Goal: Information Seeking & Learning: Learn about a topic

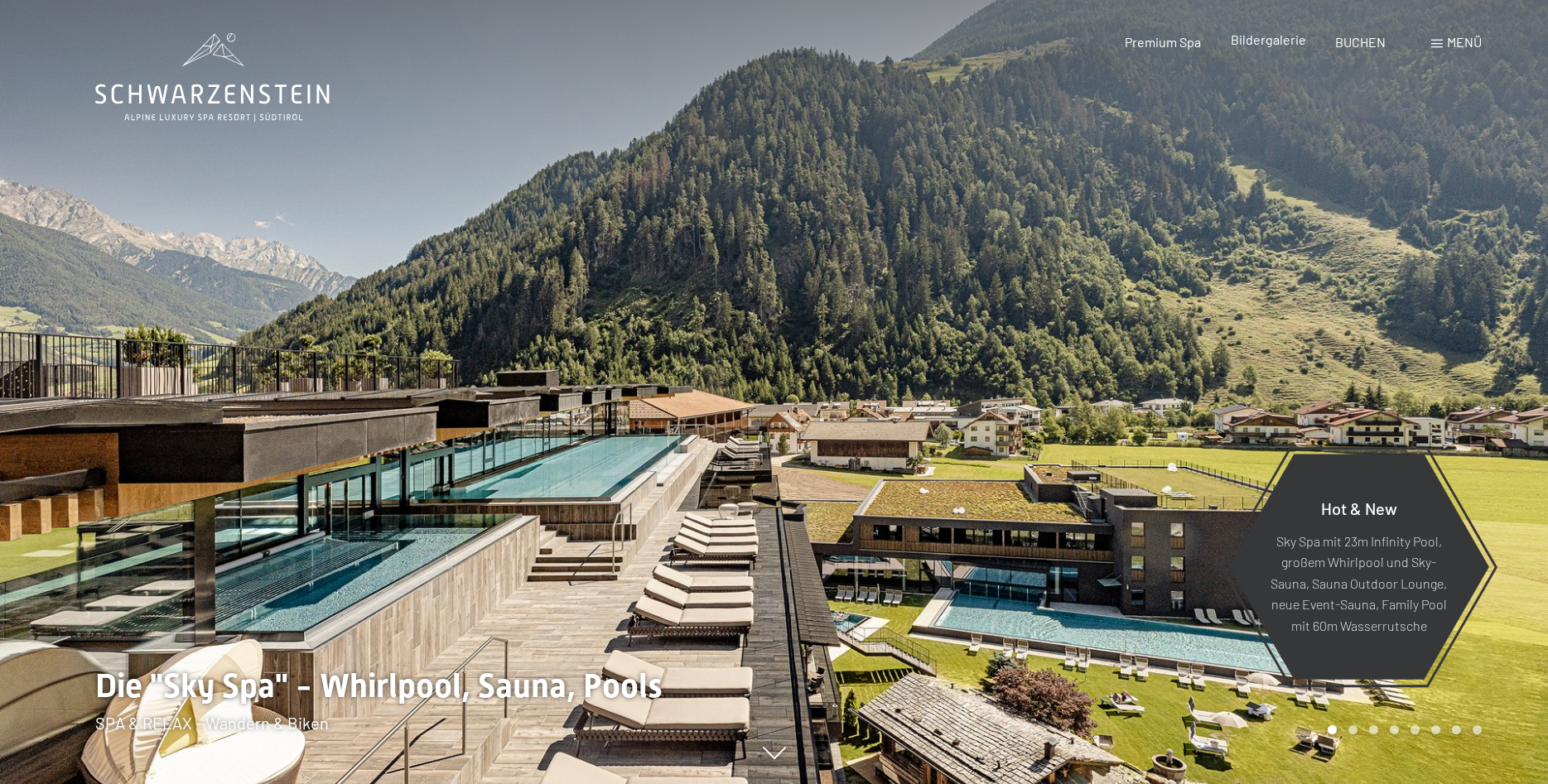
click at [1249, 41] on span "Bildergalerie" at bounding box center [1268, 39] width 75 height 15
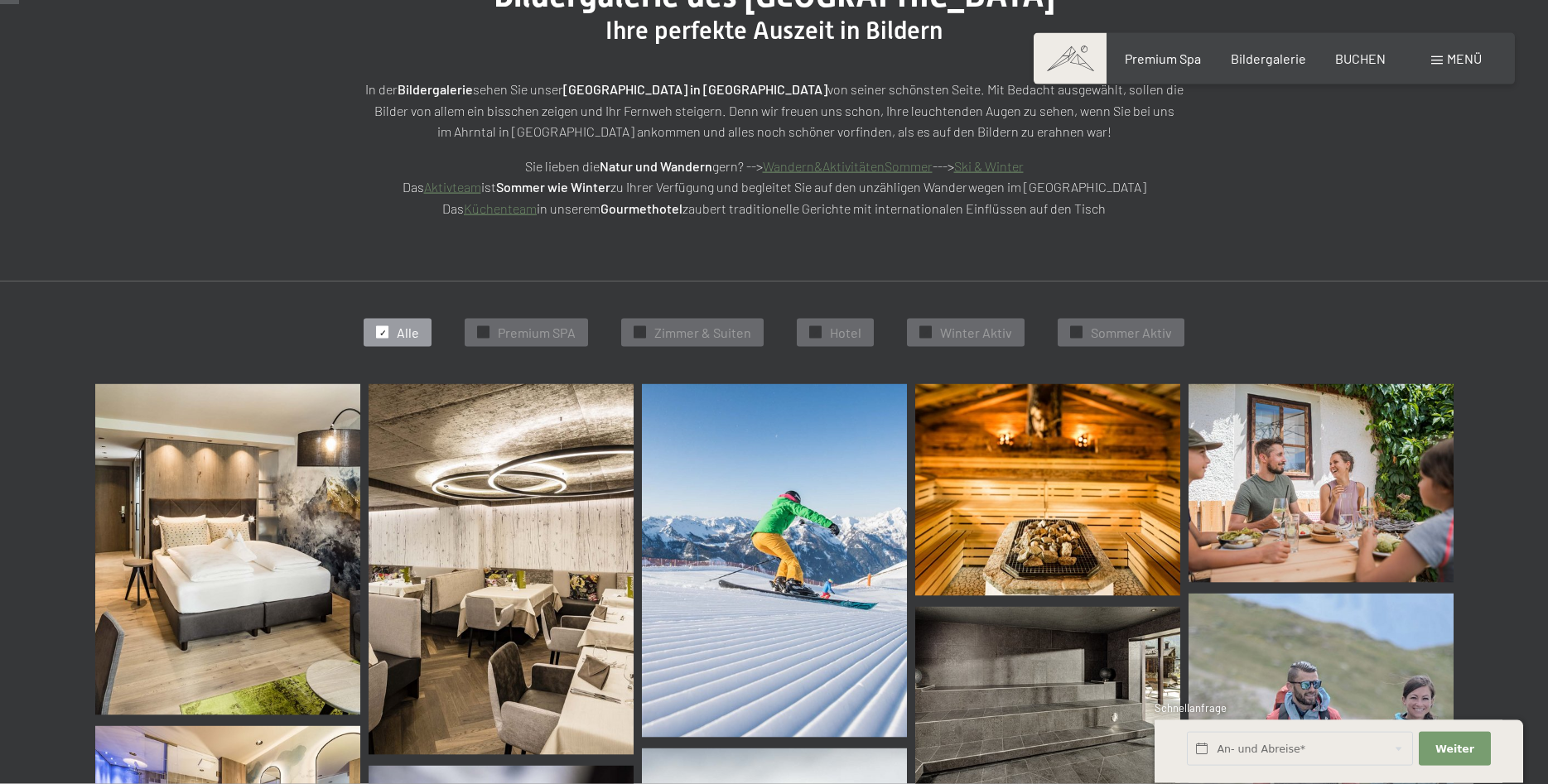
scroll to position [254, 0]
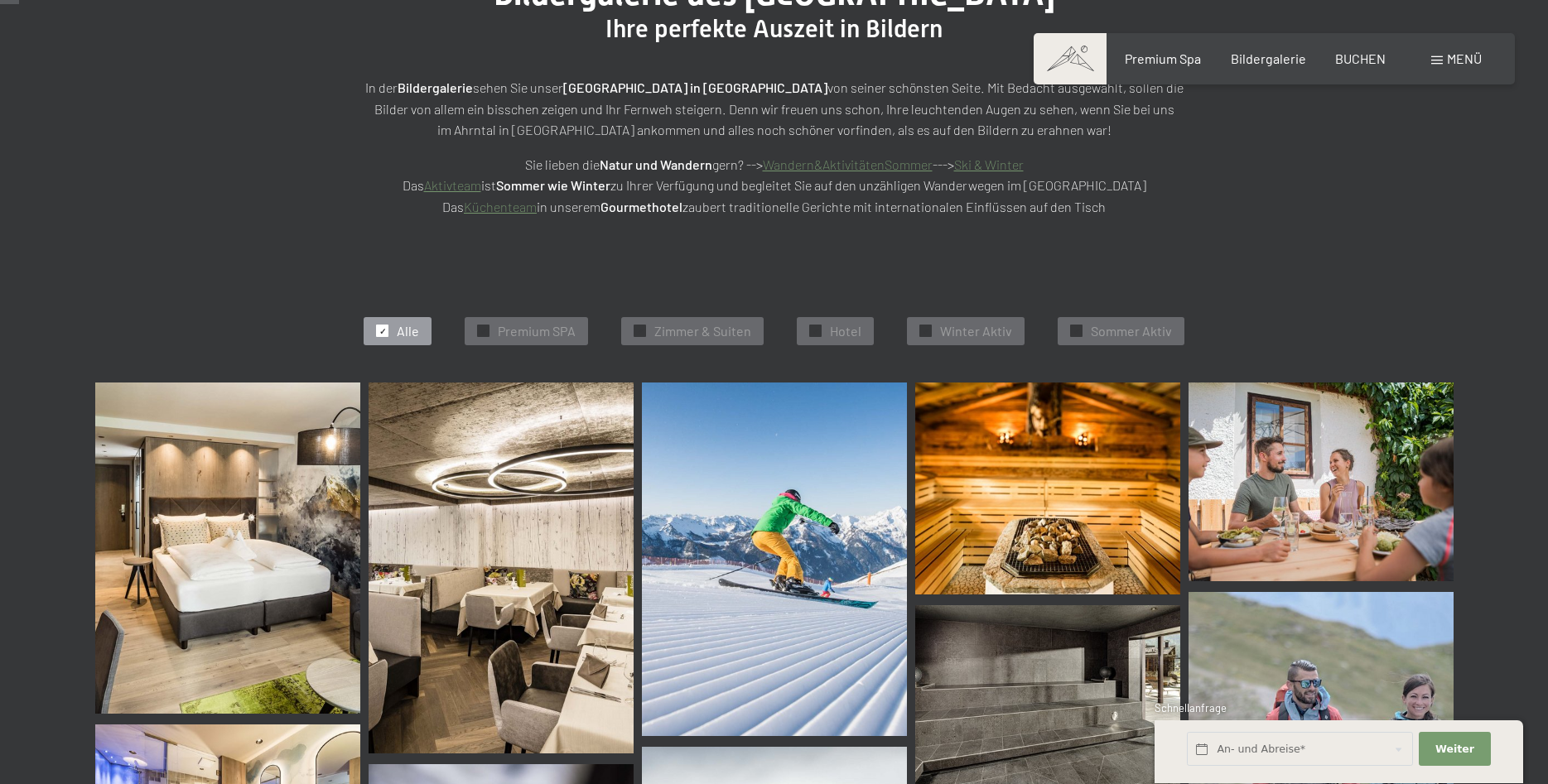
click at [260, 455] on img at bounding box center [228, 547] width 265 height 331
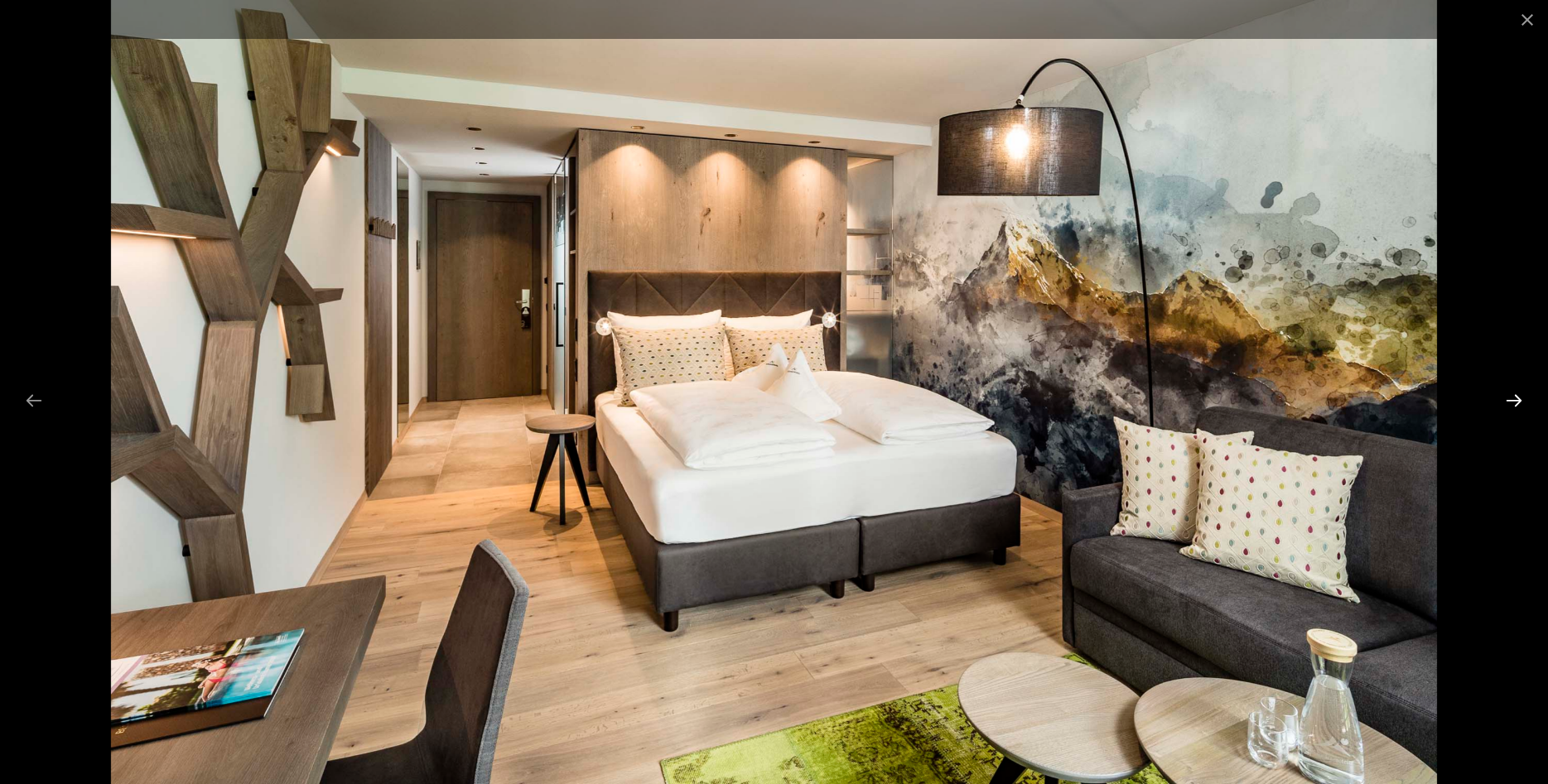
click at [1519, 397] on button "Next slide" at bounding box center [1514, 401] width 34 height 32
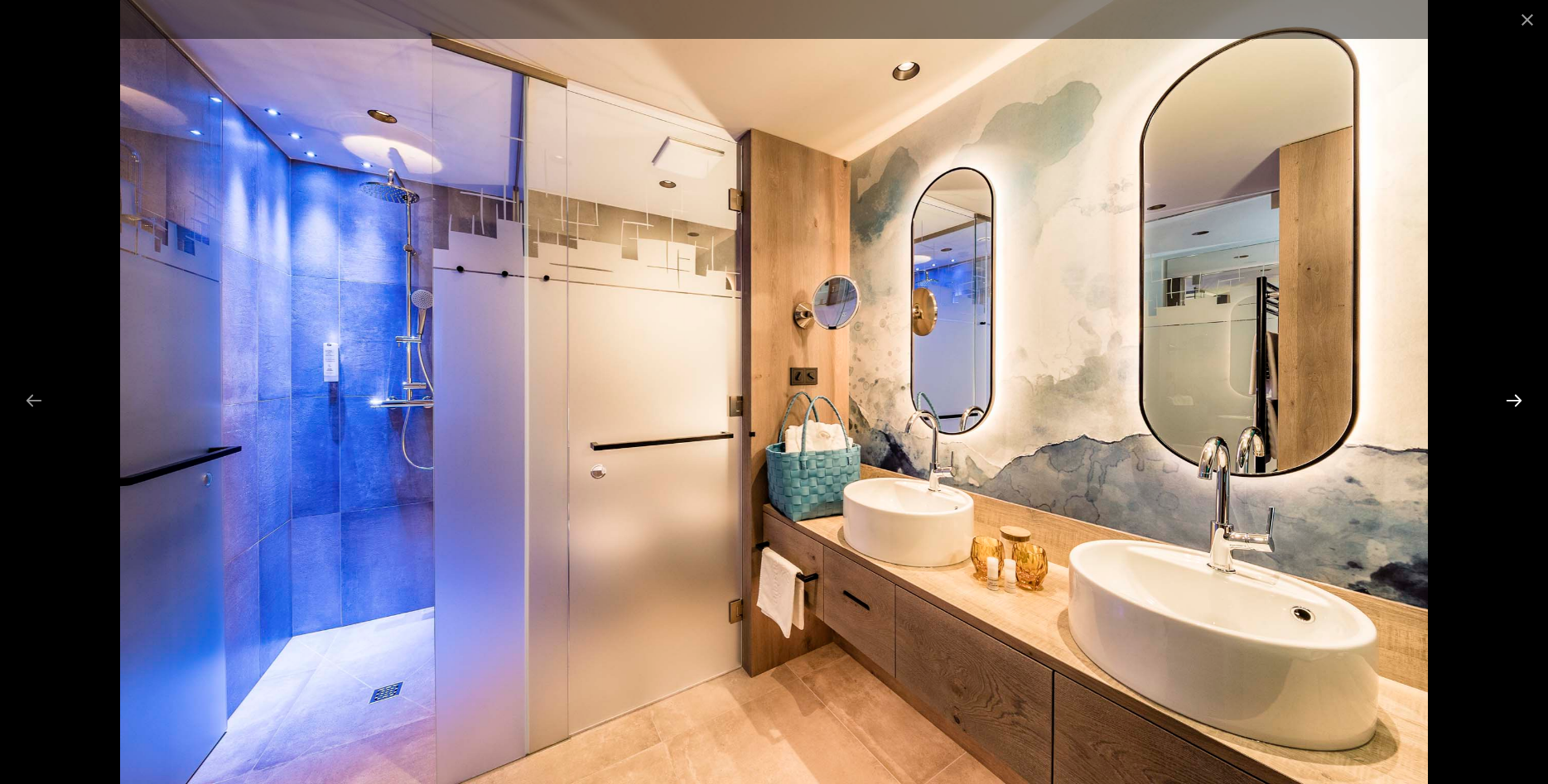
click at [1519, 397] on button "Next slide" at bounding box center [1514, 401] width 34 height 32
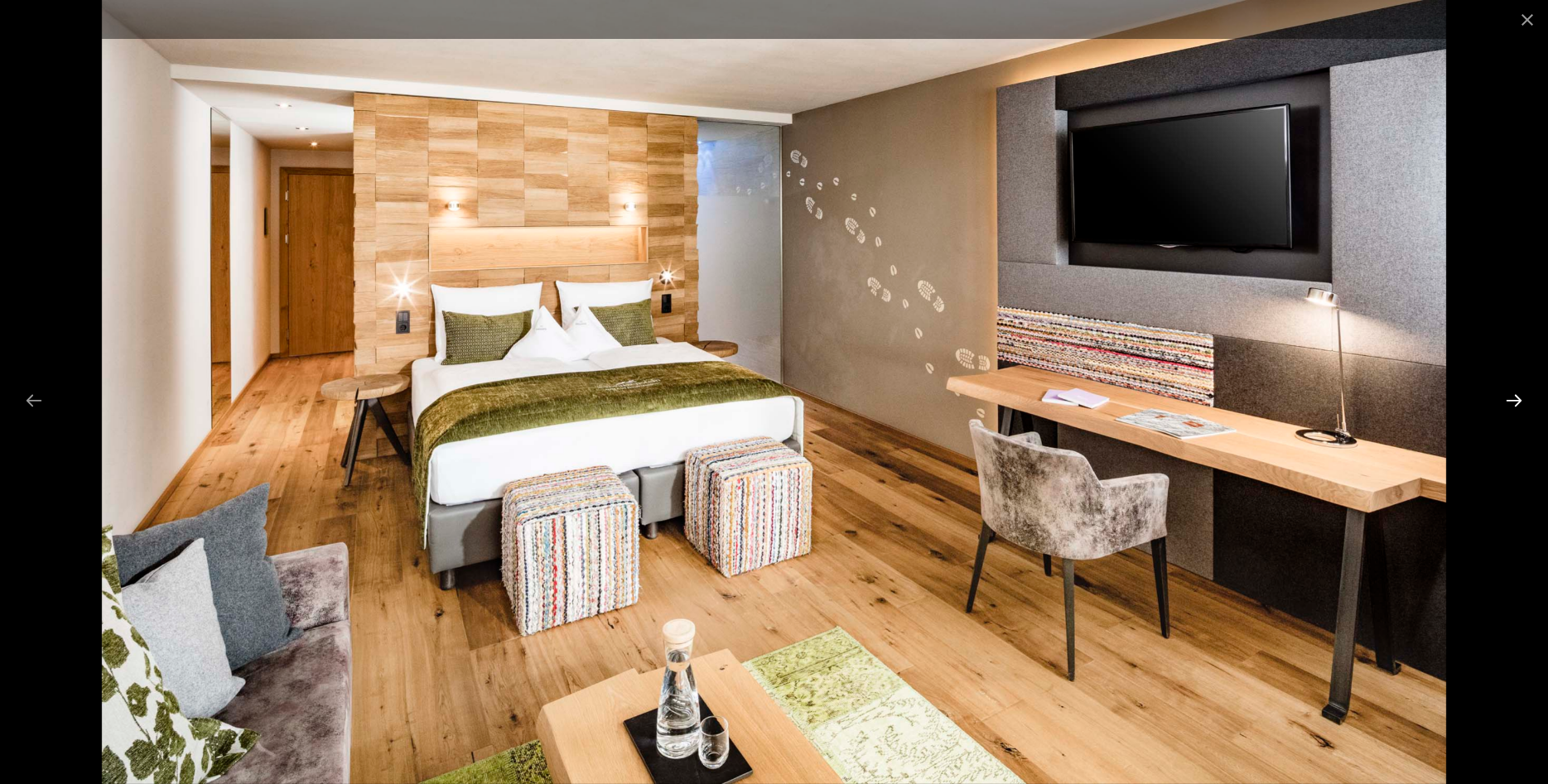
click at [1519, 397] on button "Next slide" at bounding box center [1514, 401] width 34 height 32
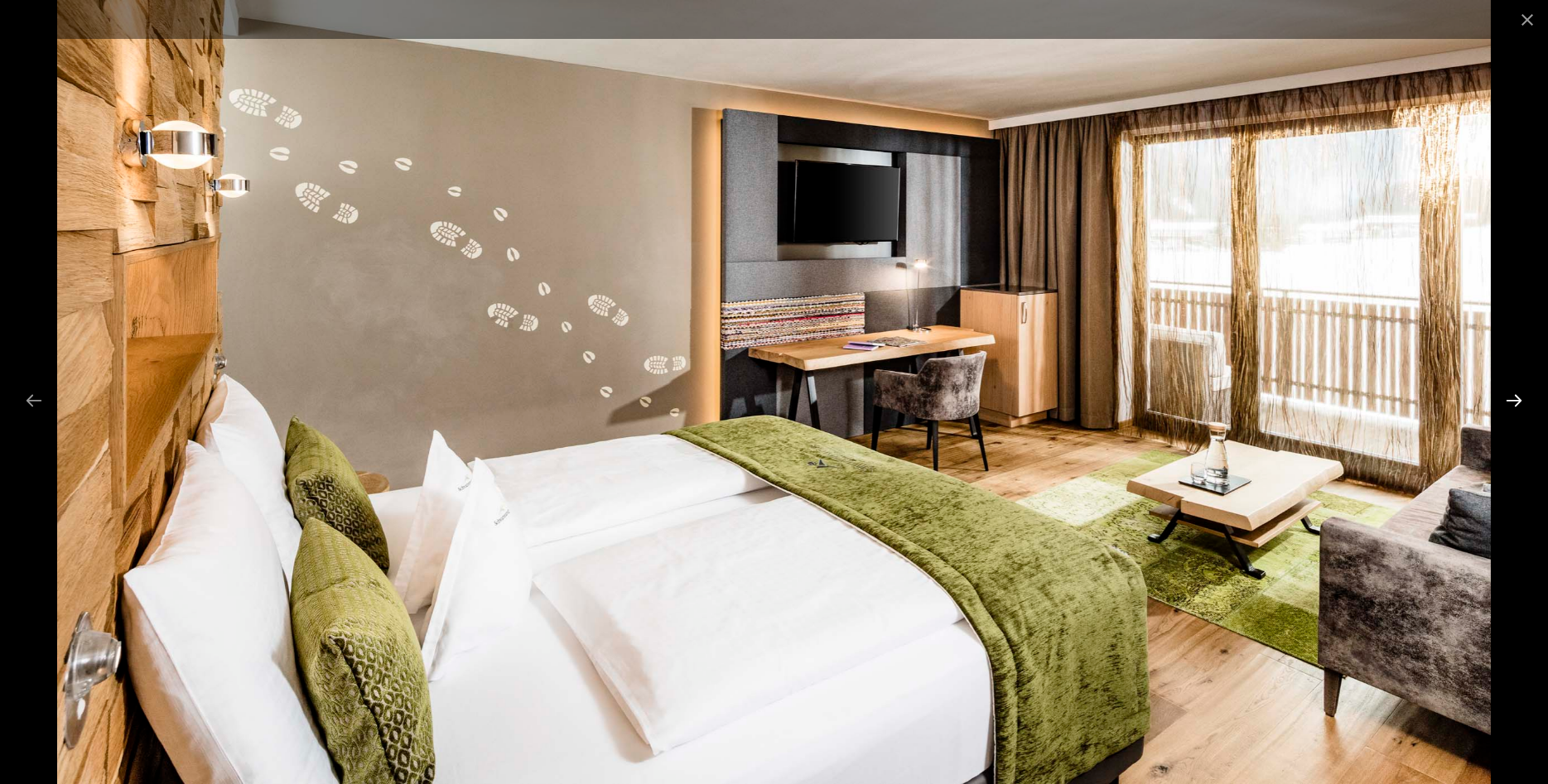
click at [1519, 397] on button "Next slide" at bounding box center [1514, 401] width 34 height 32
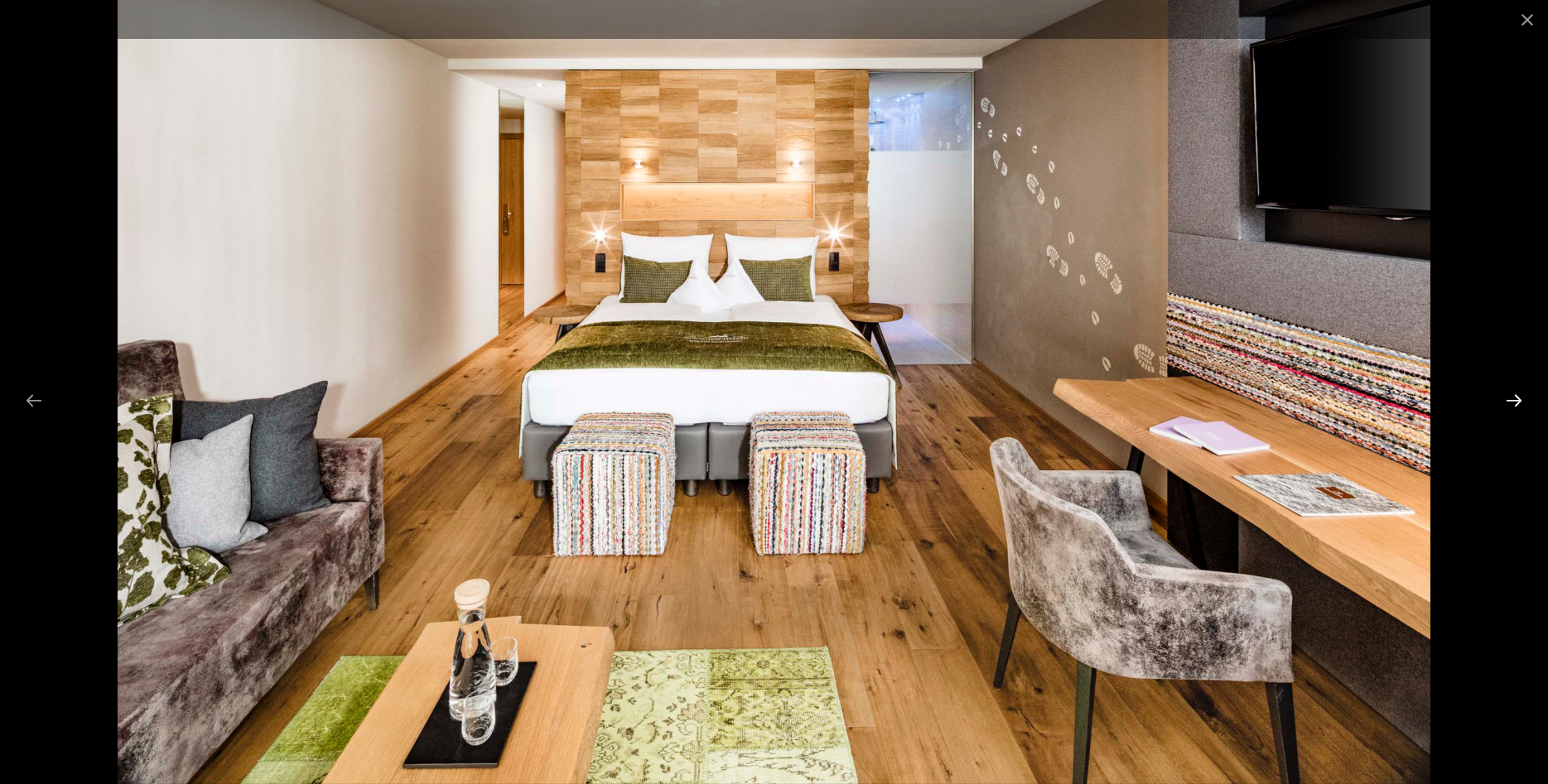
click at [1519, 397] on button "Next slide" at bounding box center [1514, 401] width 34 height 32
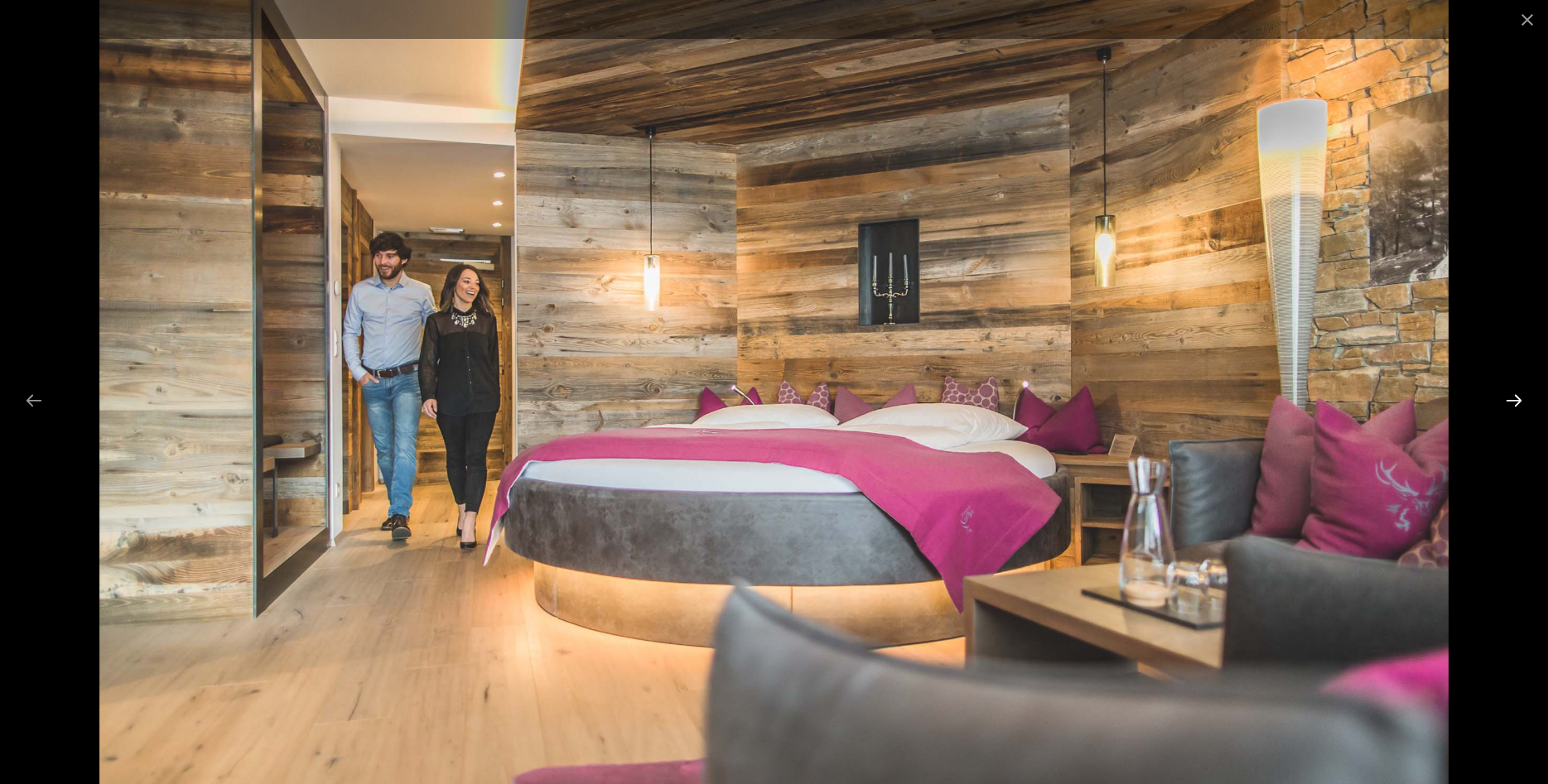
click at [1519, 397] on button "Next slide" at bounding box center [1514, 401] width 34 height 32
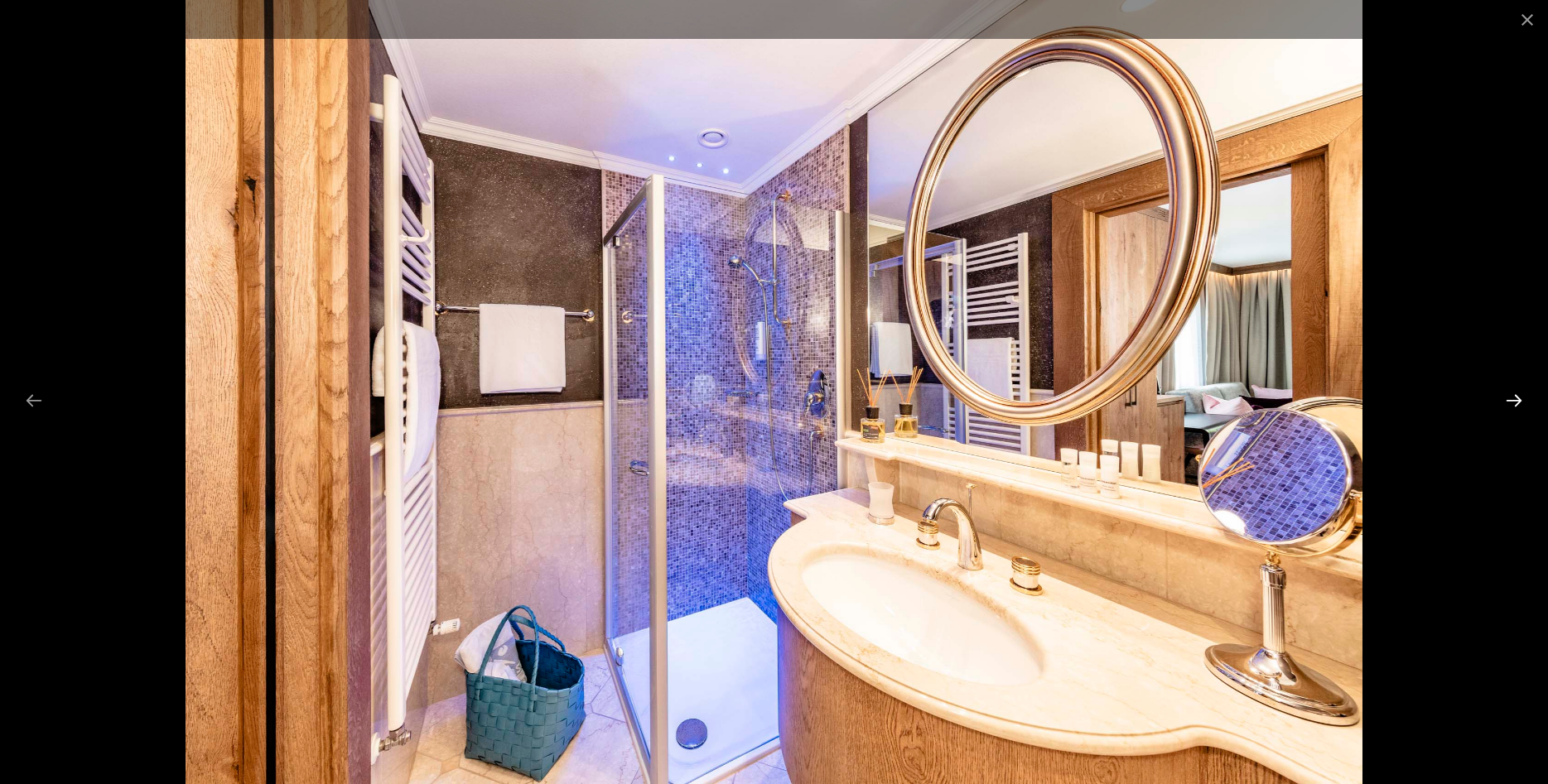
click at [1519, 397] on button "Next slide" at bounding box center [1514, 401] width 34 height 32
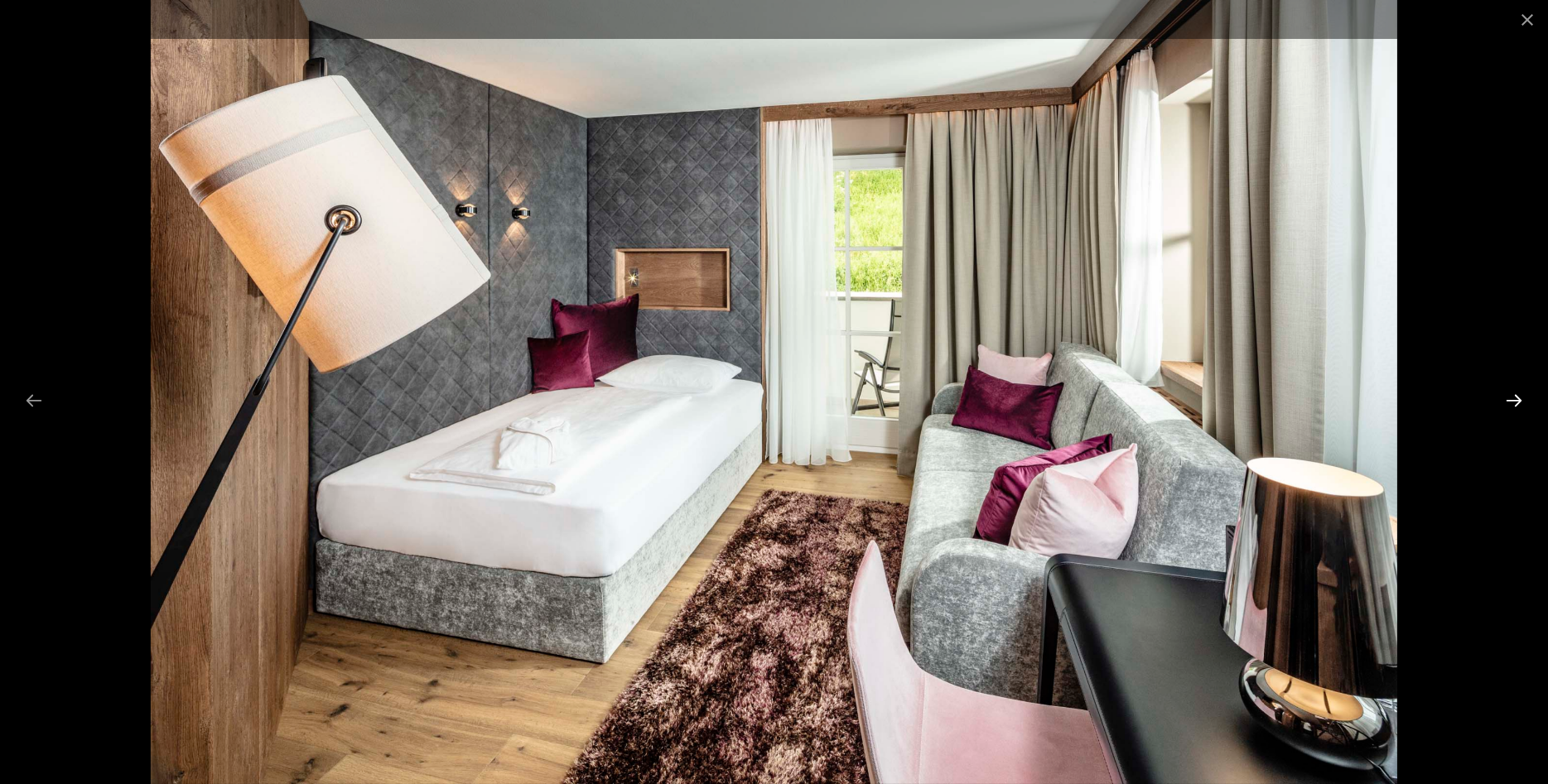
click at [1519, 397] on button "Next slide" at bounding box center [1514, 401] width 34 height 32
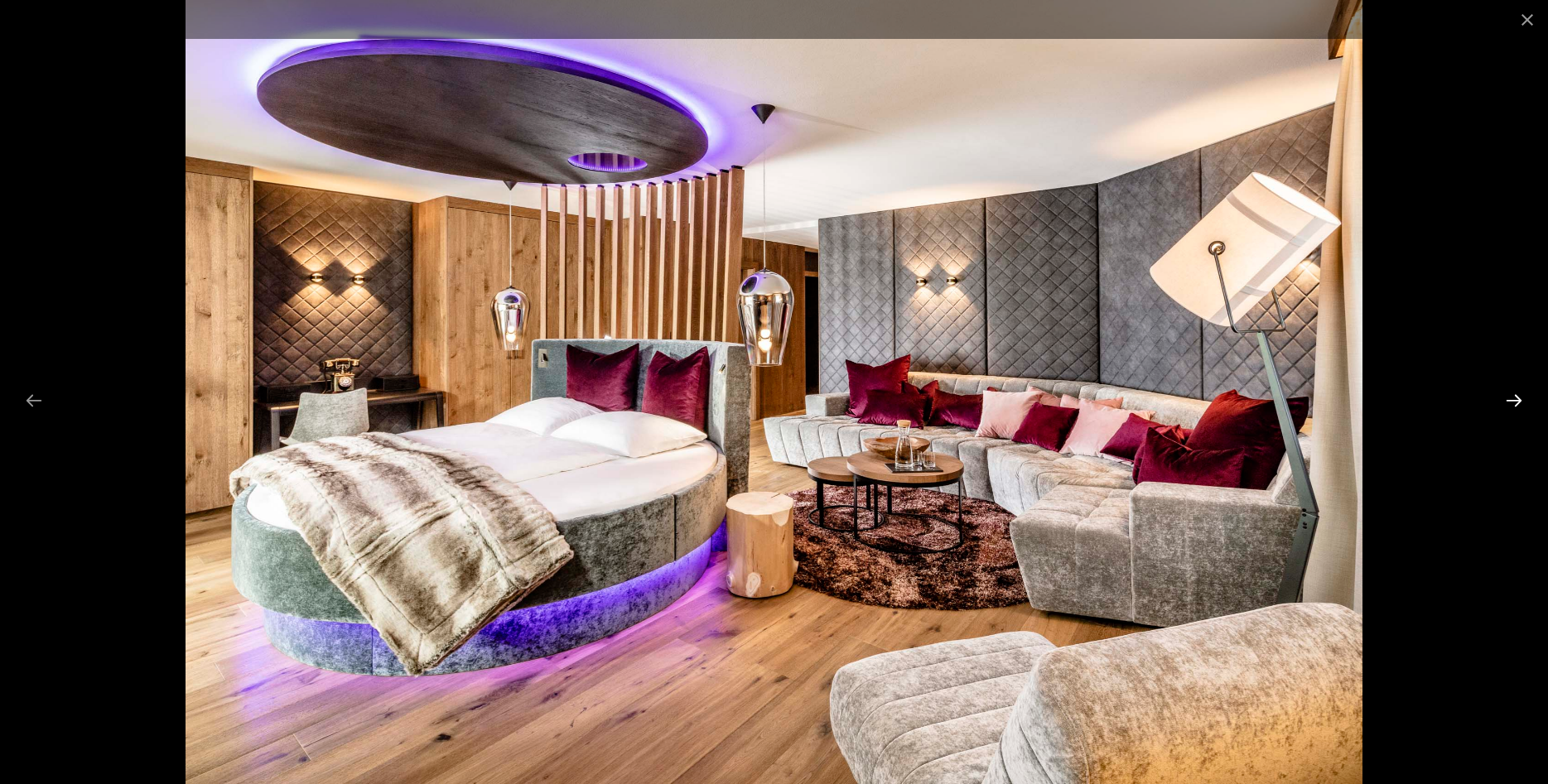
click at [1519, 397] on button "Next slide" at bounding box center [1514, 401] width 34 height 32
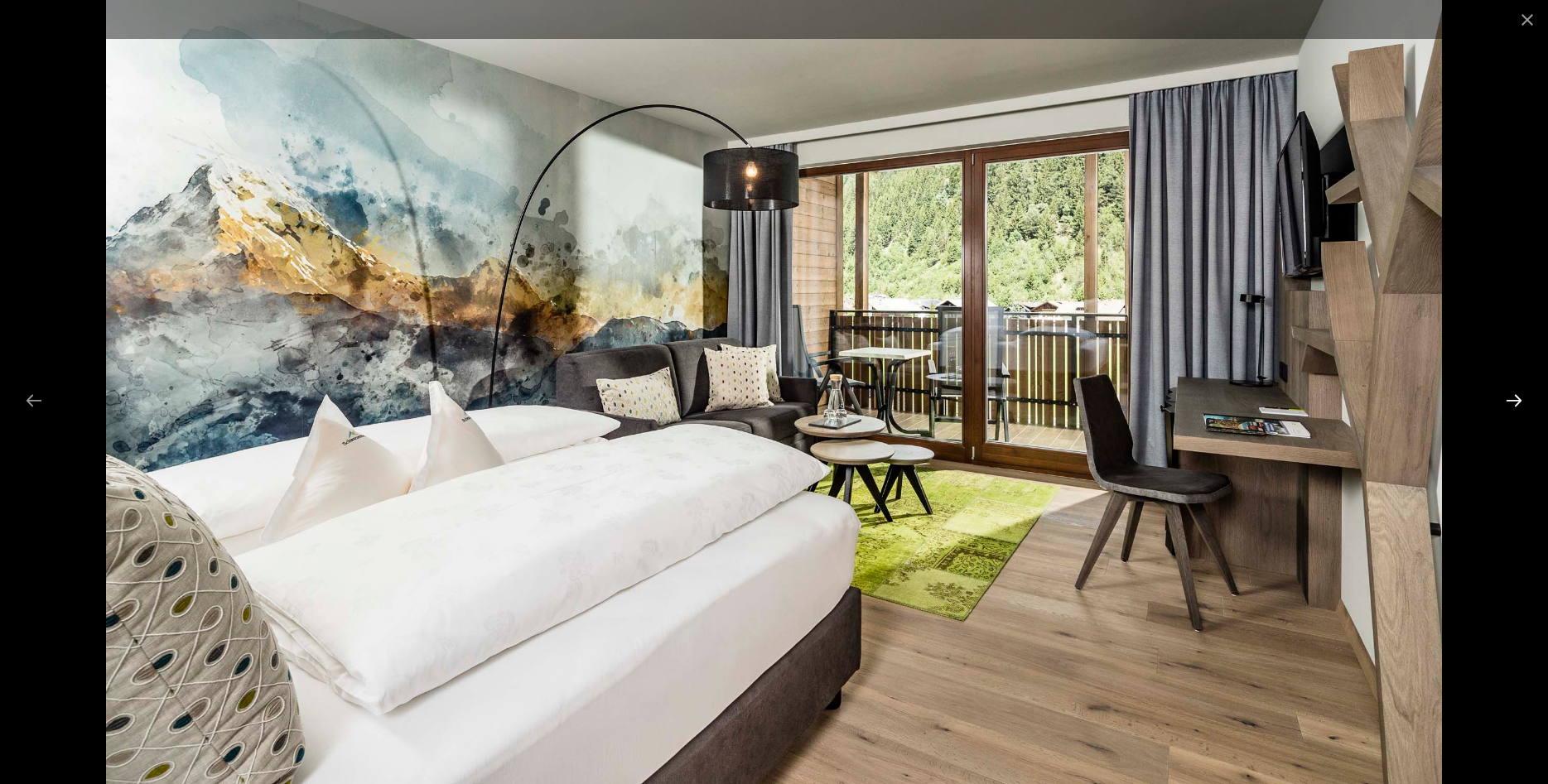
click at [1519, 397] on button "Next slide" at bounding box center [1514, 401] width 34 height 32
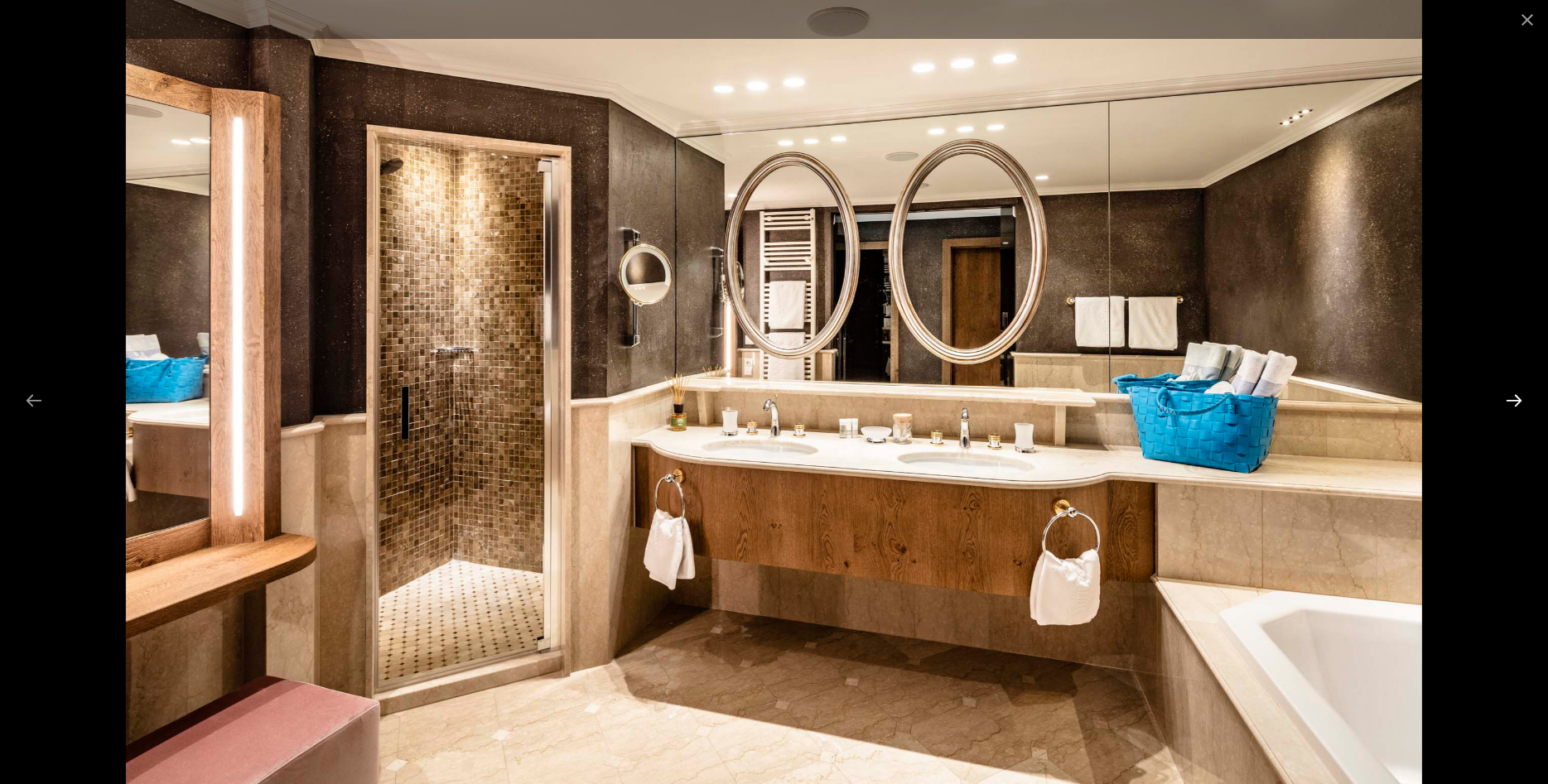
click at [1519, 397] on button "Next slide" at bounding box center [1514, 401] width 34 height 32
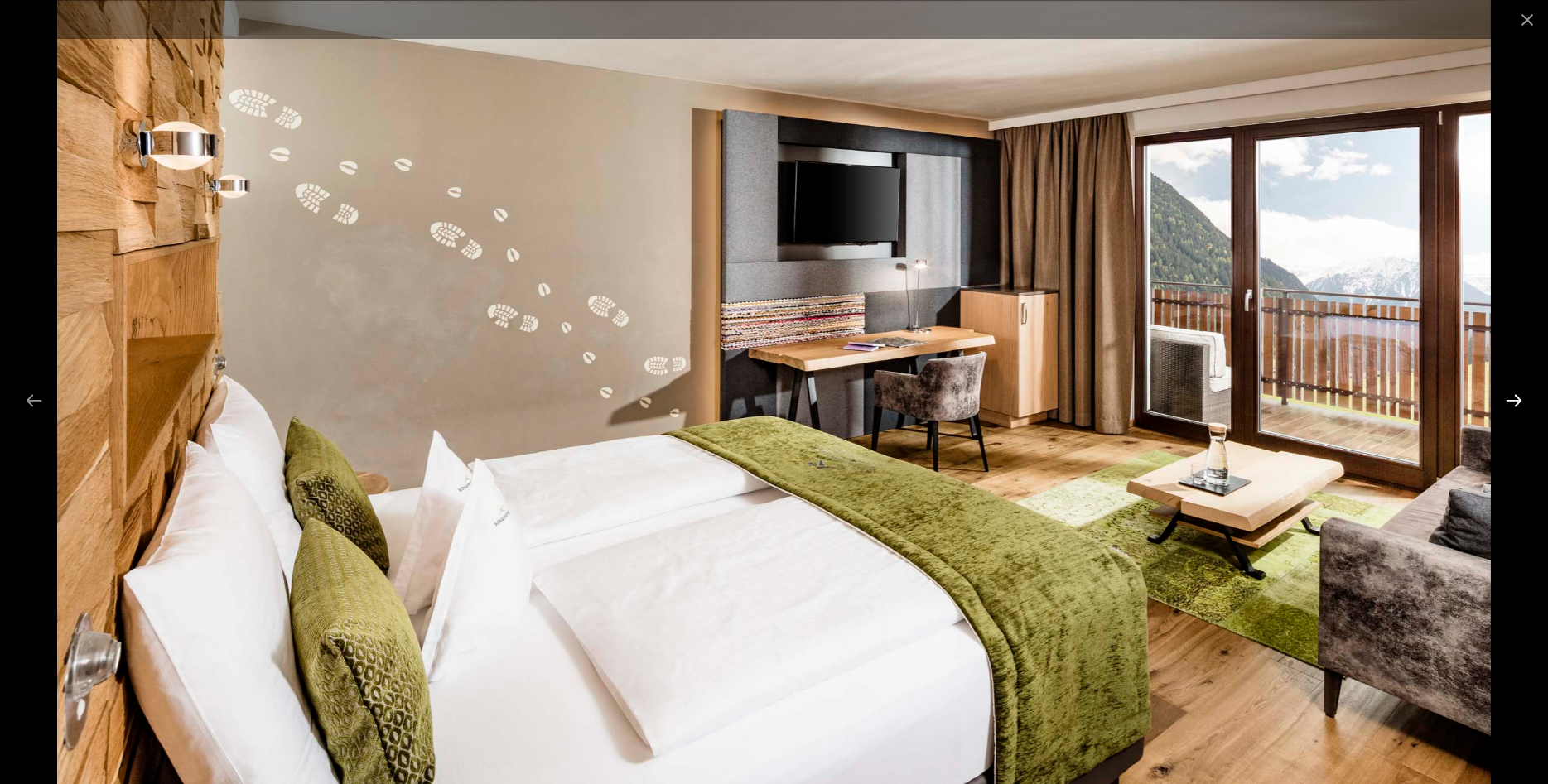
click at [1519, 397] on button "Next slide" at bounding box center [1514, 401] width 34 height 32
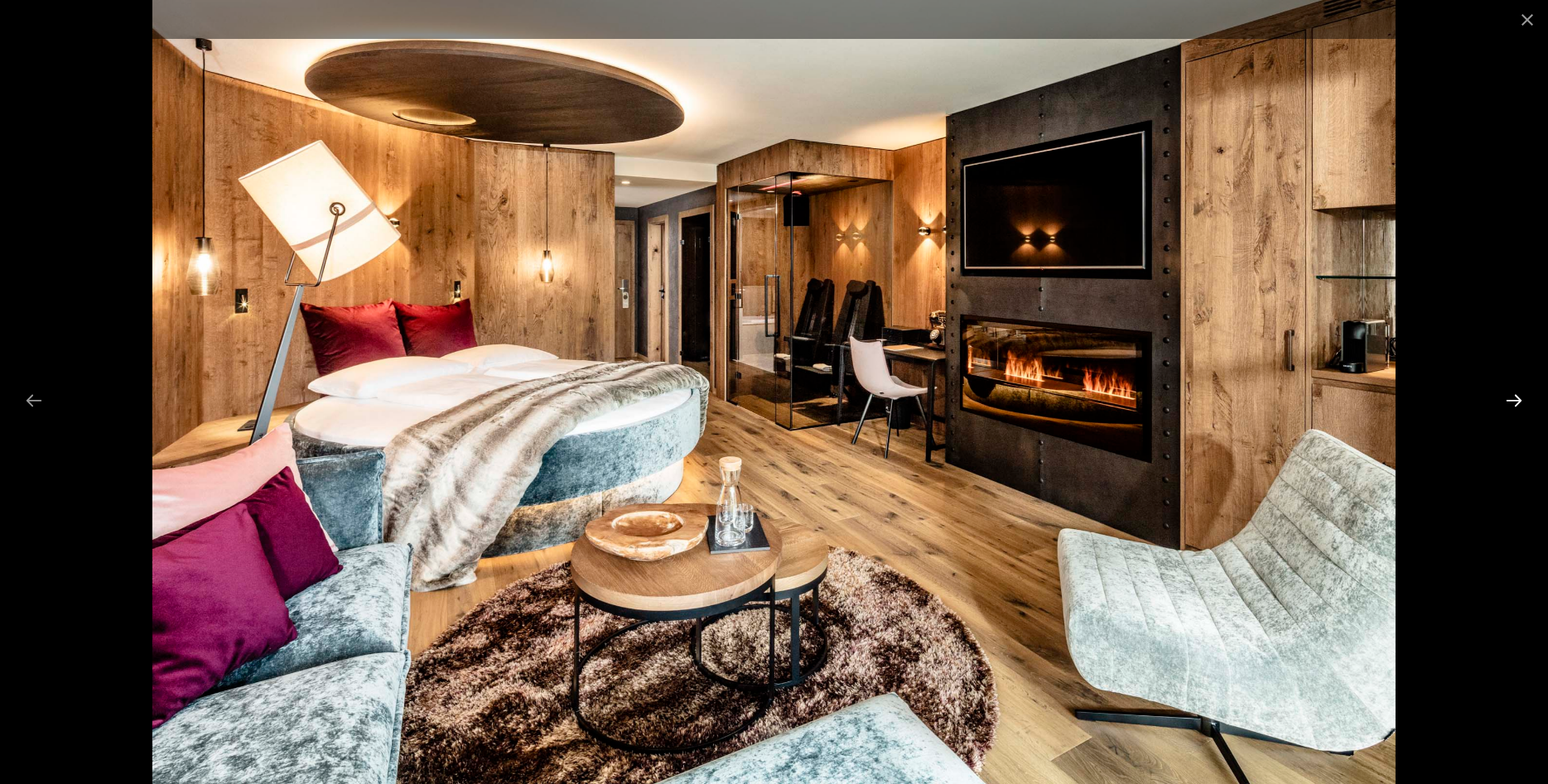
click at [1519, 397] on button "Next slide" at bounding box center [1514, 401] width 34 height 32
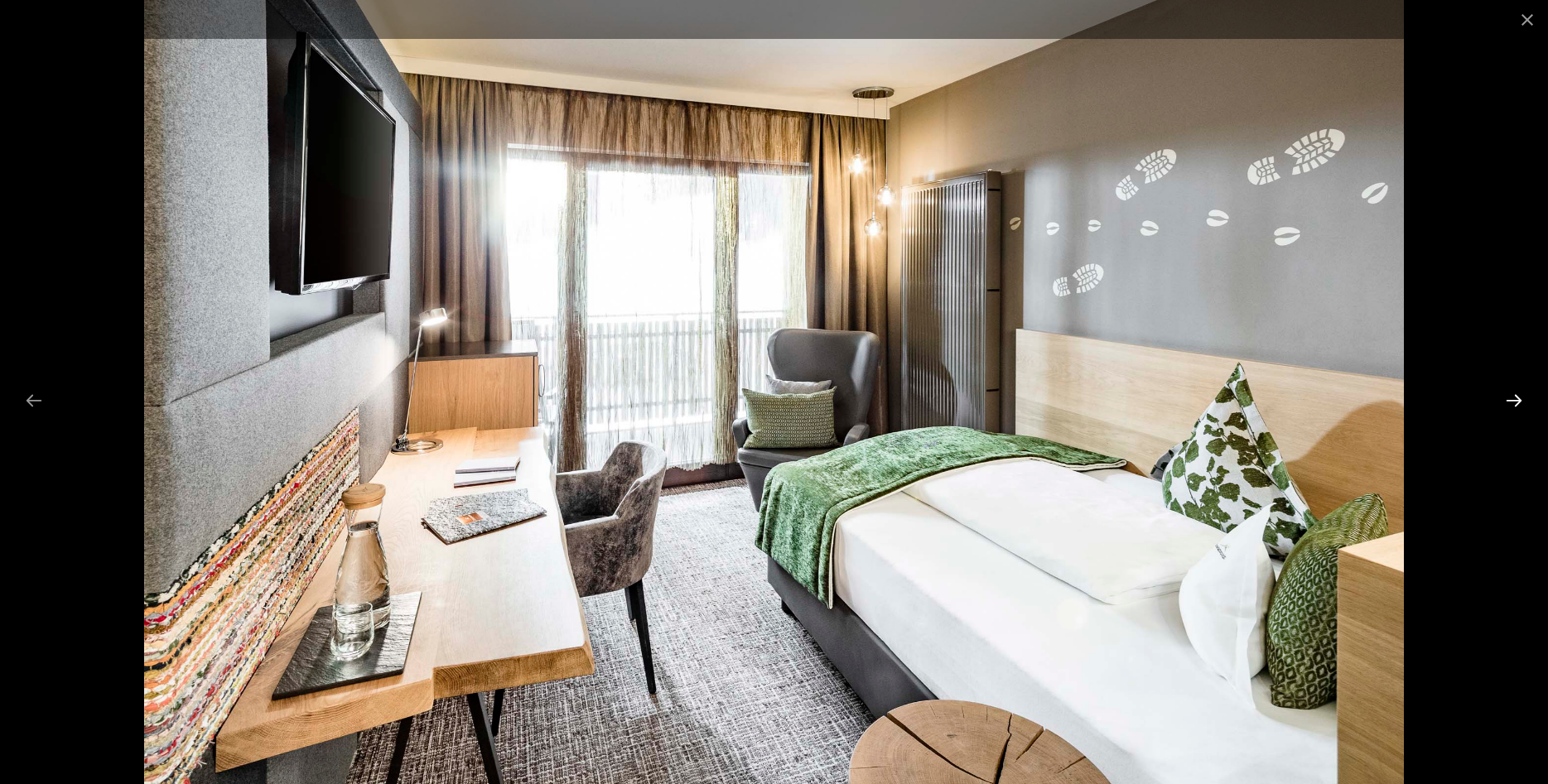
click at [1519, 397] on button "Next slide" at bounding box center [1514, 401] width 34 height 32
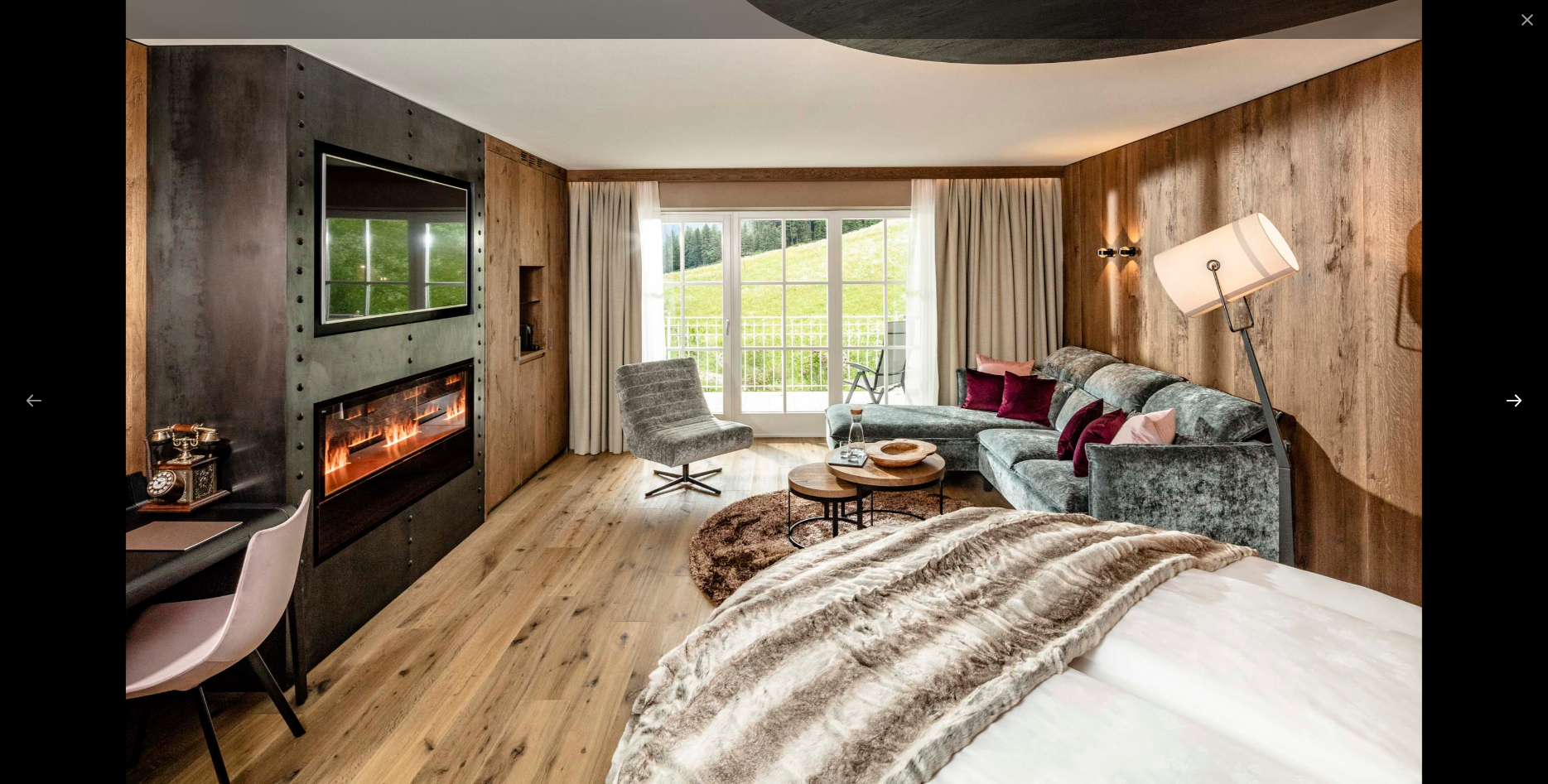
click at [1519, 397] on button "Next slide" at bounding box center [1514, 401] width 34 height 32
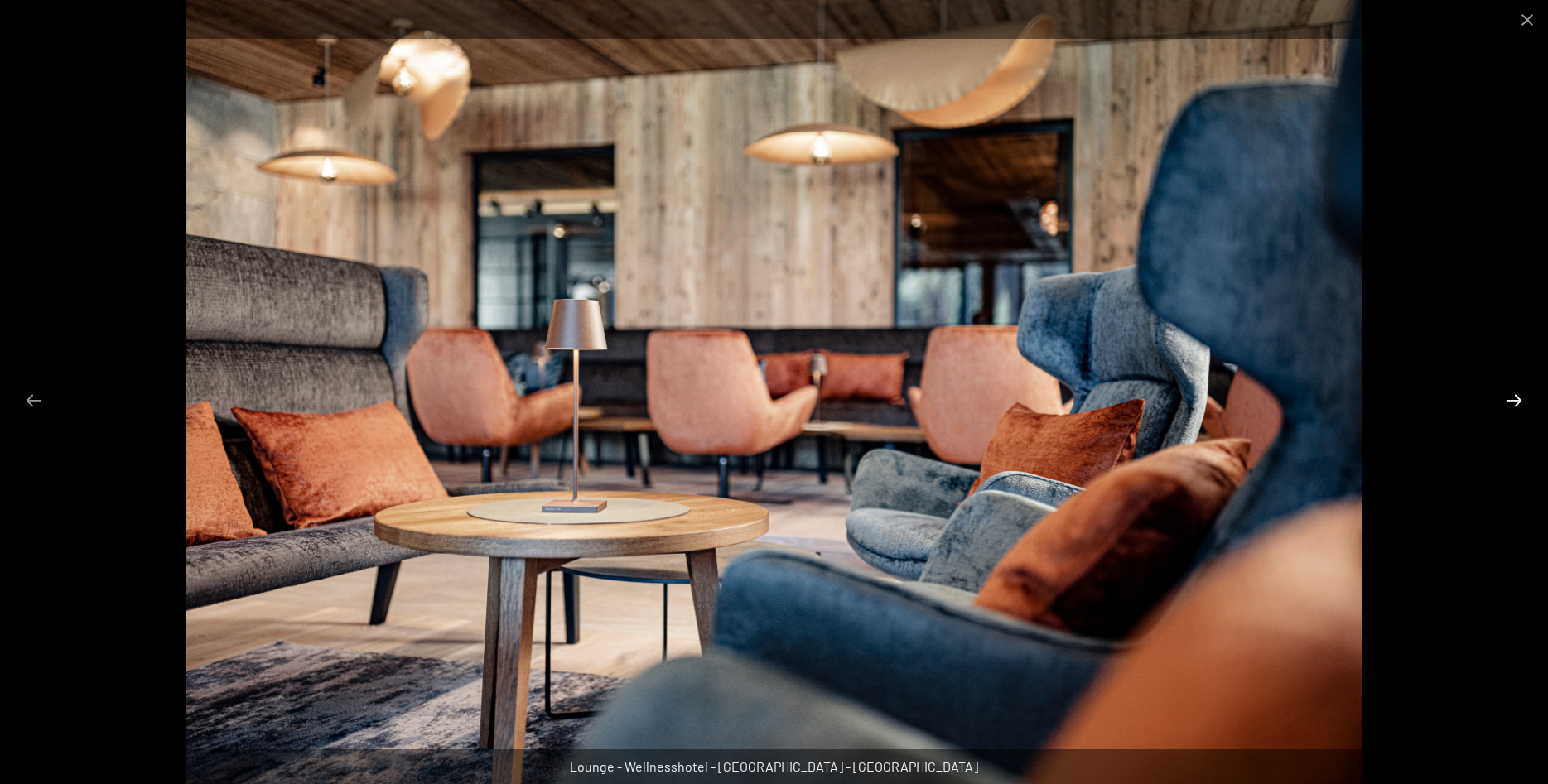
click at [1519, 397] on button "Next slide" at bounding box center [1514, 401] width 34 height 32
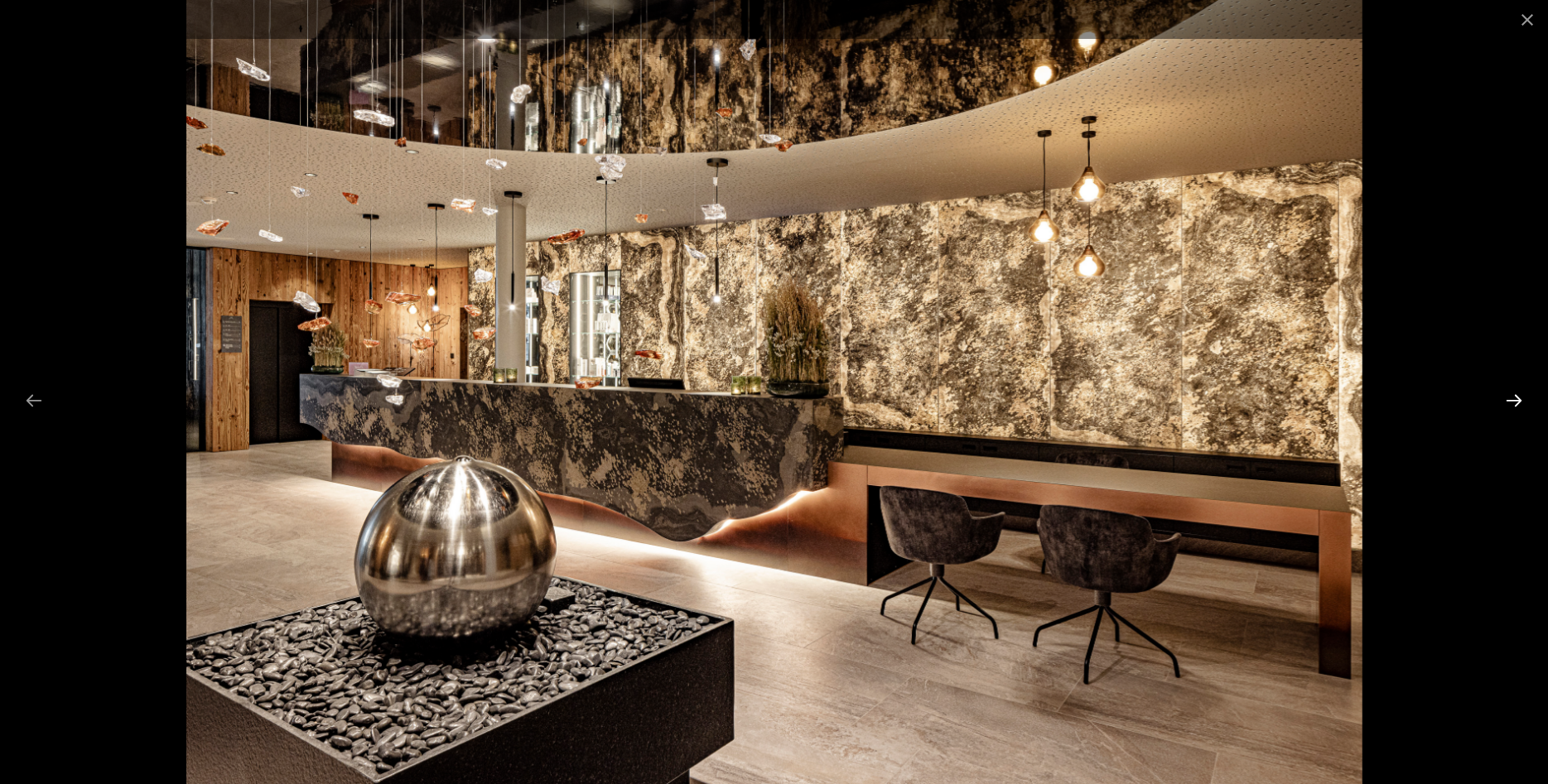
click at [1519, 397] on button "Next slide" at bounding box center [1514, 401] width 34 height 32
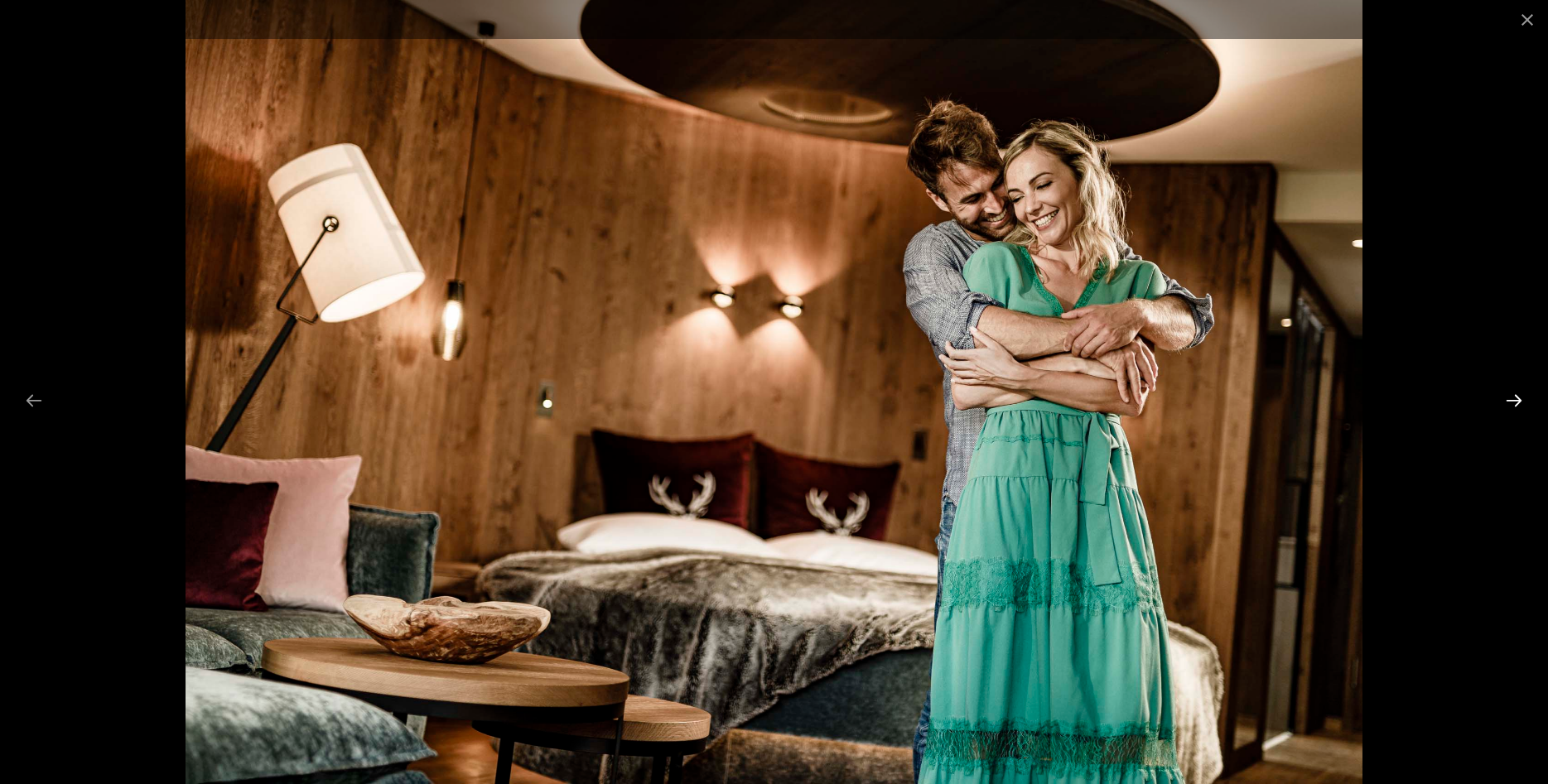
click at [1519, 397] on button "Next slide" at bounding box center [1514, 401] width 34 height 32
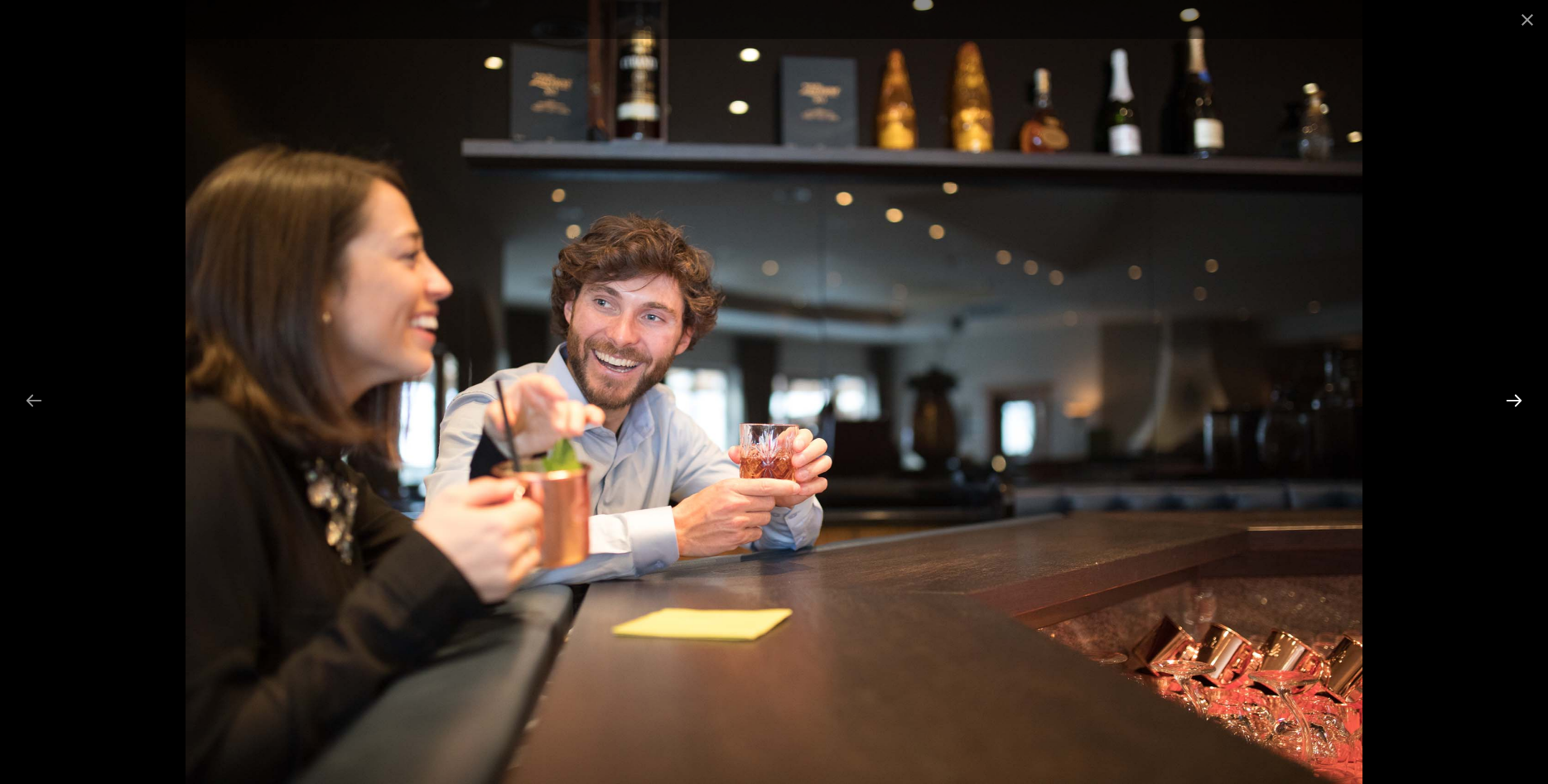
click at [1519, 397] on button "Next slide" at bounding box center [1514, 401] width 34 height 32
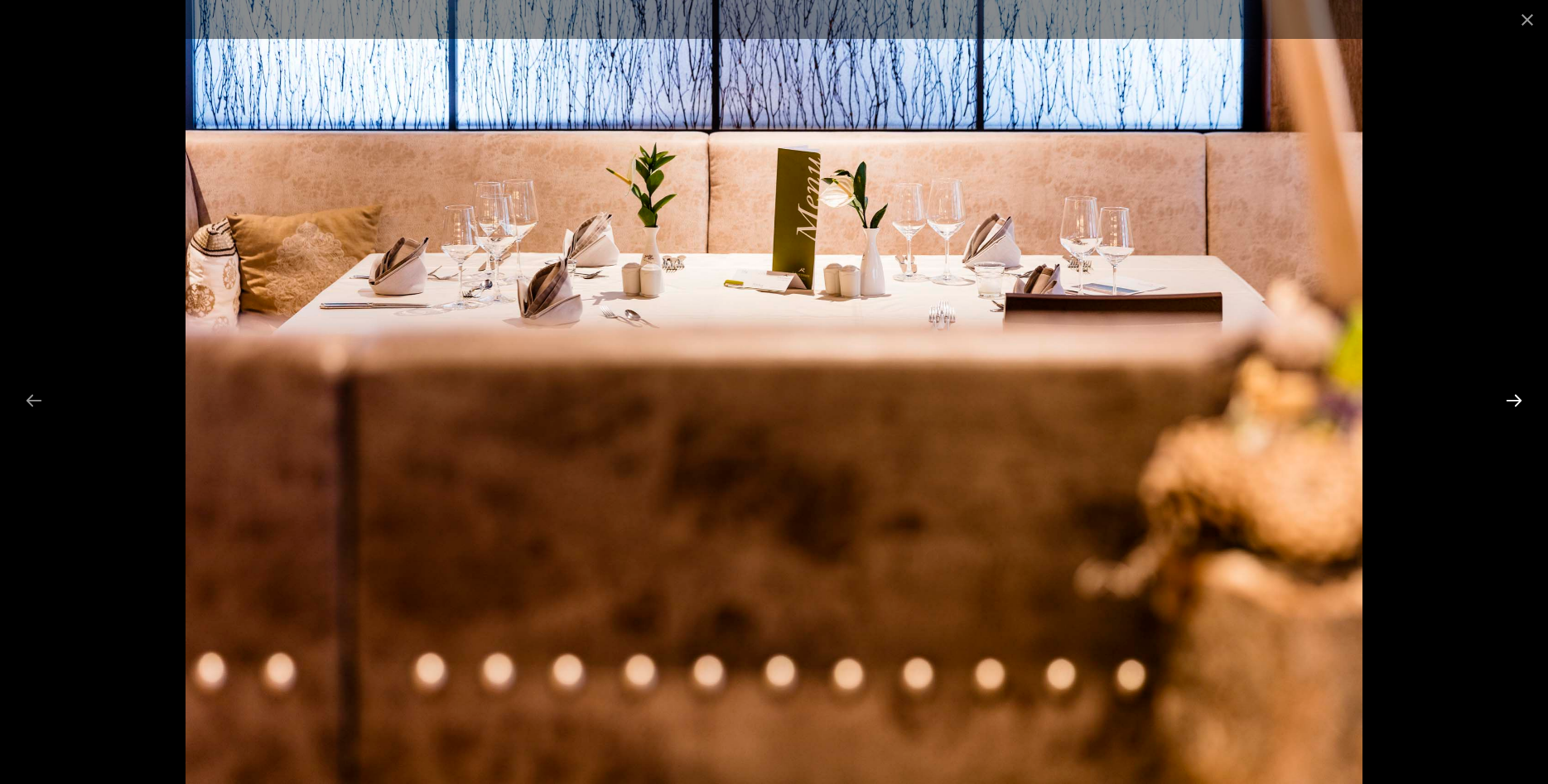
click at [1519, 397] on button "Next slide" at bounding box center [1514, 401] width 34 height 32
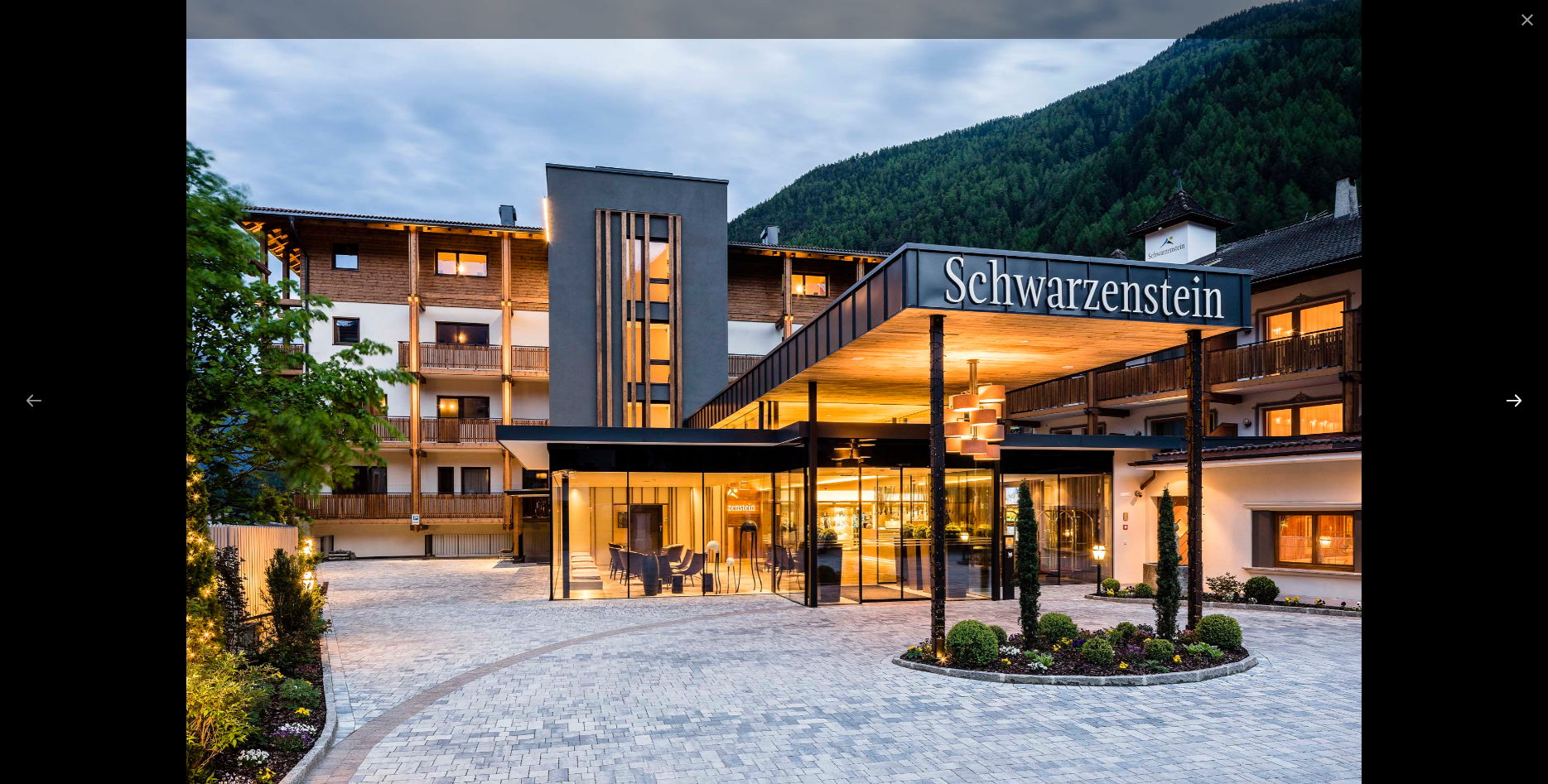
click at [1519, 397] on button "Next slide" at bounding box center [1514, 401] width 34 height 32
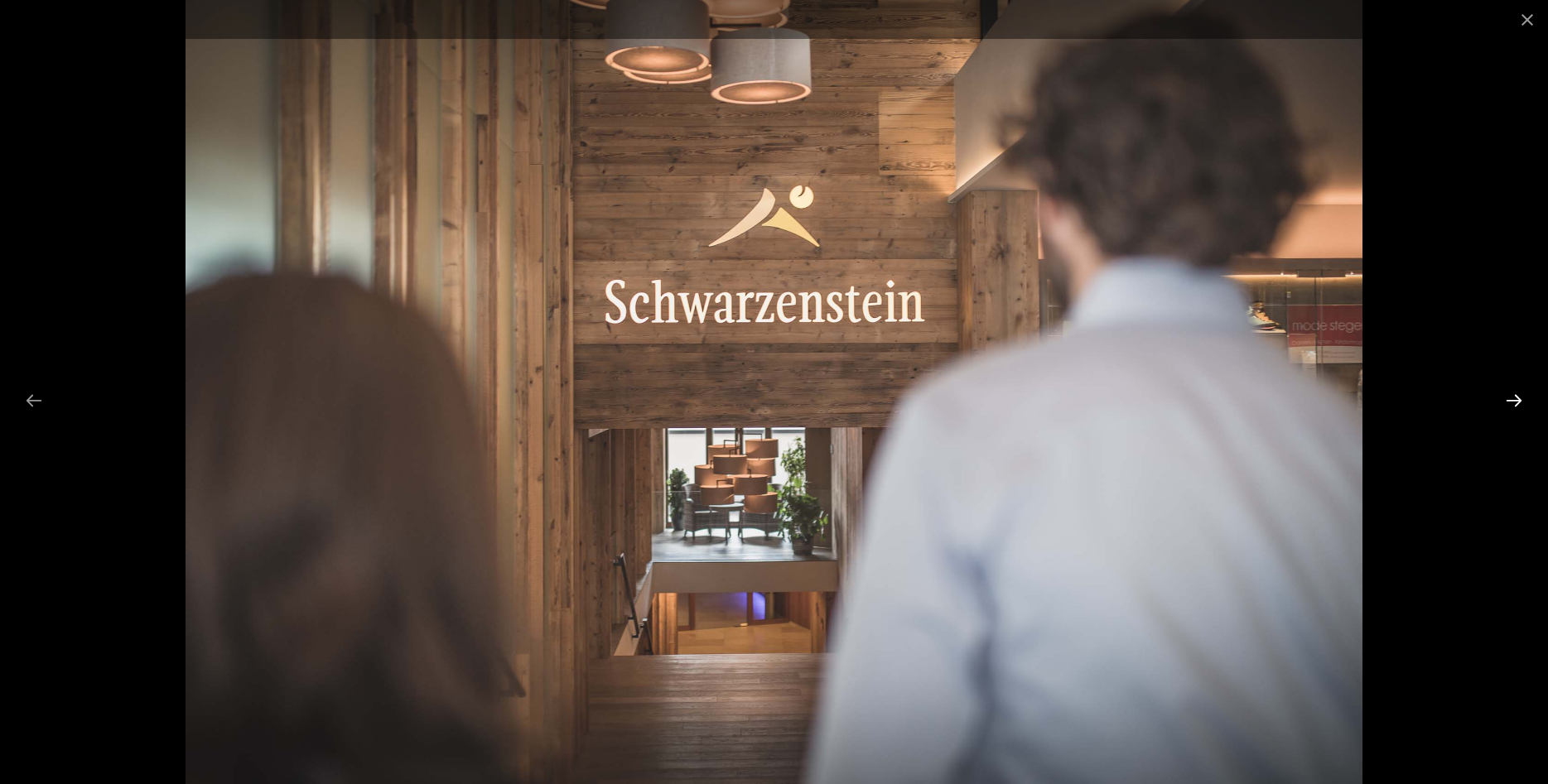
click at [1519, 397] on button "Next slide" at bounding box center [1514, 401] width 34 height 32
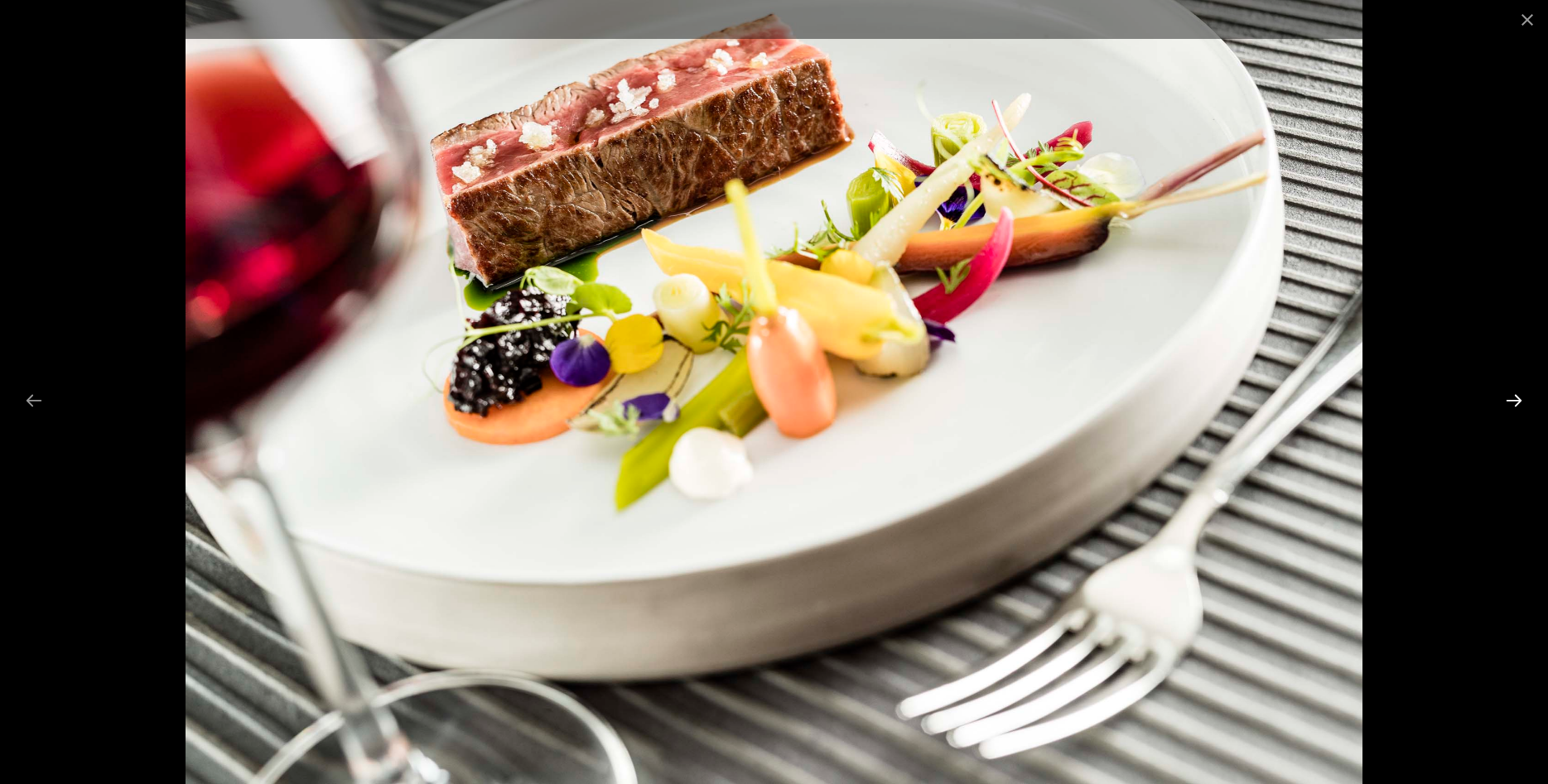
click at [1519, 397] on button "Next slide" at bounding box center [1514, 401] width 34 height 32
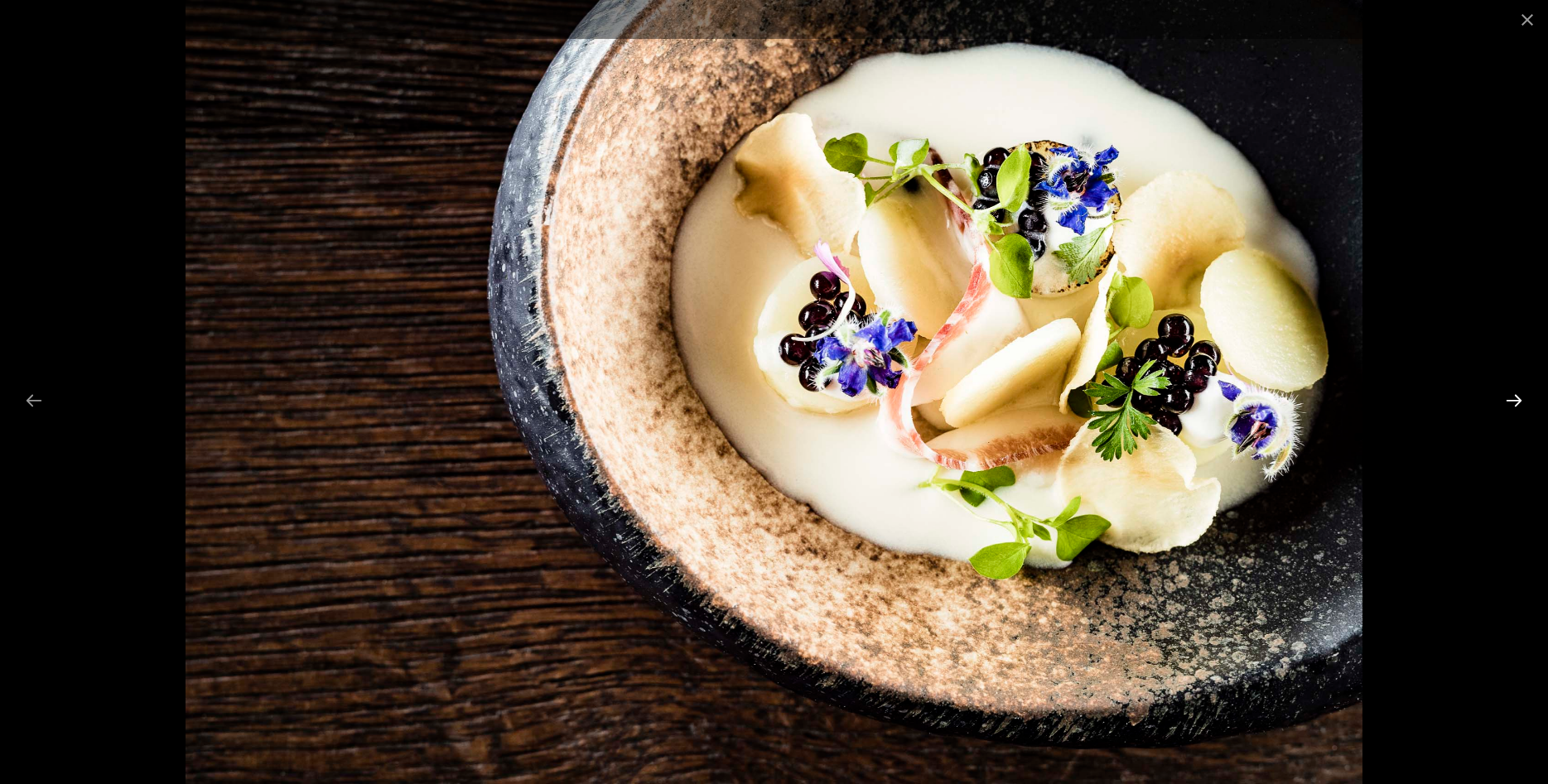
click at [1519, 397] on button "Next slide" at bounding box center [1514, 401] width 34 height 32
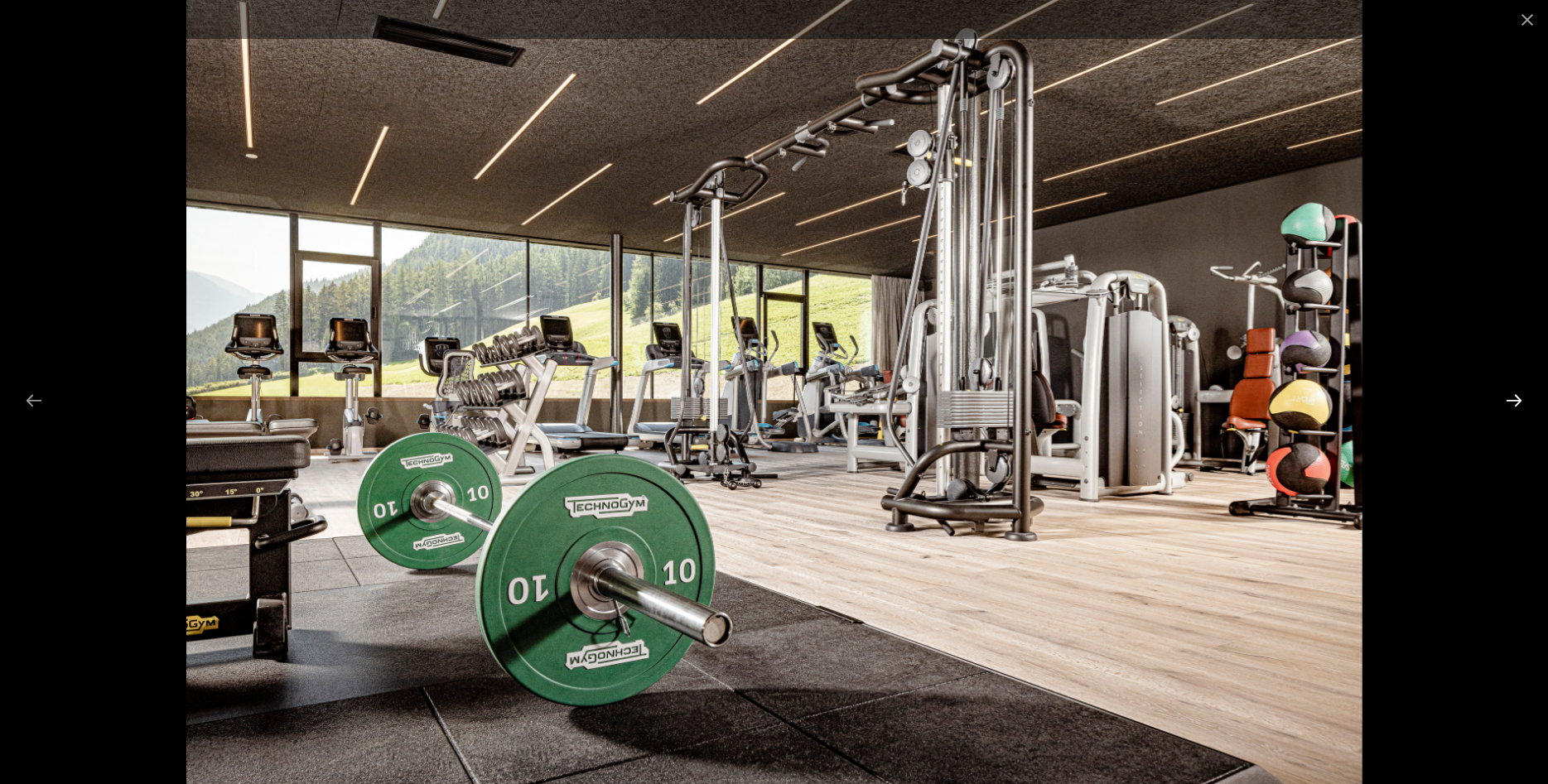
click at [1519, 397] on button "Next slide" at bounding box center [1514, 401] width 34 height 32
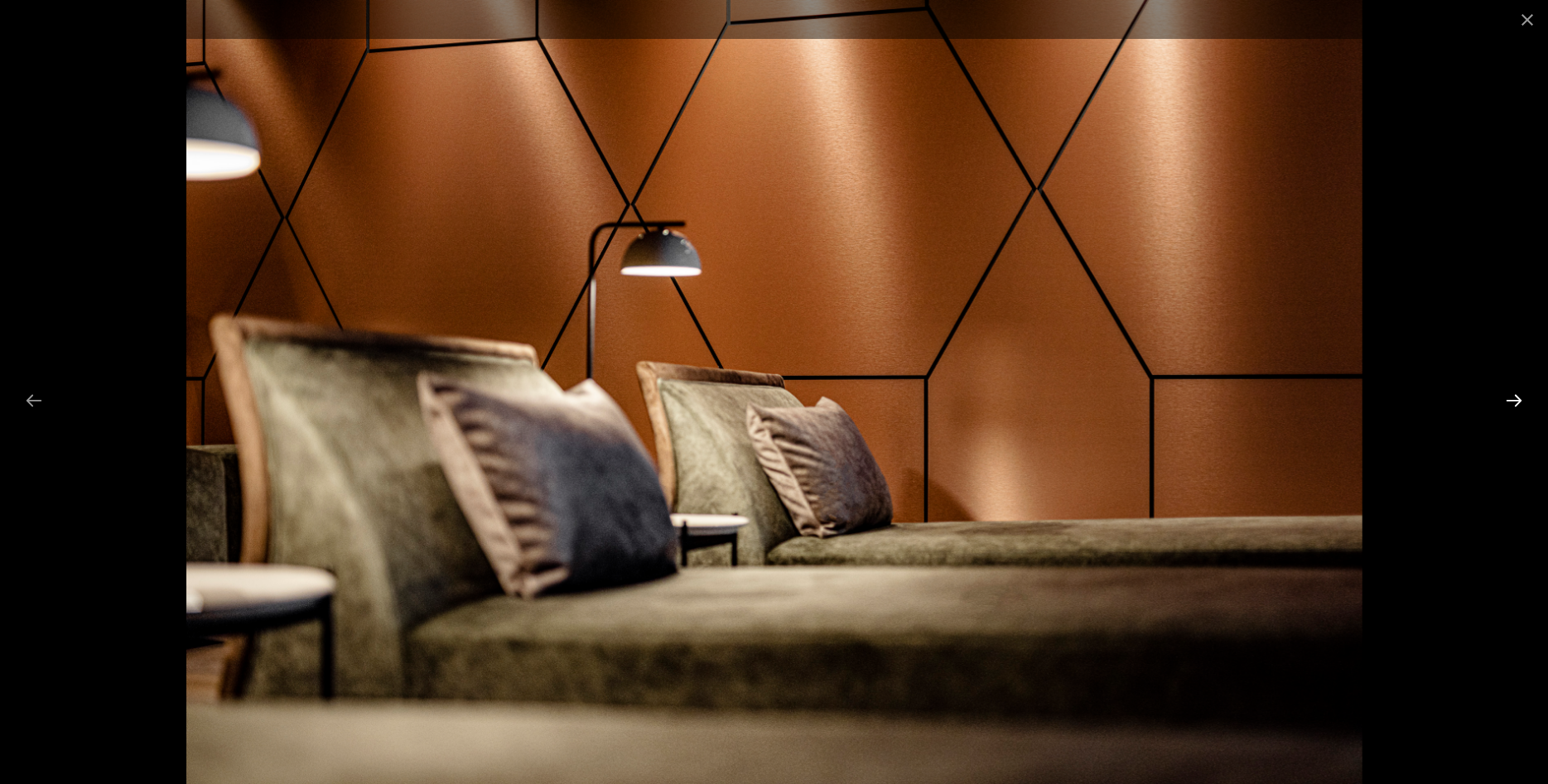
click at [1519, 397] on button "Next slide" at bounding box center [1514, 401] width 34 height 32
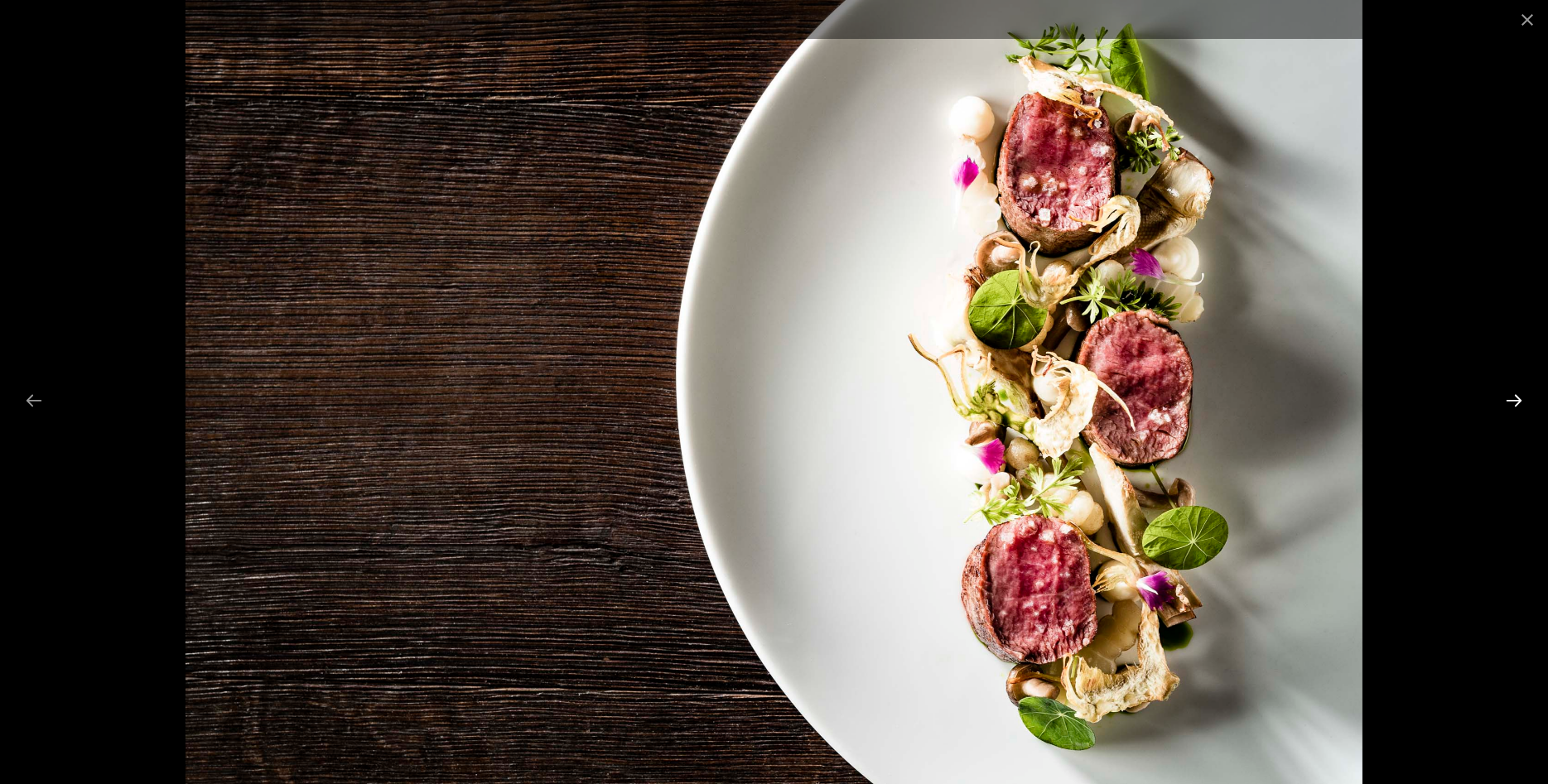
click at [1519, 397] on button "Next slide" at bounding box center [1514, 401] width 34 height 32
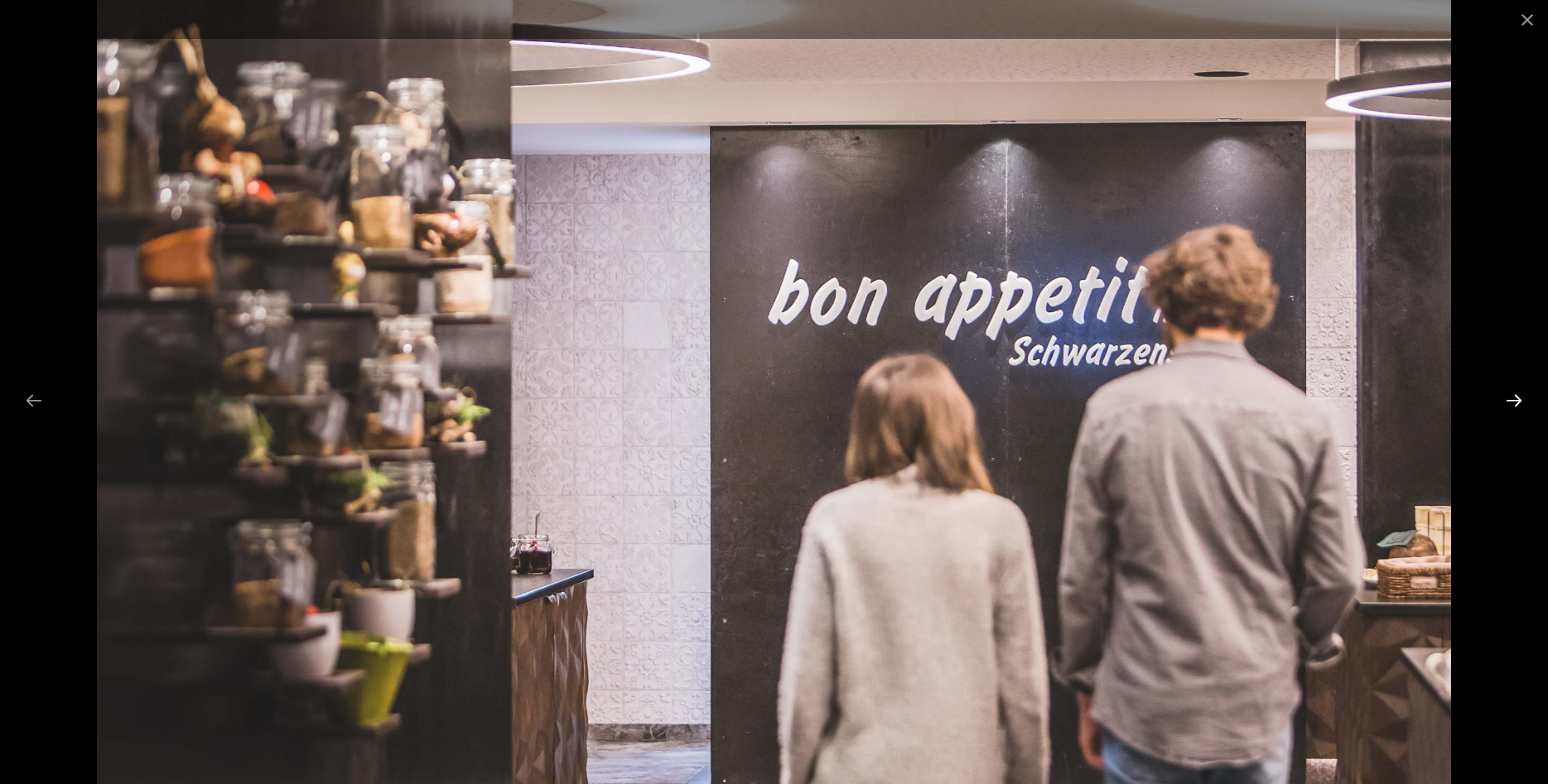
click at [1519, 397] on button "Next slide" at bounding box center [1514, 401] width 34 height 32
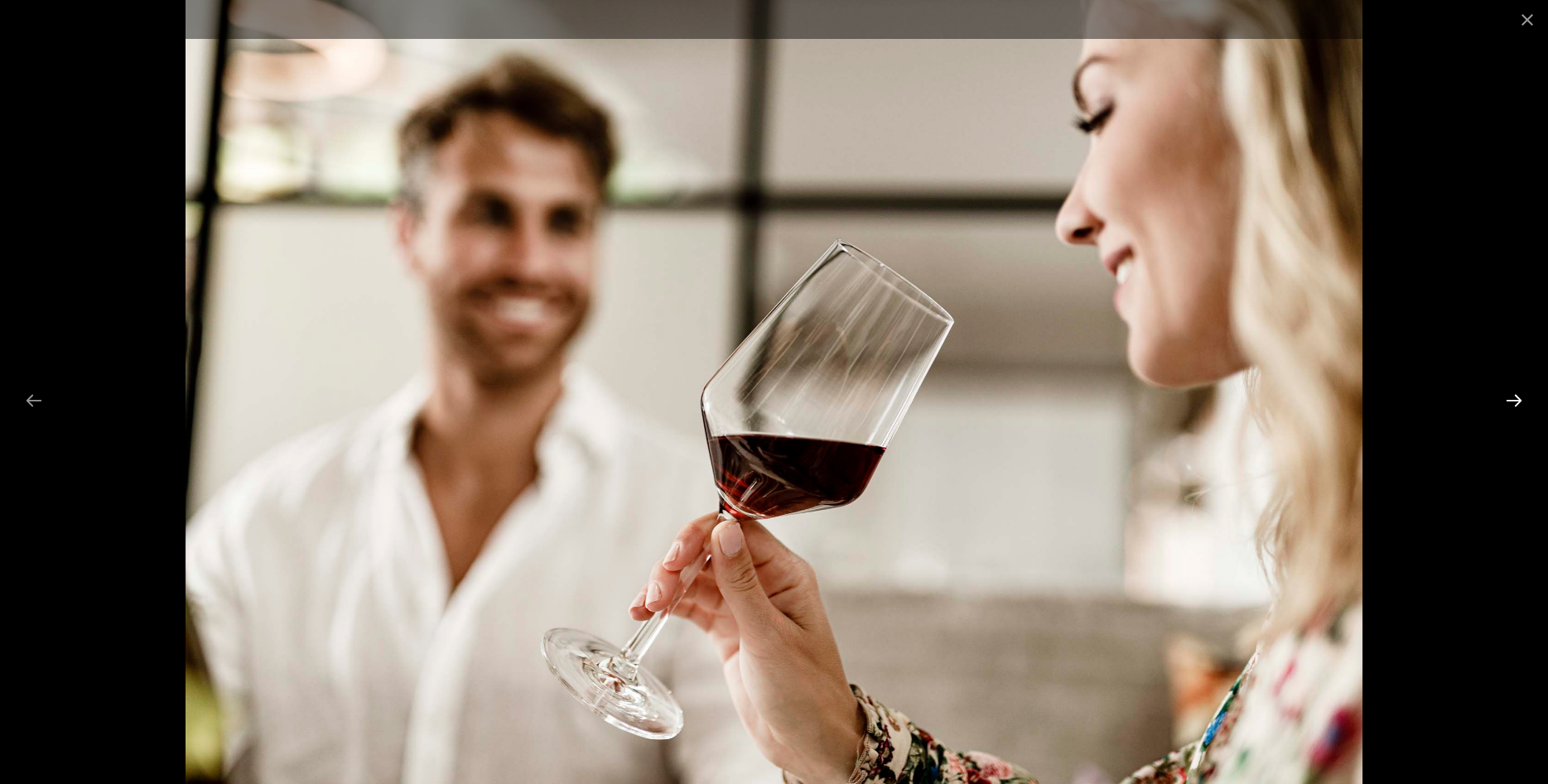
click at [1519, 397] on button "Next slide" at bounding box center [1514, 401] width 34 height 32
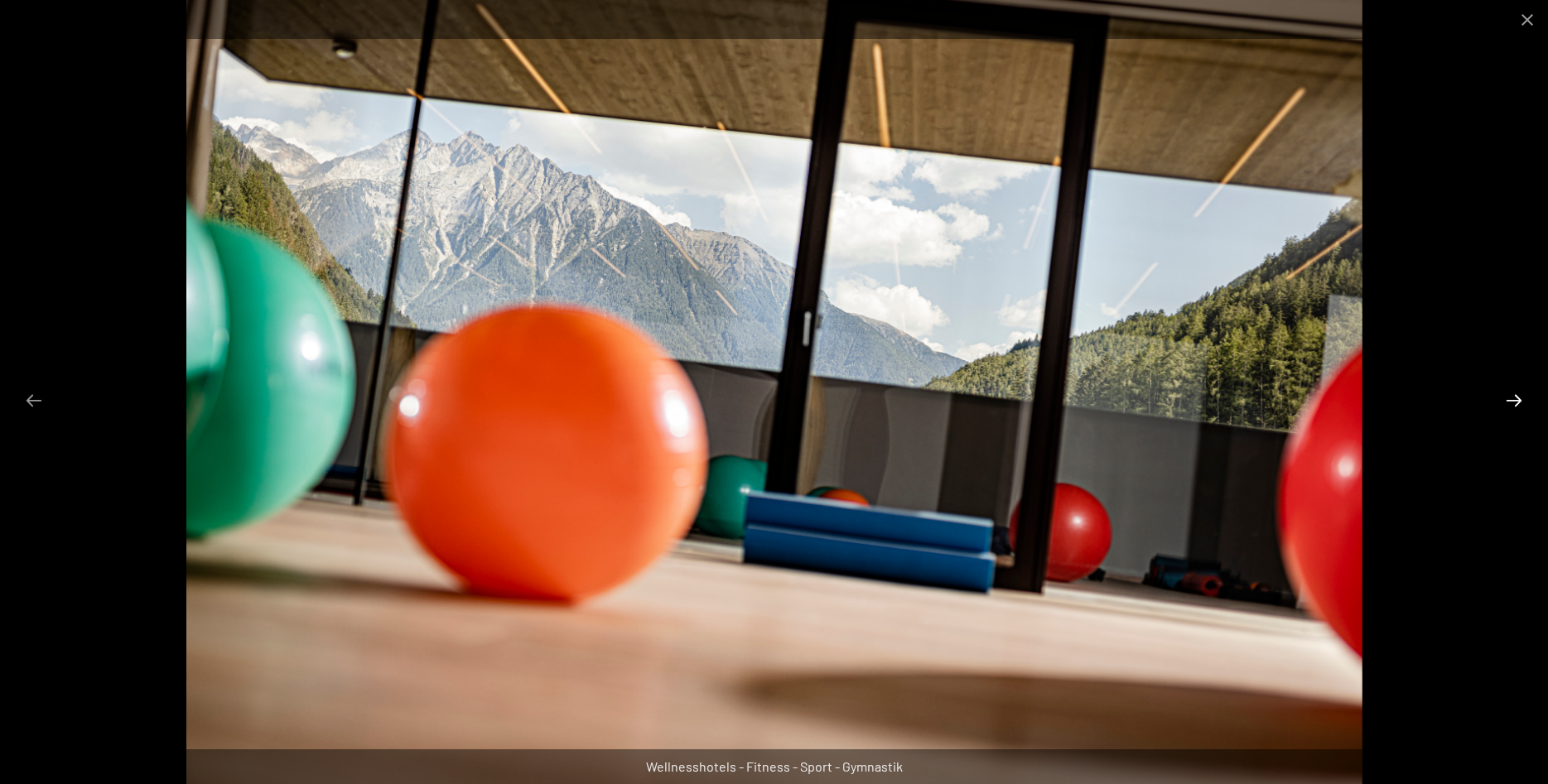
click at [1519, 397] on button "Next slide" at bounding box center [1514, 401] width 34 height 32
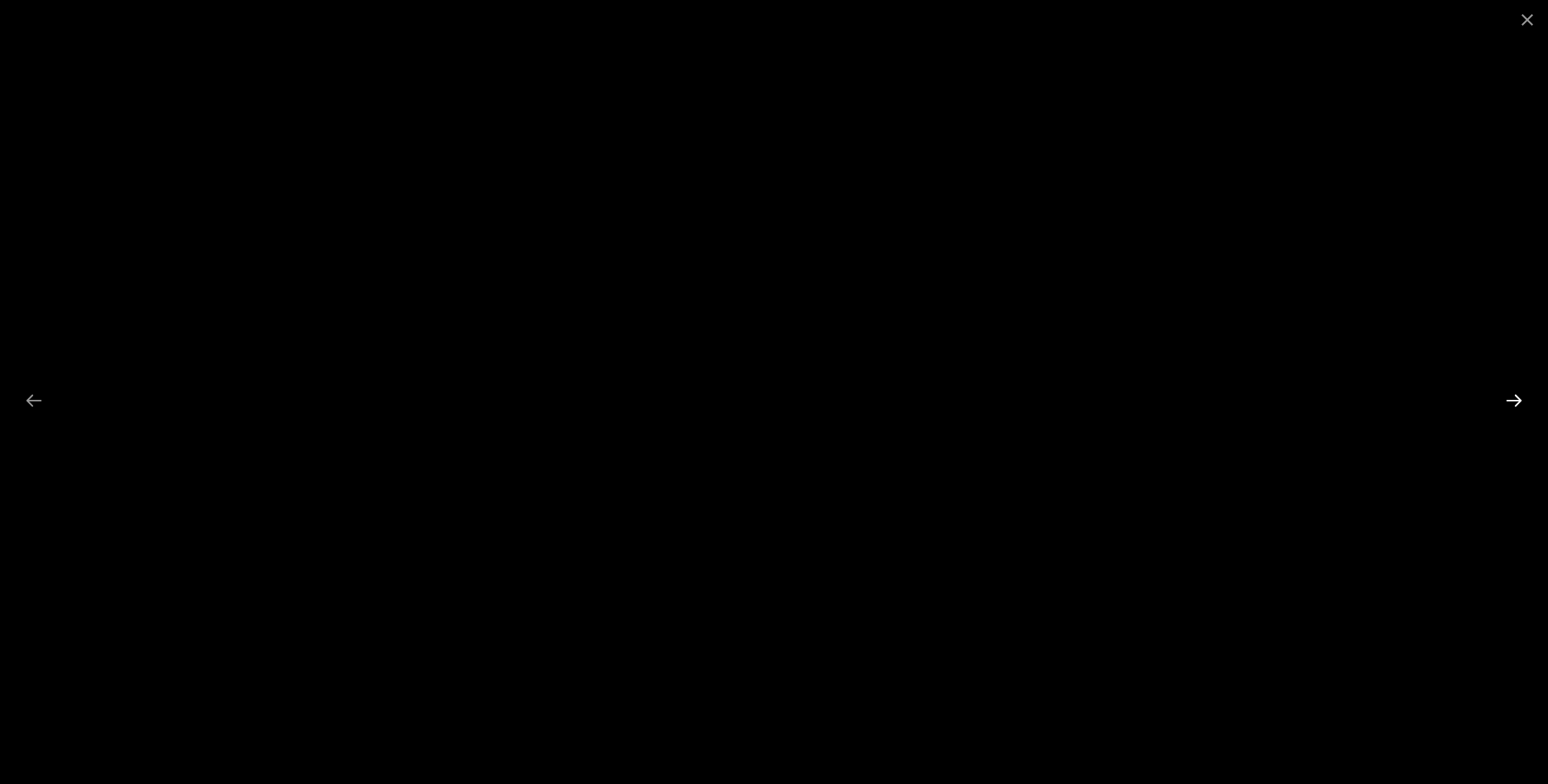
click at [1519, 397] on button "Next slide" at bounding box center [1514, 401] width 34 height 32
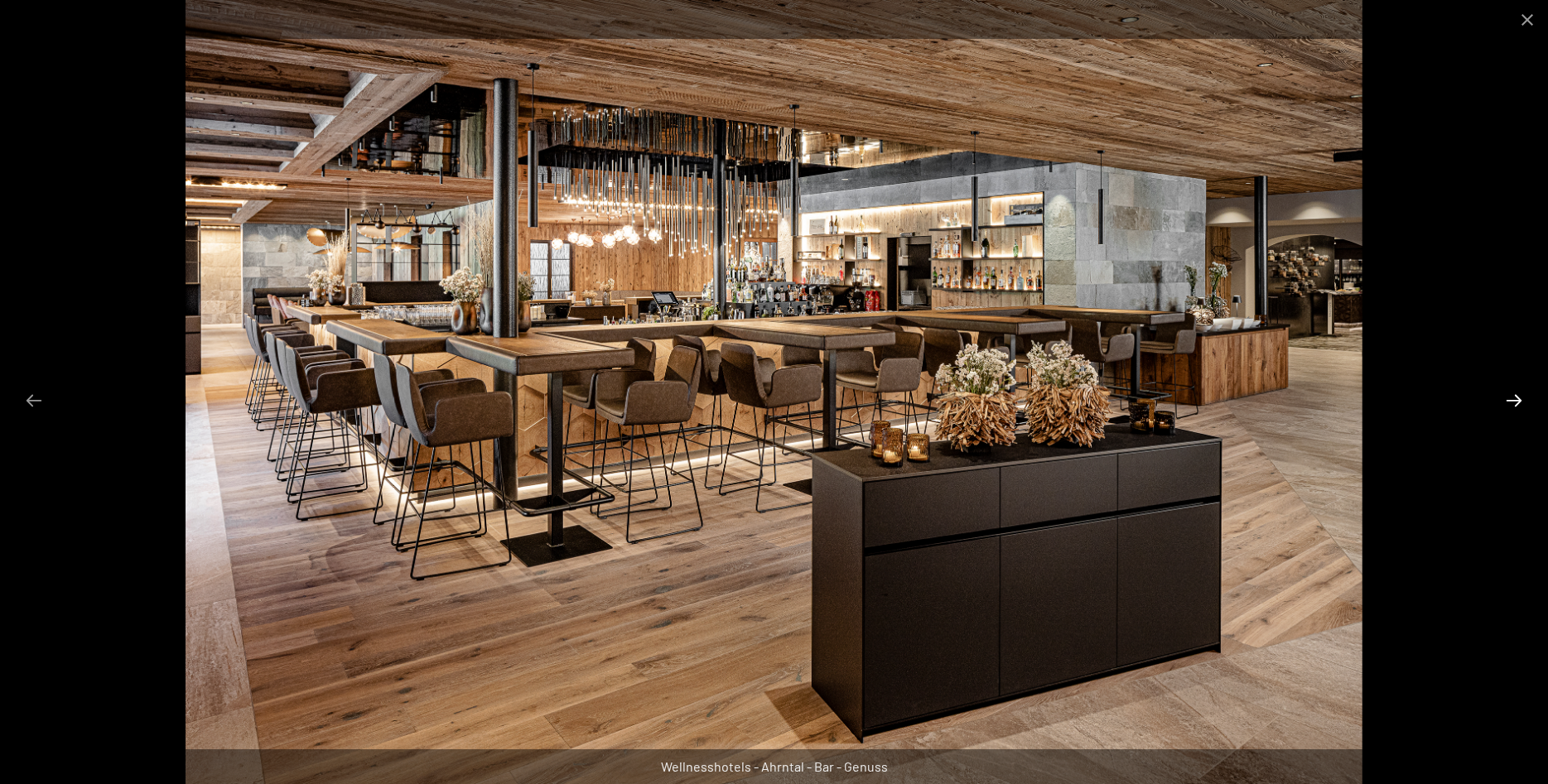
click at [1519, 397] on button "Next slide" at bounding box center [1514, 401] width 34 height 32
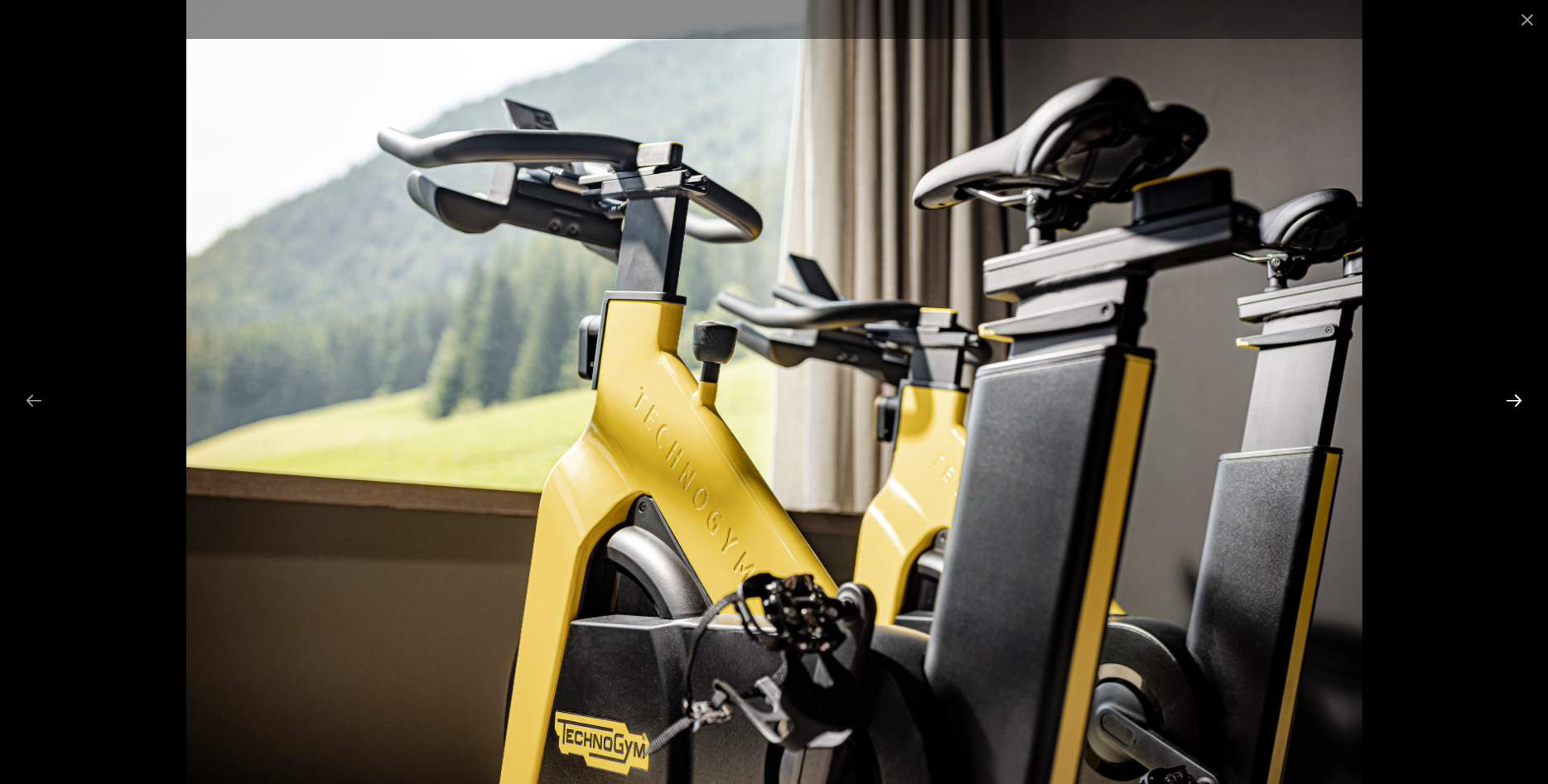
click at [1519, 397] on button "Next slide" at bounding box center [1514, 401] width 34 height 32
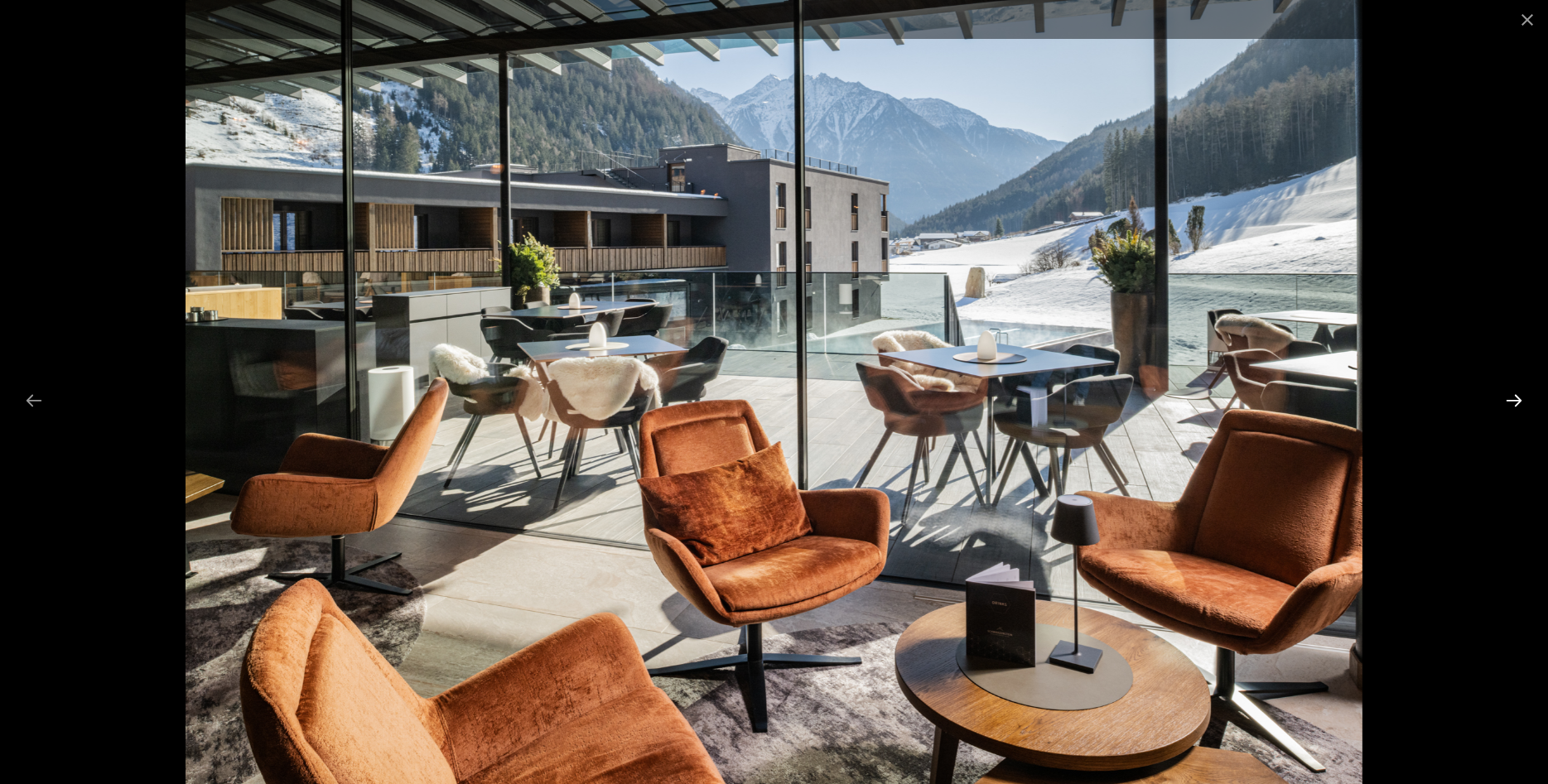
click at [1519, 397] on button "Next slide" at bounding box center [1514, 401] width 34 height 32
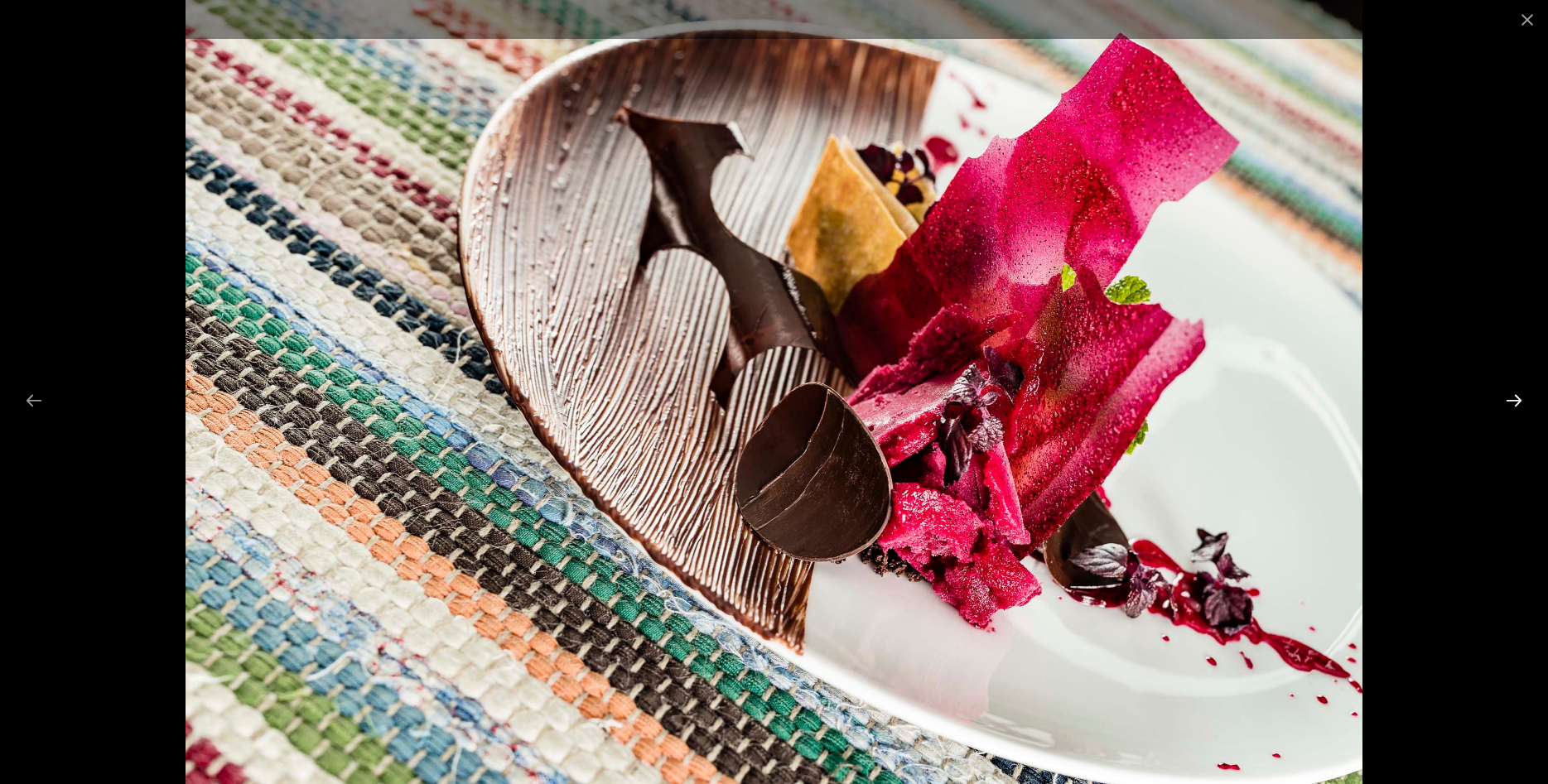
click at [1519, 397] on button "Next slide" at bounding box center [1514, 401] width 34 height 32
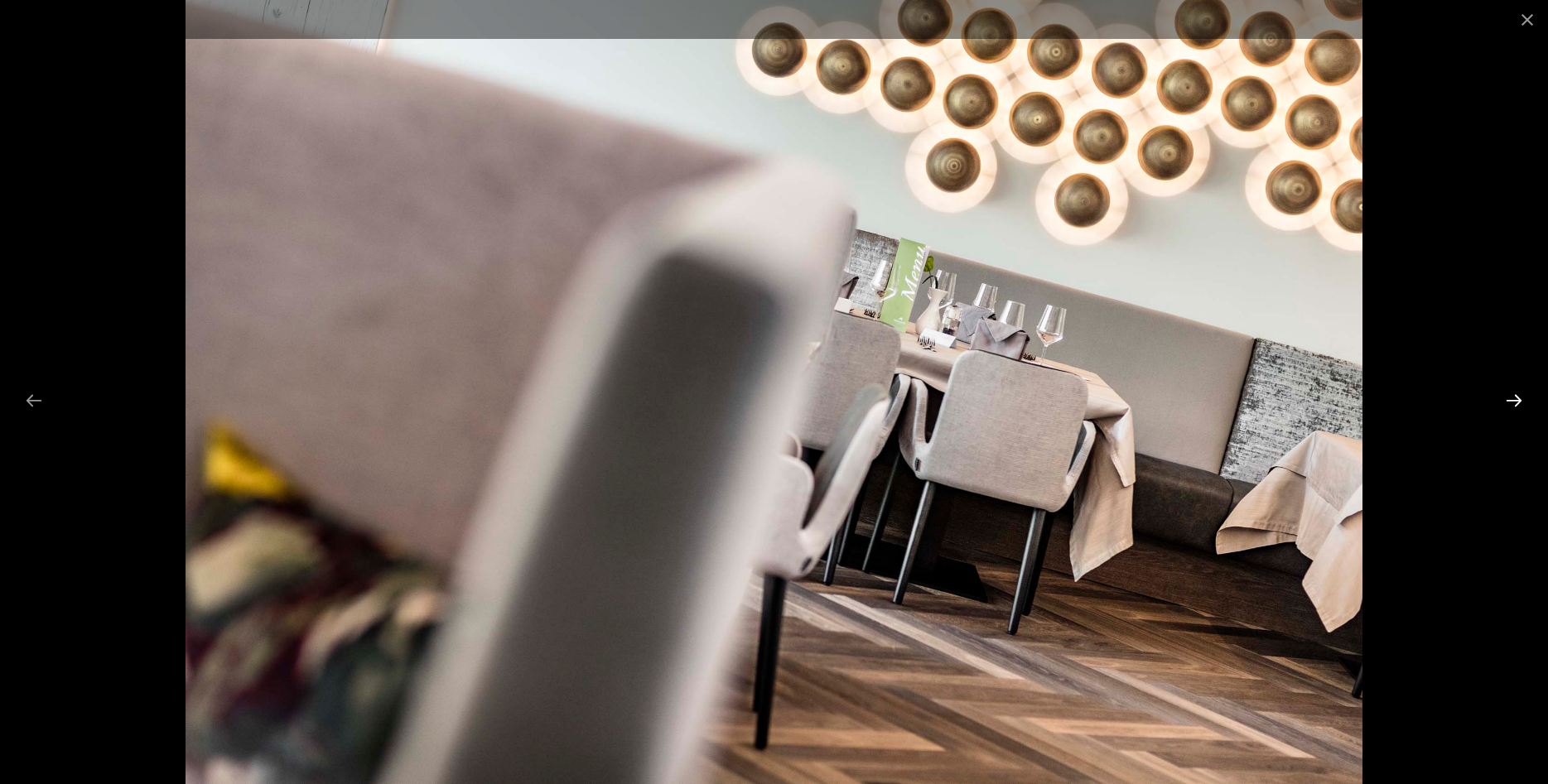
click at [1519, 397] on button "Next slide" at bounding box center [1514, 401] width 34 height 32
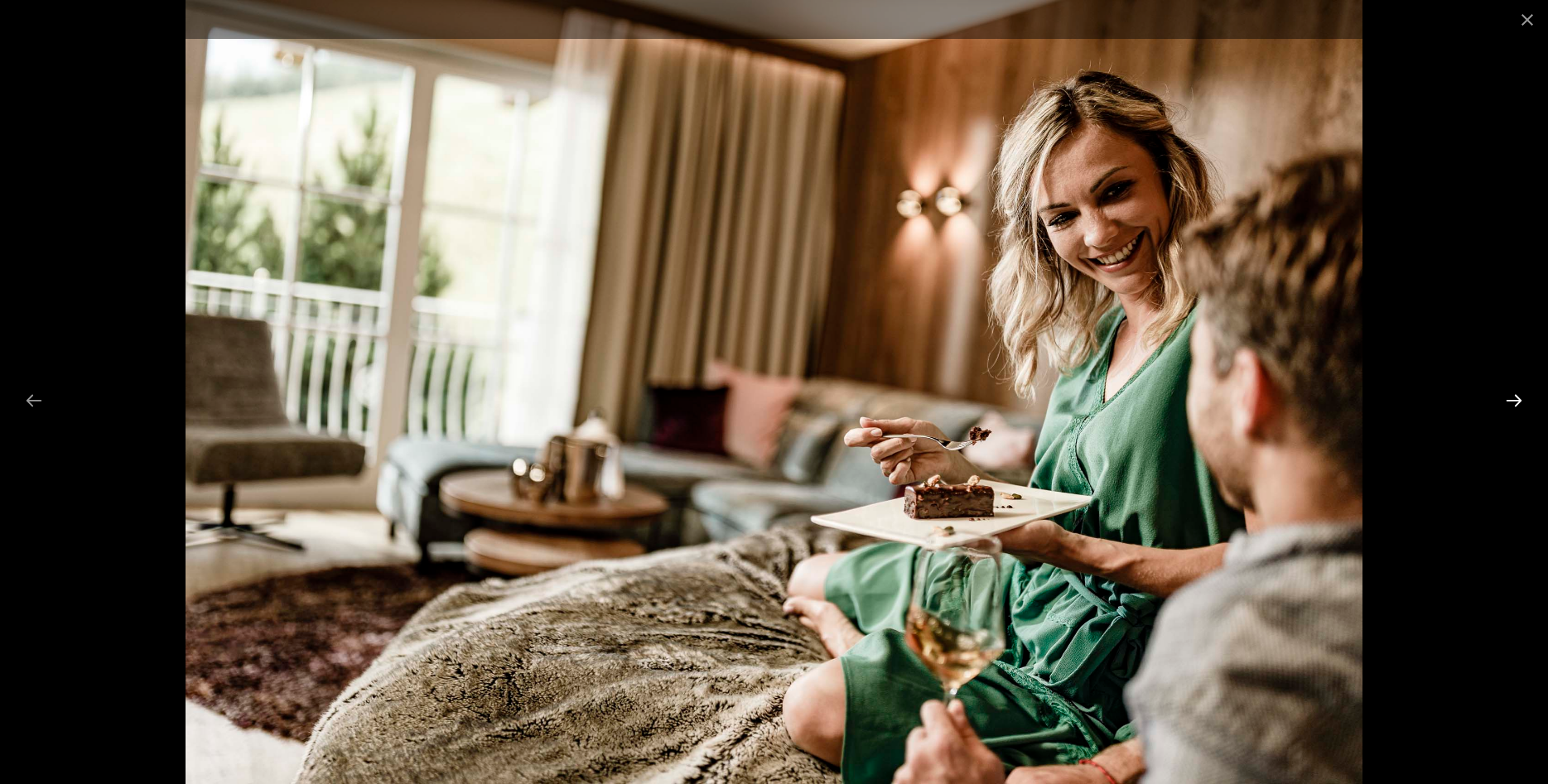
click at [1519, 395] on button "Next slide" at bounding box center [1514, 401] width 34 height 32
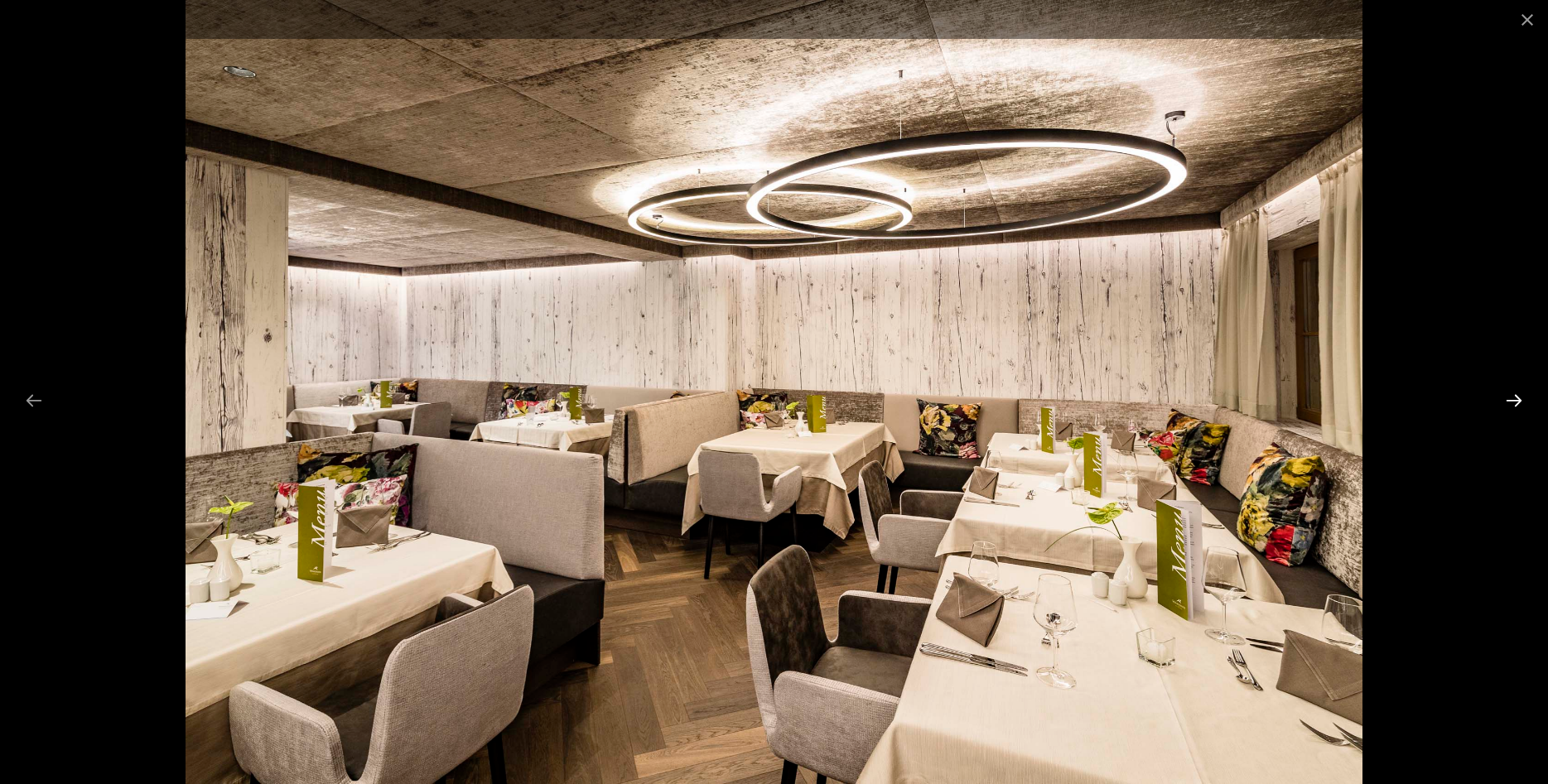
click at [1519, 395] on button "Next slide" at bounding box center [1514, 401] width 34 height 32
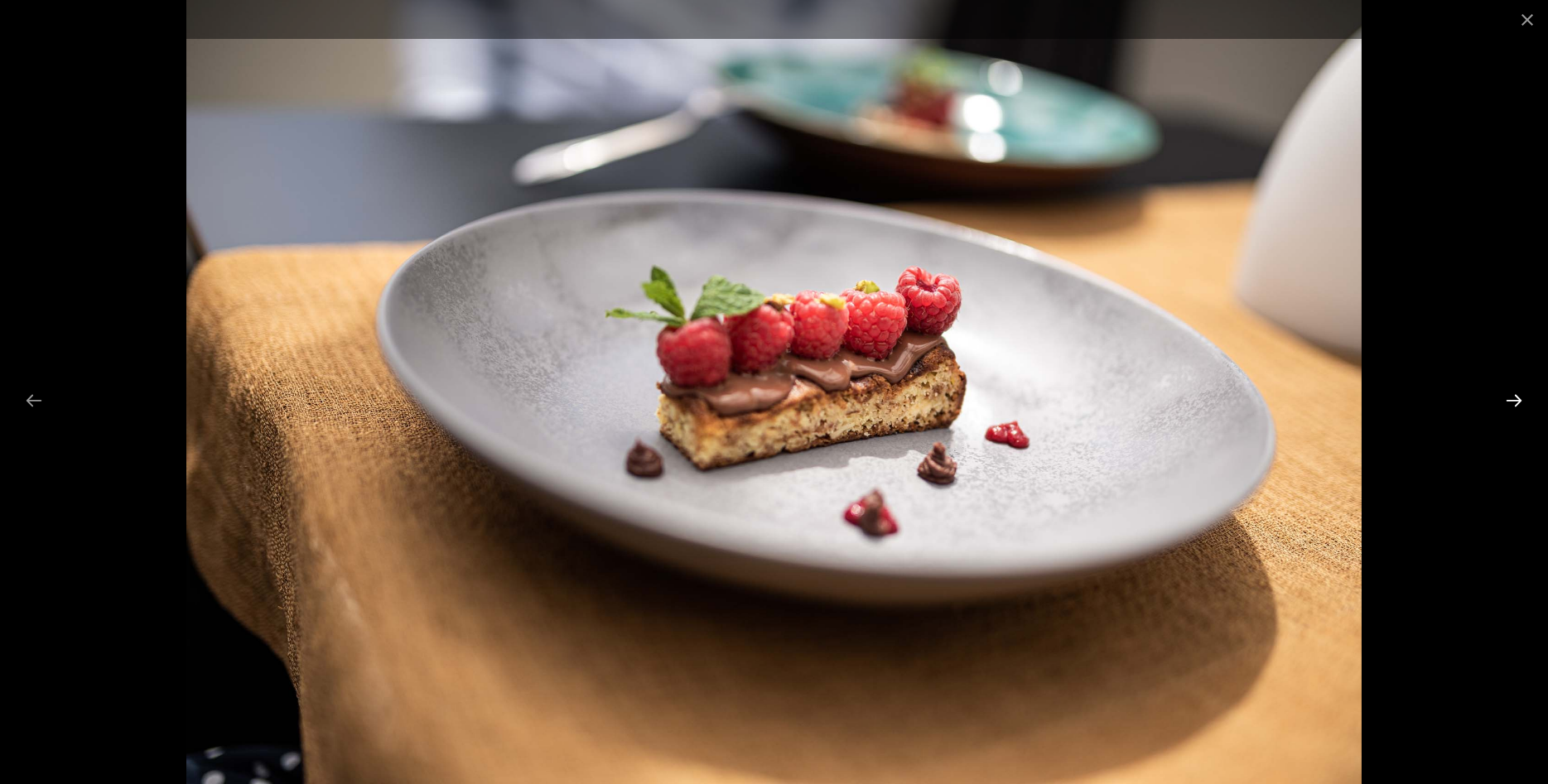
click at [1519, 397] on button "Next slide" at bounding box center [1514, 401] width 34 height 32
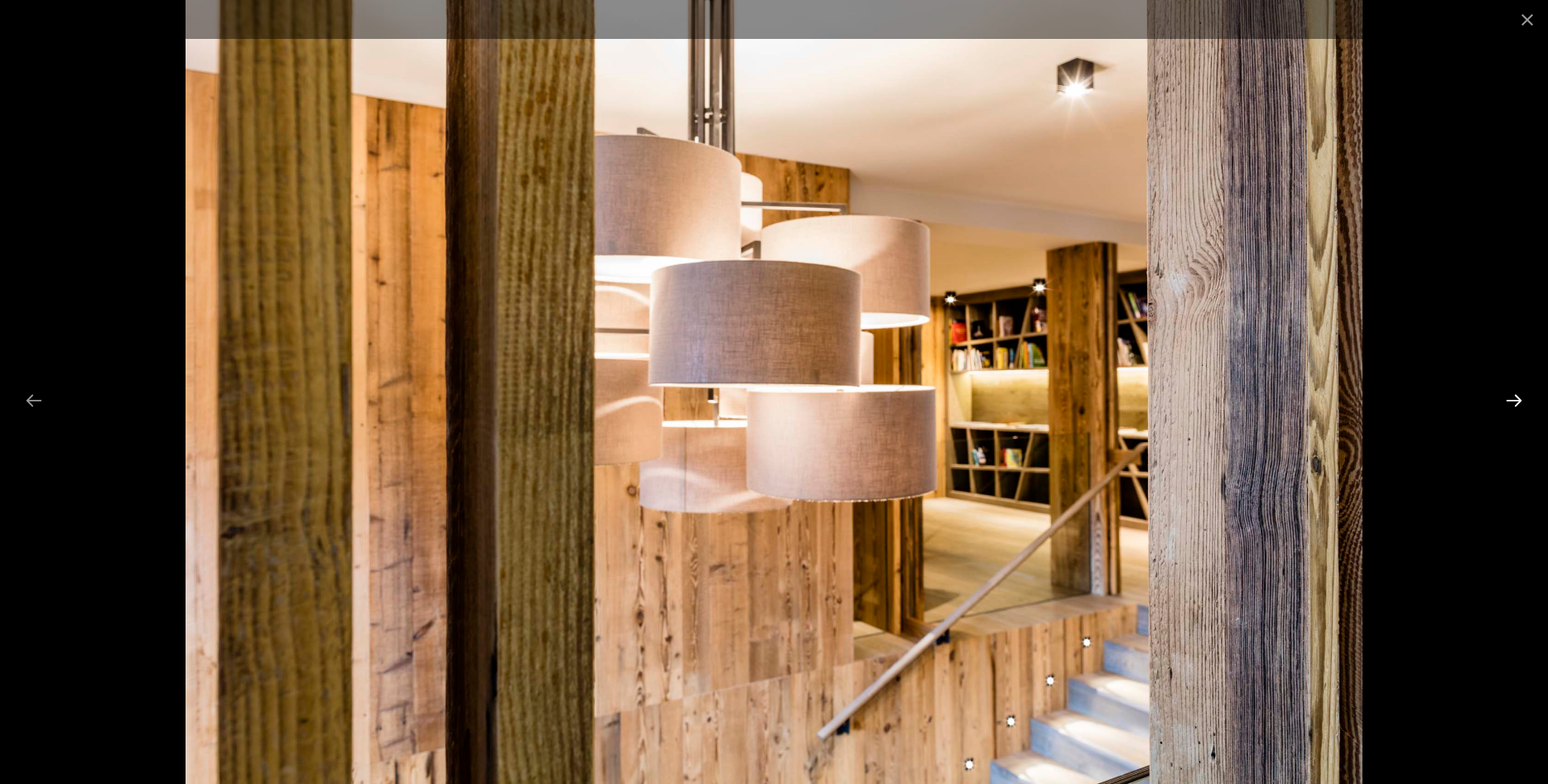
click at [1519, 399] on button "Next slide" at bounding box center [1514, 401] width 34 height 32
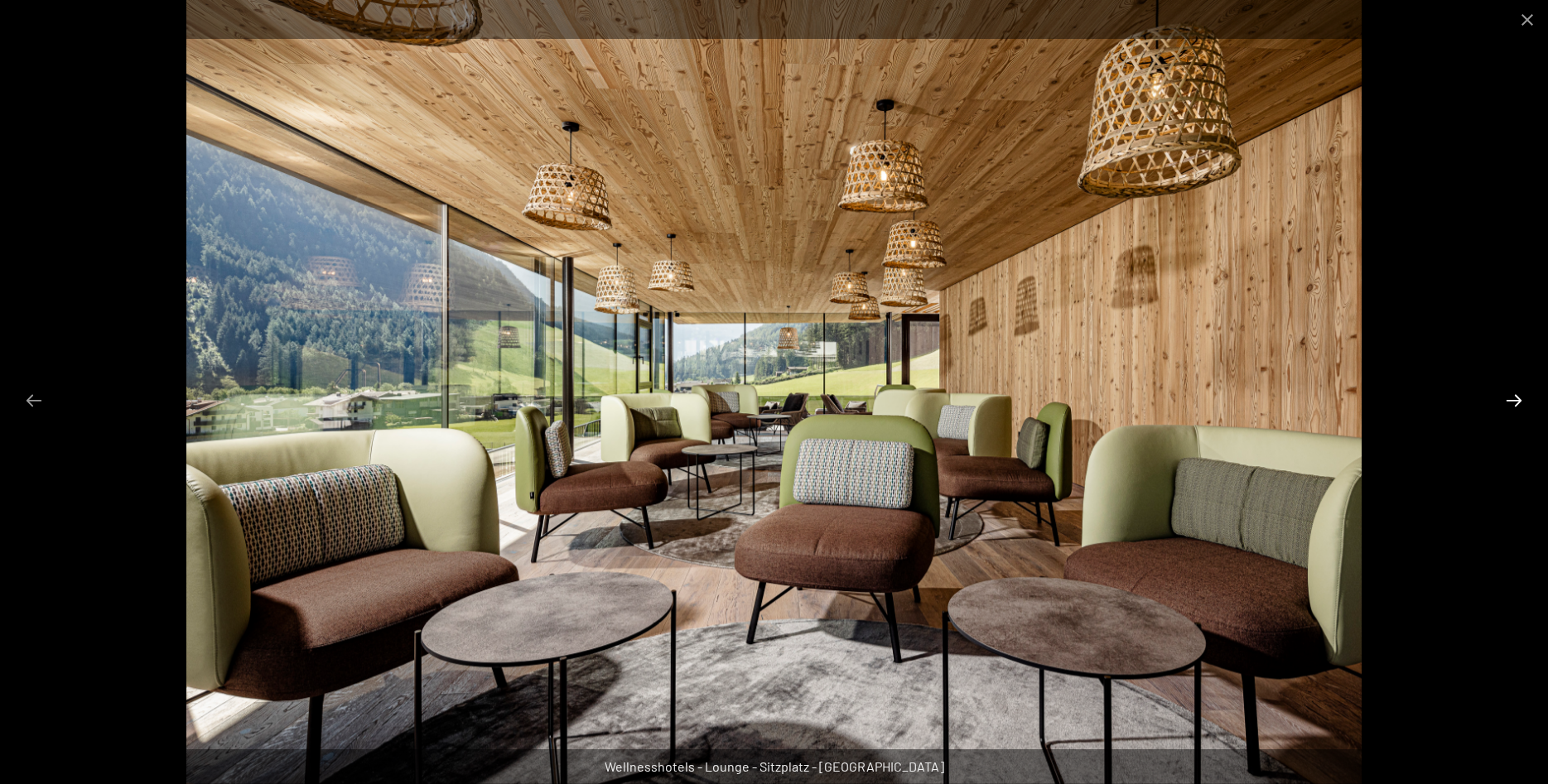
click at [1519, 399] on button "Next slide" at bounding box center [1514, 401] width 34 height 32
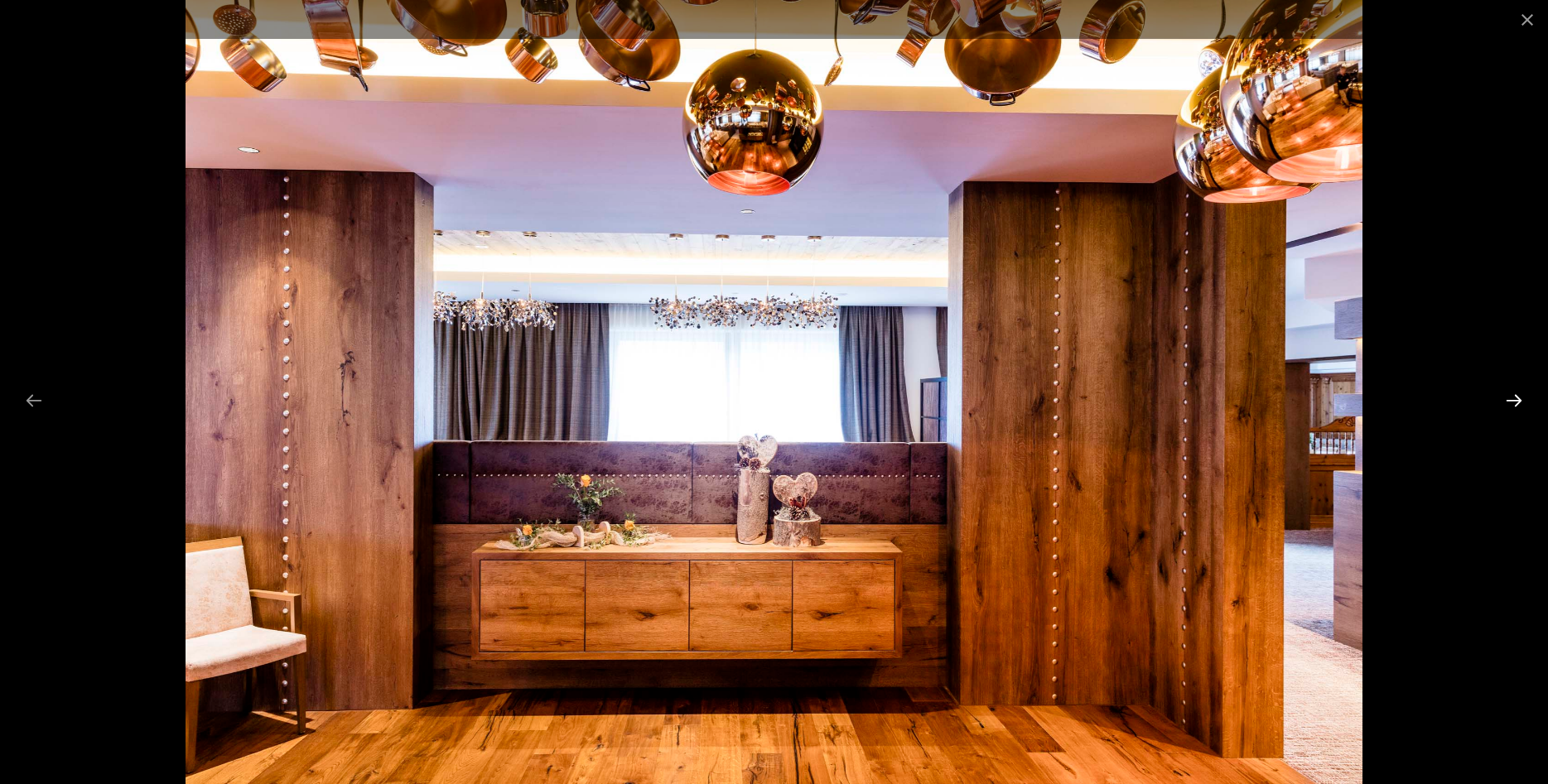
click at [1519, 399] on button "Next slide" at bounding box center [1514, 401] width 34 height 32
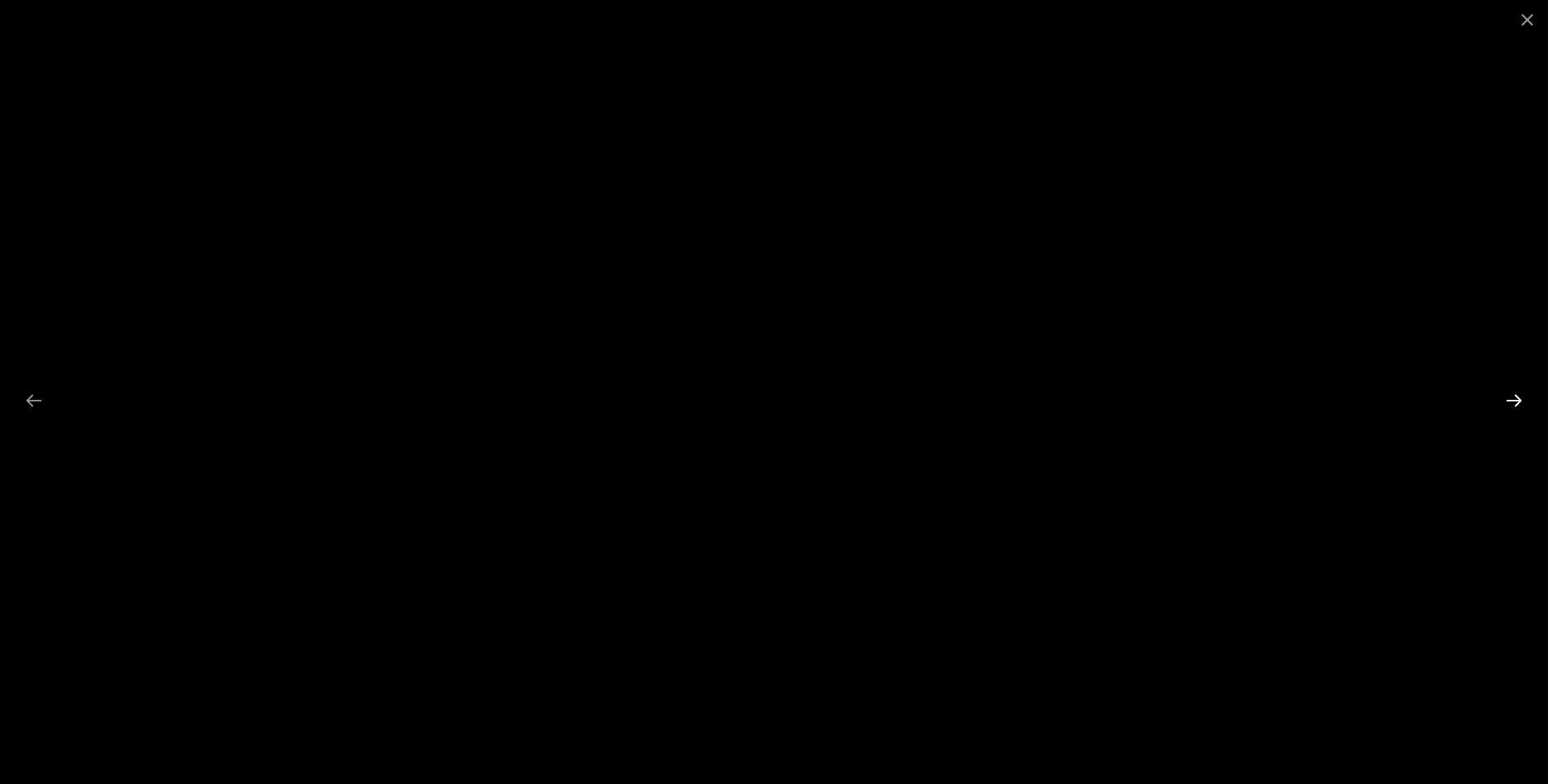
click at [1519, 399] on button "Next slide" at bounding box center [1514, 401] width 34 height 32
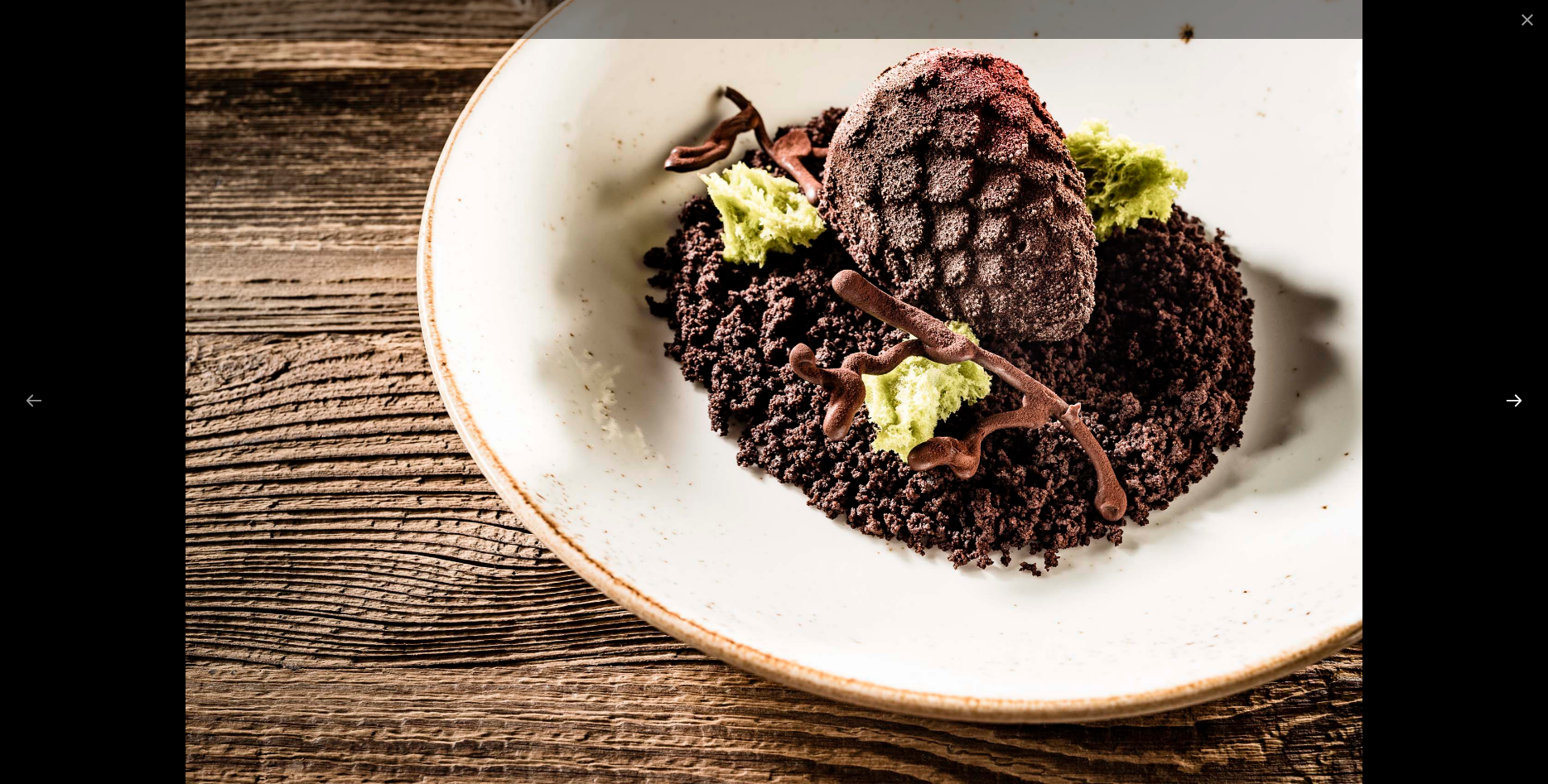
click at [1519, 399] on button "Next slide" at bounding box center [1514, 401] width 34 height 32
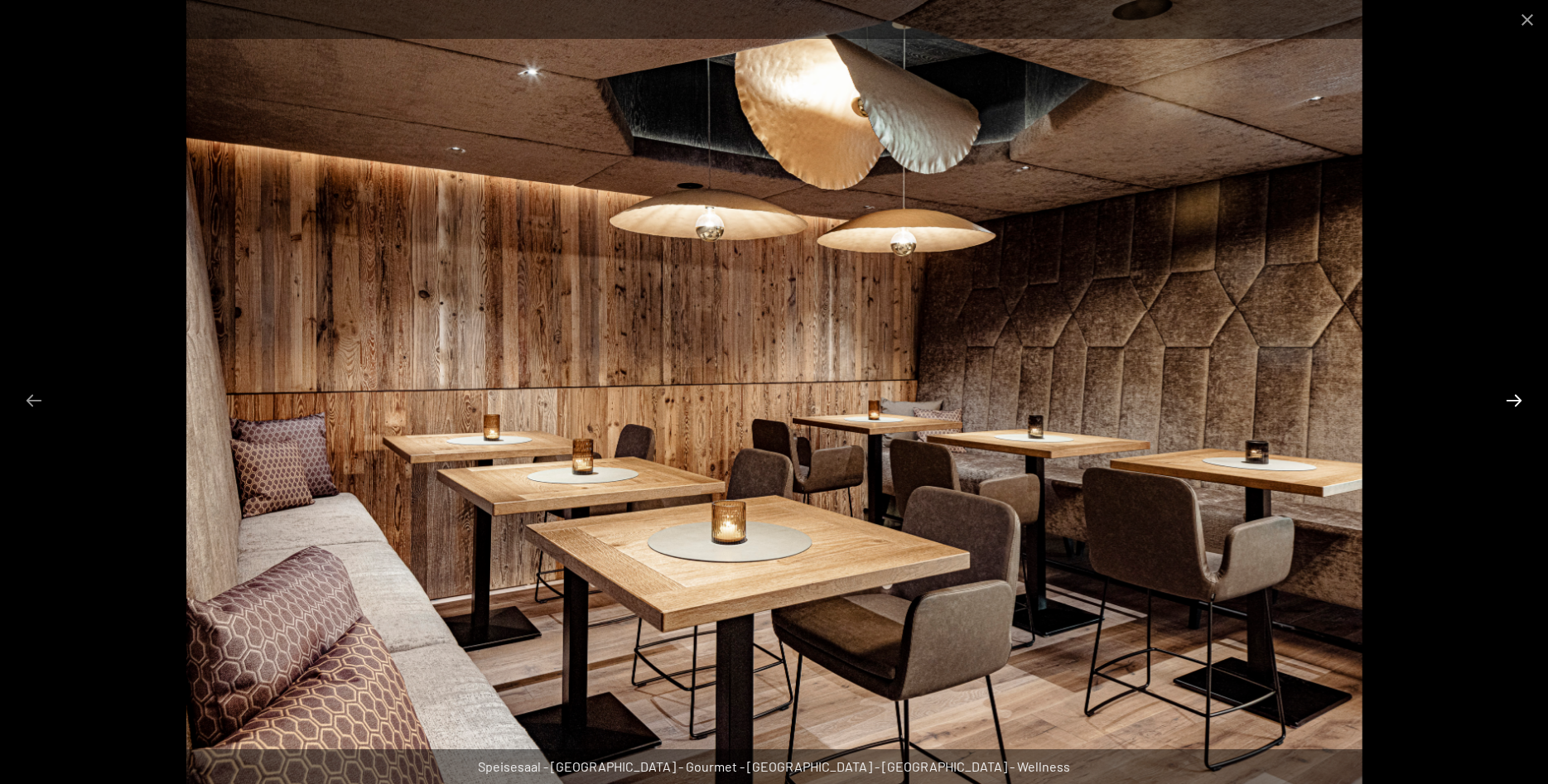
click at [1519, 399] on button "Next slide" at bounding box center [1514, 401] width 34 height 32
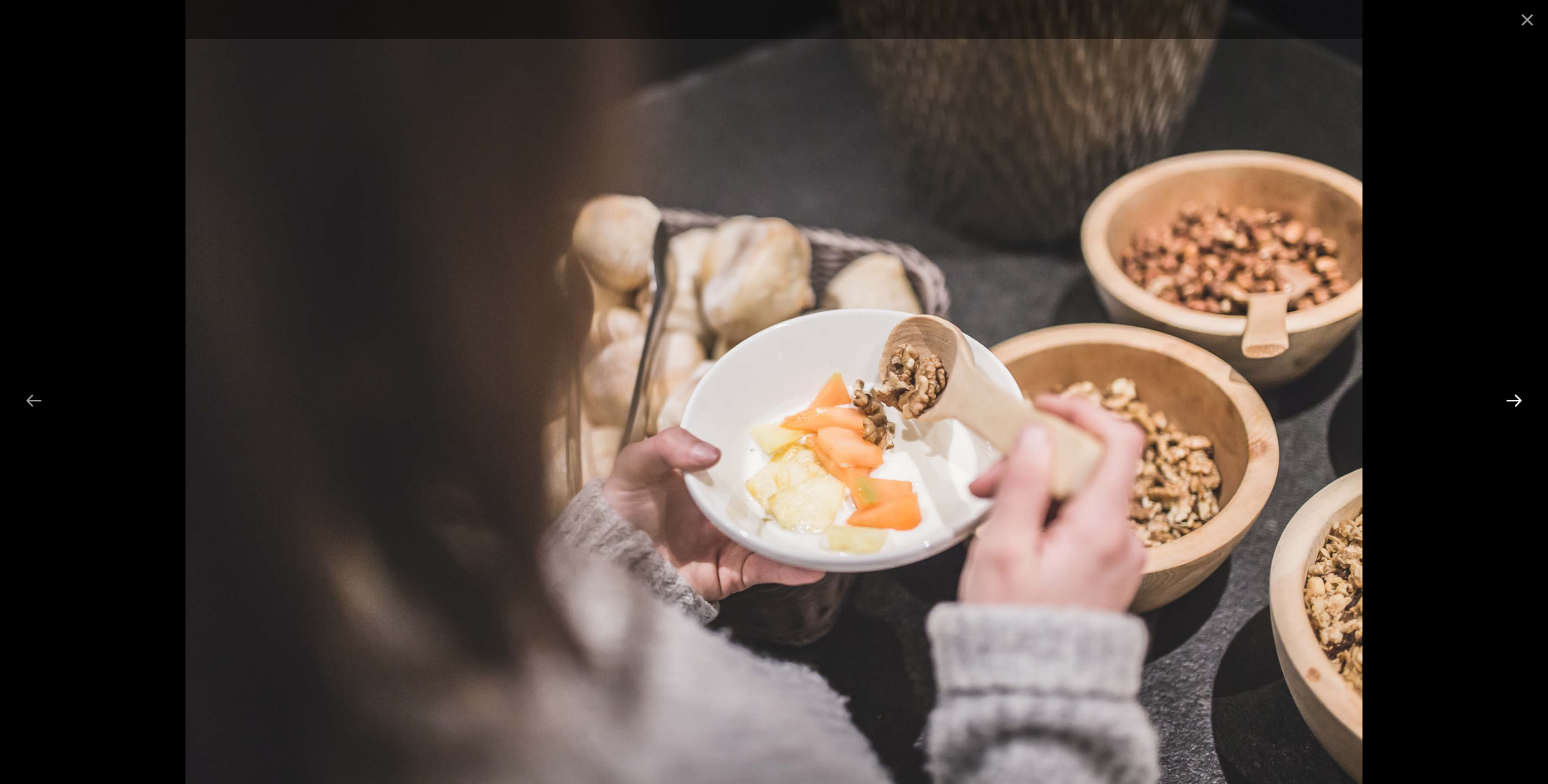
click at [1519, 399] on button "Next slide" at bounding box center [1514, 401] width 34 height 32
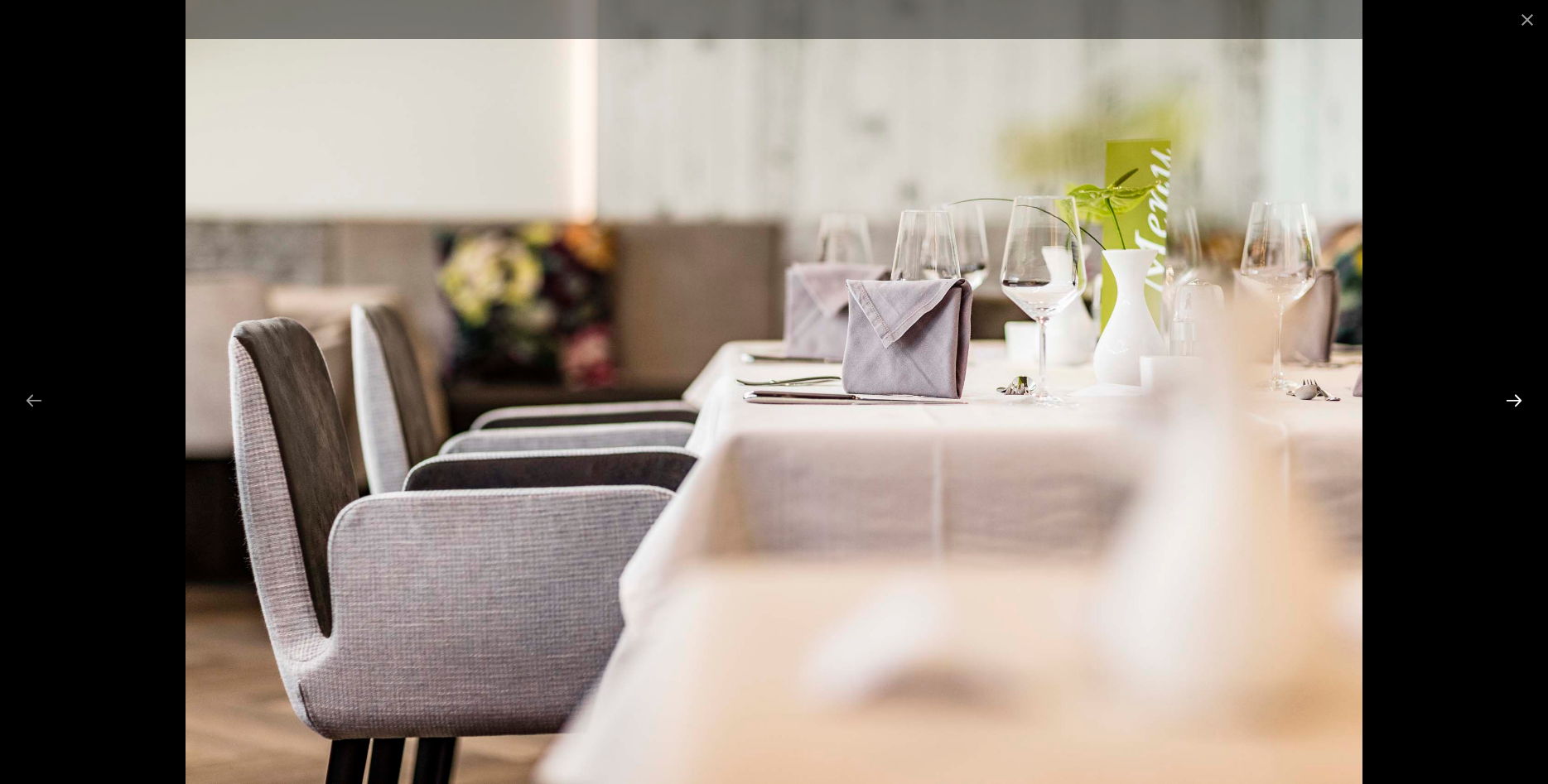
click at [1519, 399] on button "Next slide" at bounding box center [1514, 401] width 34 height 32
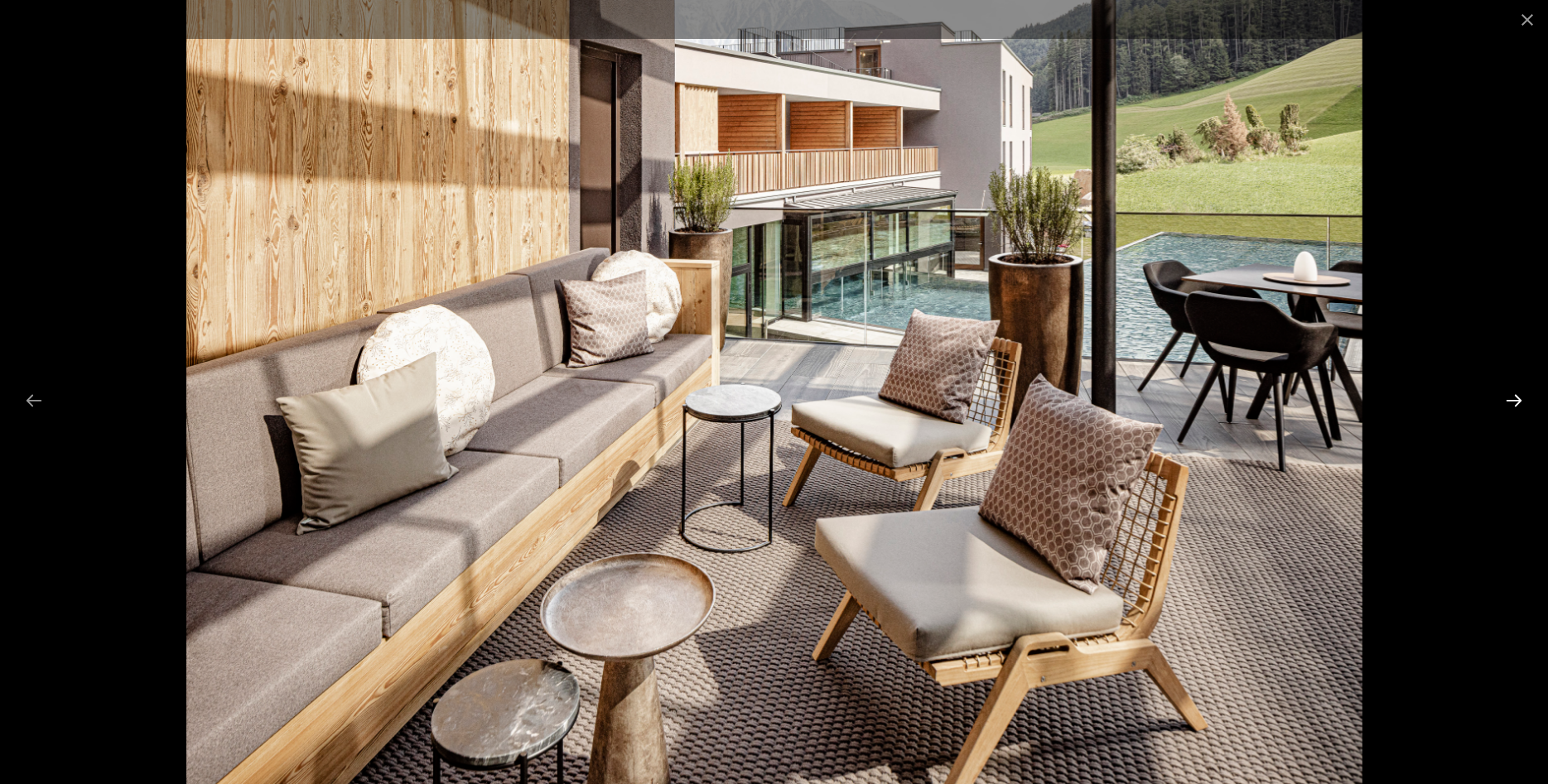
click at [1519, 399] on button "Next slide" at bounding box center [1514, 401] width 34 height 32
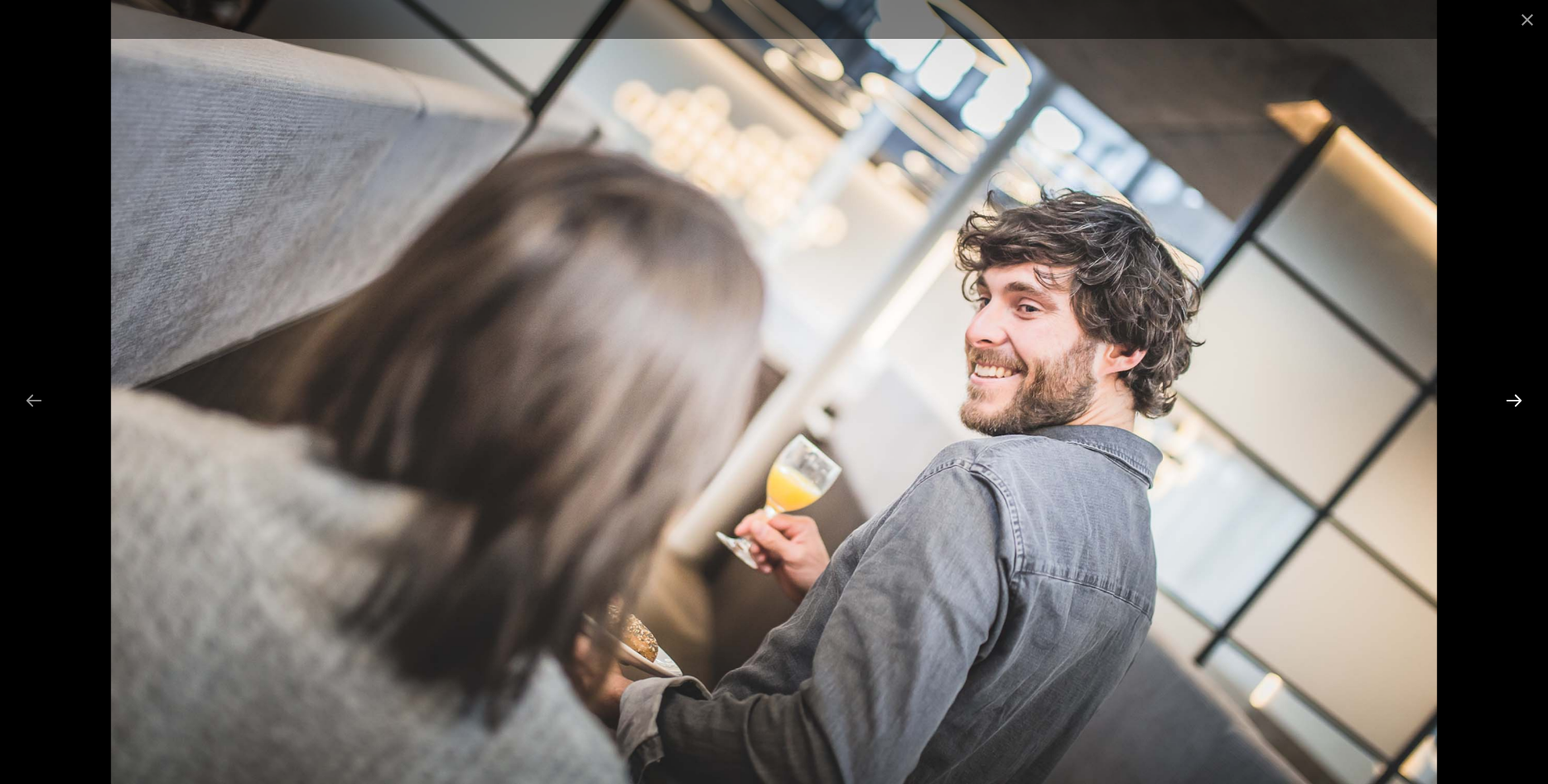
click at [1519, 399] on button "Next slide" at bounding box center [1514, 401] width 34 height 32
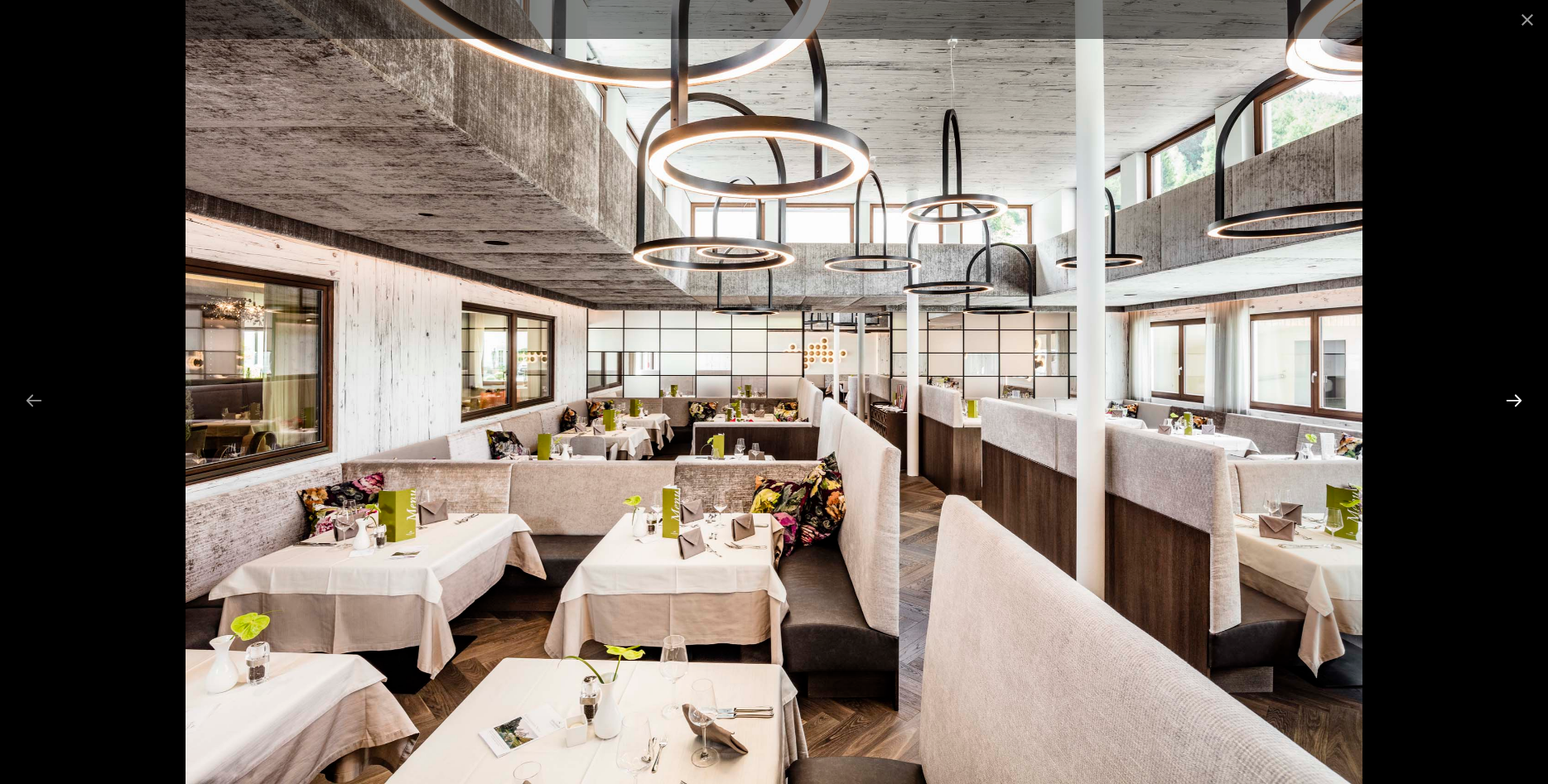
click at [1518, 397] on button "Next slide" at bounding box center [1514, 401] width 34 height 32
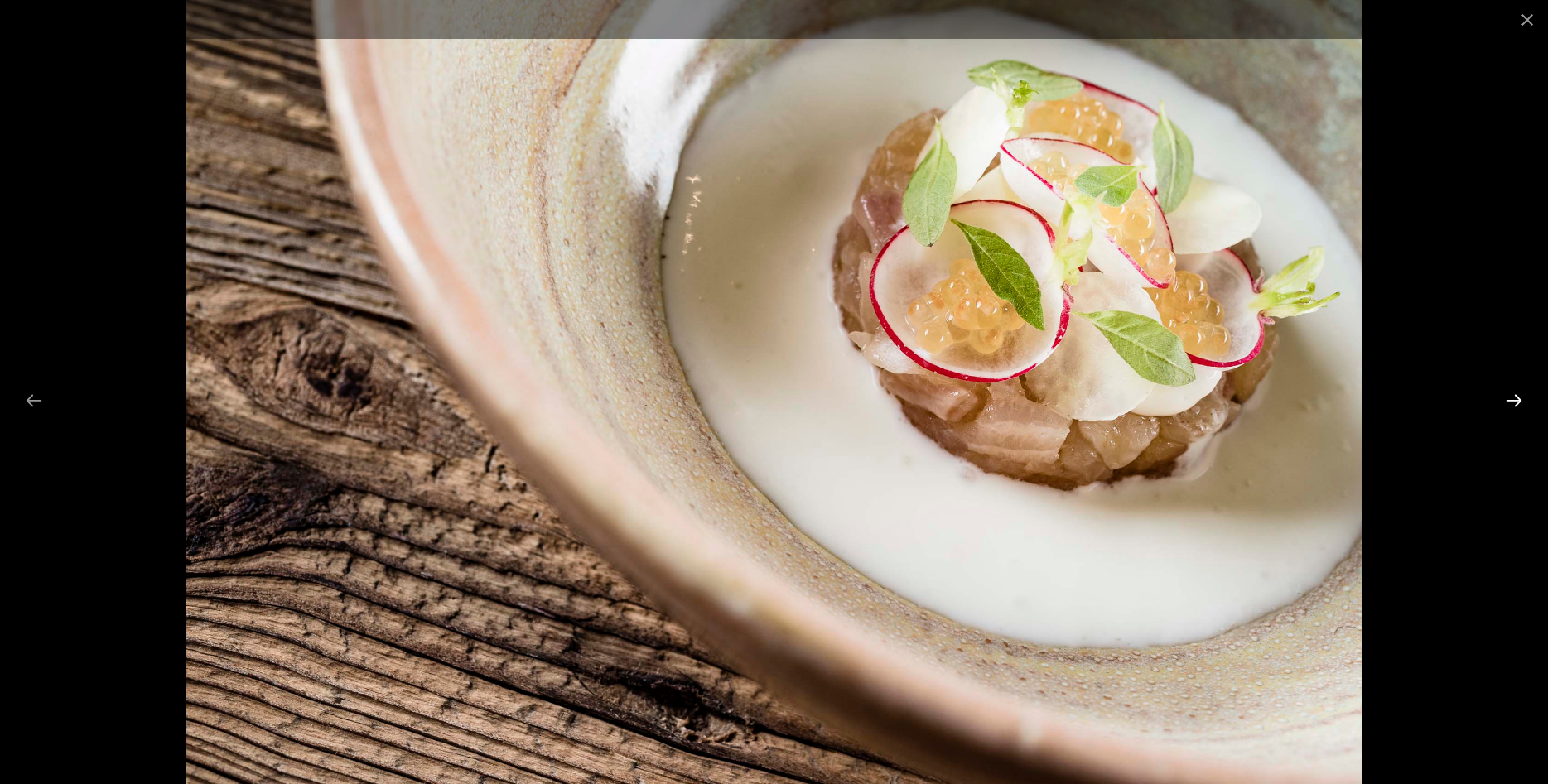
click at [1519, 400] on button "Next slide" at bounding box center [1514, 401] width 34 height 32
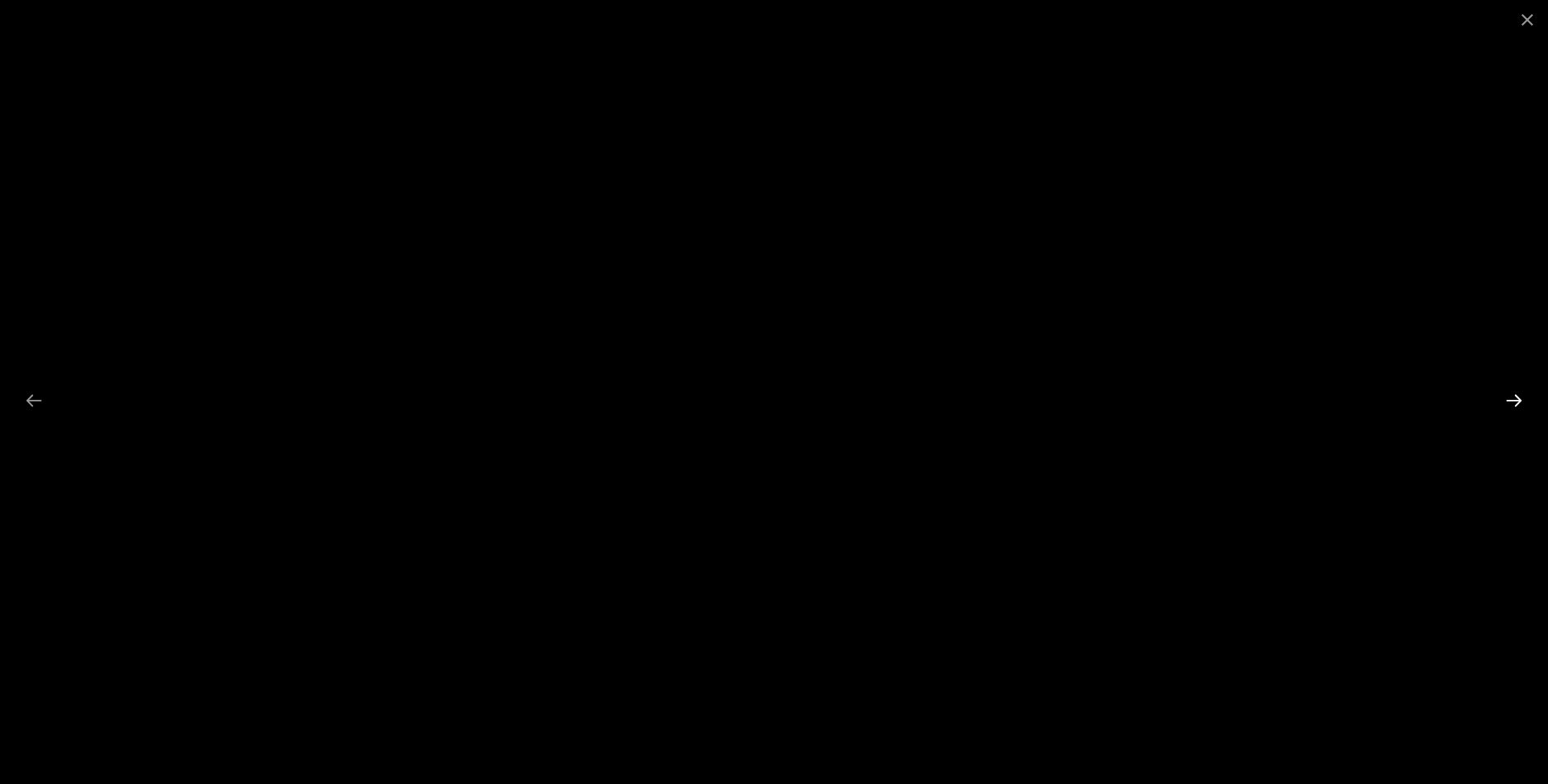
click at [1519, 400] on button "Next slide" at bounding box center [1514, 401] width 34 height 32
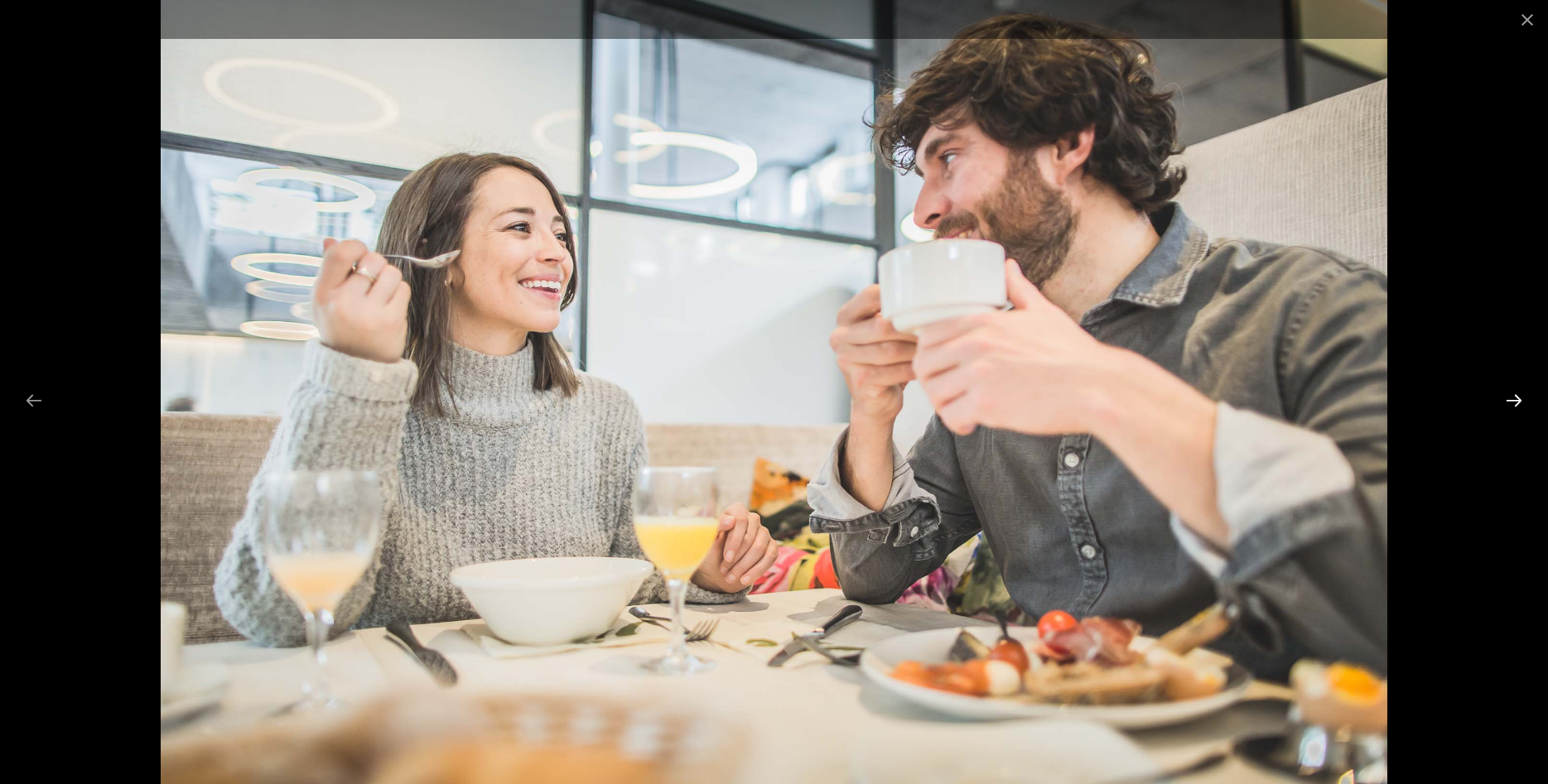
click at [1519, 400] on button "Next slide" at bounding box center [1514, 401] width 34 height 32
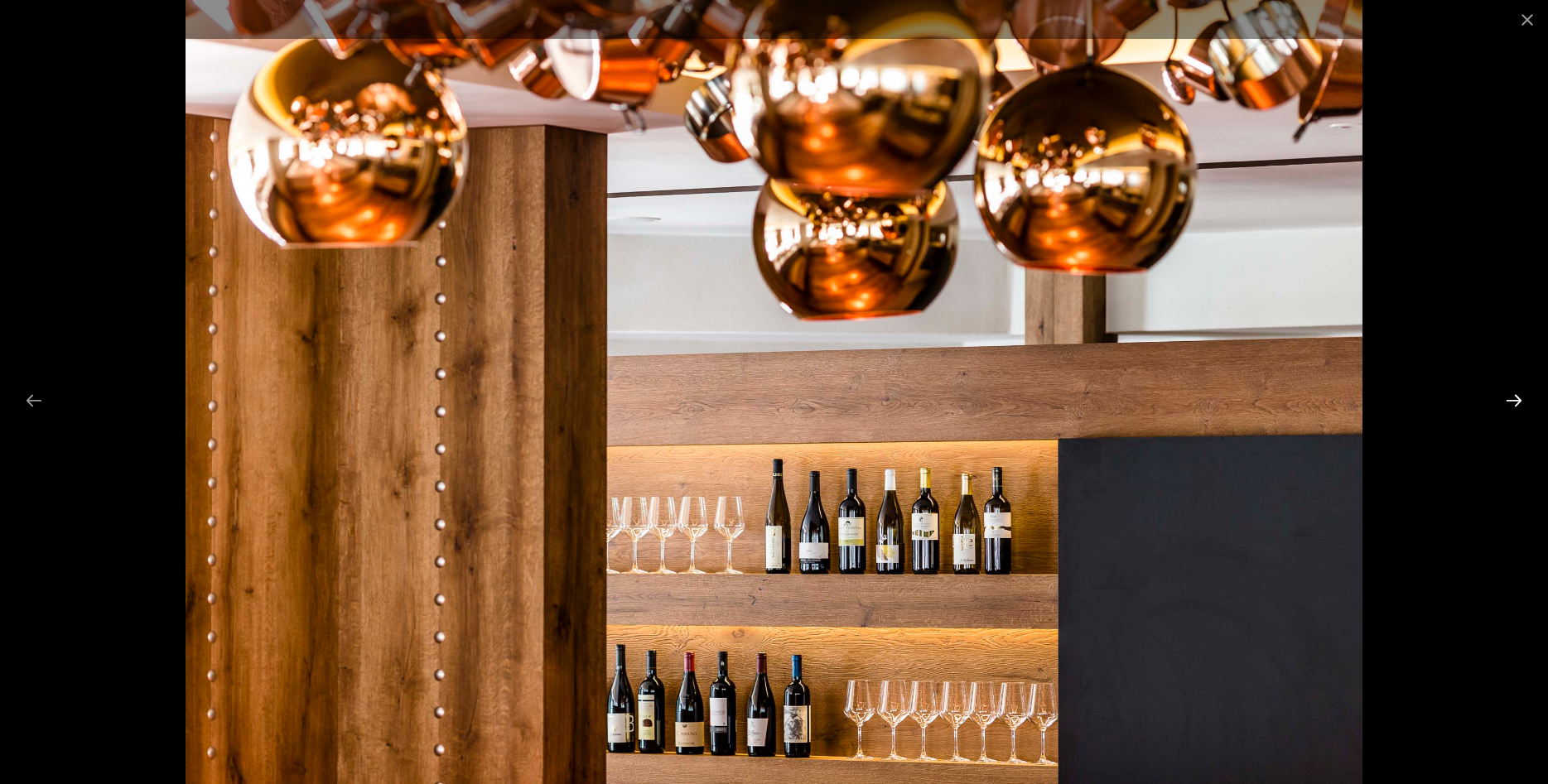
click at [1519, 400] on button "Next slide" at bounding box center [1514, 401] width 34 height 32
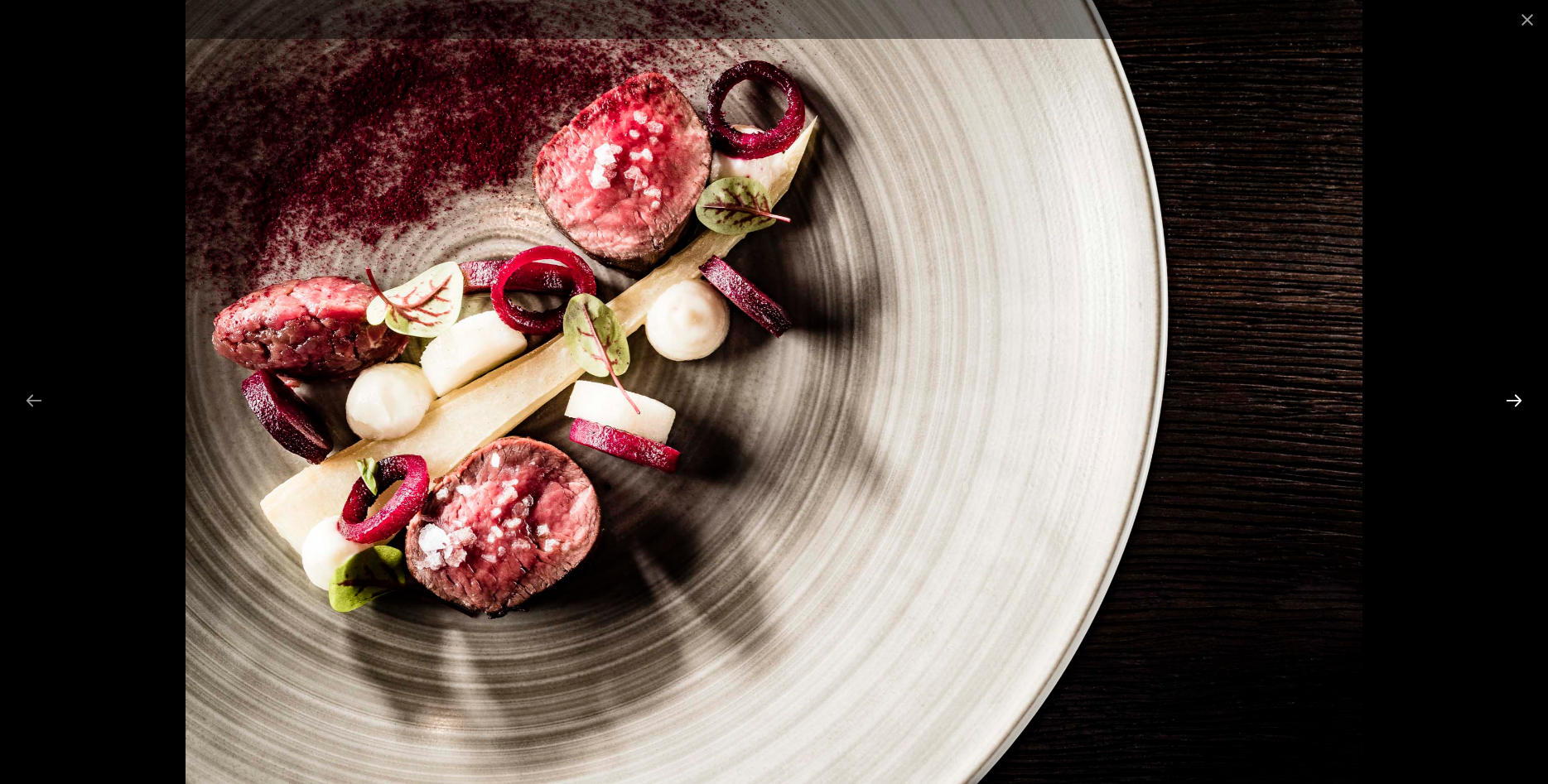
click at [1519, 400] on button "Next slide" at bounding box center [1514, 401] width 34 height 32
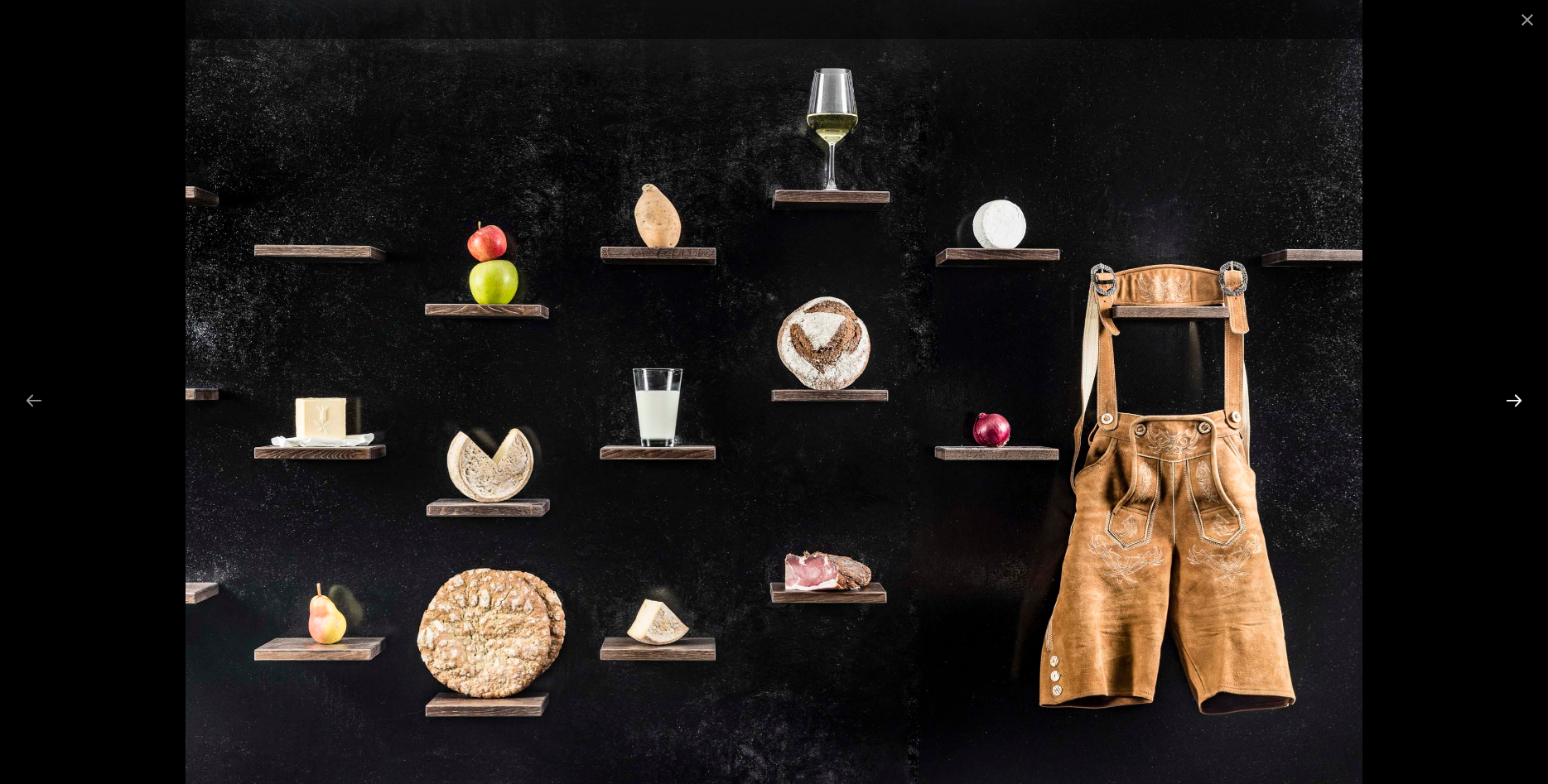
click at [1519, 400] on button "Next slide" at bounding box center [1514, 401] width 34 height 32
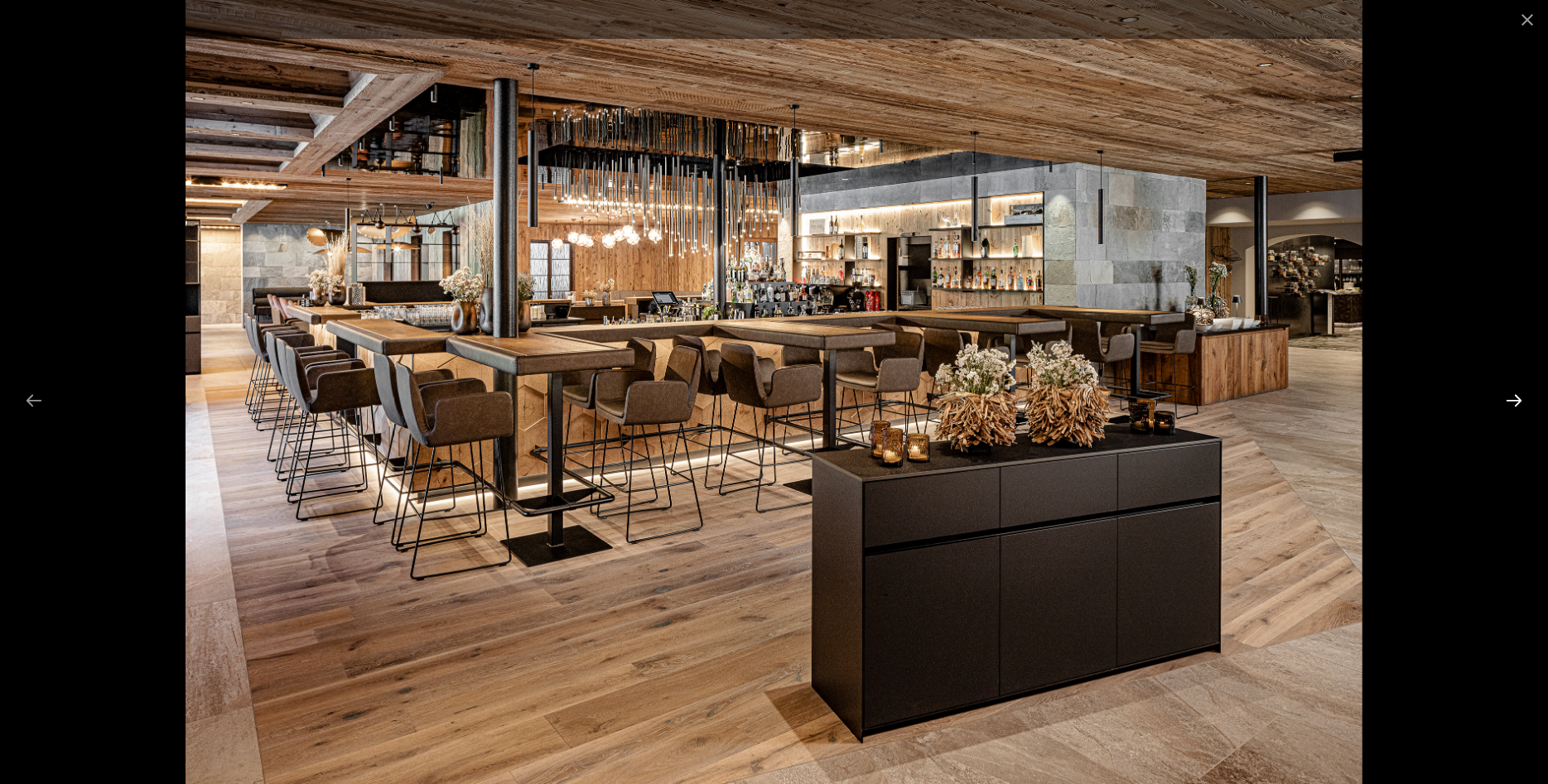
click at [1519, 402] on button "Next slide" at bounding box center [1514, 401] width 34 height 32
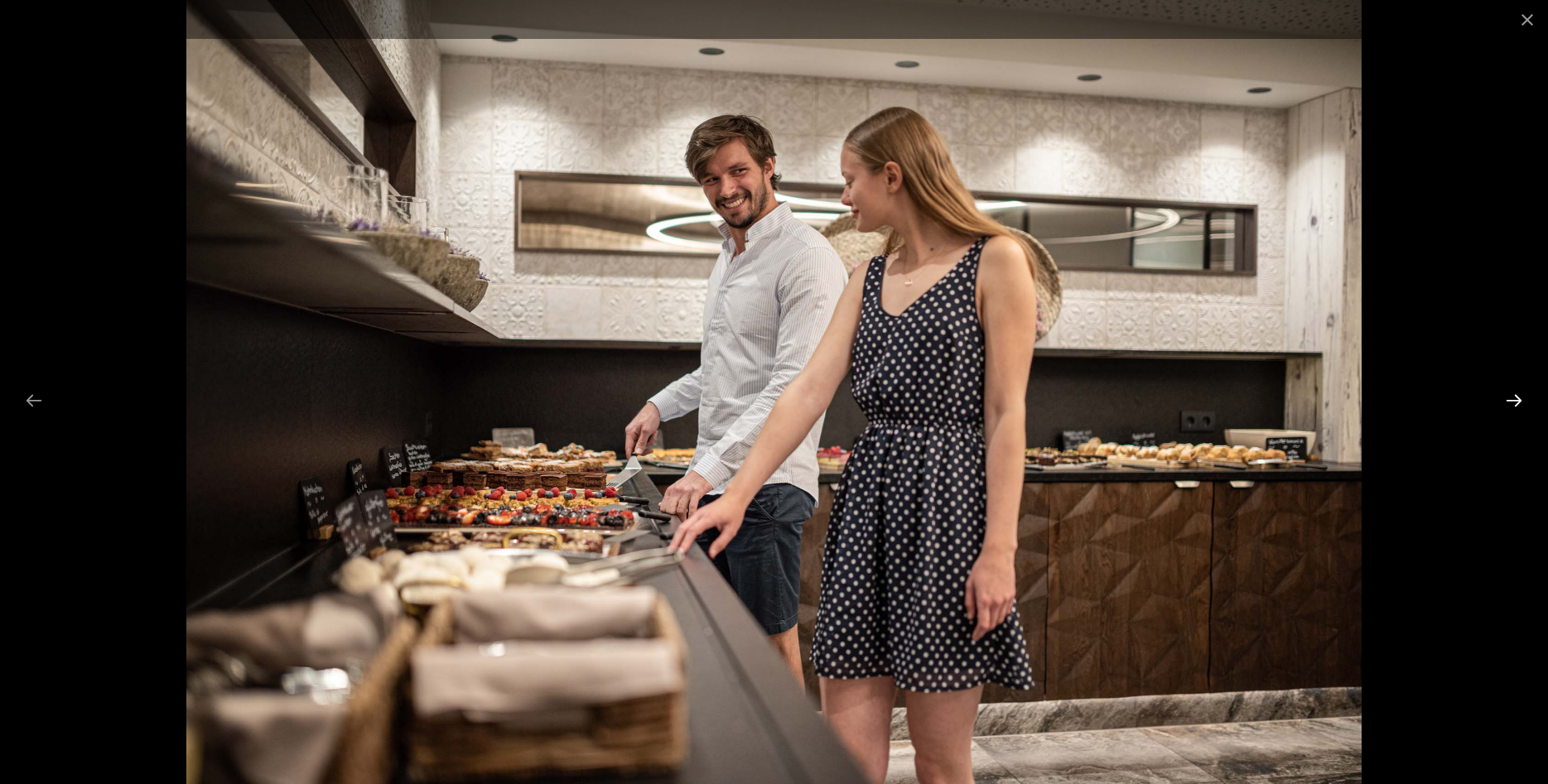
click at [1519, 401] on button "Next slide" at bounding box center [1514, 401] width 34 height 32
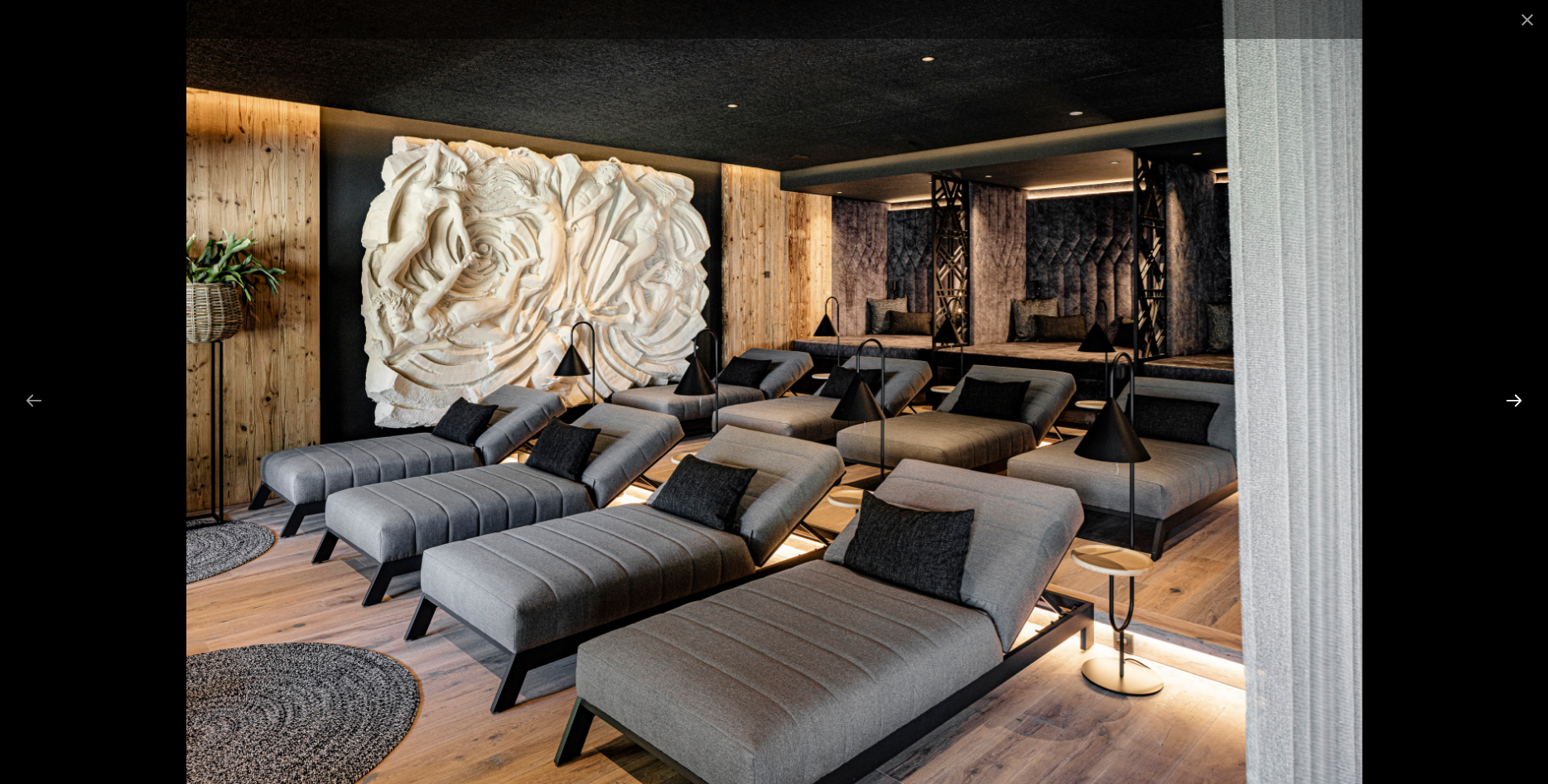
click at [1519, 397] on button "Next slide" at bounding box center [1514, 401] width 34 height 32
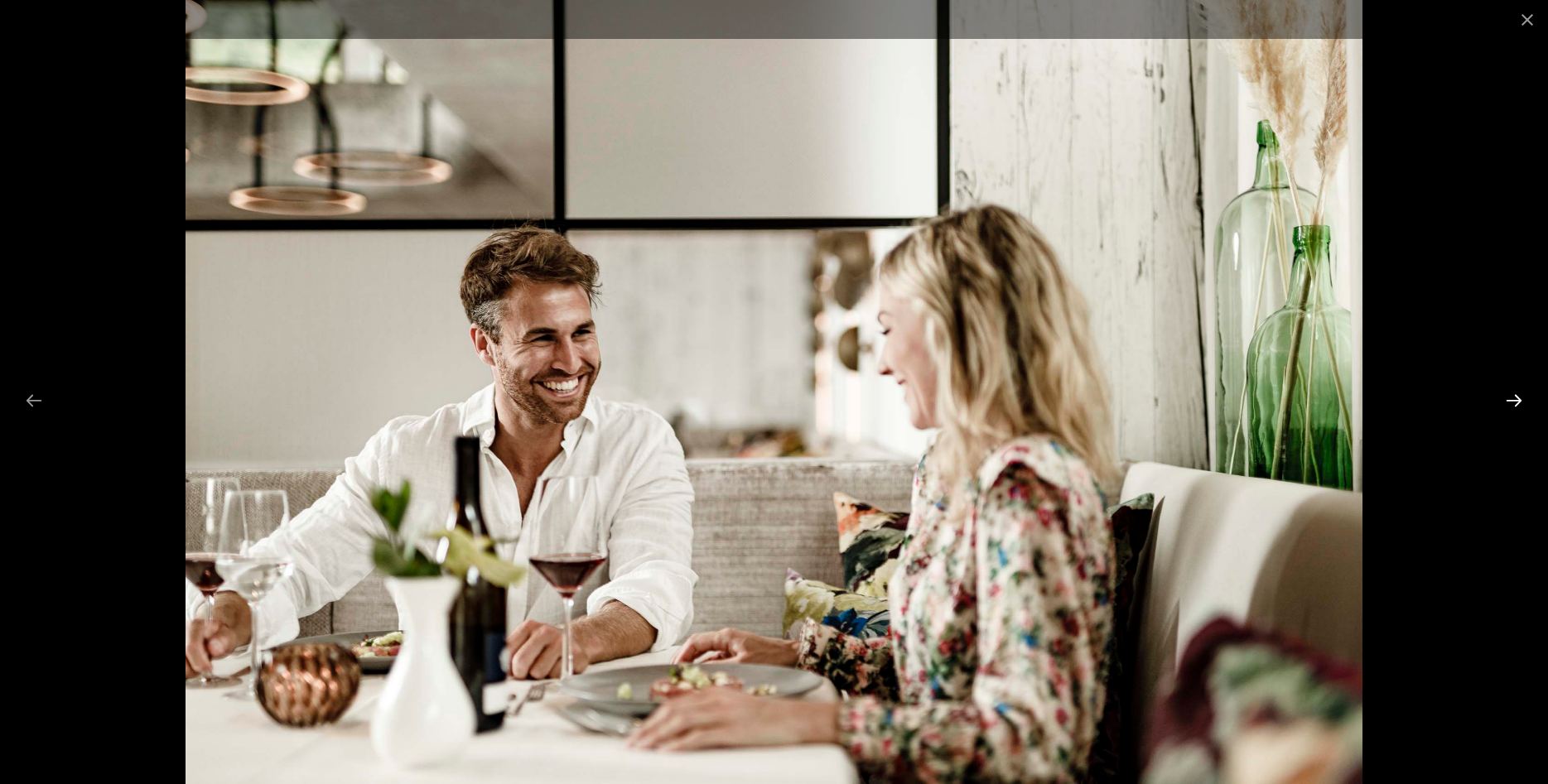
click at [1519, 397] on button "Next slide" at bounding box center [1514, 401] width 34 height 32
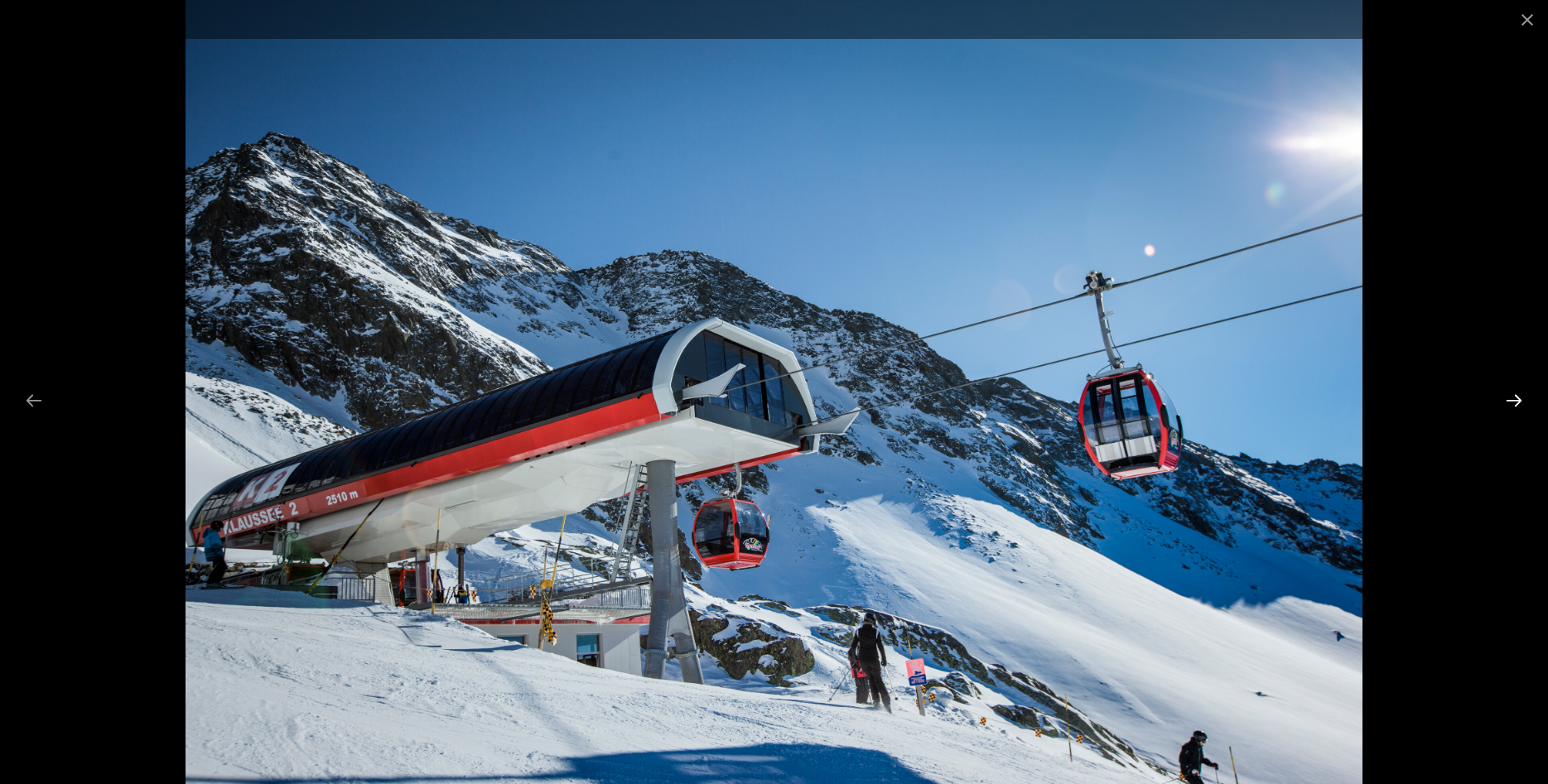
click at [1519, 397] on button "Next slide" at bounding box center [1514, 401] width 34 height 32
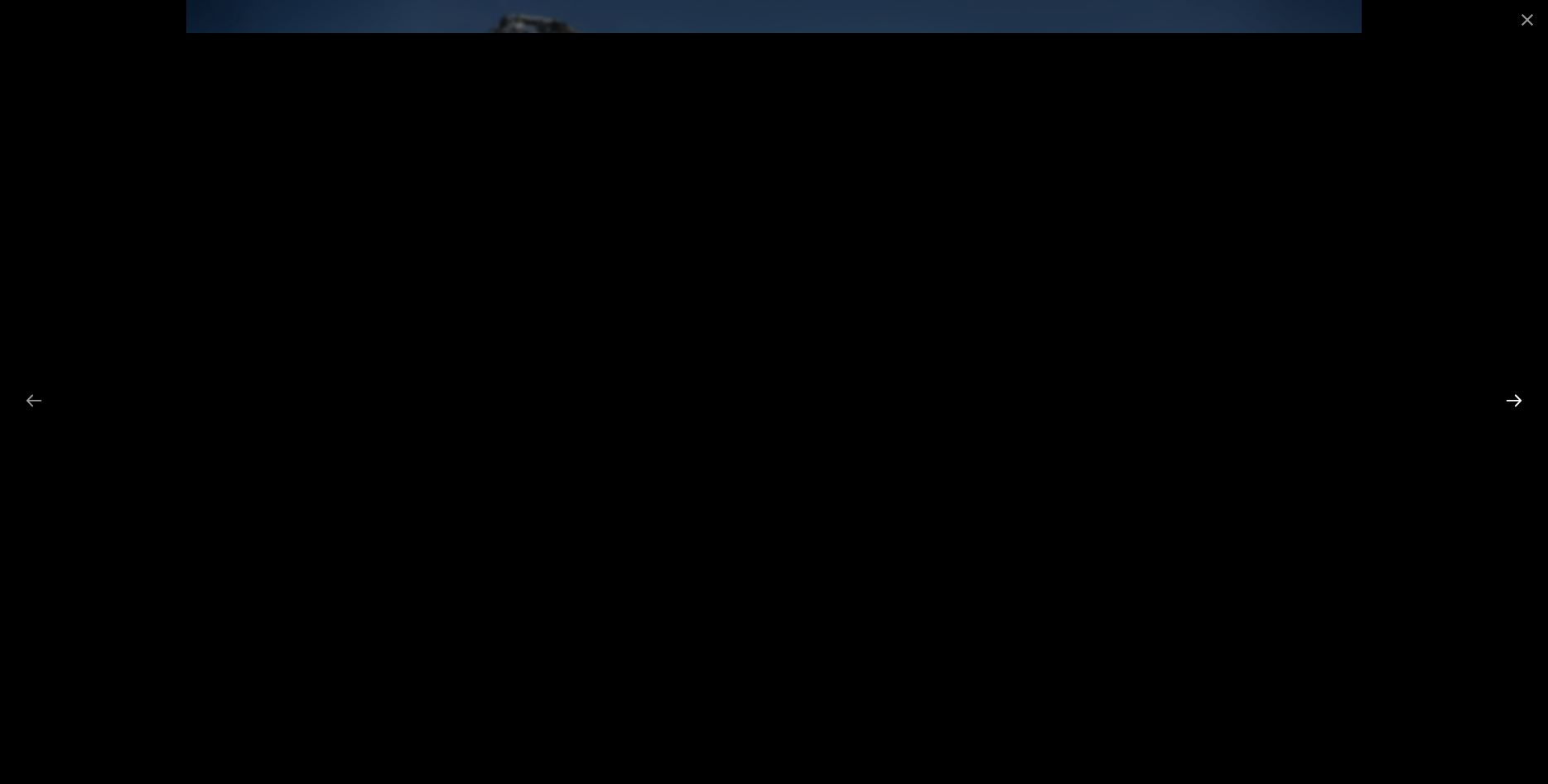
click at [1519, 397] on button "Next slide" at bounding box center [1514, 401] width 34 height 32
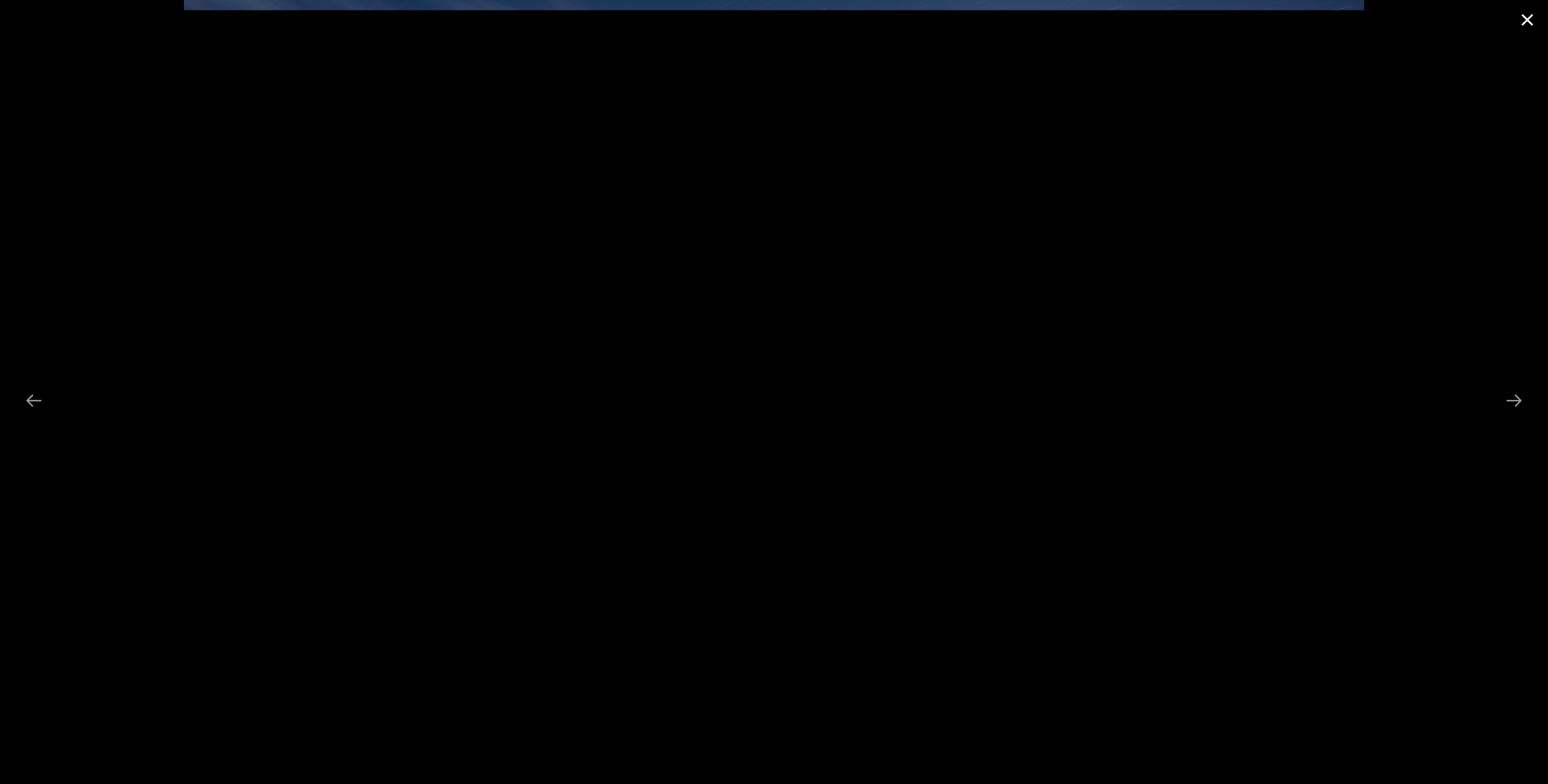
click at [1520, 13] on button "Close gallery" at bounding box center [1527, 19] width 41 height 39
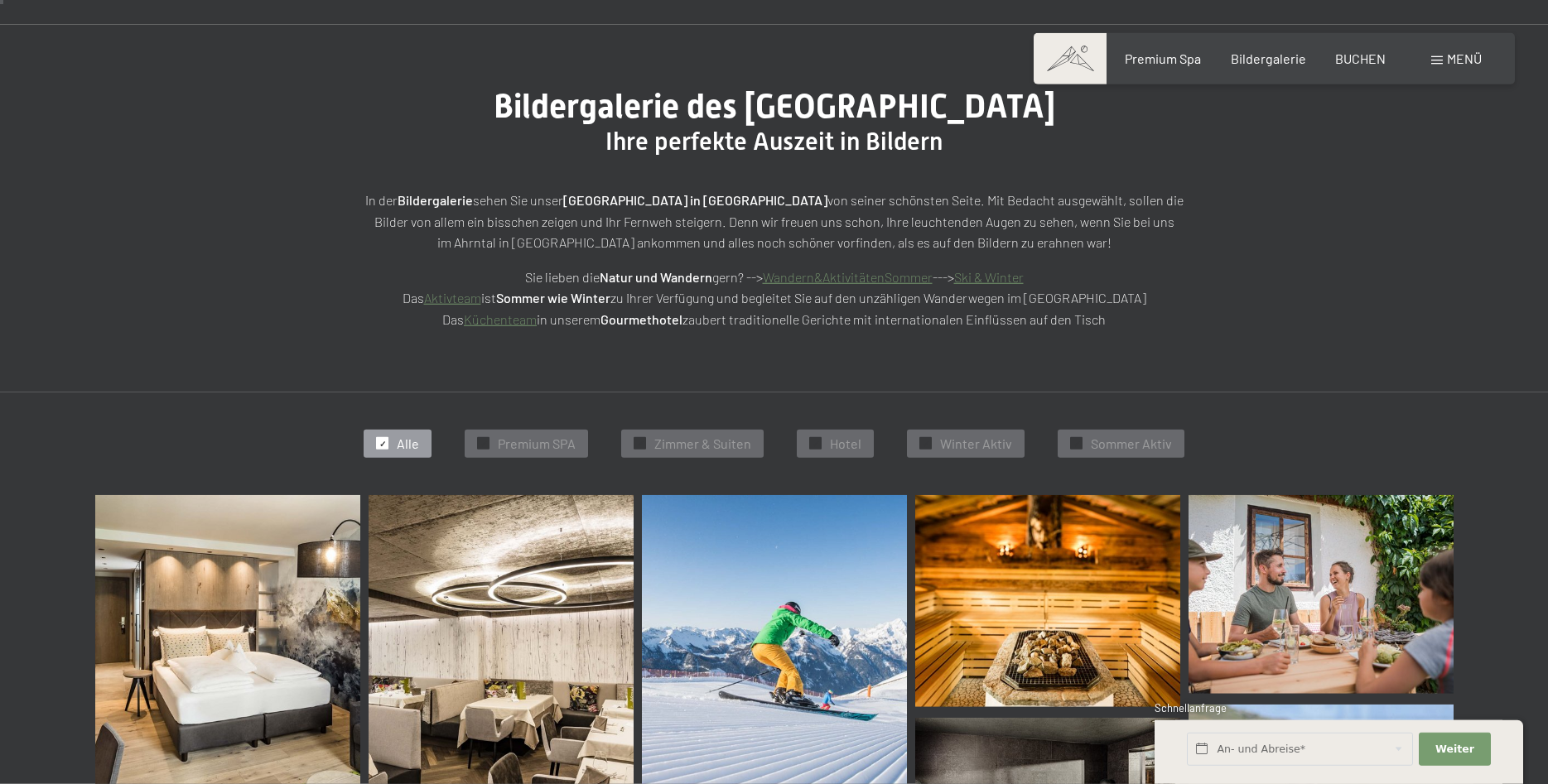
scroll to position [0, 0]
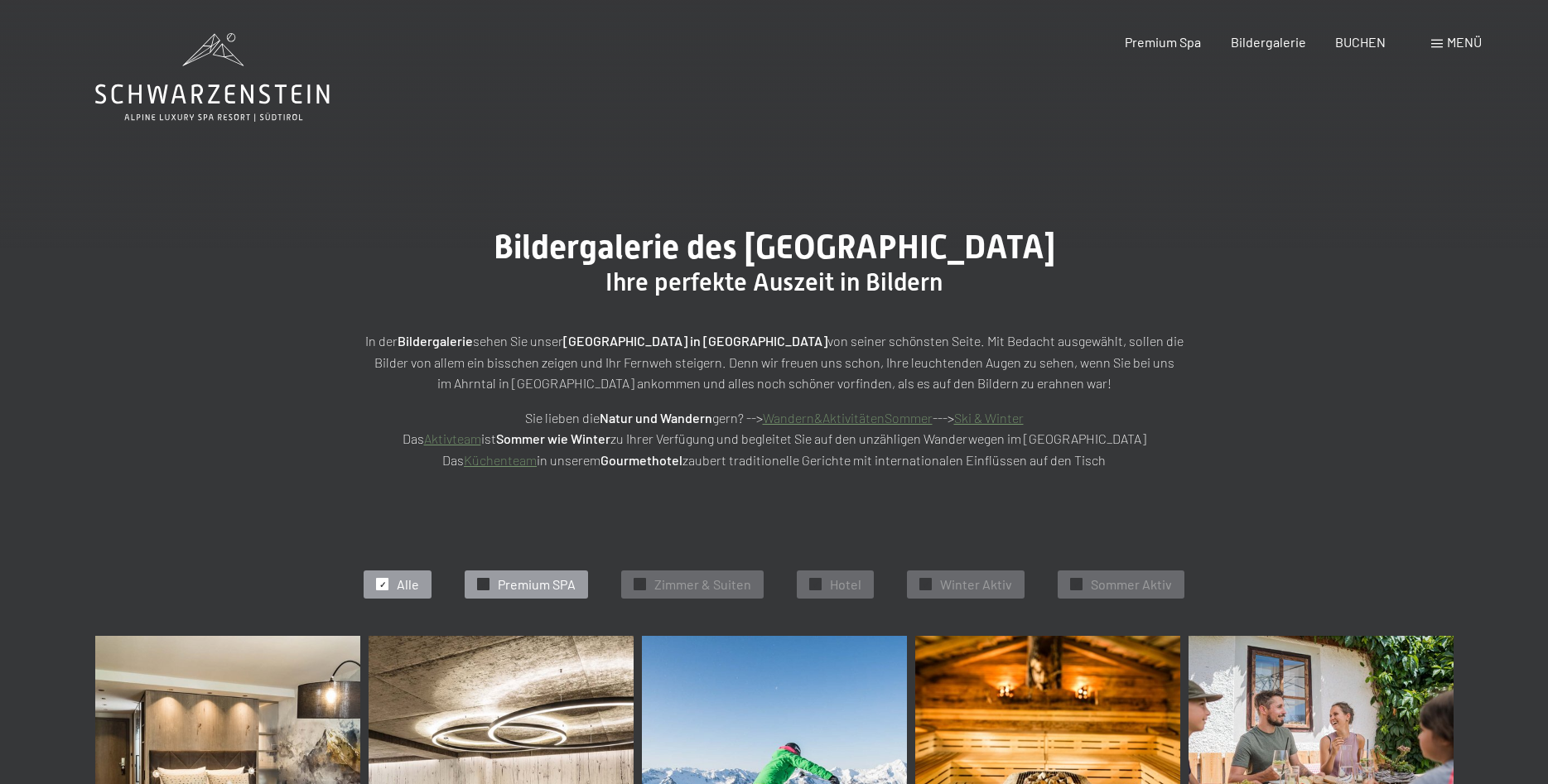
click at [536, 579] on span "Premium SPA" at bounding box center [537, 585] width 78 height 18
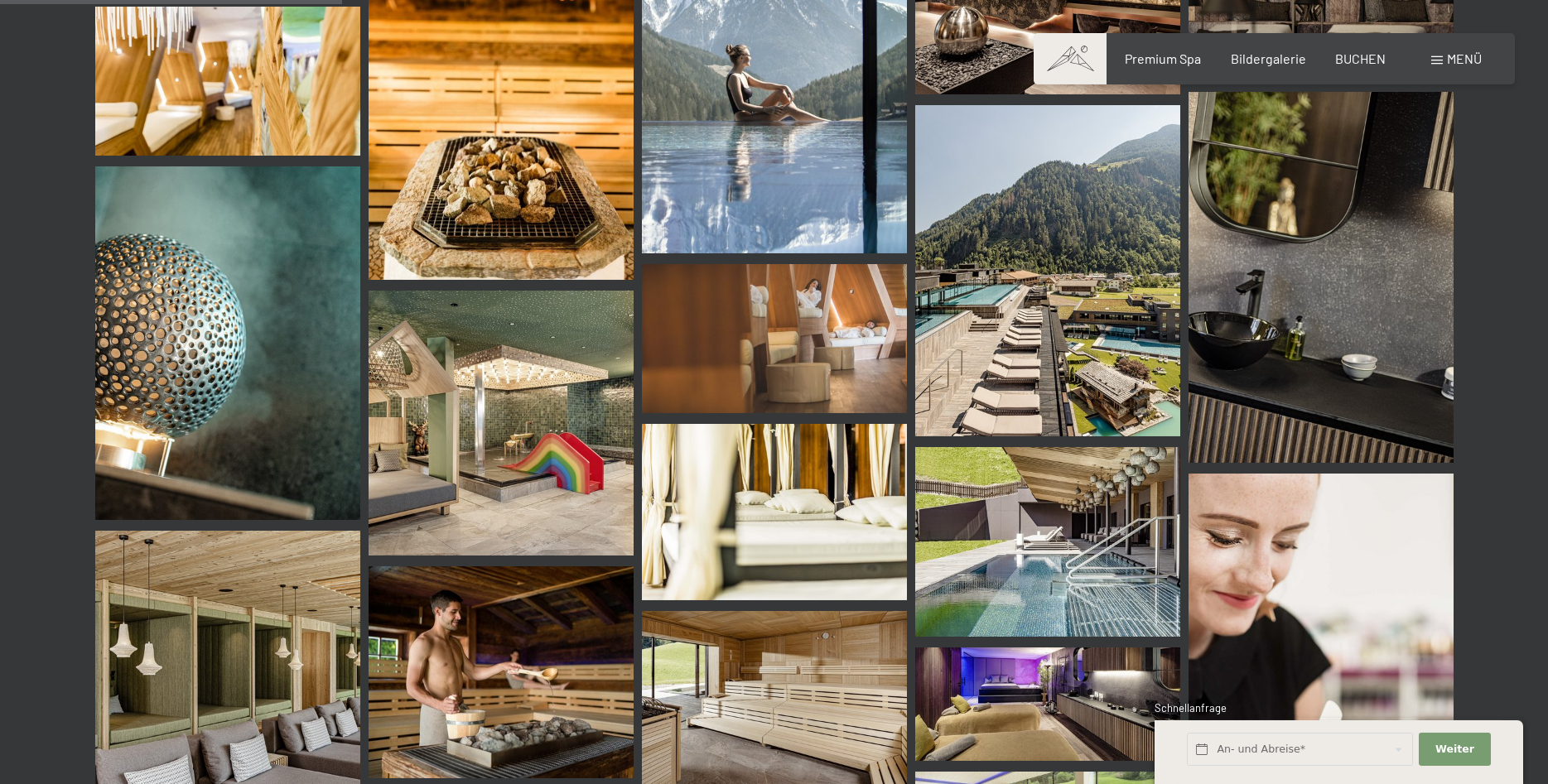
scroll to position [502, 0]
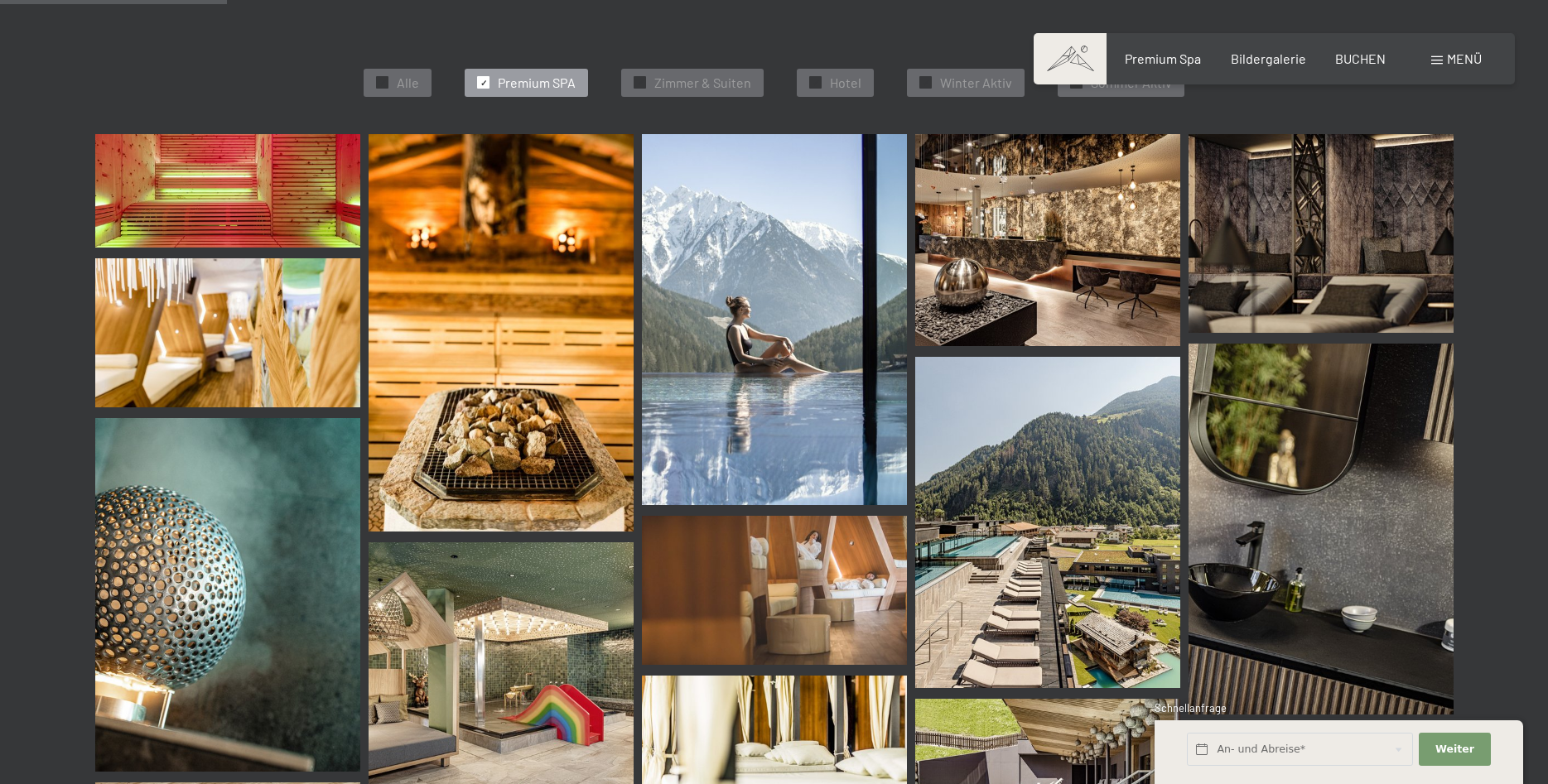
click at [242, 207] on img at bounding box center [228, 191] width 265 height 113
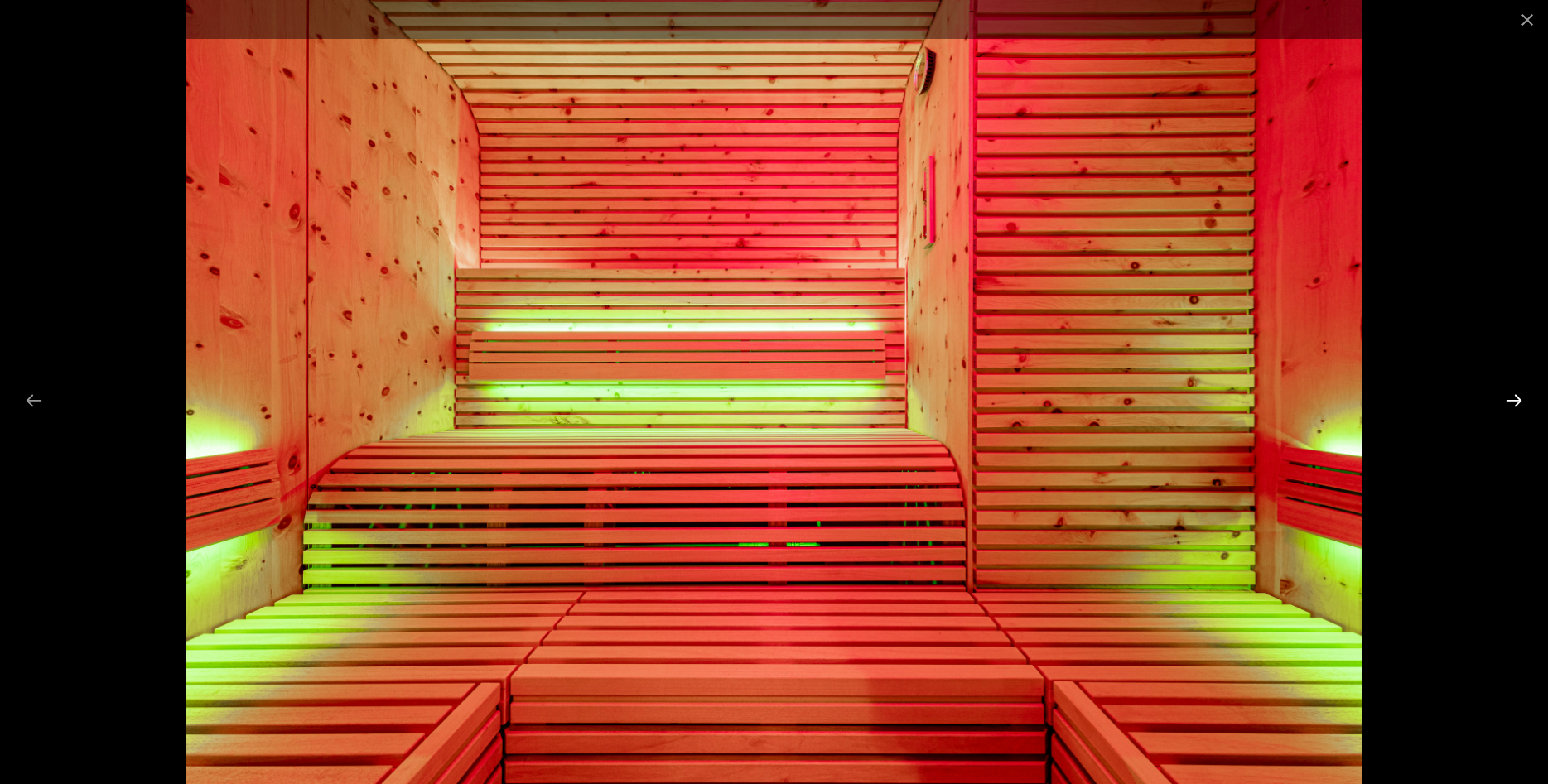
click at [1507, 401] on button "Next slide" at bounding box center [1514, 401] width 34 height 32
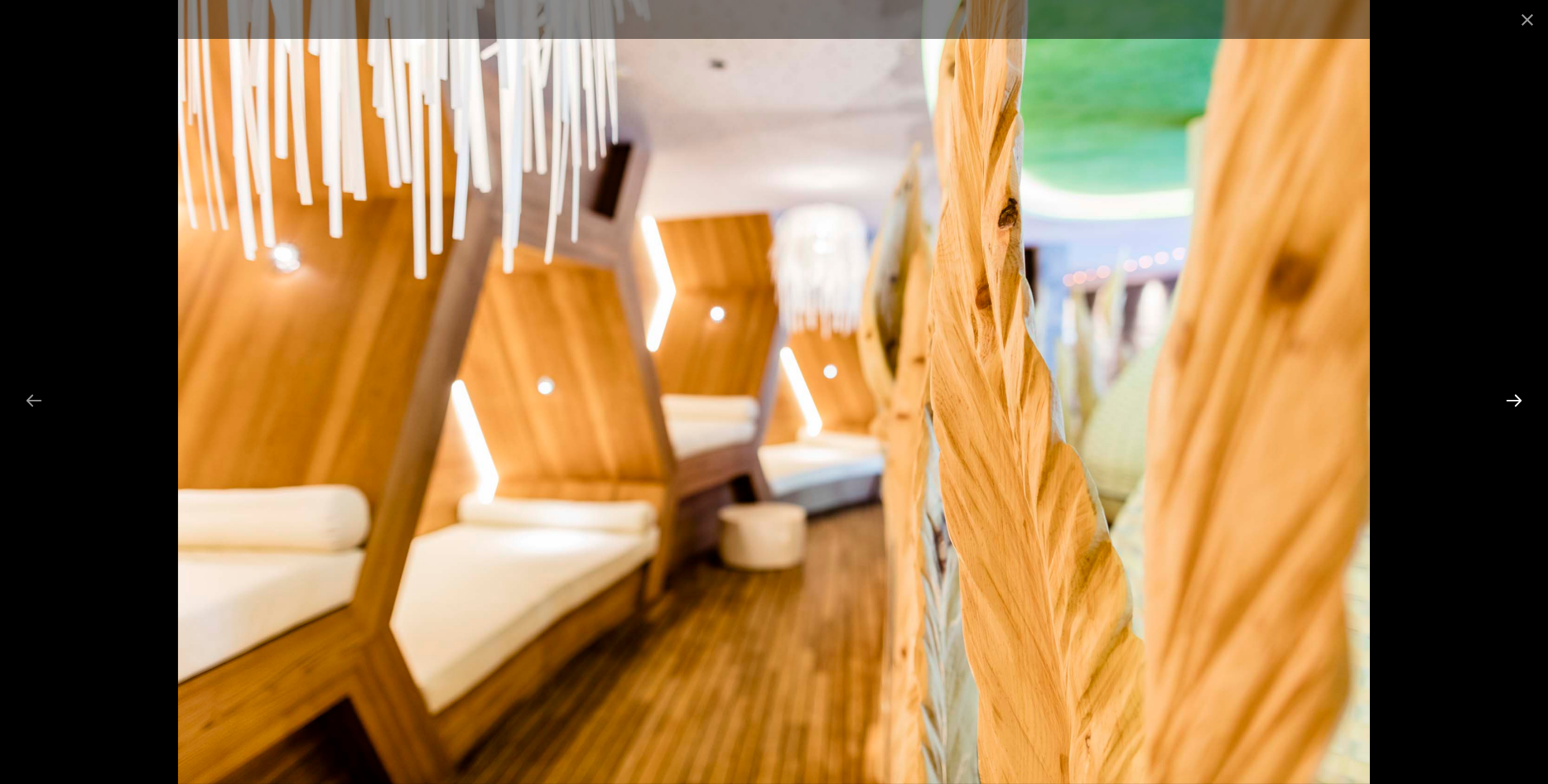
click at [1507, 400] on button "Next slide" at bounding box center [1514, 401] width 34 height 32
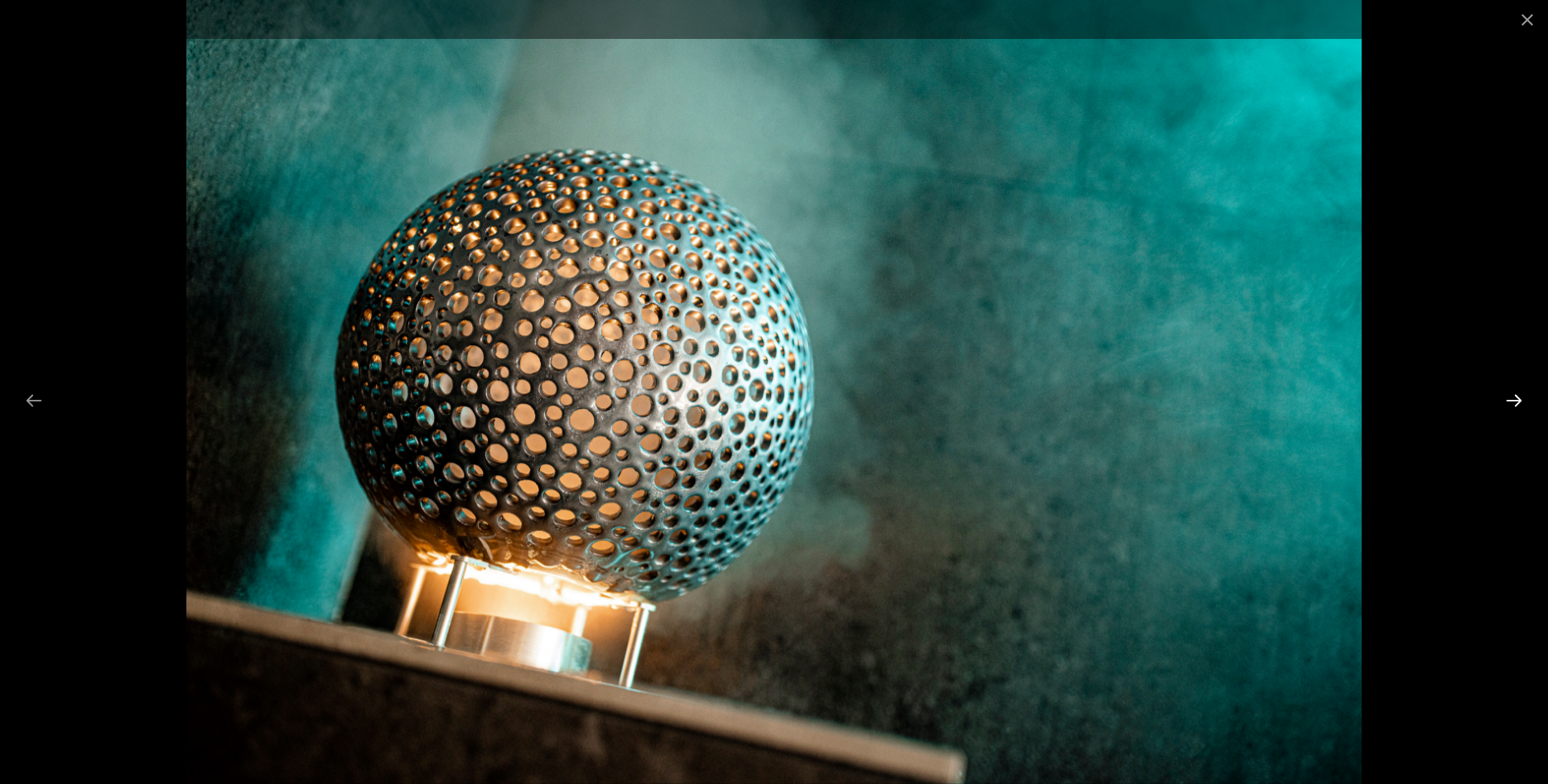
click at [1507, 400] on button "Next slide" at bounding box center [1514, 401] width 34 height 32
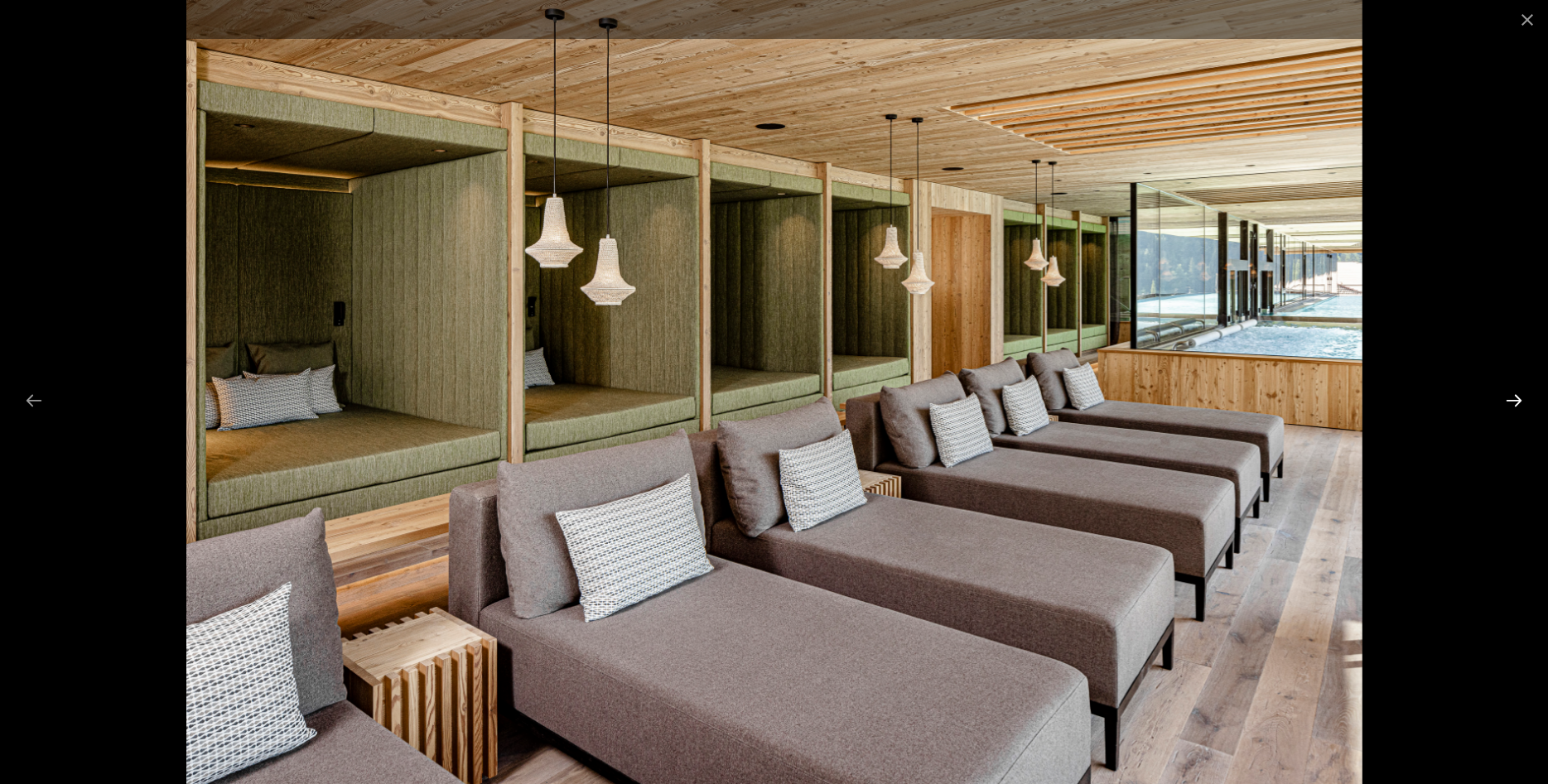
click at [1507, 400] on button "Next slide" at bounding box center [1514, 401] width 34 height 32
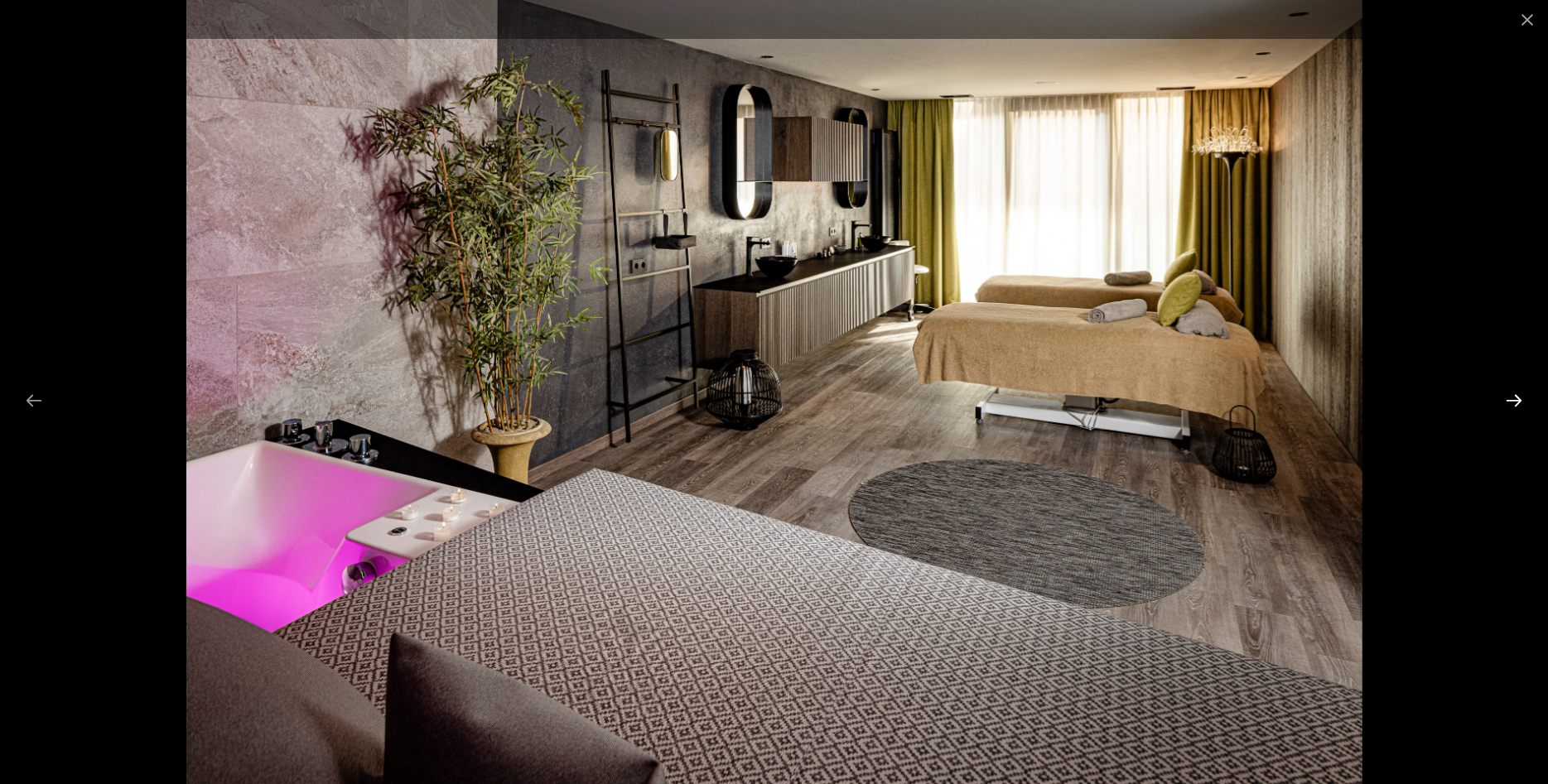
click at [1507, 400] on button "Next slide" at bounding box center [1514, 401] width 34 height 32
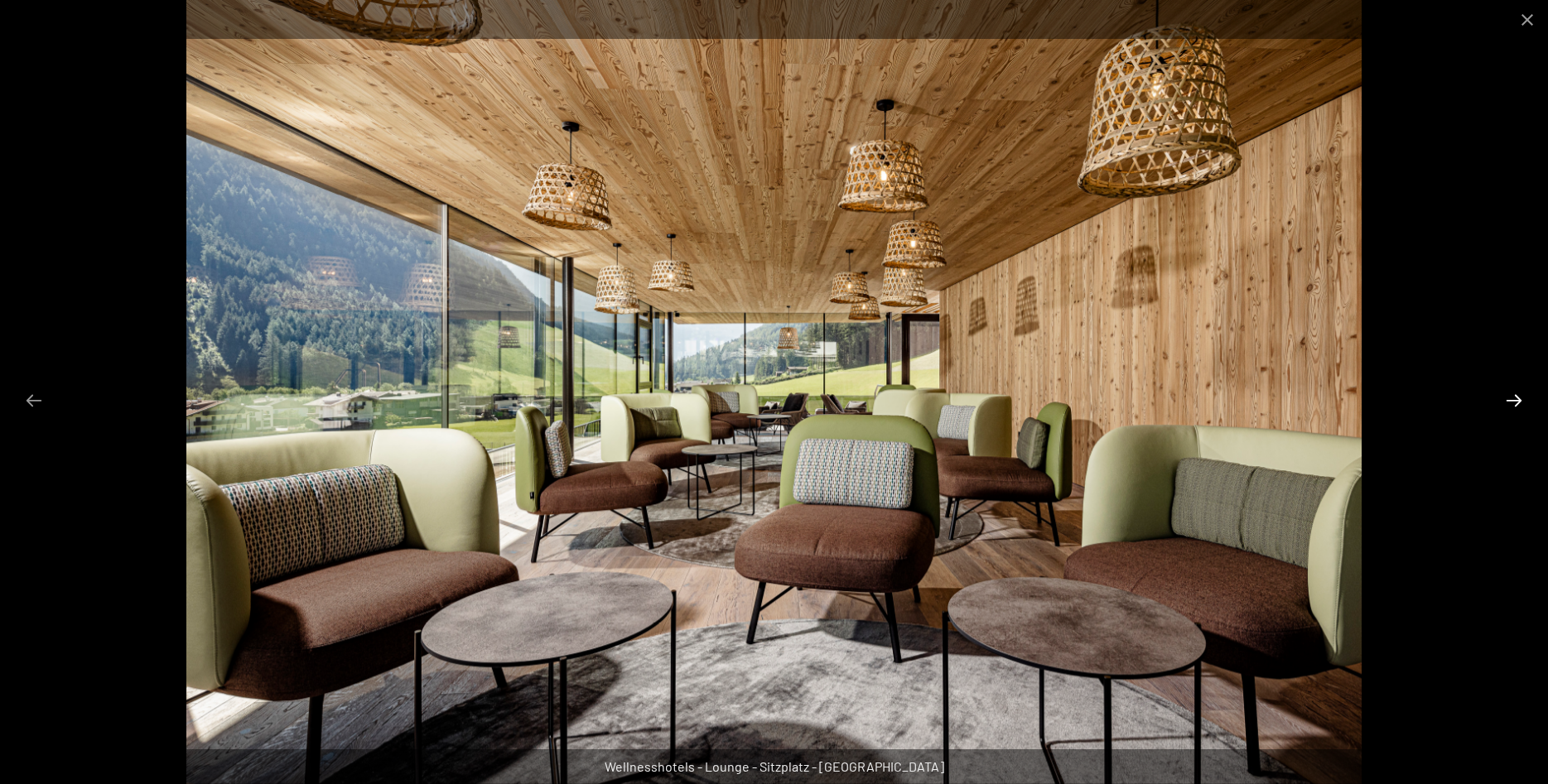
click at [1507, 400] on button "Next slide" at bounding box center [1514, 401] width 34 height 32
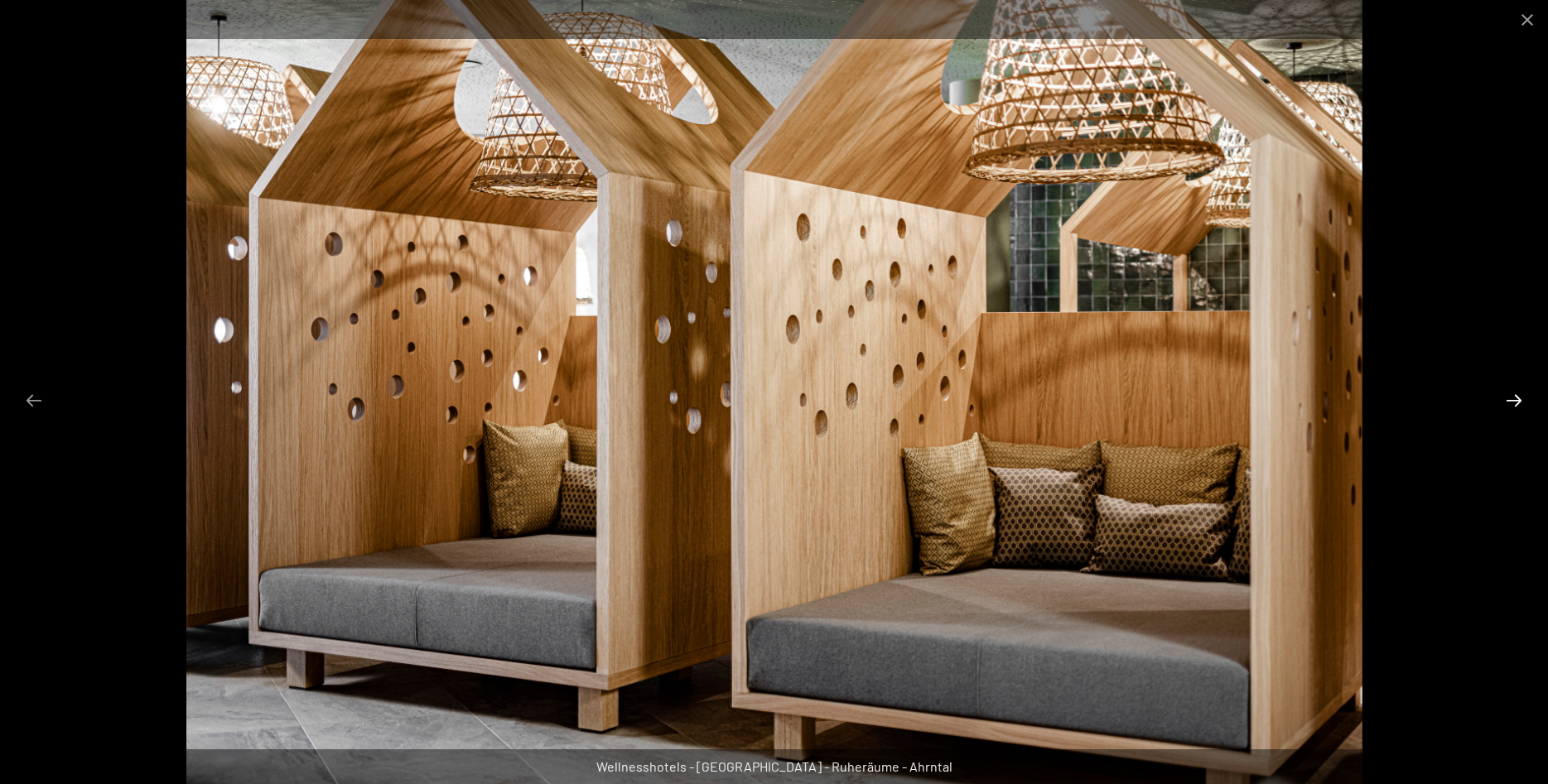
click at [1507, 400] on button "Next slide" at bounding box center [1514, 401] width 34 height 32
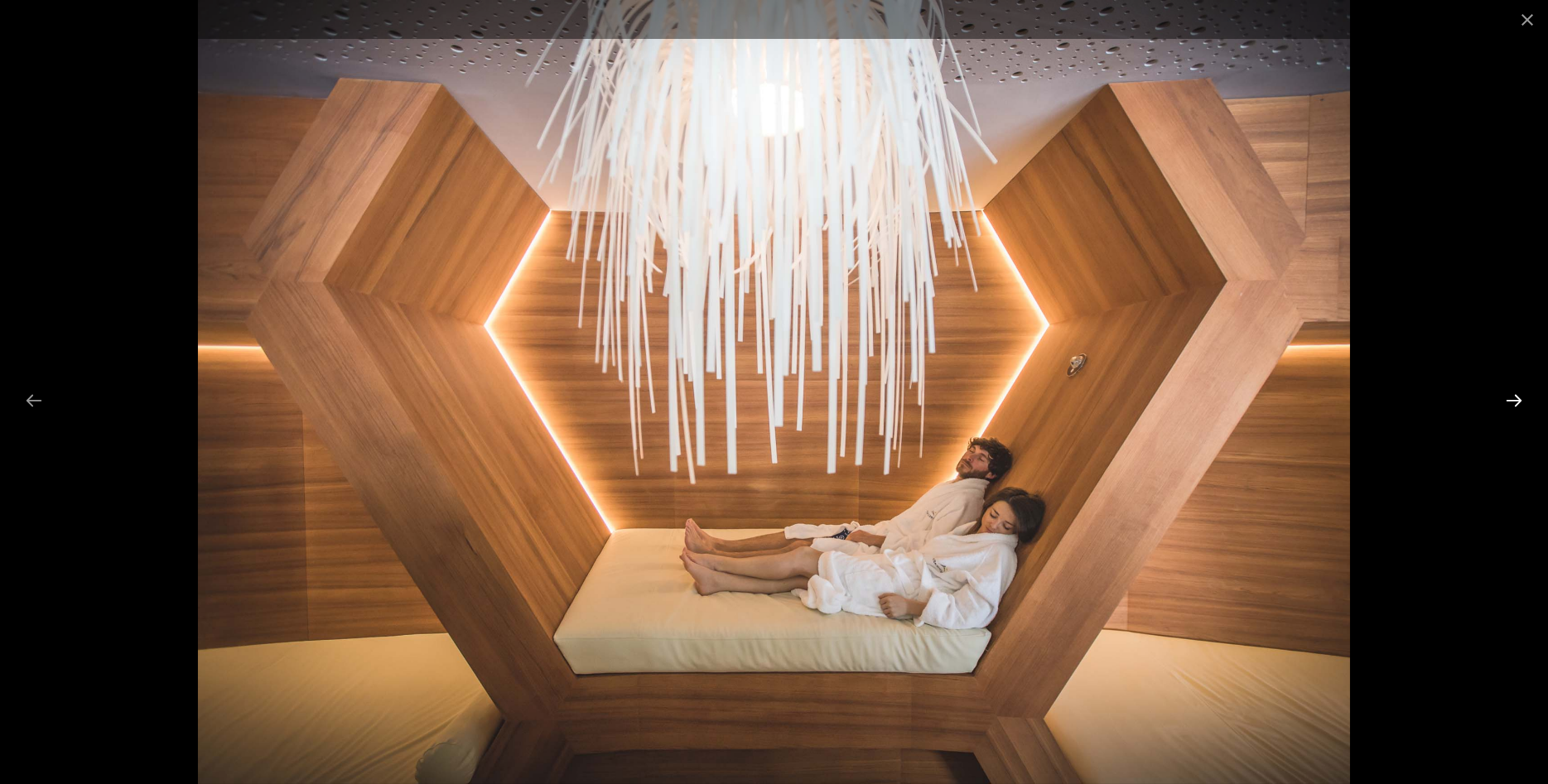
click at [1507, 400] on button "Next slide" at bounding box center [1514, 401] width 34 height 32
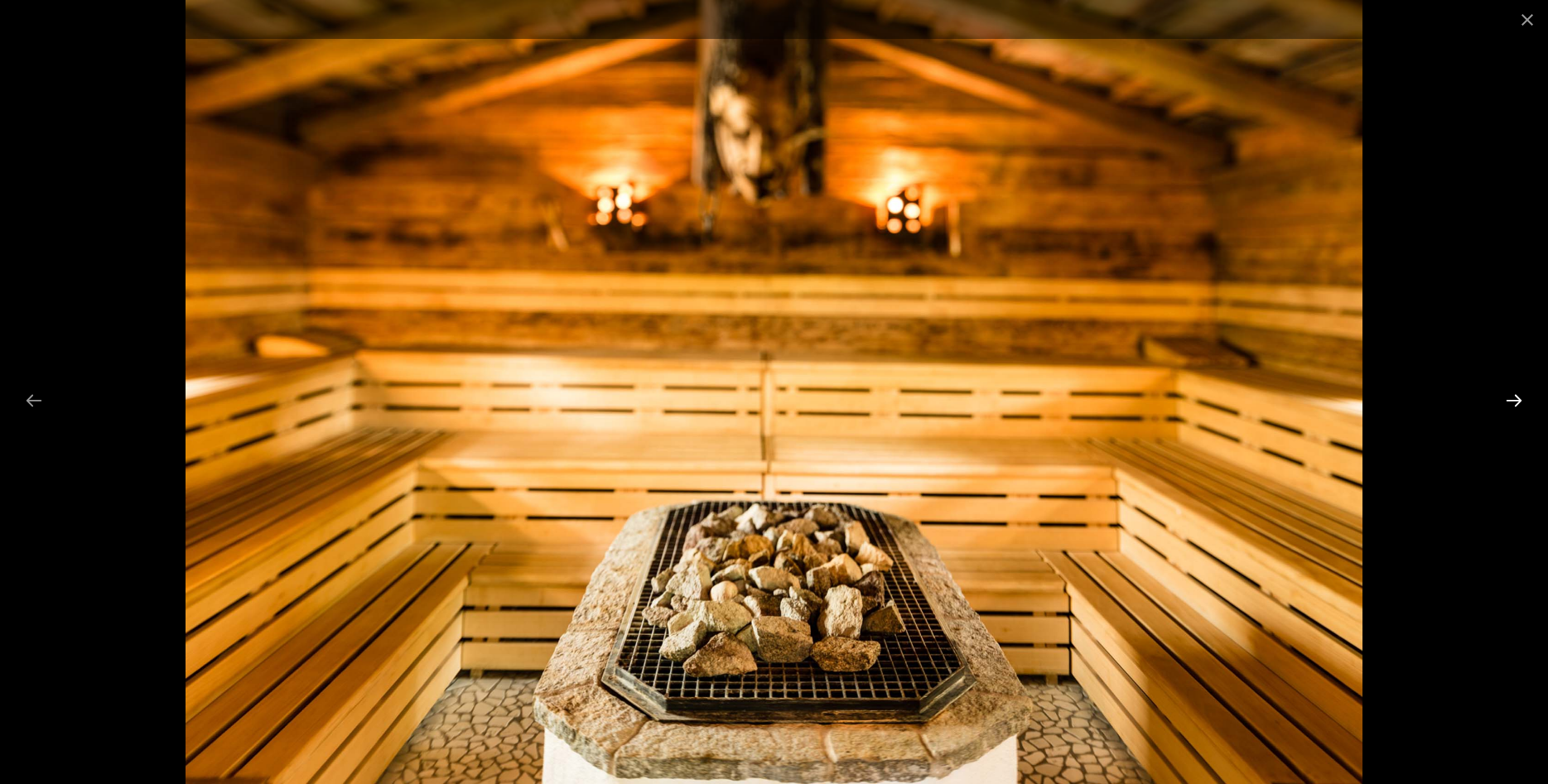
click at [1507, 400] on button "Next slide" at bounding box center [1514, 401] width 34 height 32
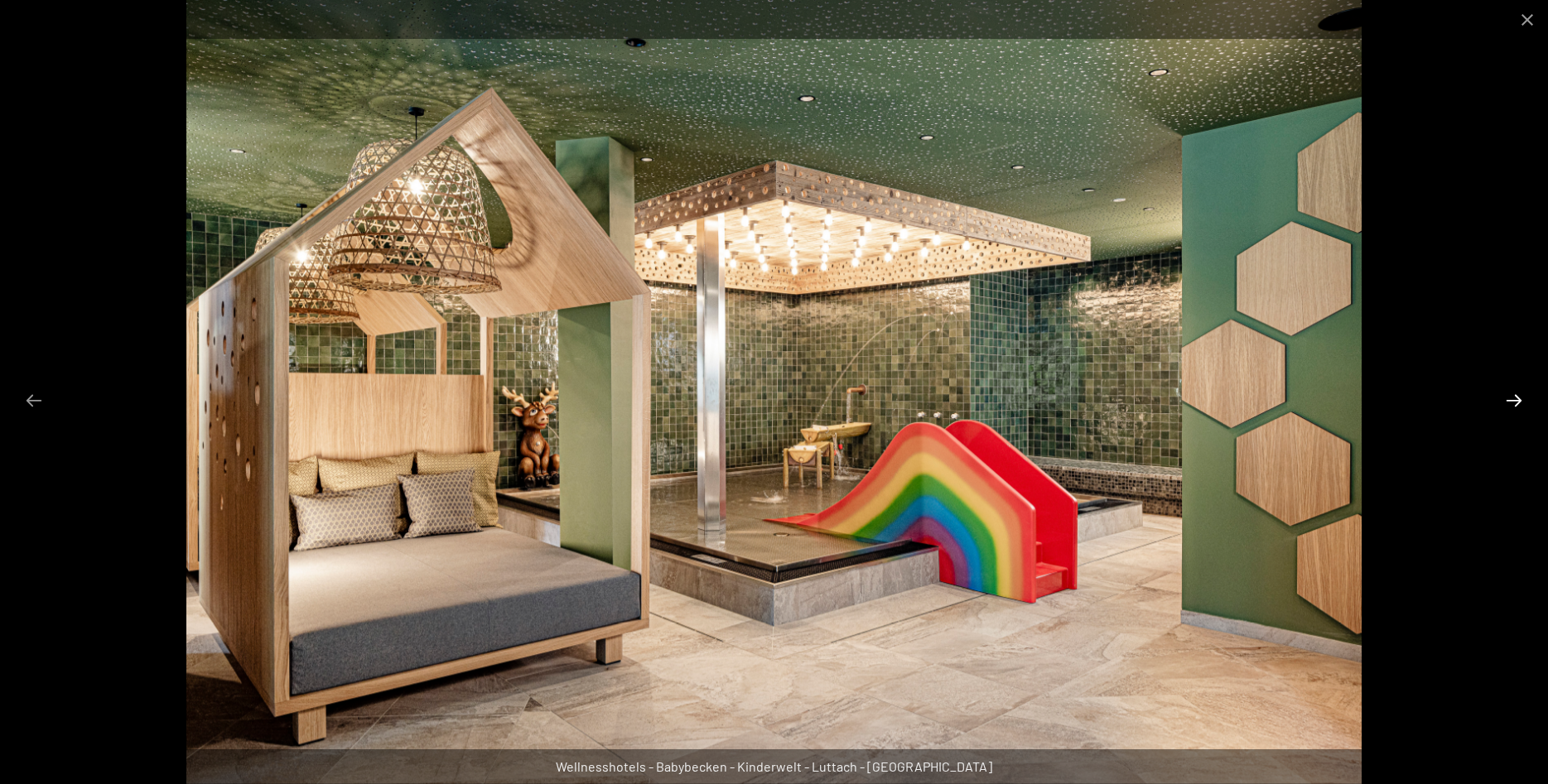
click at [1507, 400] on button "Next slide" at bounding box center [1514, 401] width 34 height 32
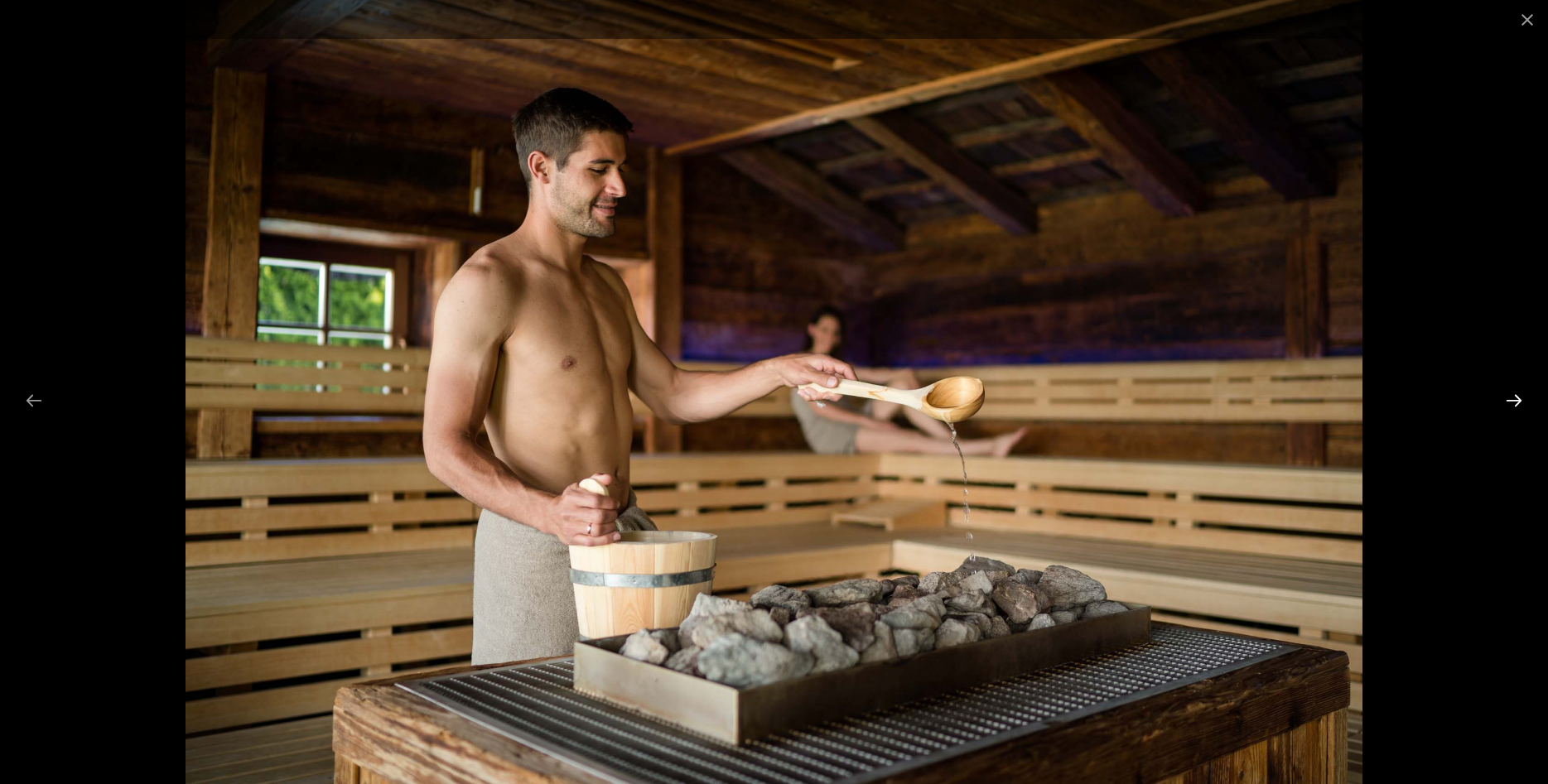
click at [1506, 402] on button "Next slide" at bounding box center [1514, 401] width 34 height 32
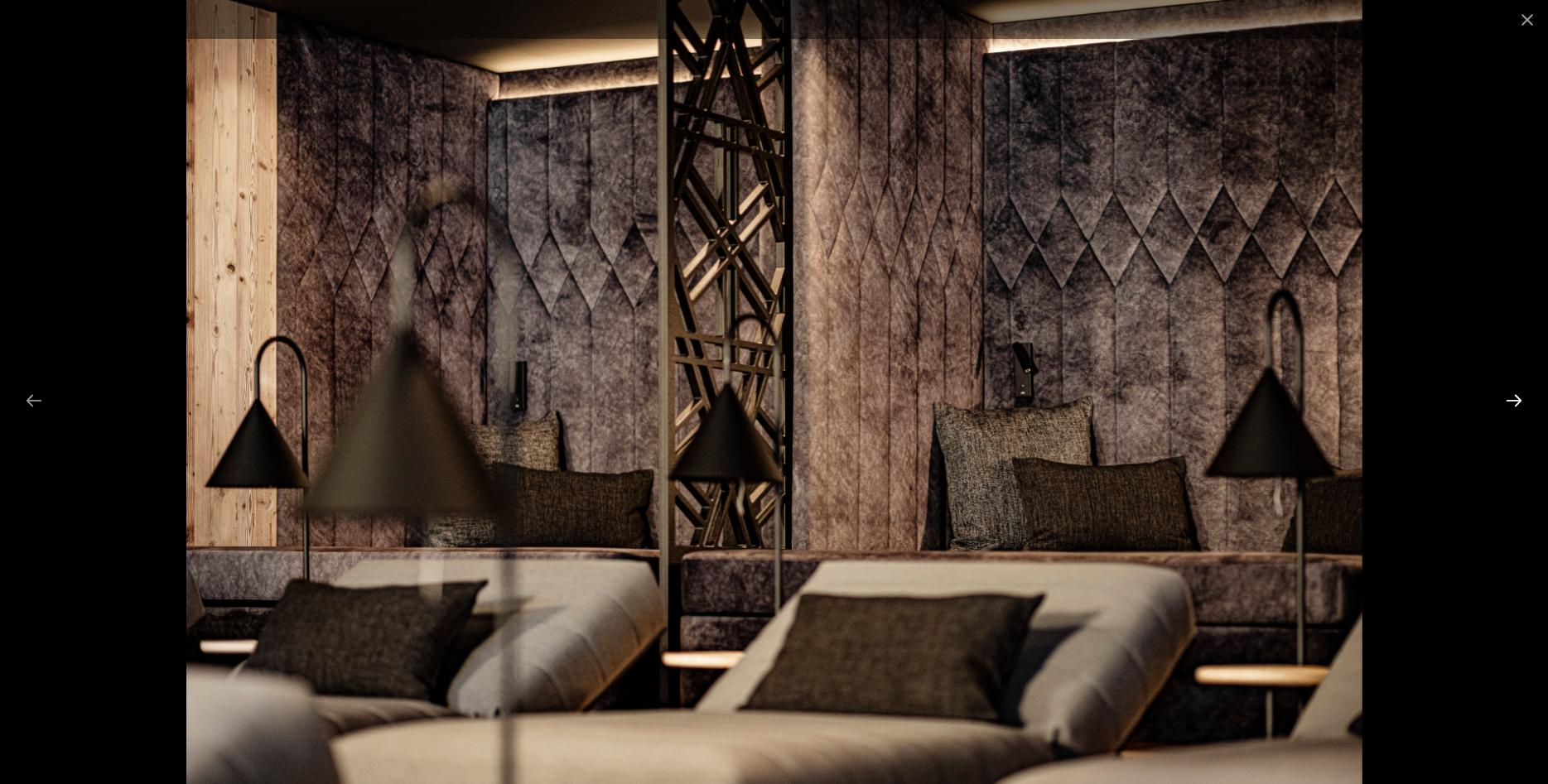
click at [1506, 402] on button "Next slide" at bounding box center [1514, 401] width 34 height 32
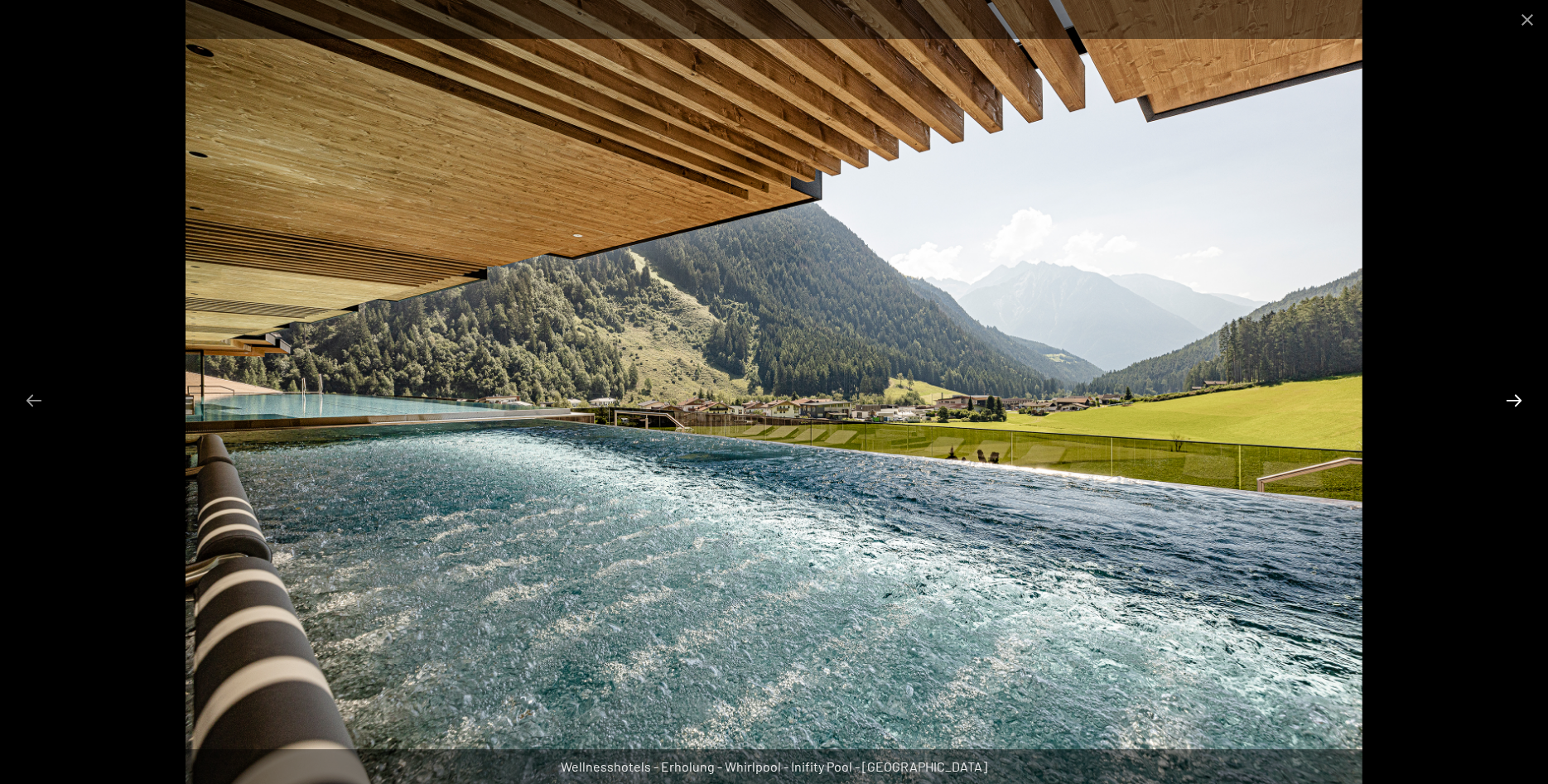
click at [1504, 401] on button "Next slide" at bounding box center [1514, 401] width 34 height 32
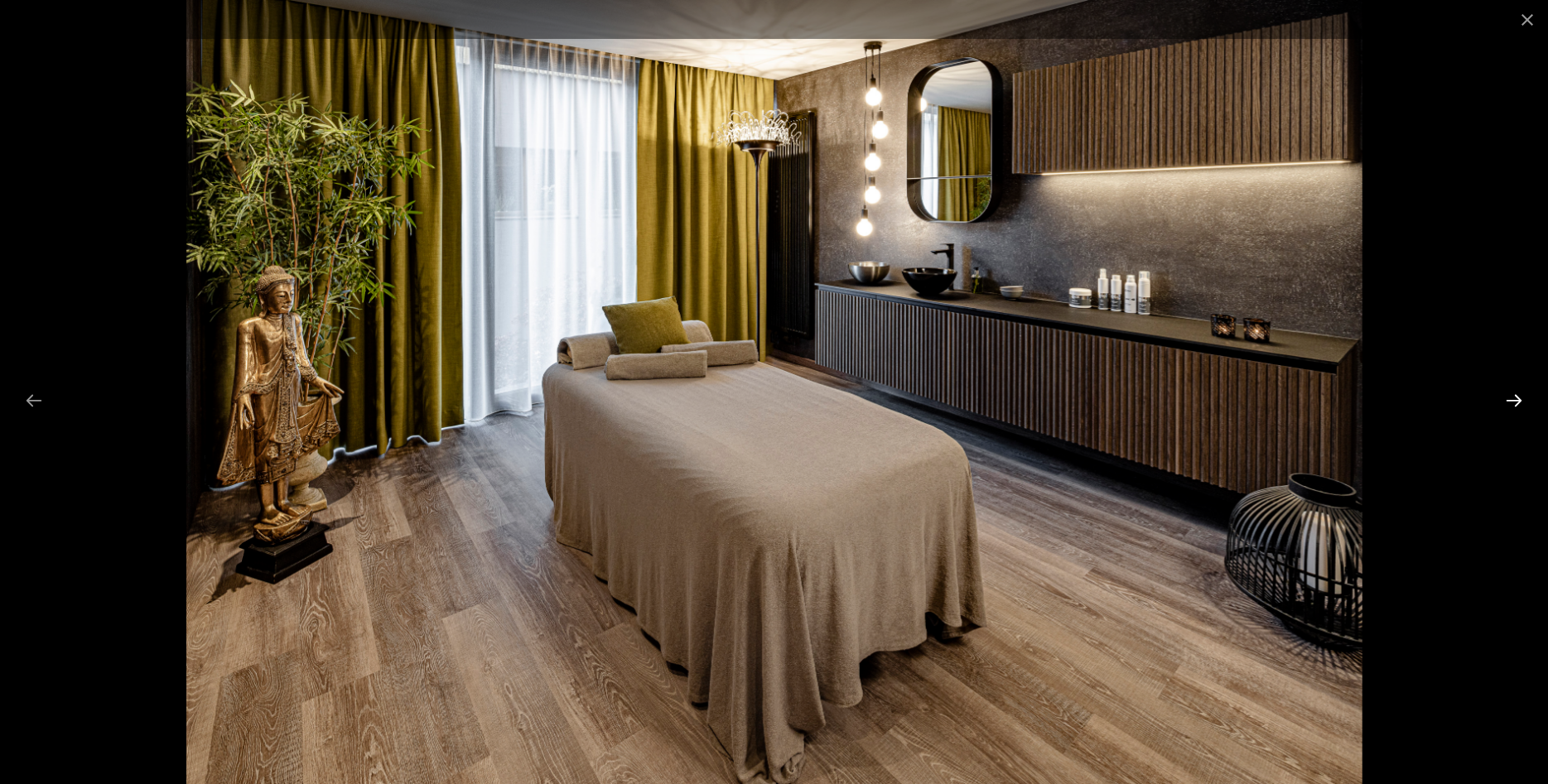
click at [1504, 401] on button "Next slide" at bounding box center [1514, 401] width 34 height 32
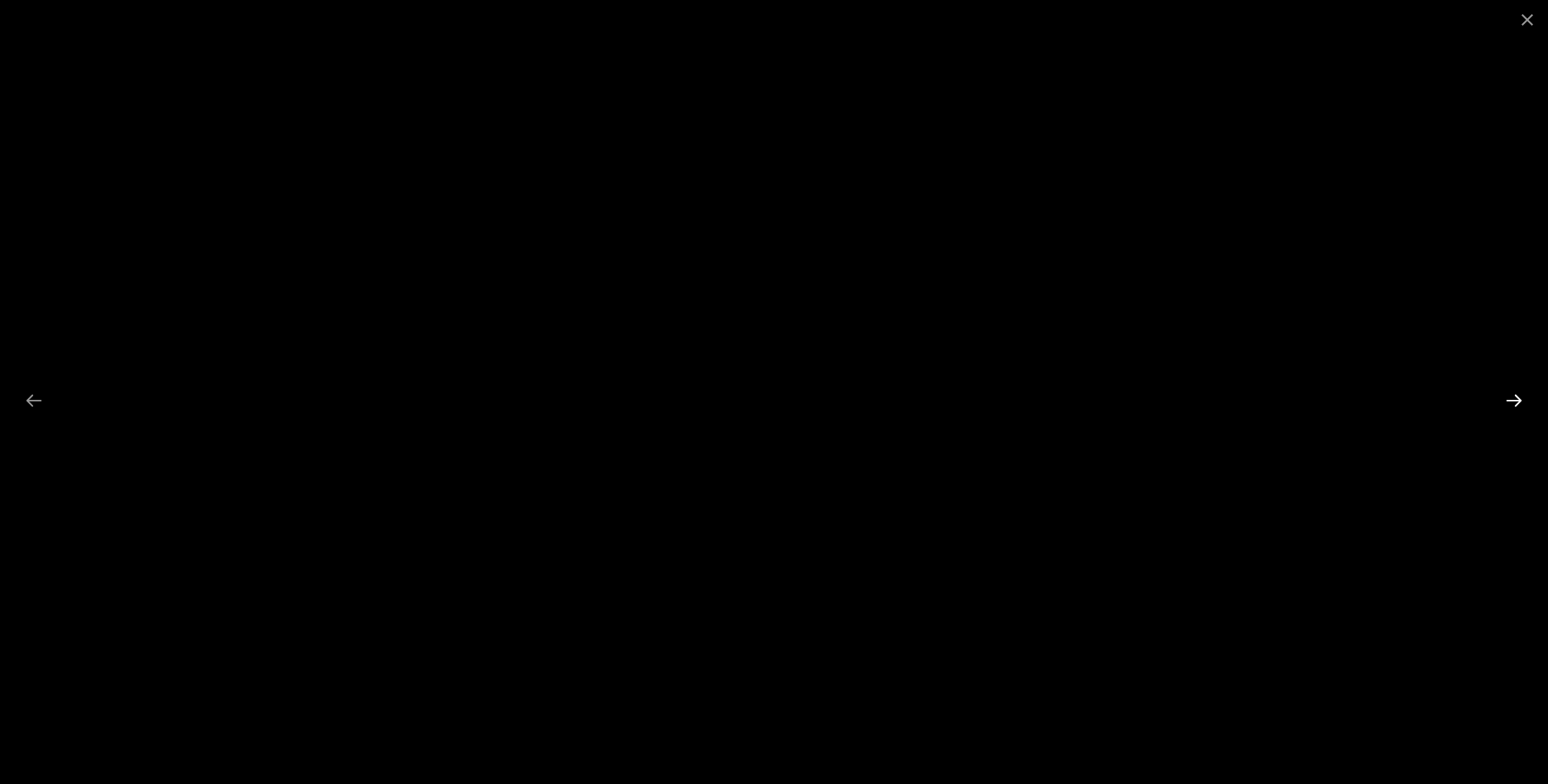
click at [1501, 405] on button "Next slide" at bounding box center [1514, 401] width 34 height 32
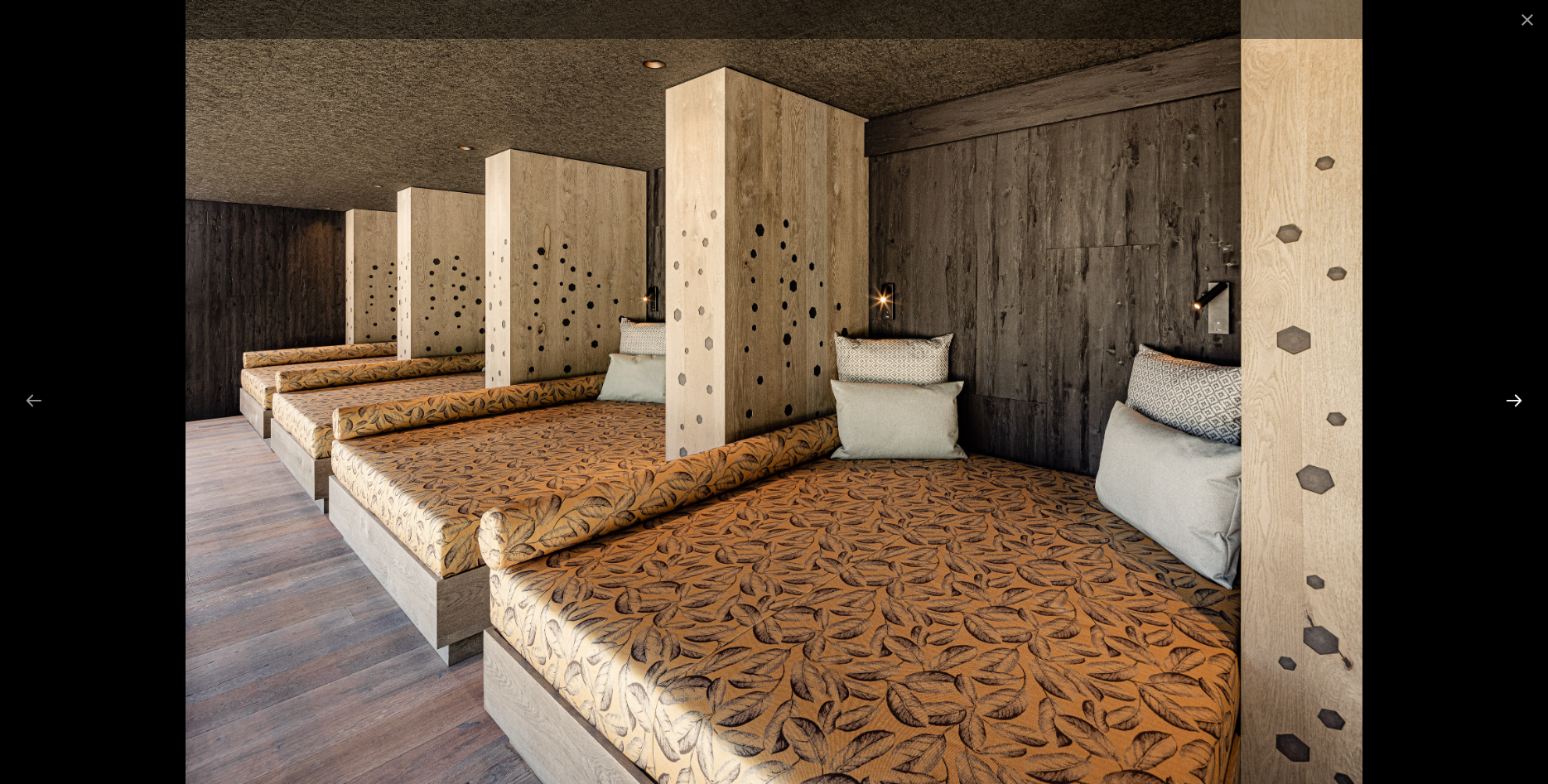
click at [1501, 405] on button "Next slide" at bounding box center [1514, 401] width 34 height 32
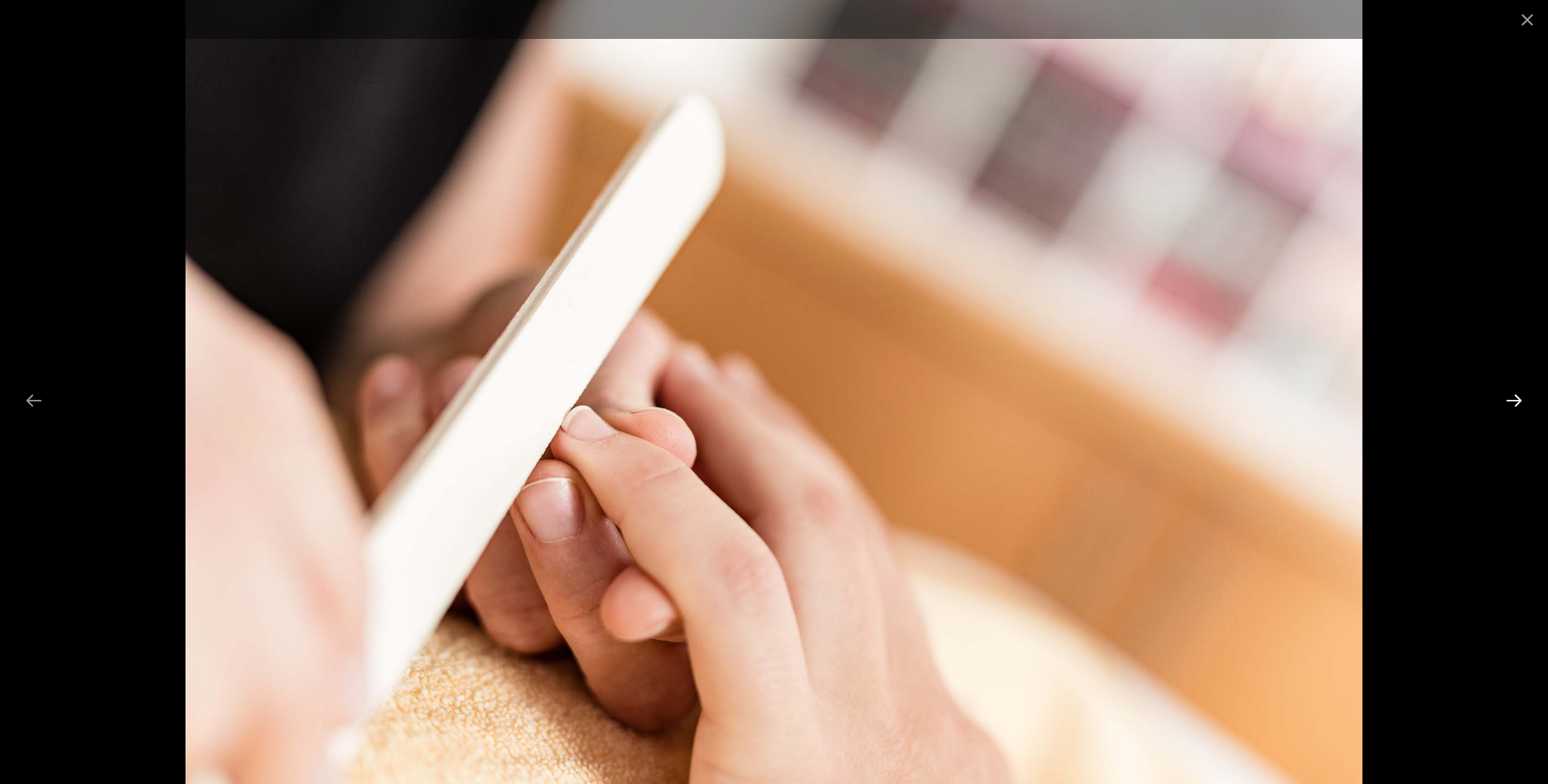
click at [1503, 412] on button "Next slide" at bounding box center [1514, 401] width 34 height 32
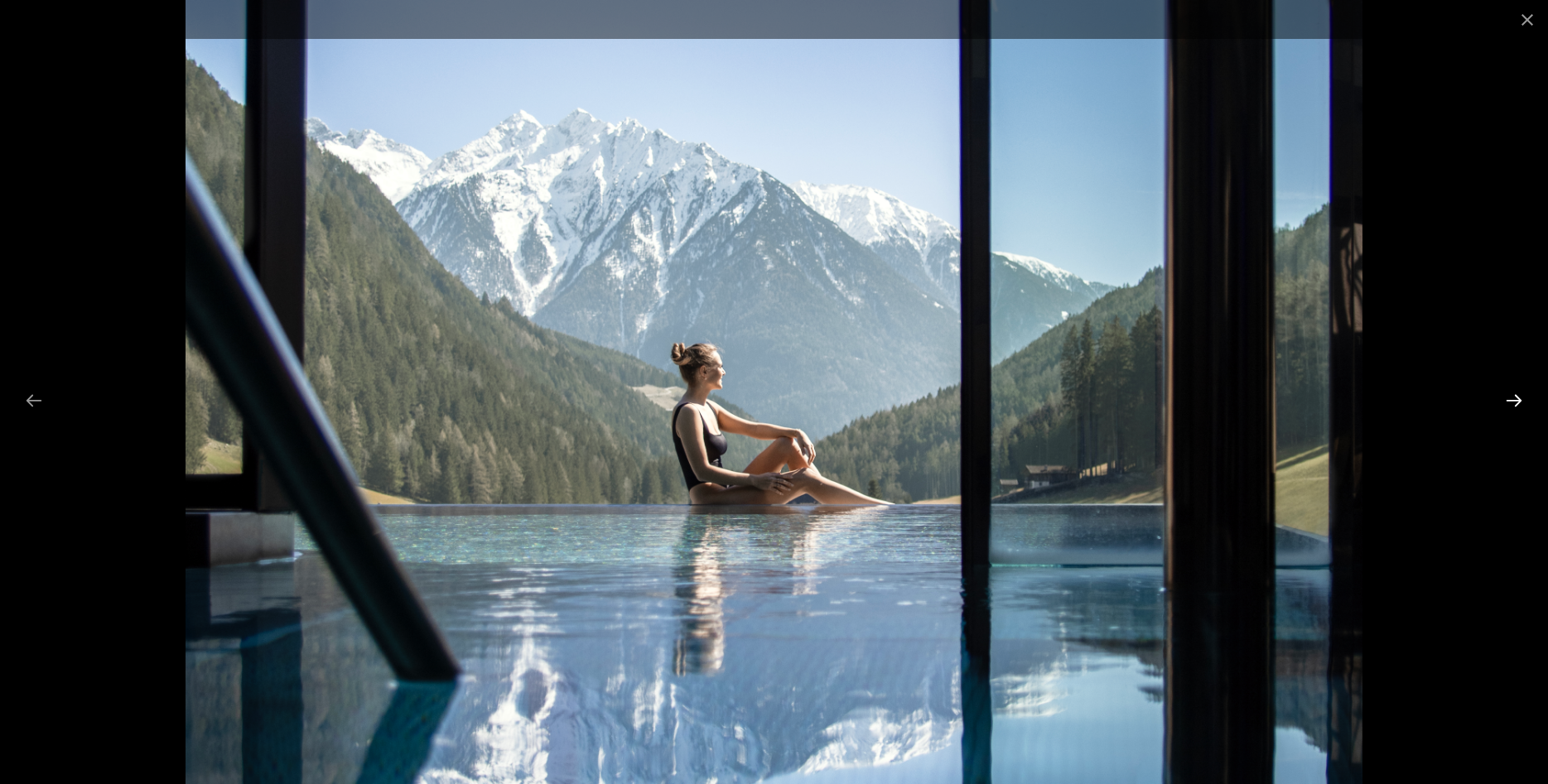
click at [1503, 409] on button "Next slide" at bounding box center [1514, 401] width 34 height 32
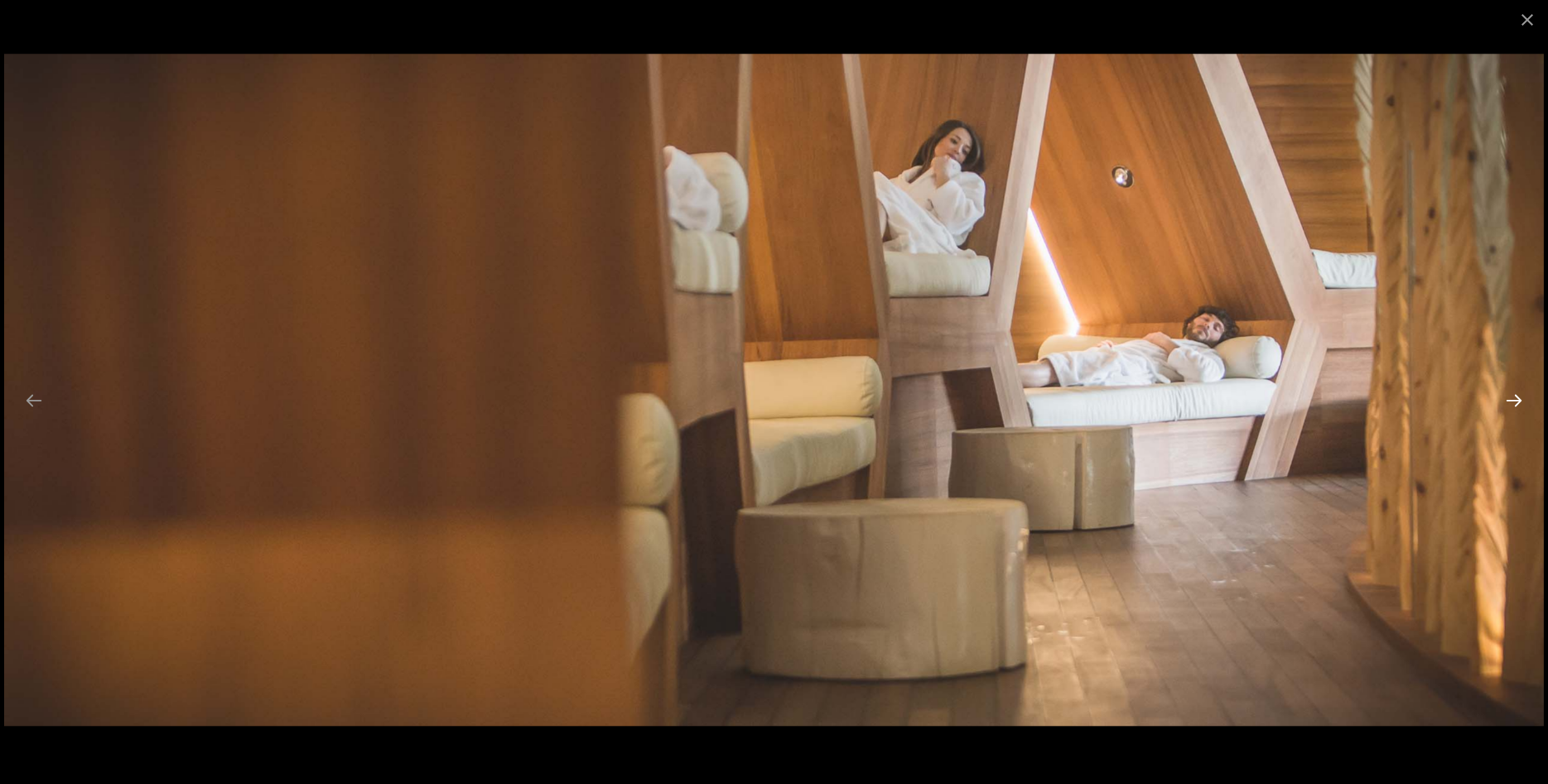
click at [1503, 411] on button "Next slide" at bounding box center [1514, 401] width 34 height 32
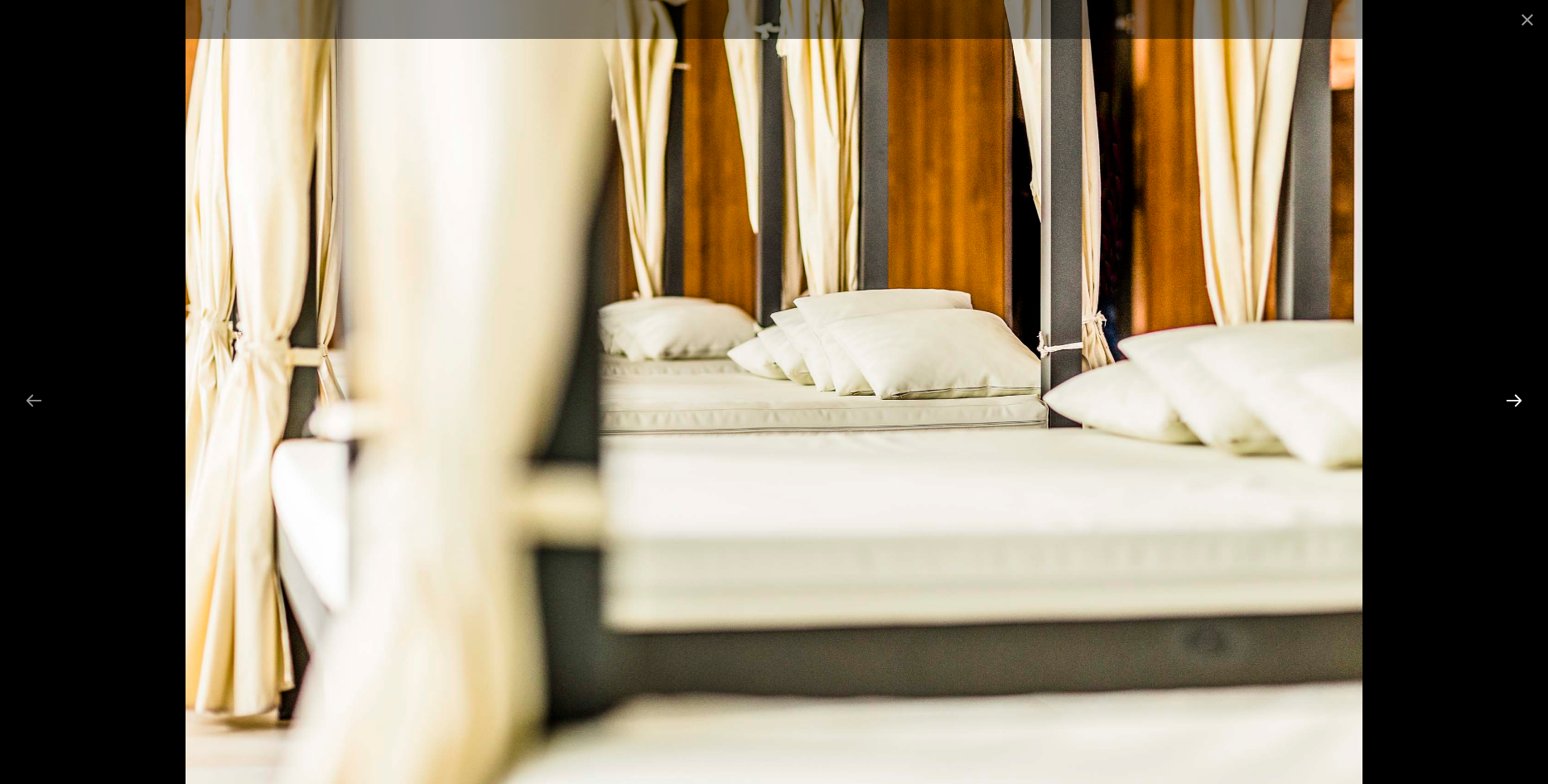
click at [1504, 409] on button "Next slide" at bounding box center [1514, 401] width 34 height 32
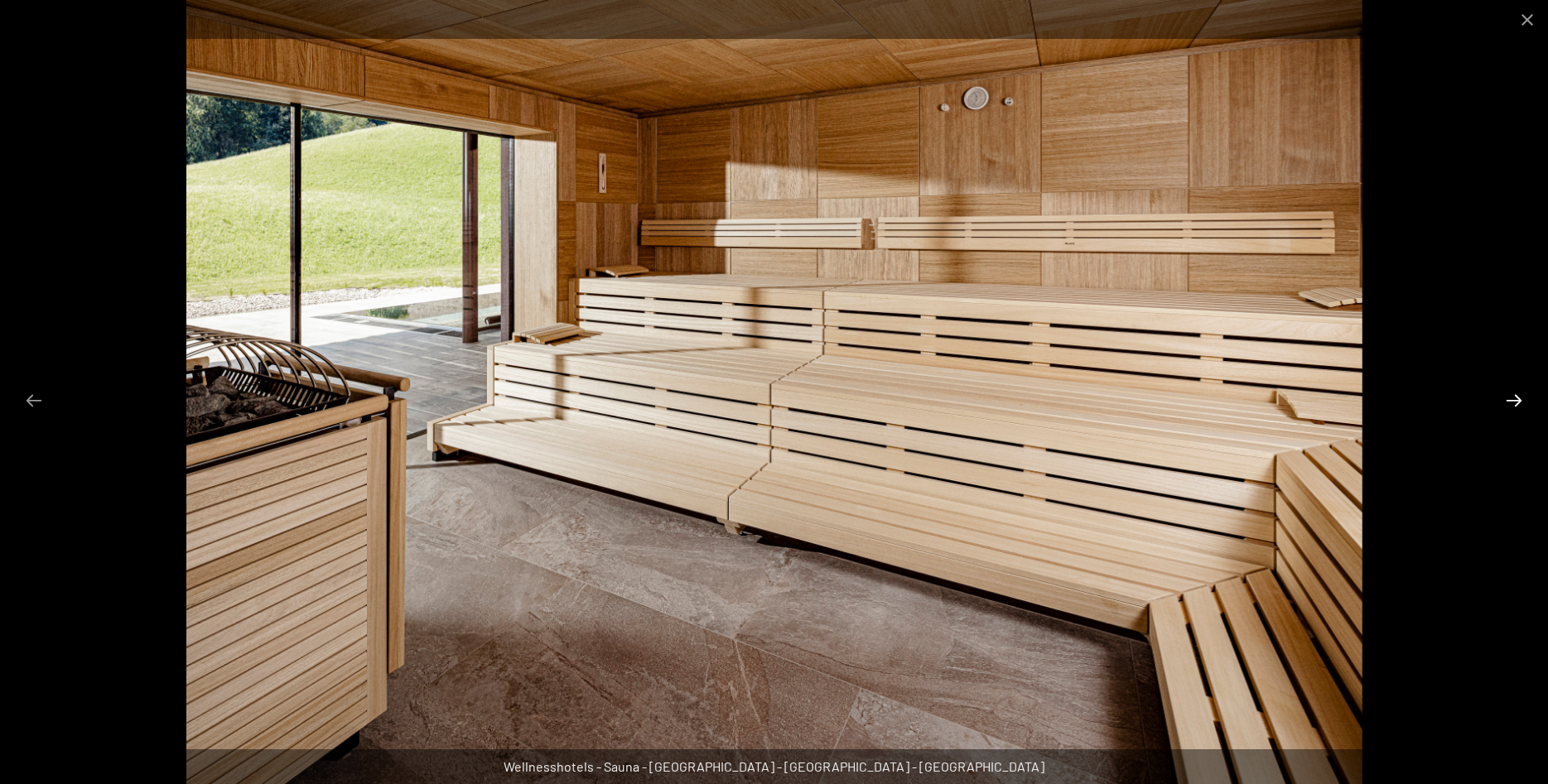
click at [1504, 409] on button "Next slide" at bounding box center [1514, 401] width 34 height 32
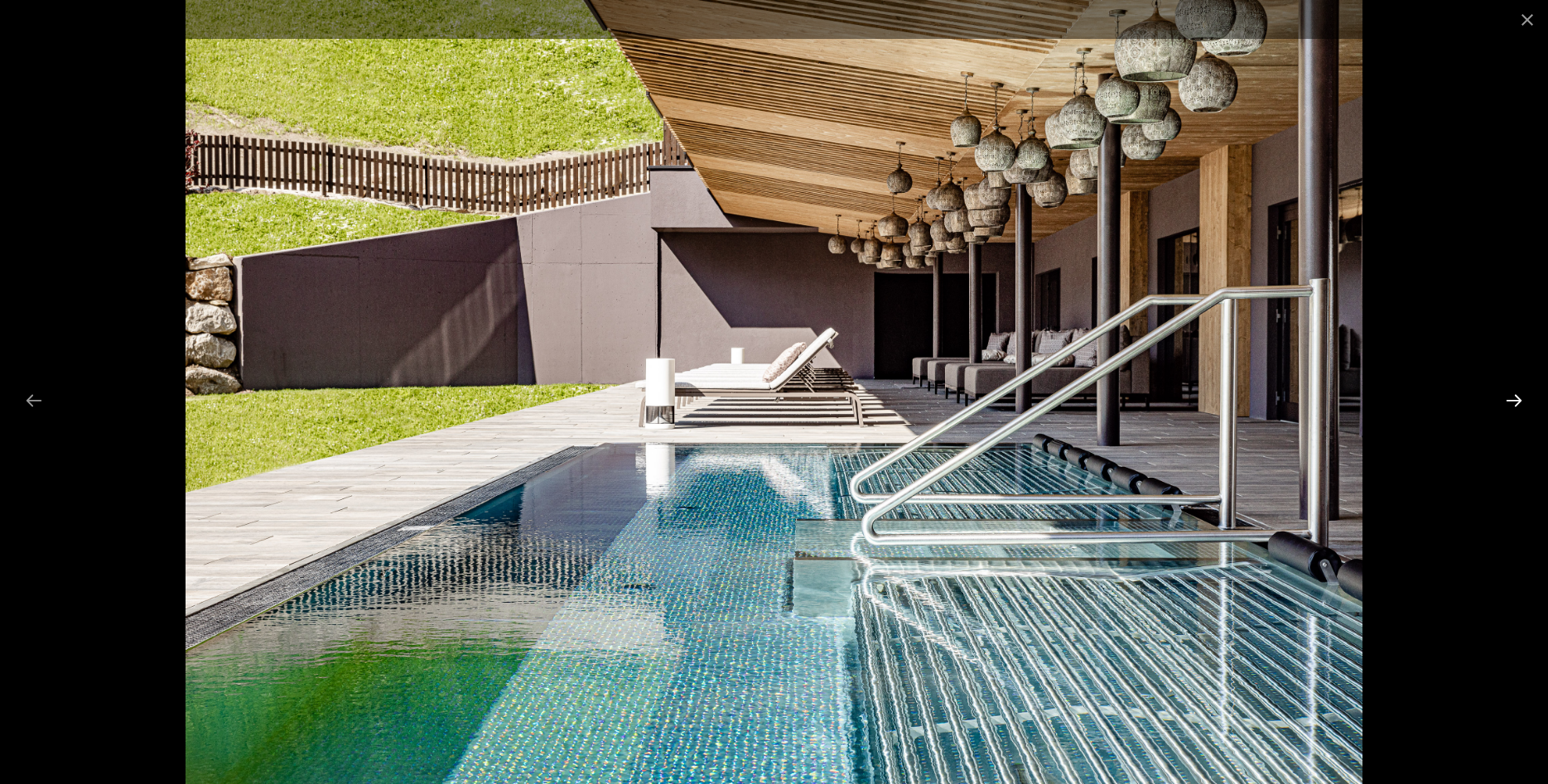
click at [1504, 409] on button "Next slide" at bounding box center [1514, 401] width 34 height 32
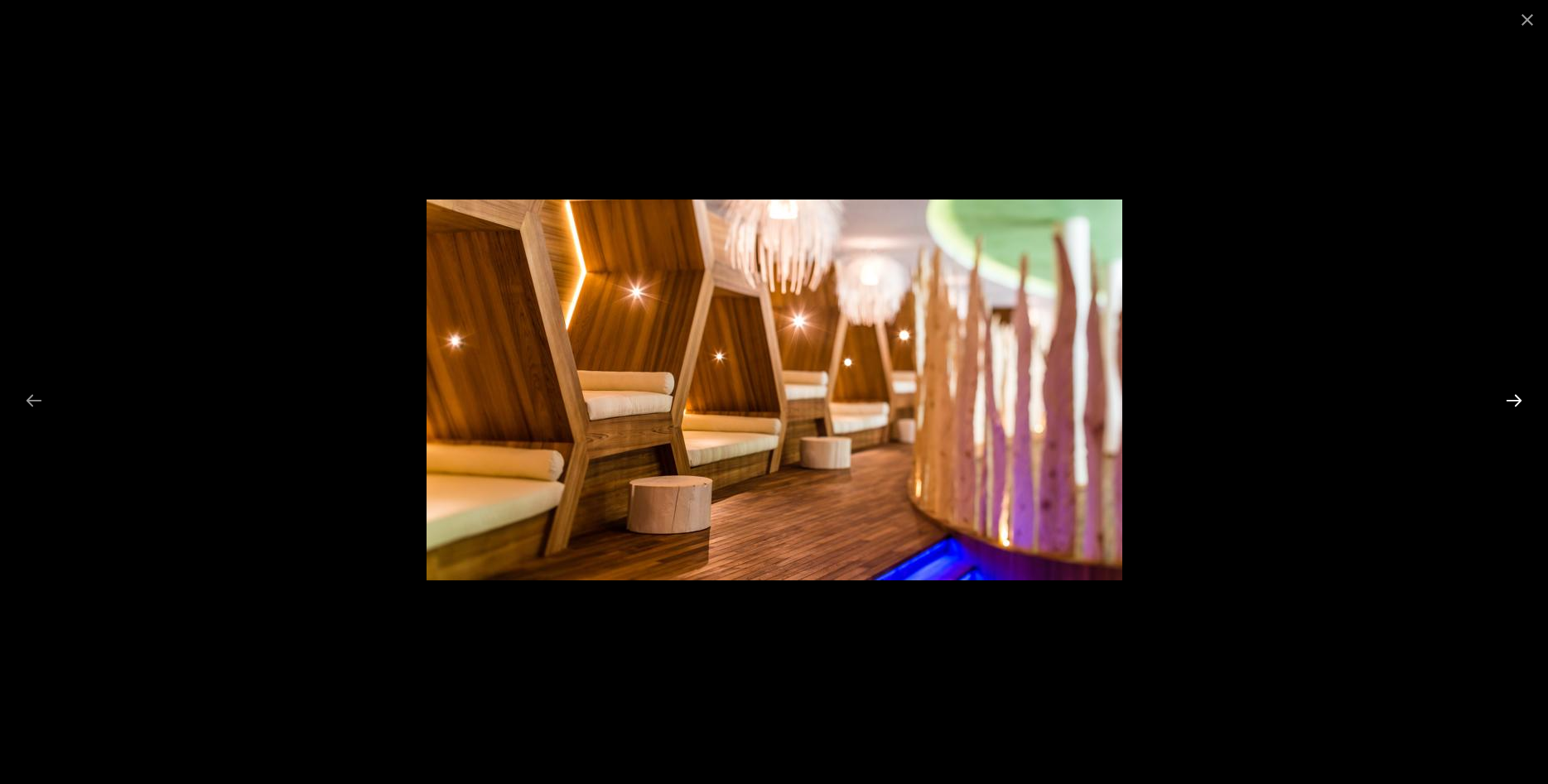
click at [1504, 409] on button "Next slide" at bounding box center [1514, 401] width 34 height 32
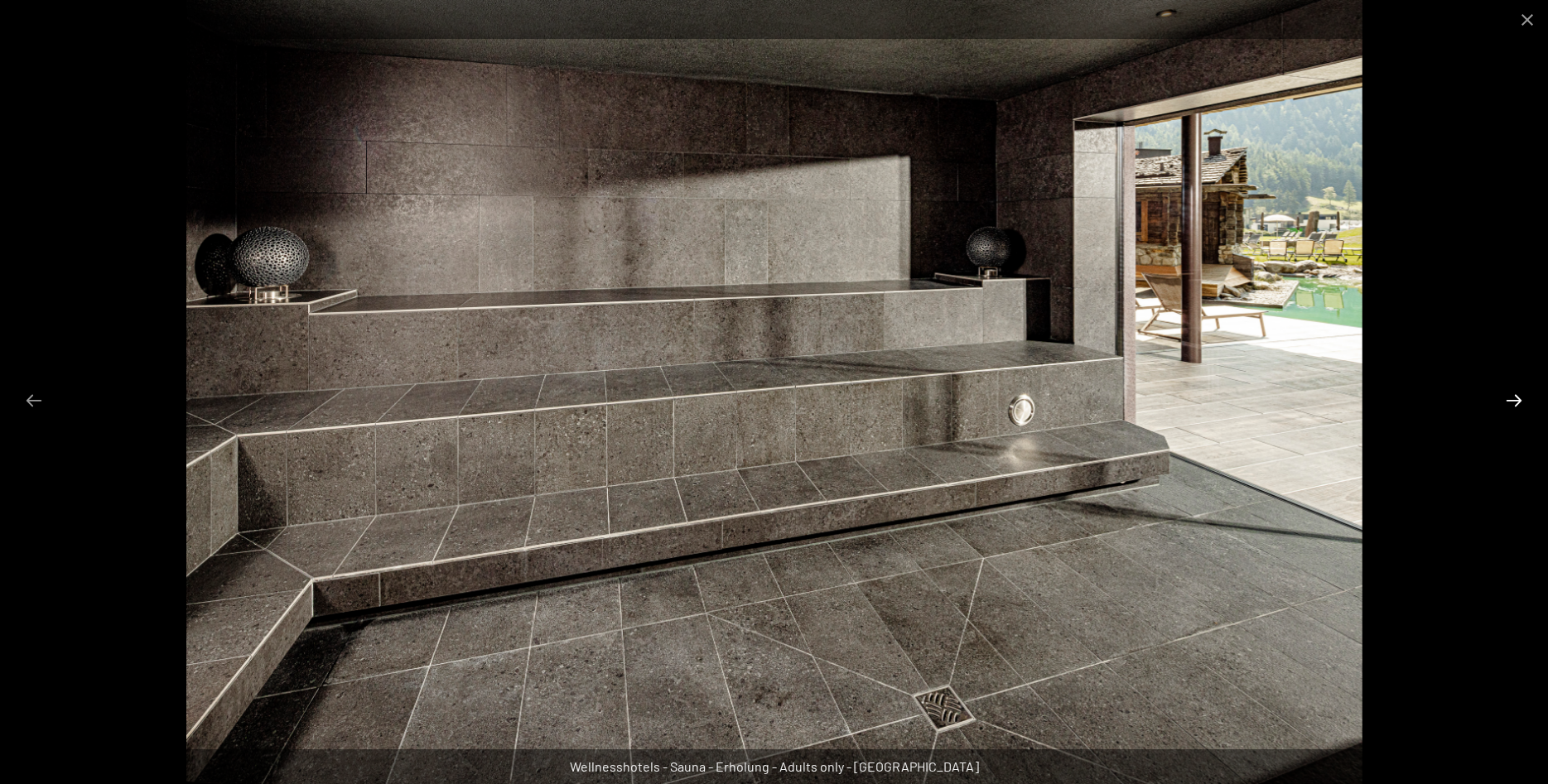
click at [1504, 409] on button "Next slide" at bounding box center [1514, 401] width 34 height 32
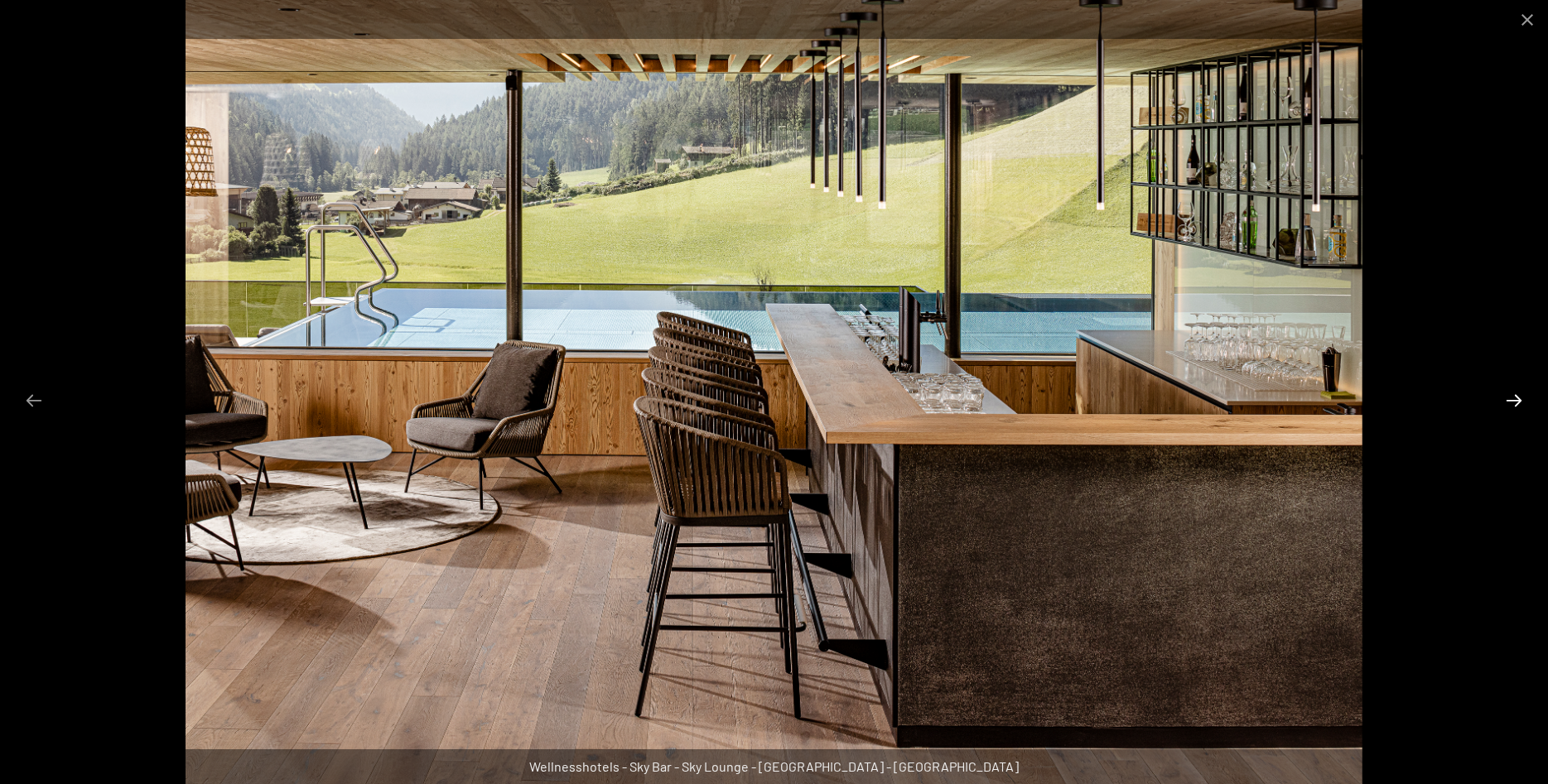
click at [1504, 409] on button "Next slide" at bounding box center [1514, 401] width 34 height 32
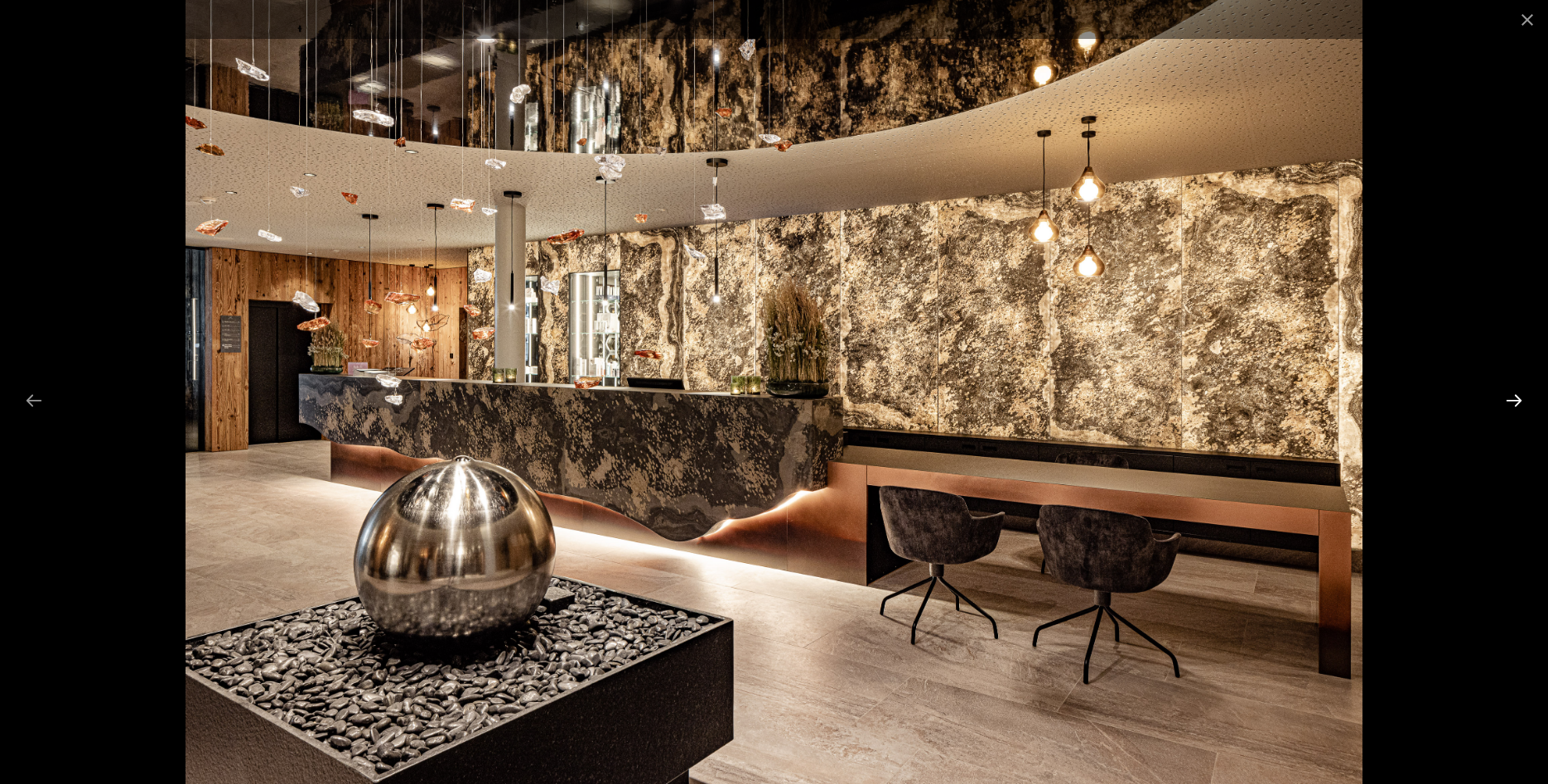
click at [1504, 409] on button "Next slide" at bounding box center [1514, 401] width 34 height 32
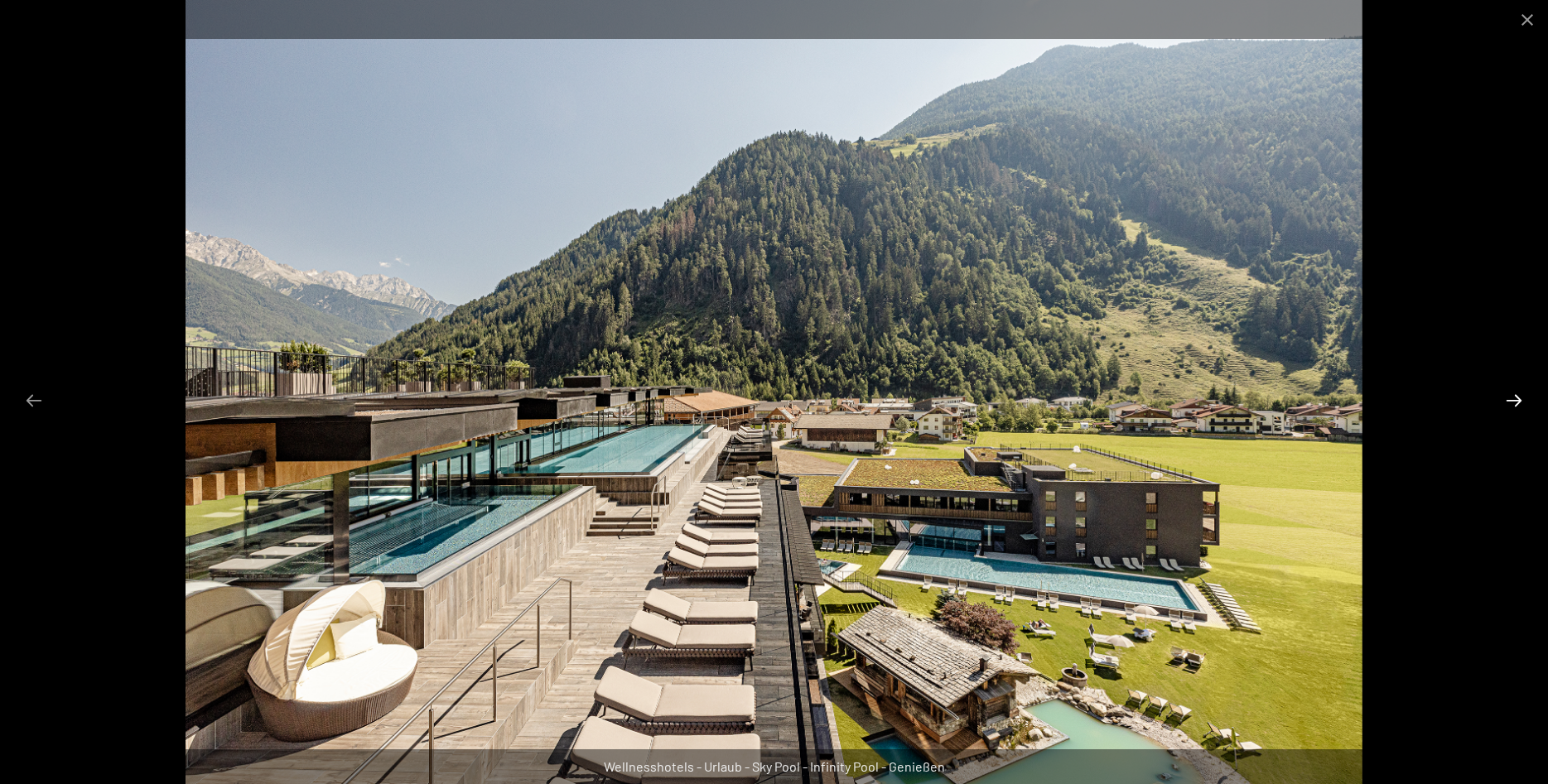
click at [1504, 409] on button "Next slide" at bounding box center [1514, 401] width 34 height 32
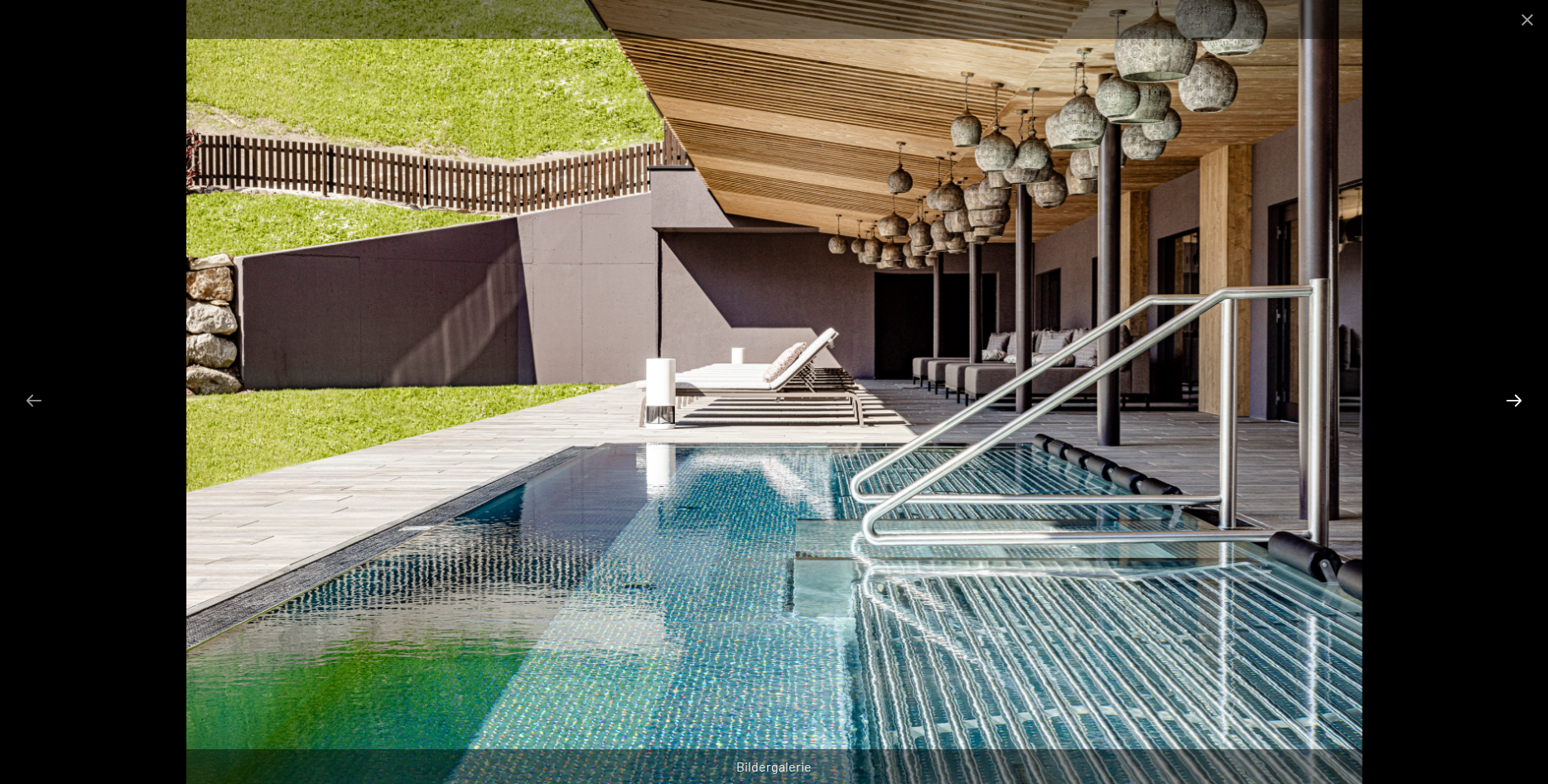
click at [1504, 409] on button "Next slide" at bounding box center [1514, 401] width 34 height 32
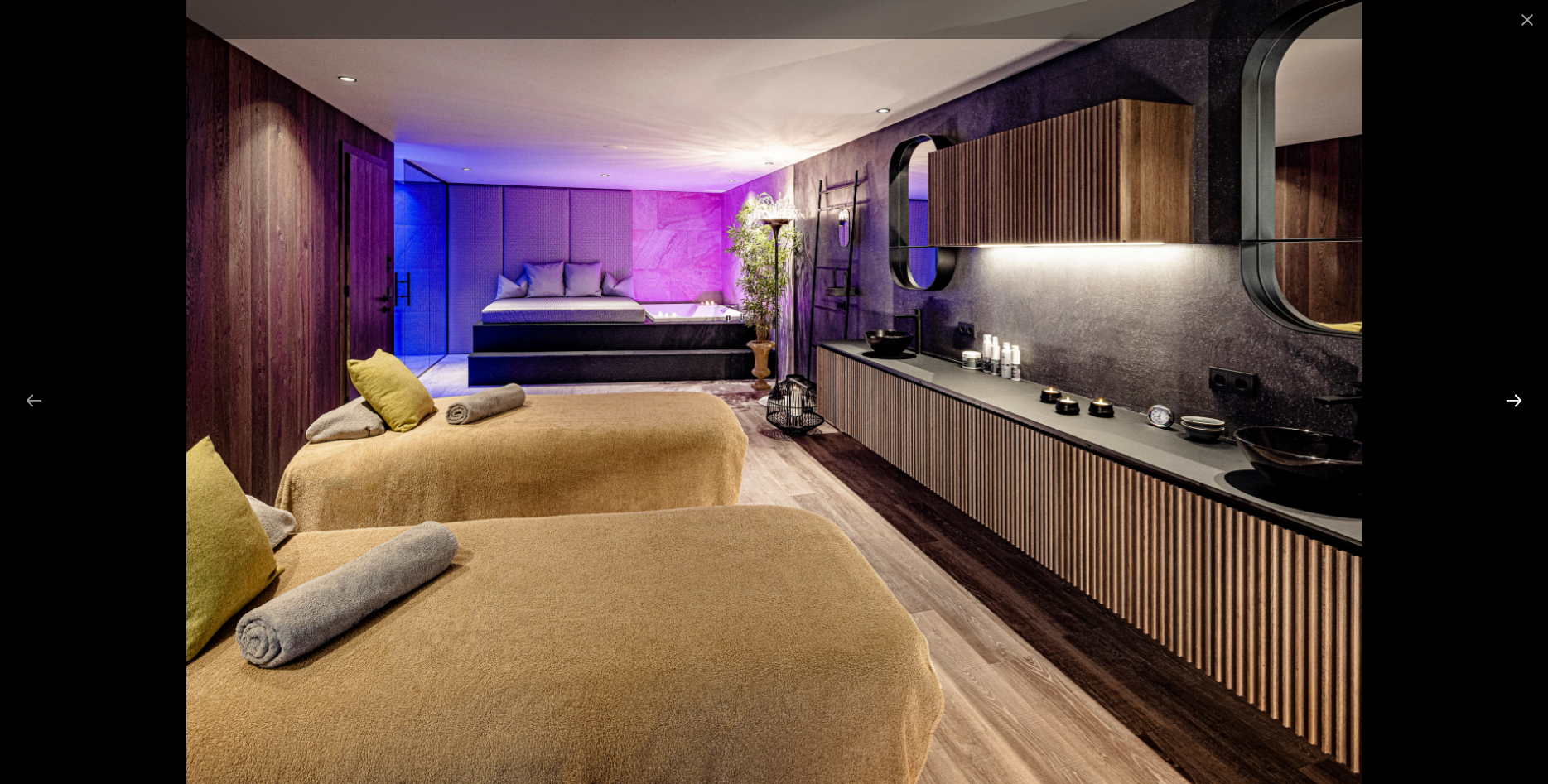
click at [1504, 409] on button "Next slide" at bounding box center [1514, 401] width 34 height 32
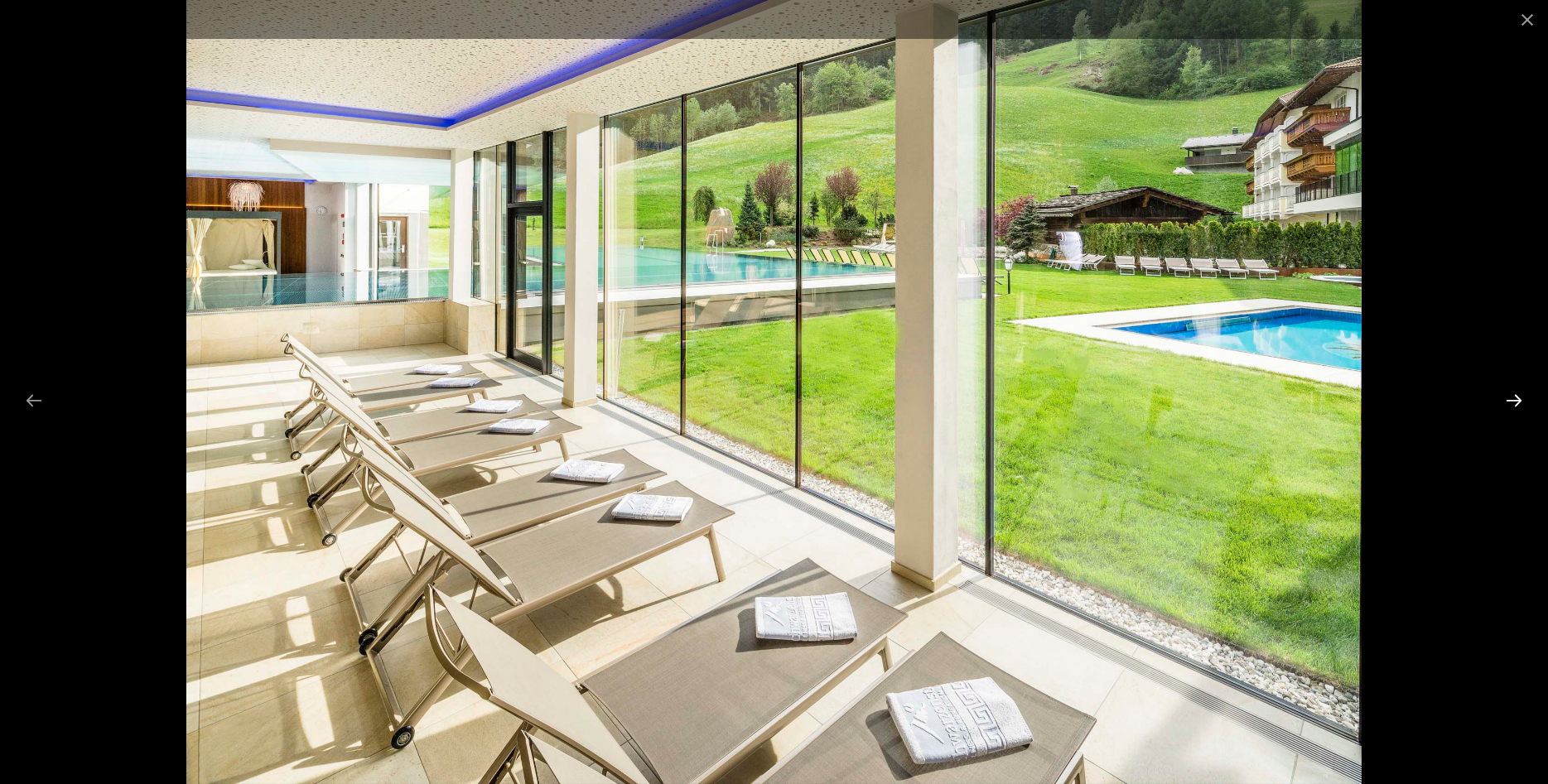
click at [1504, 409] on button "Next slide" at bounding box center [1514, 401] width 34 height 32
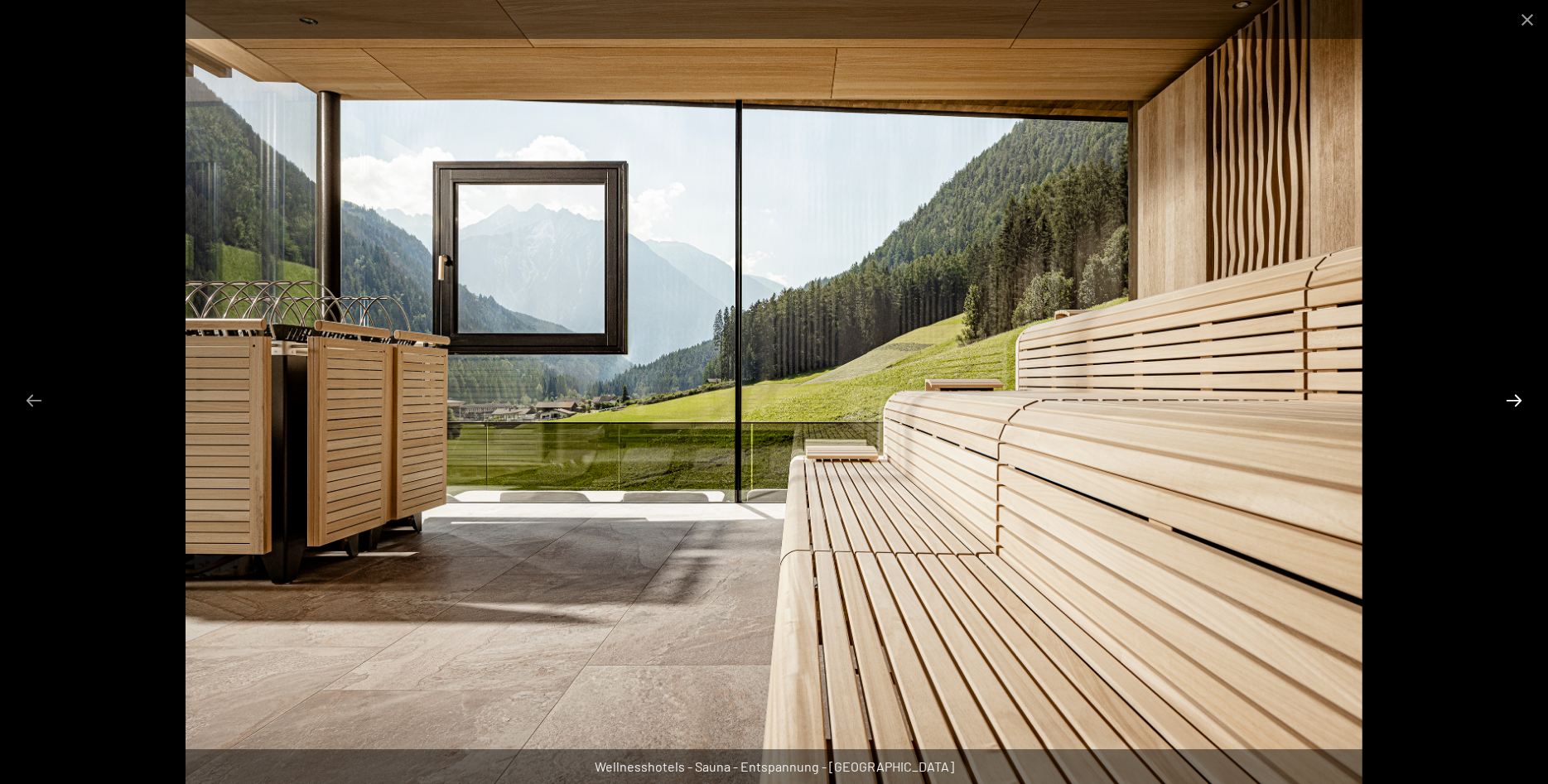
click at [1504, 409] on button "Next slide" at bounding box center [1514, 401] width 34 height 32
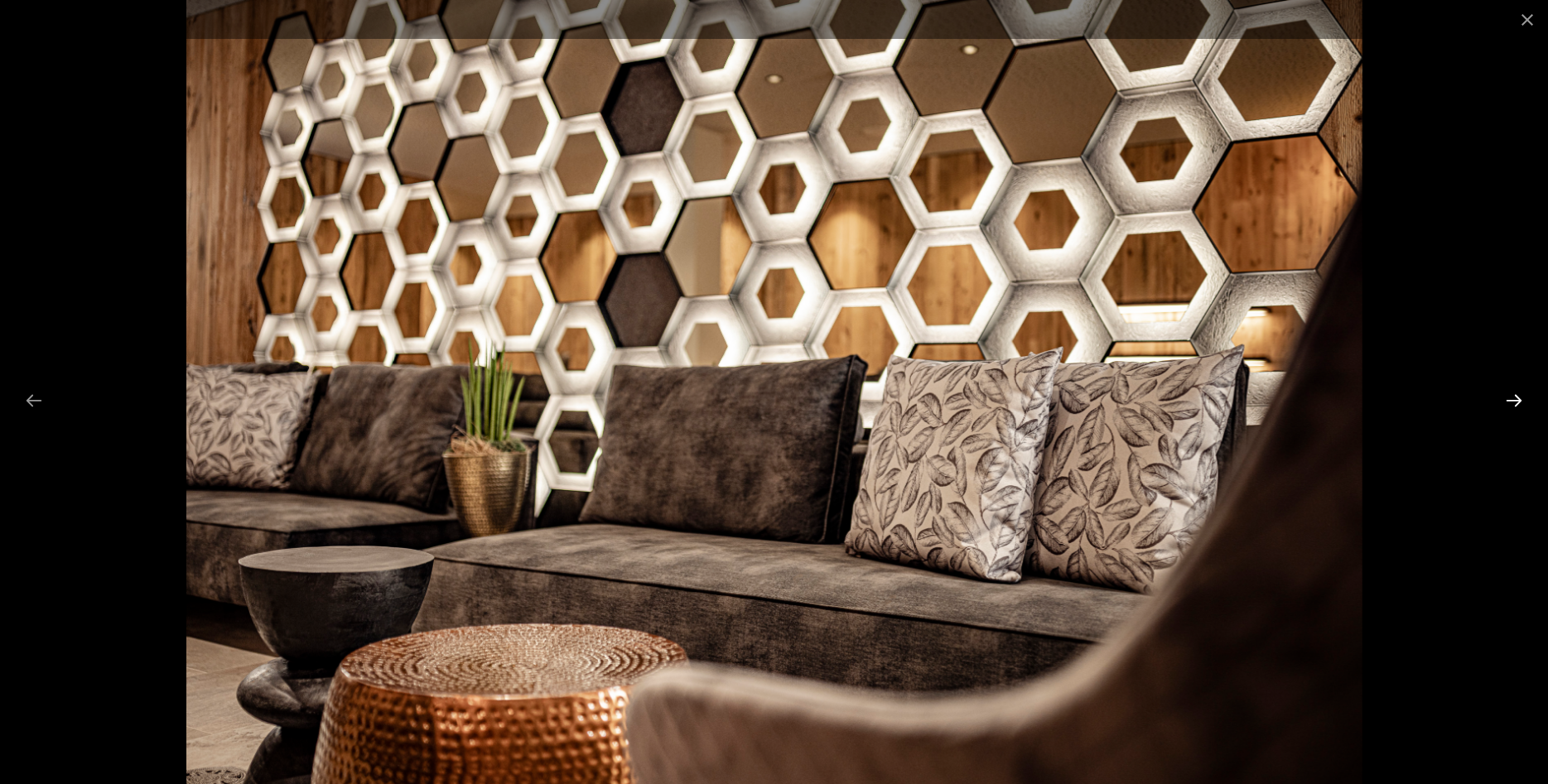
click at [1504, 408] on button "Next slide" at bounding box center [1514, 401] width 34 height 32
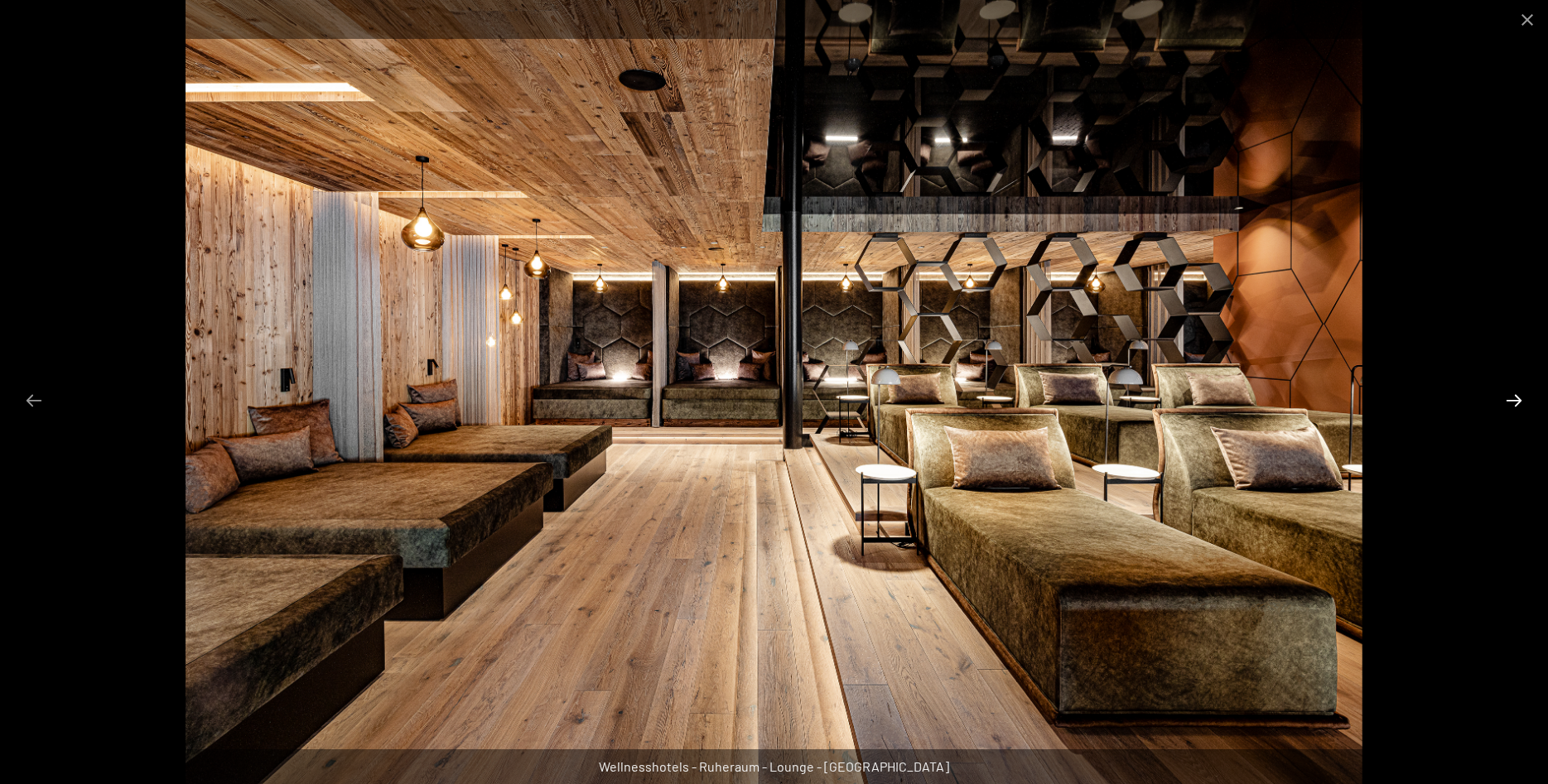
click at [1504, 408] on button "Next slide" at bounding box center [1514, 401] width 34 height 32
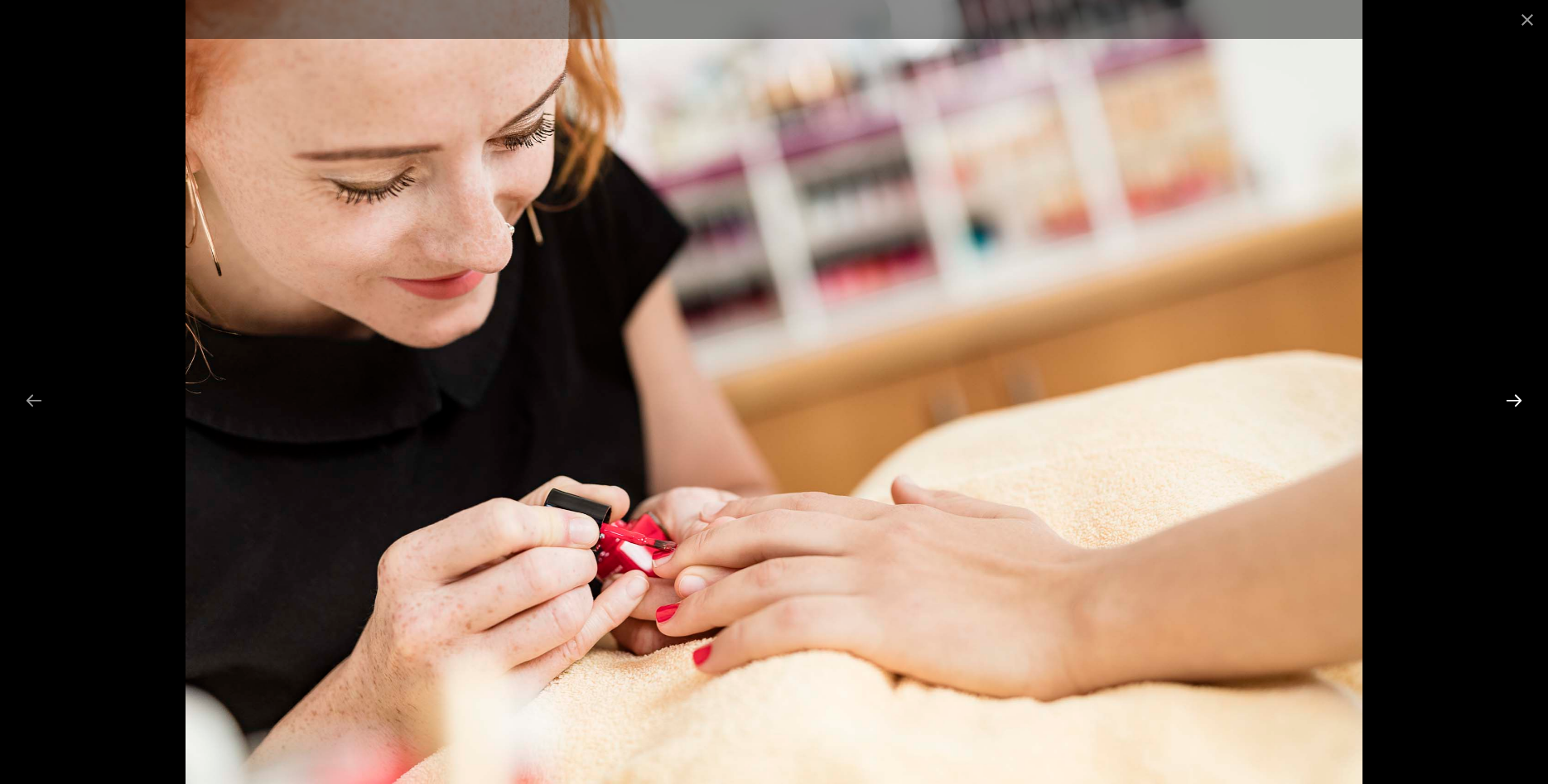
click at [1504, 410] on button "Next slide" at bounding box center [1514, 401] width 34 height 32
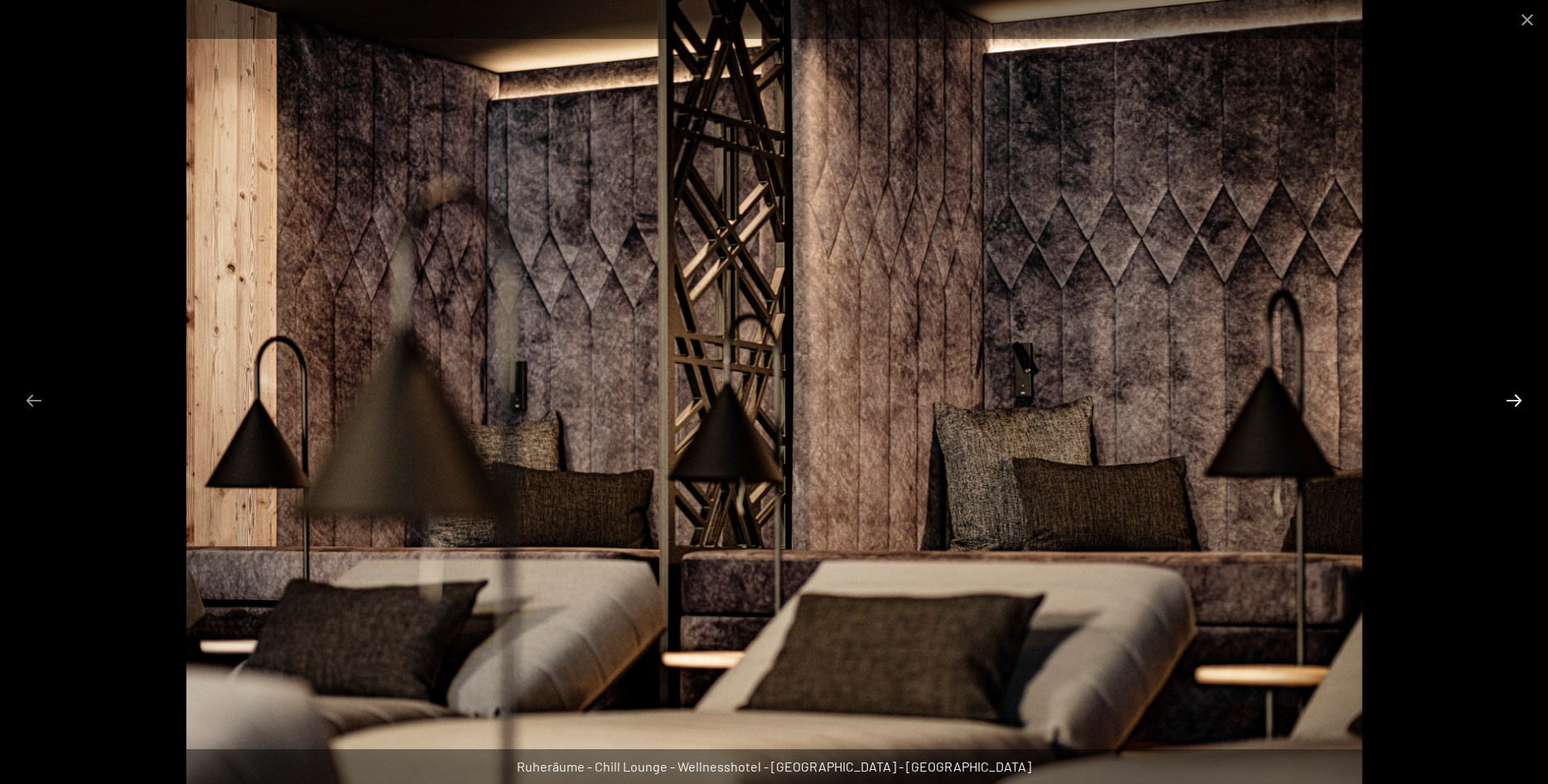
click at [1502, 412] on button "Next slide" at bounding box center [1514, 401] width 34 height 32
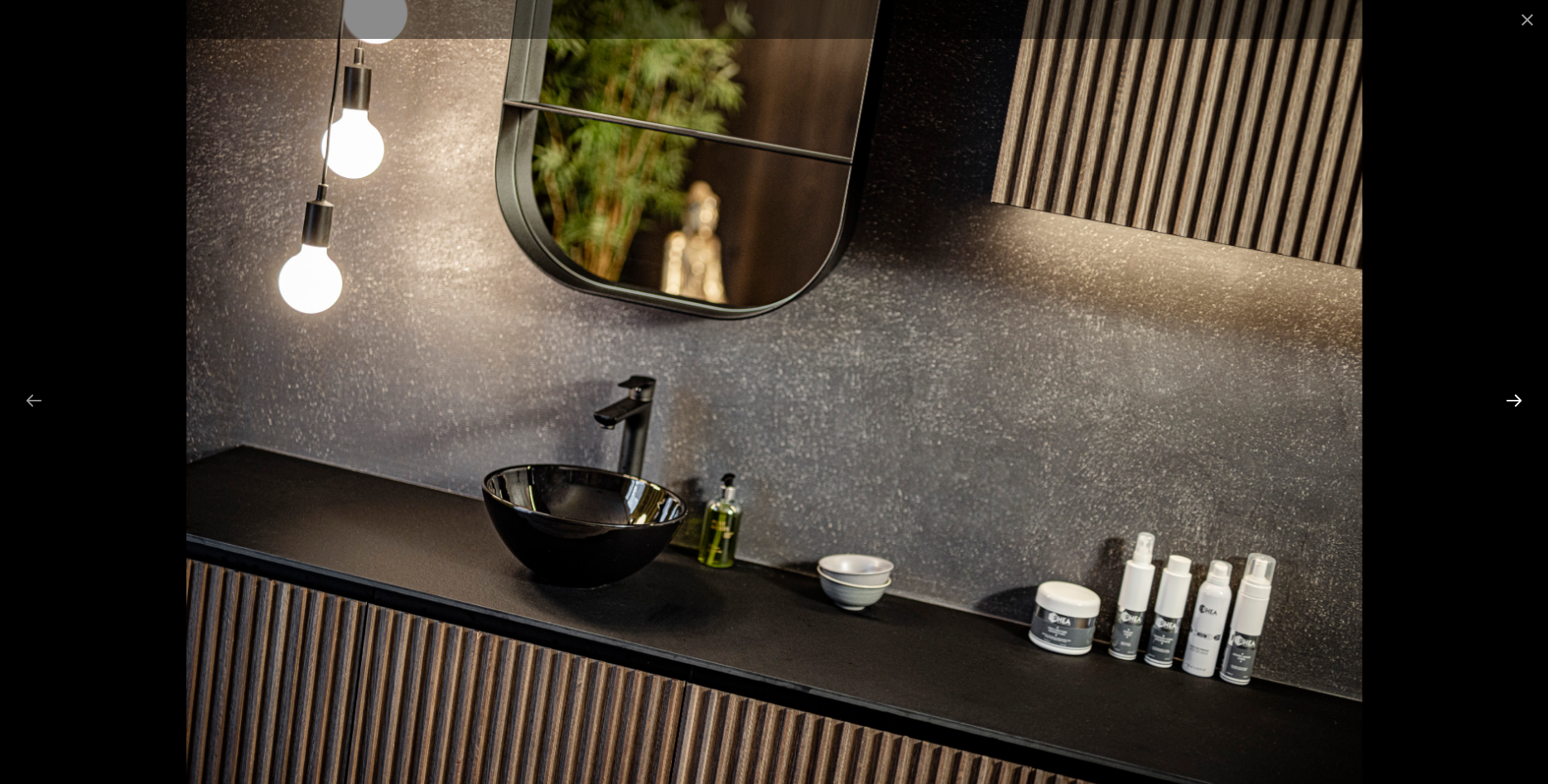
click at [1502, 415] on button "Next slide" at bounding box center [1514, 401] width 34 height 32
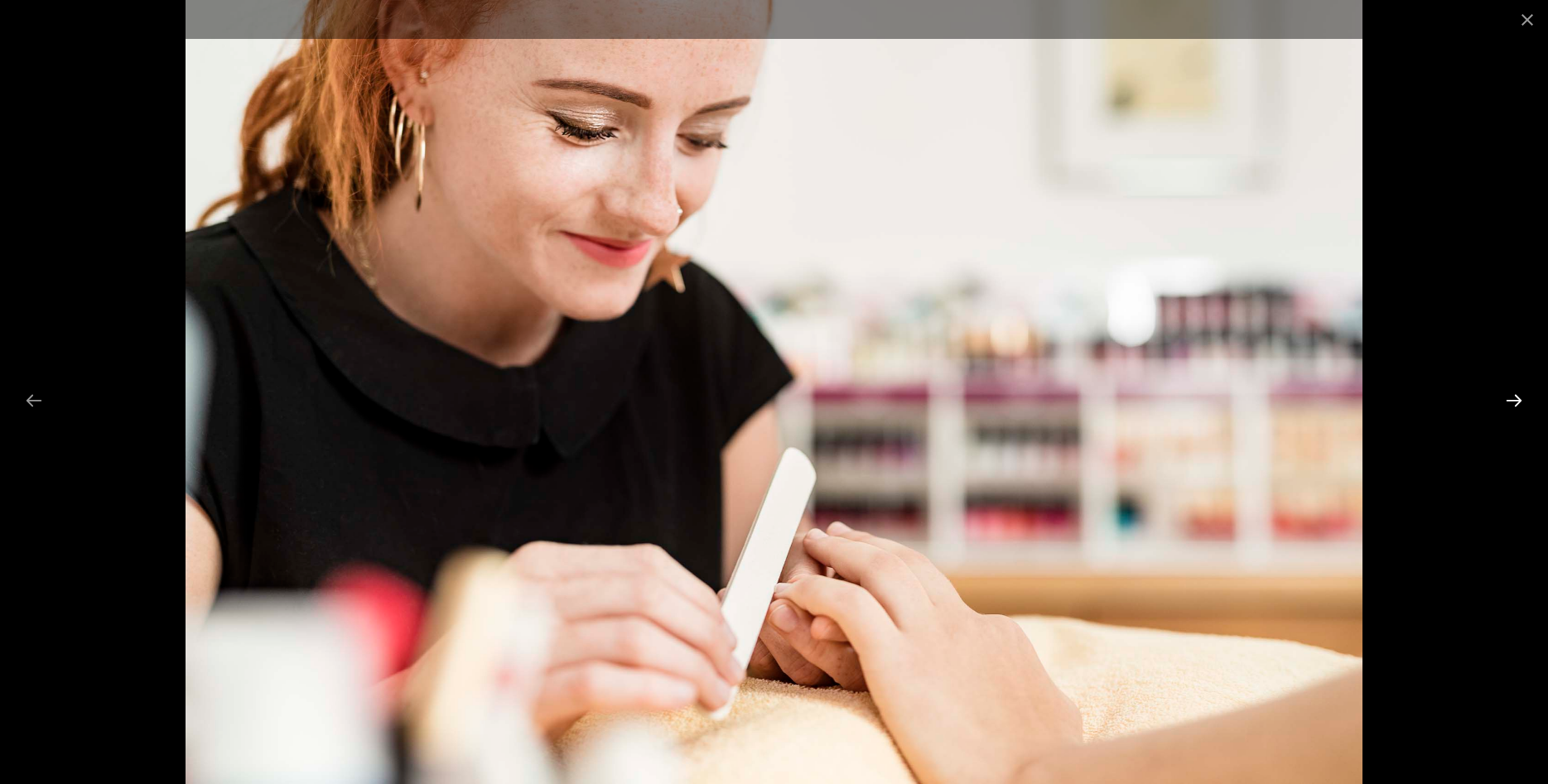
click at [1502, 413] on button "Next slide" at bounding box center [1514, 401] width 34 height 32
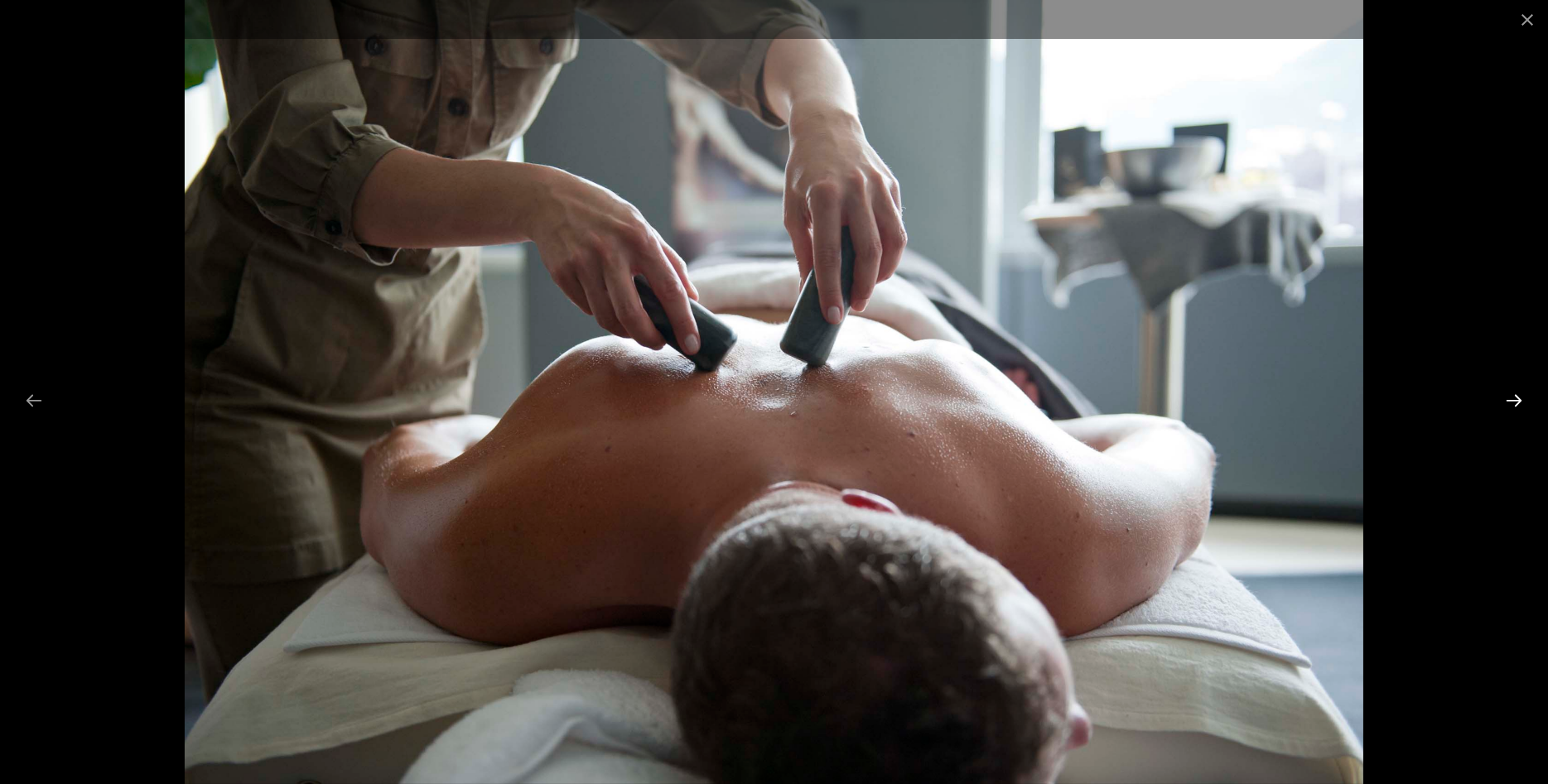
click at [1502, 413] on button "Next slide" at bounding box center [1514, 401] width 34 height 32
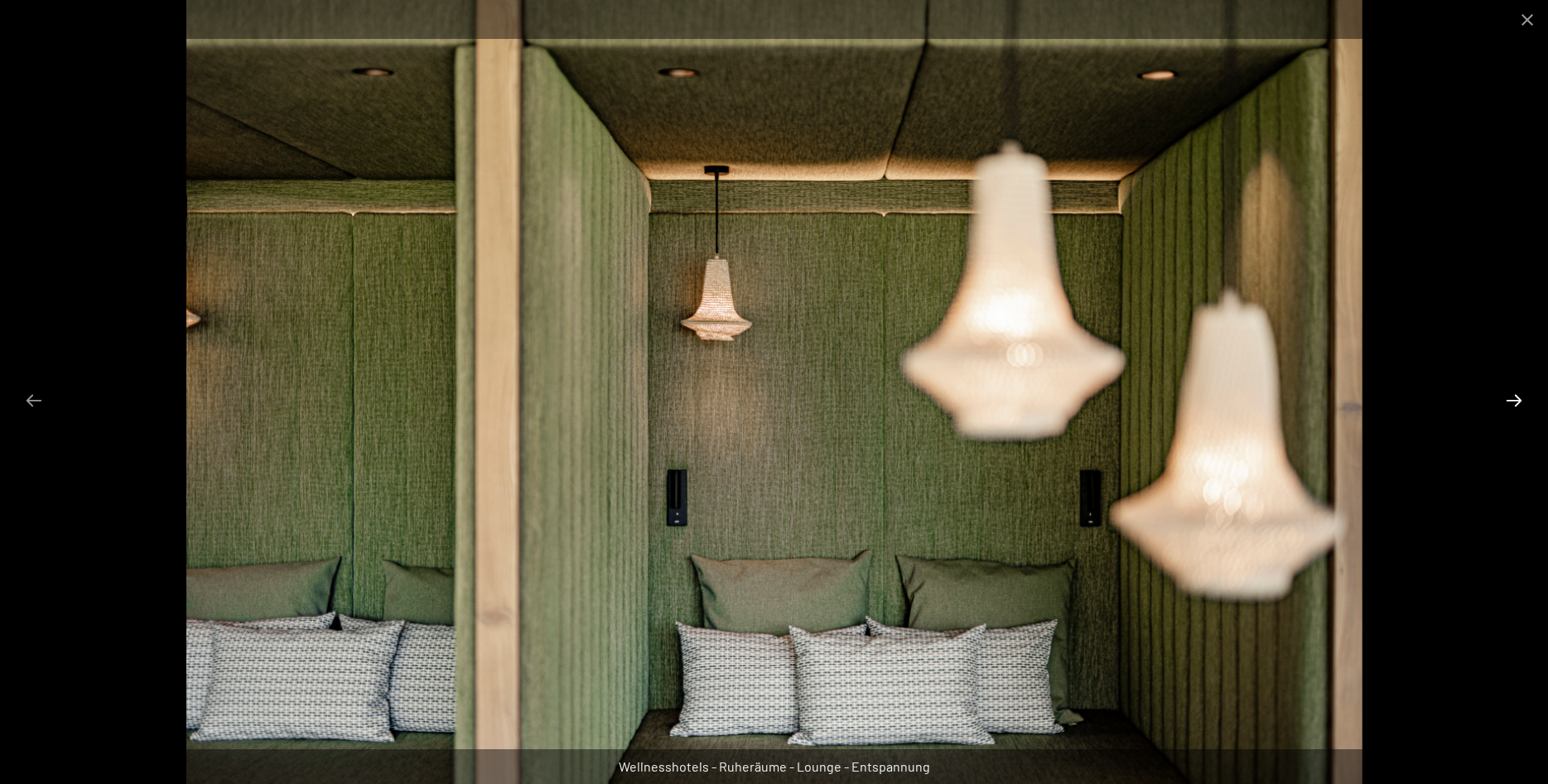
click at [1502, 413] on button "Next slide" at bounding box center [1514, 401] width 34 height 32
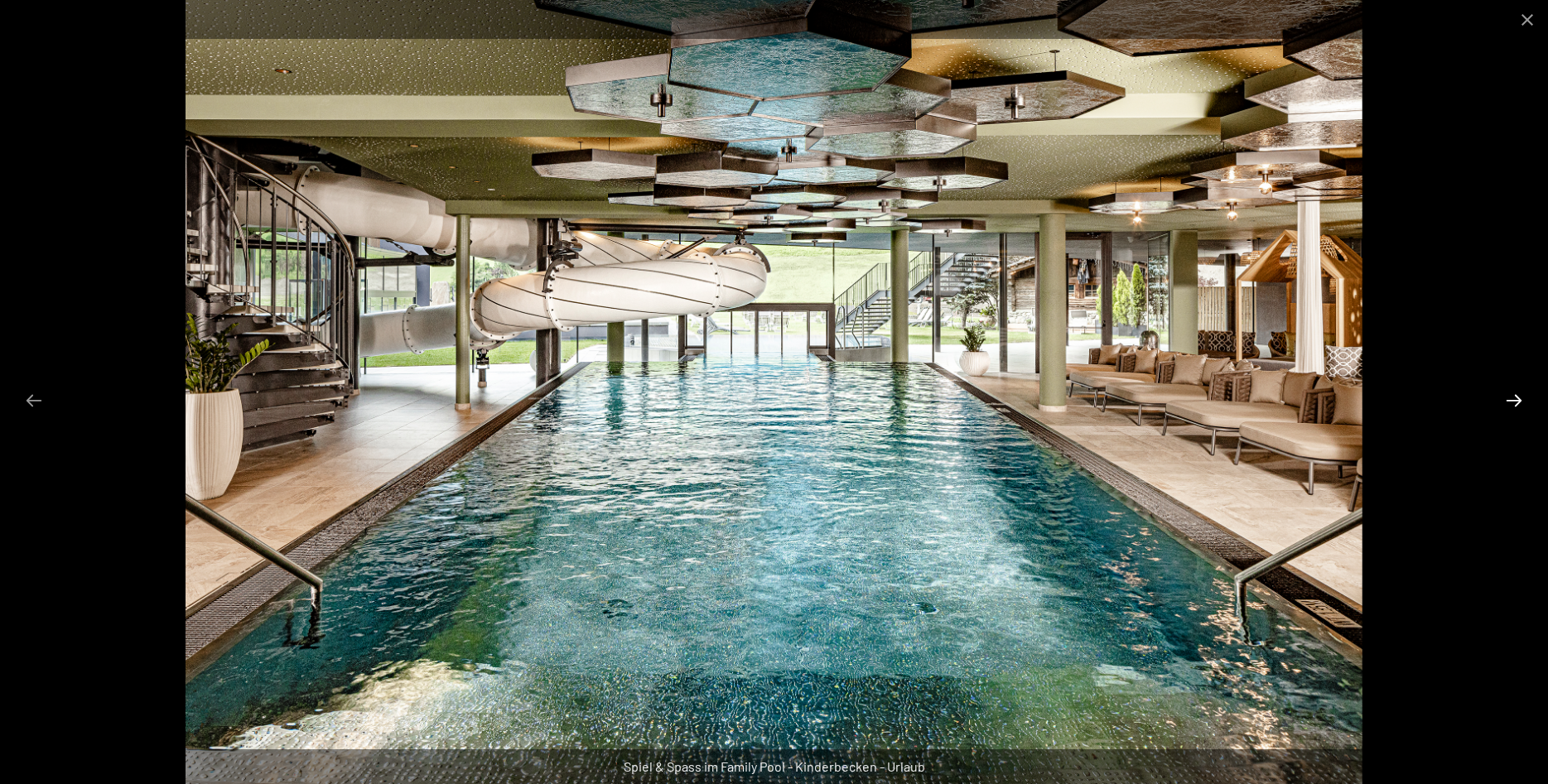
click at [1505, 402] on button "Next slide" at bounding box center [1514, 401] width 34 height 32
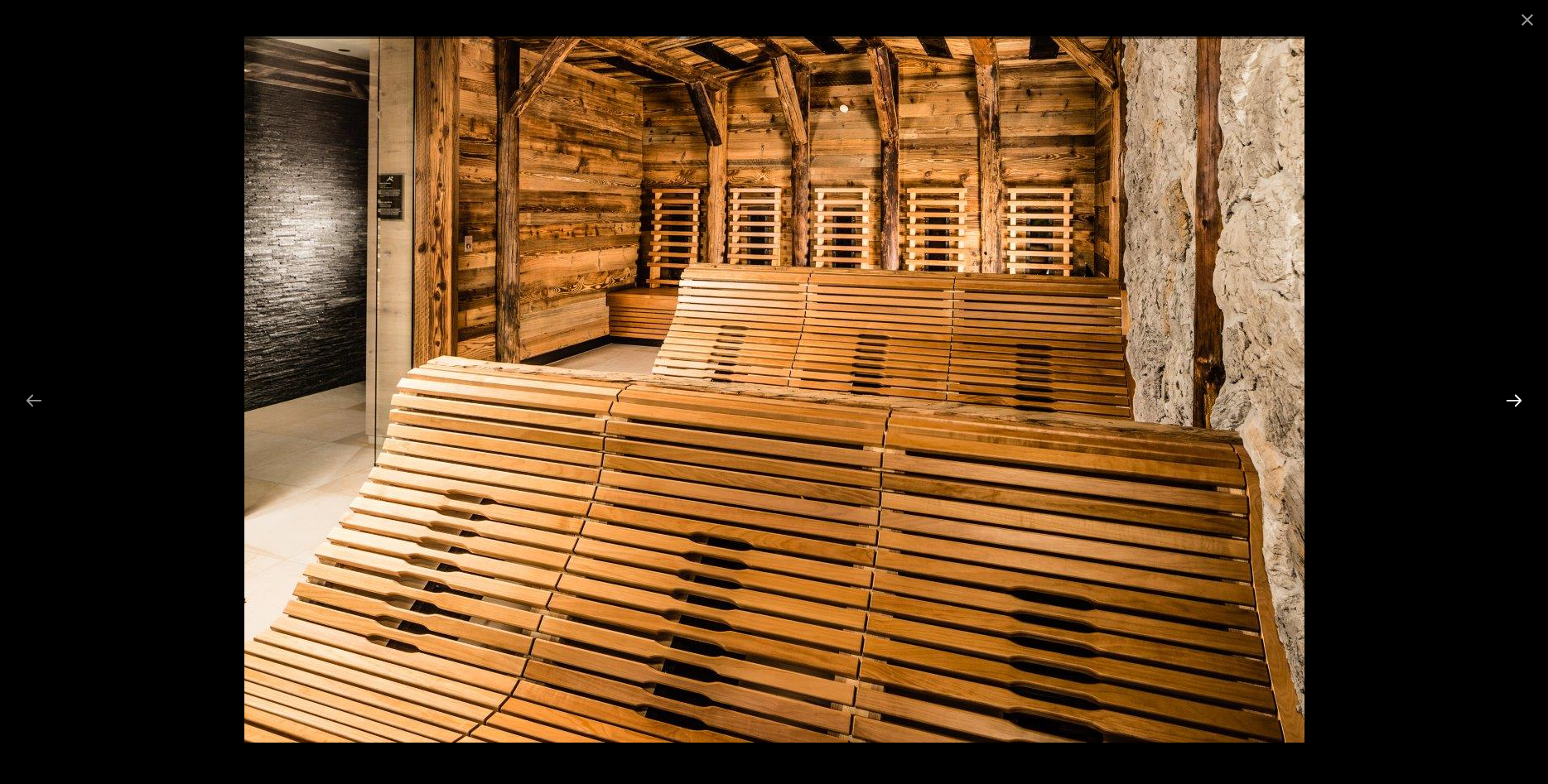
click at [1505, 402] on button "Next slide" at bounding box center [1514, 401] width 34 height 32
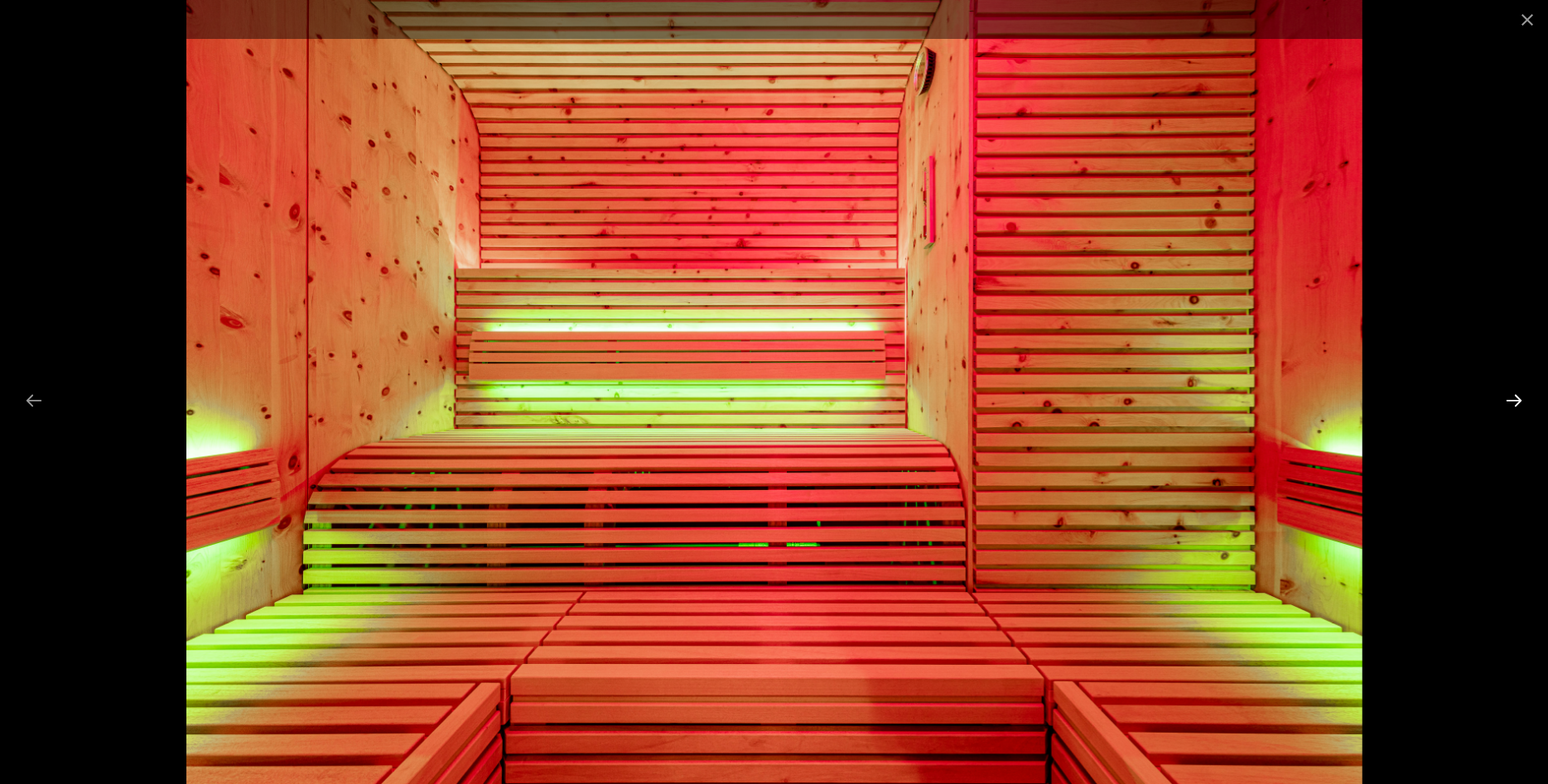
click at [1505, 402] on button "Next slide" at bounding box center [1514, 401] width 34 height 32
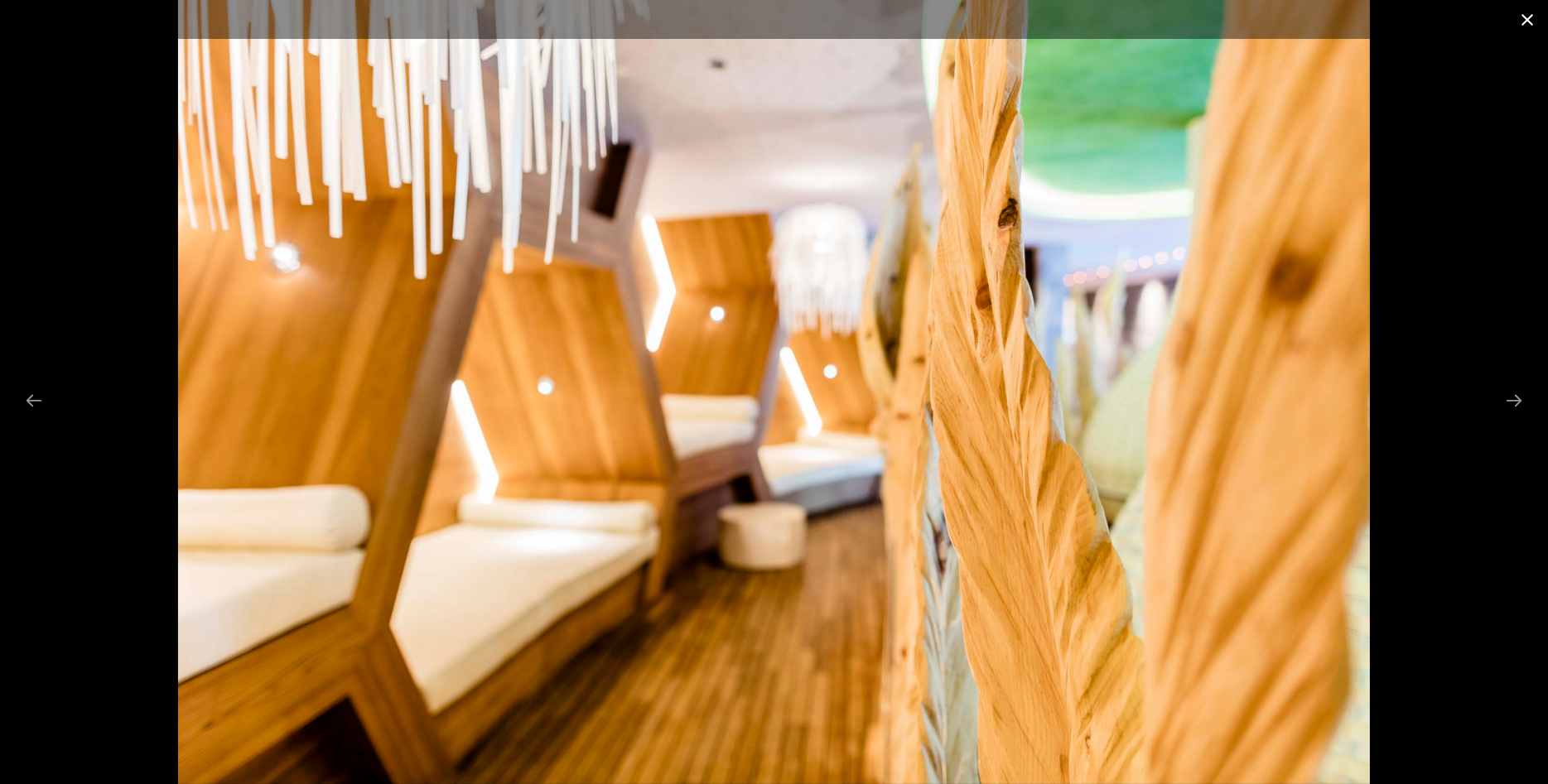
click at [1529, 22] on button "Close gallery" at bounding box center [1527, 19] width 41 height 39
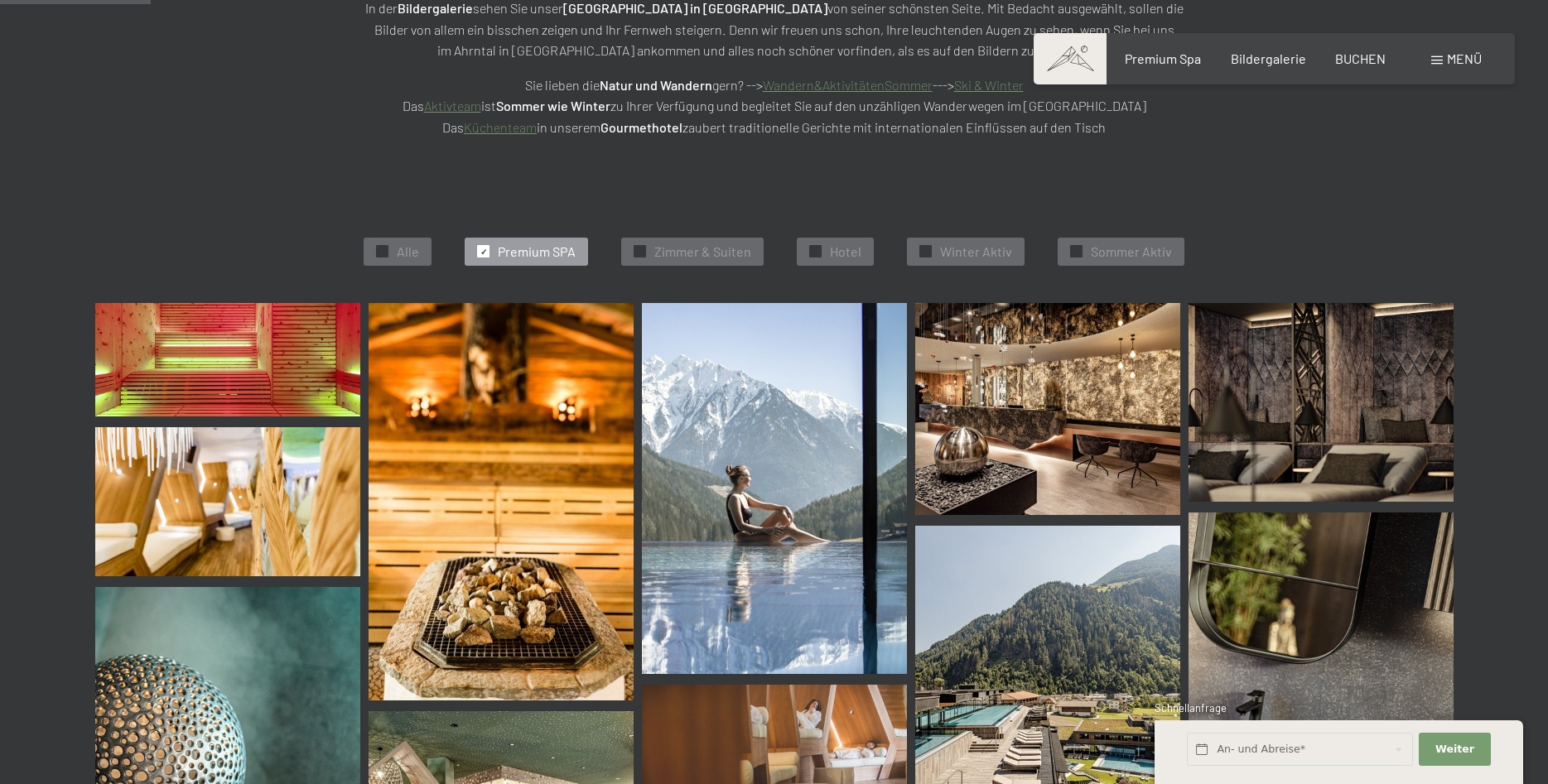
scroll to position [0, 0]
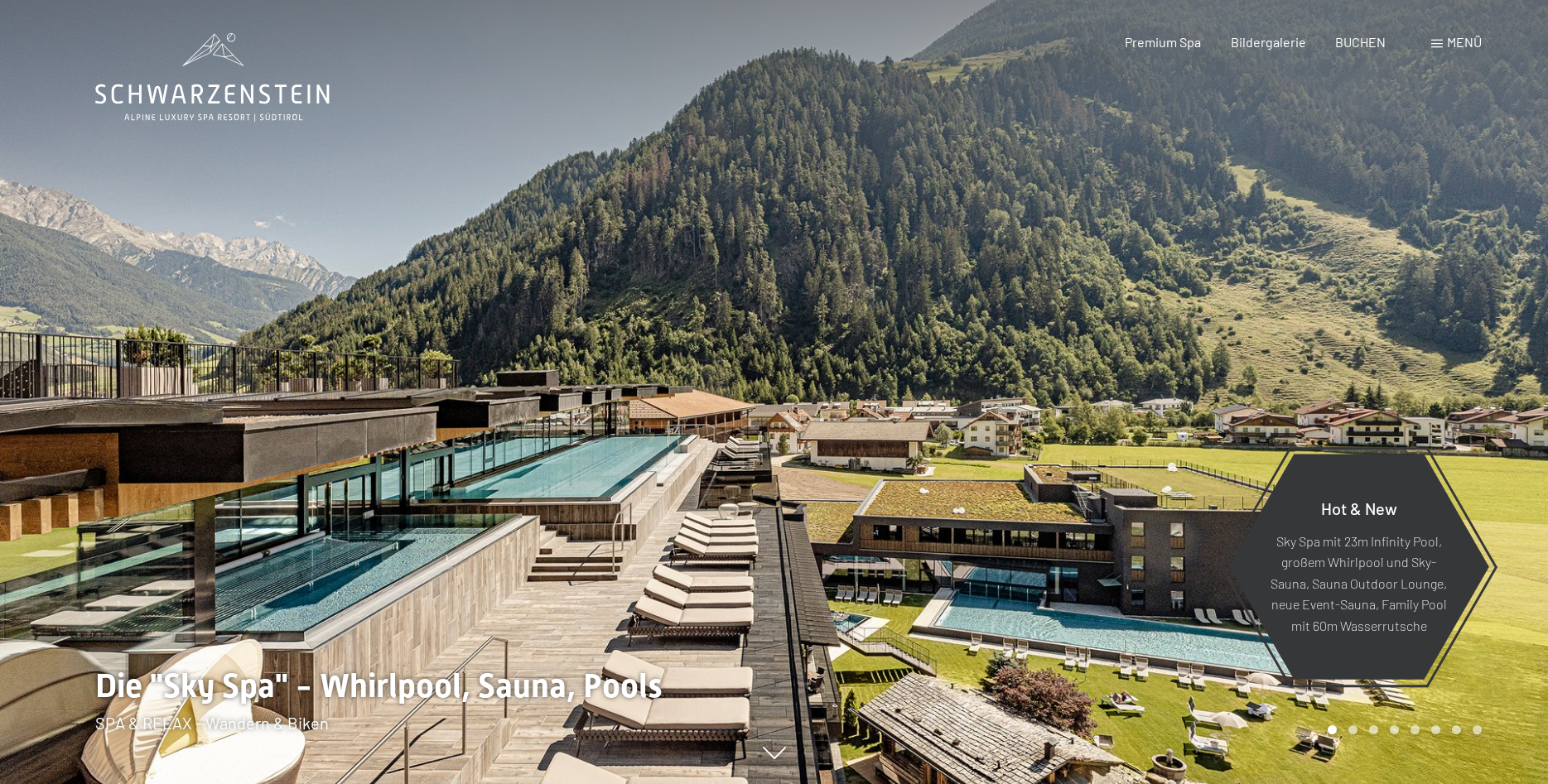
click at [1441, 45] on span at bounding box center [1437, 44] width 11 height 9
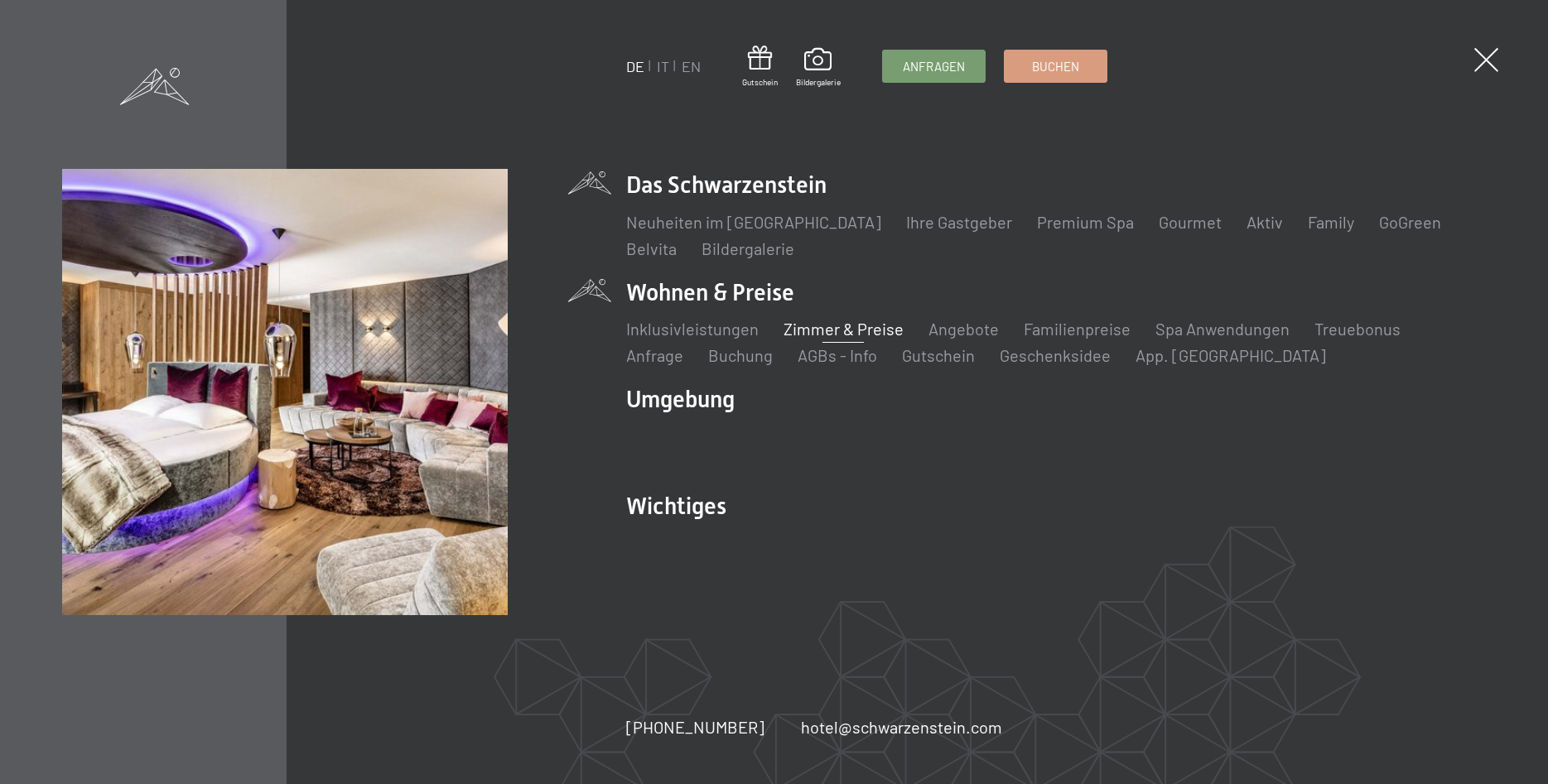
click at [839, 330] on link "Zimmer & Preise" at bounding box center [843, 328] width 120 height 20
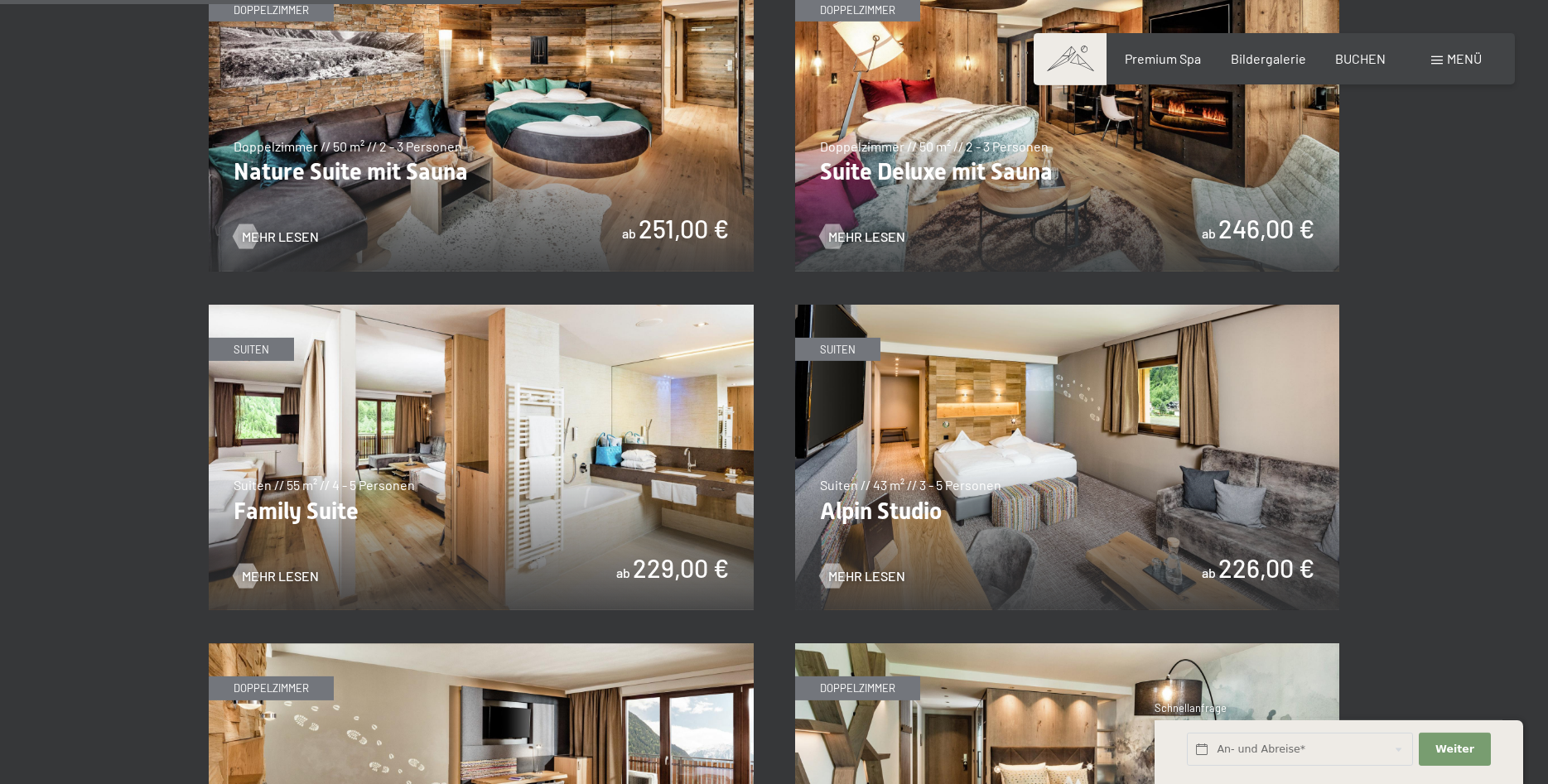
scroll to position [1859, 0]
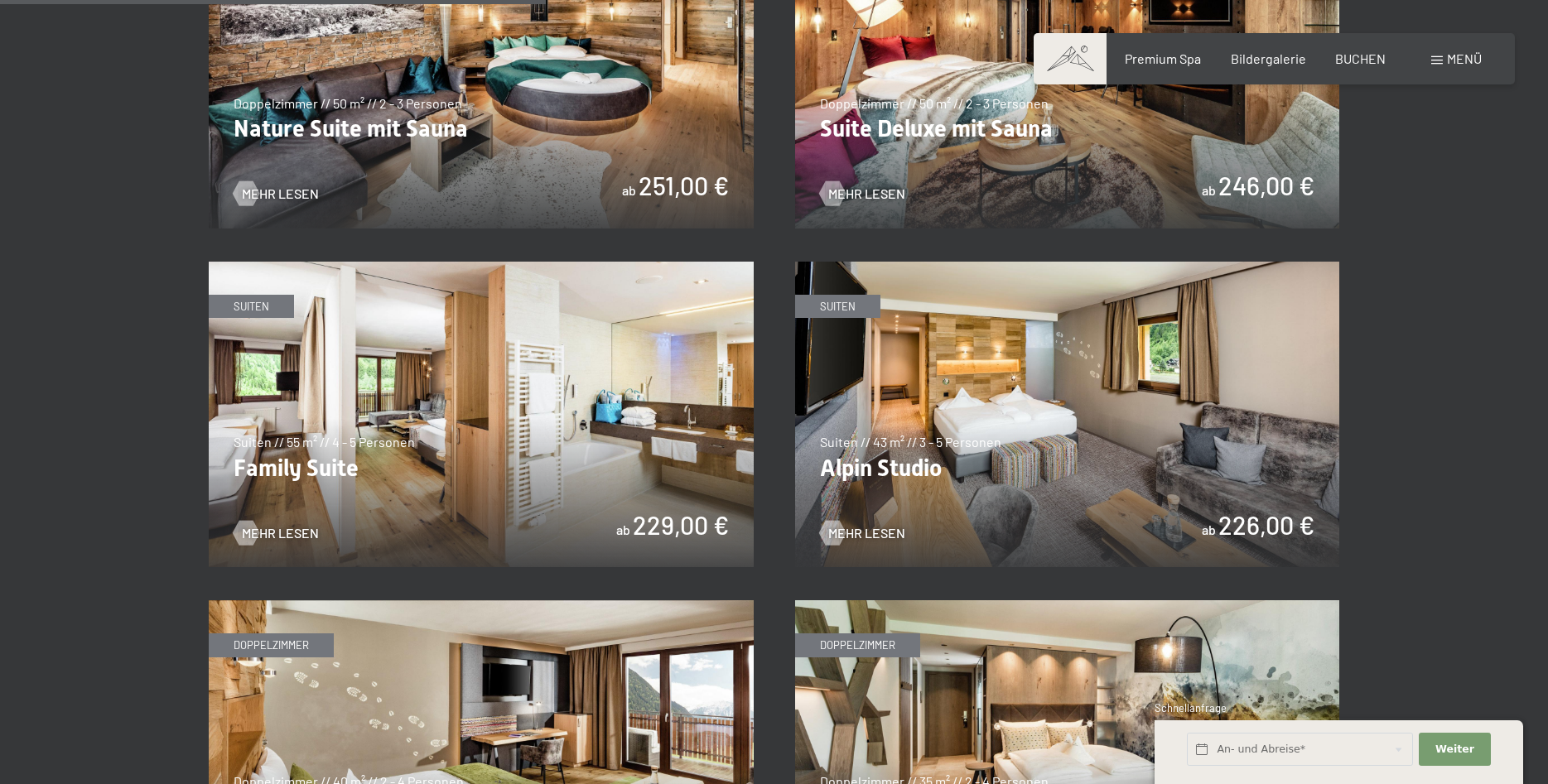
click at [285, 524] on img at bounding box center [481, 414] width 545 height 306
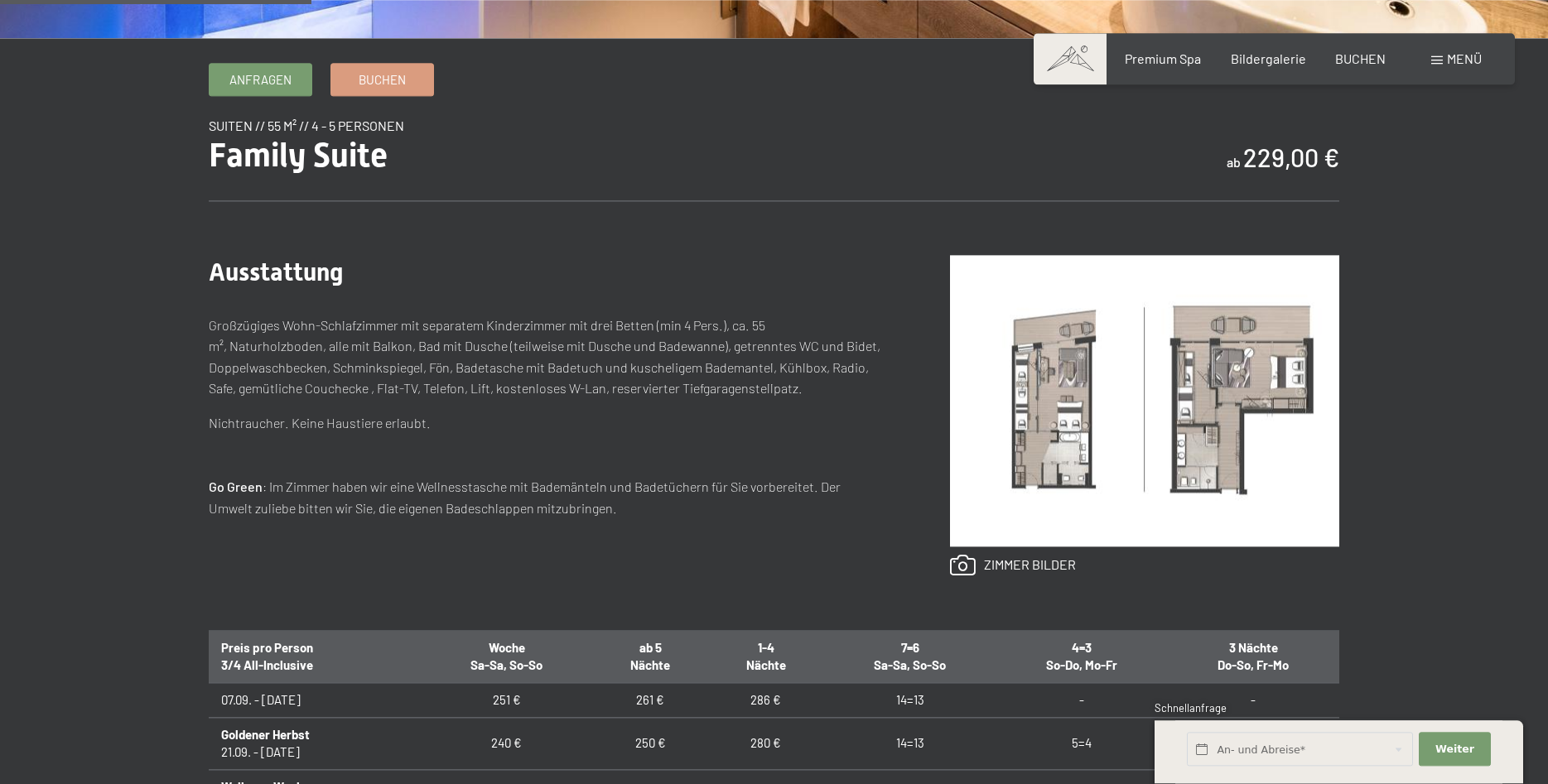
scroll to position [591, 0]
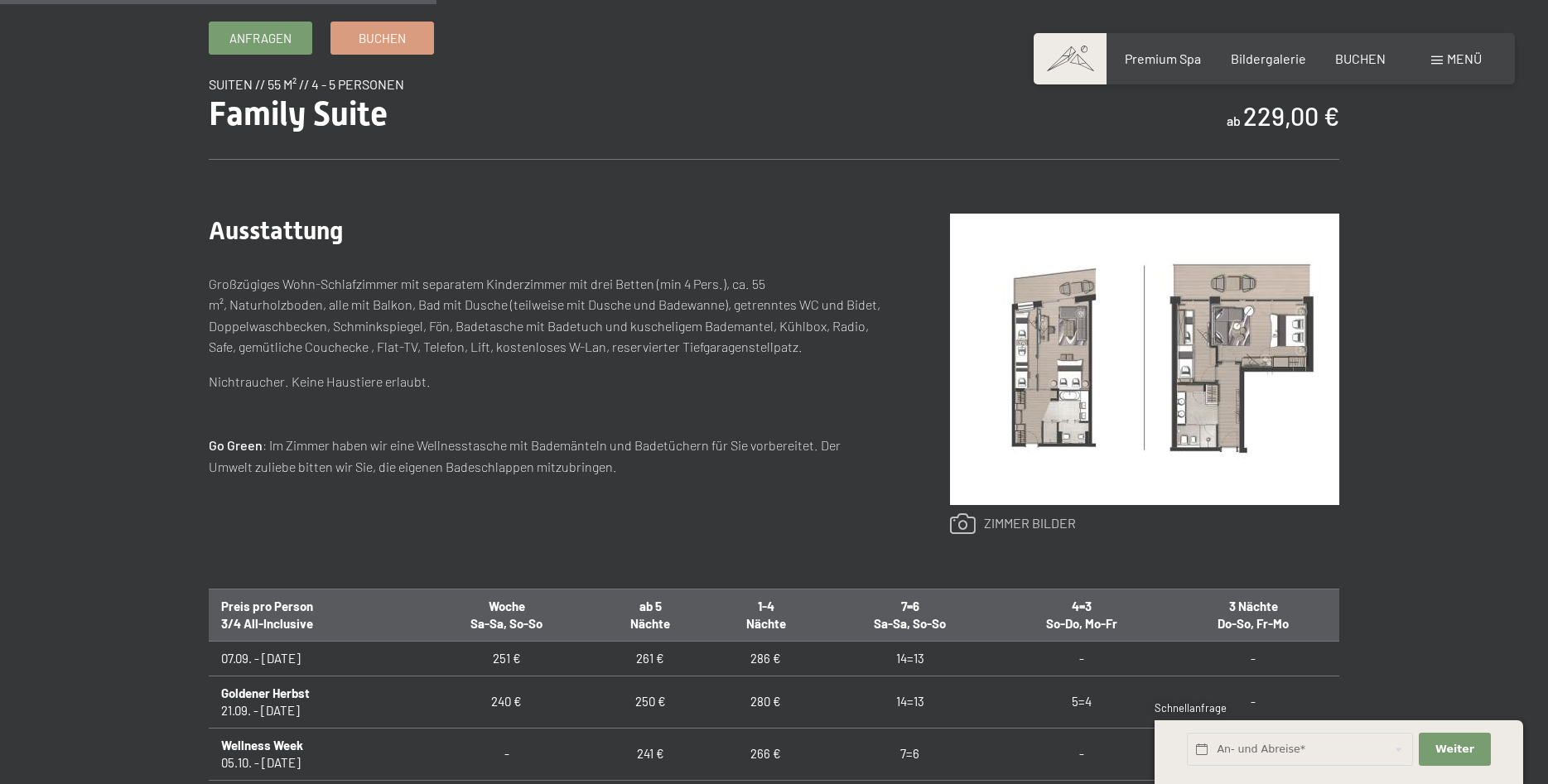
click at [1014, 519] on link at bounding box center [1013, 524] width 126 height 22
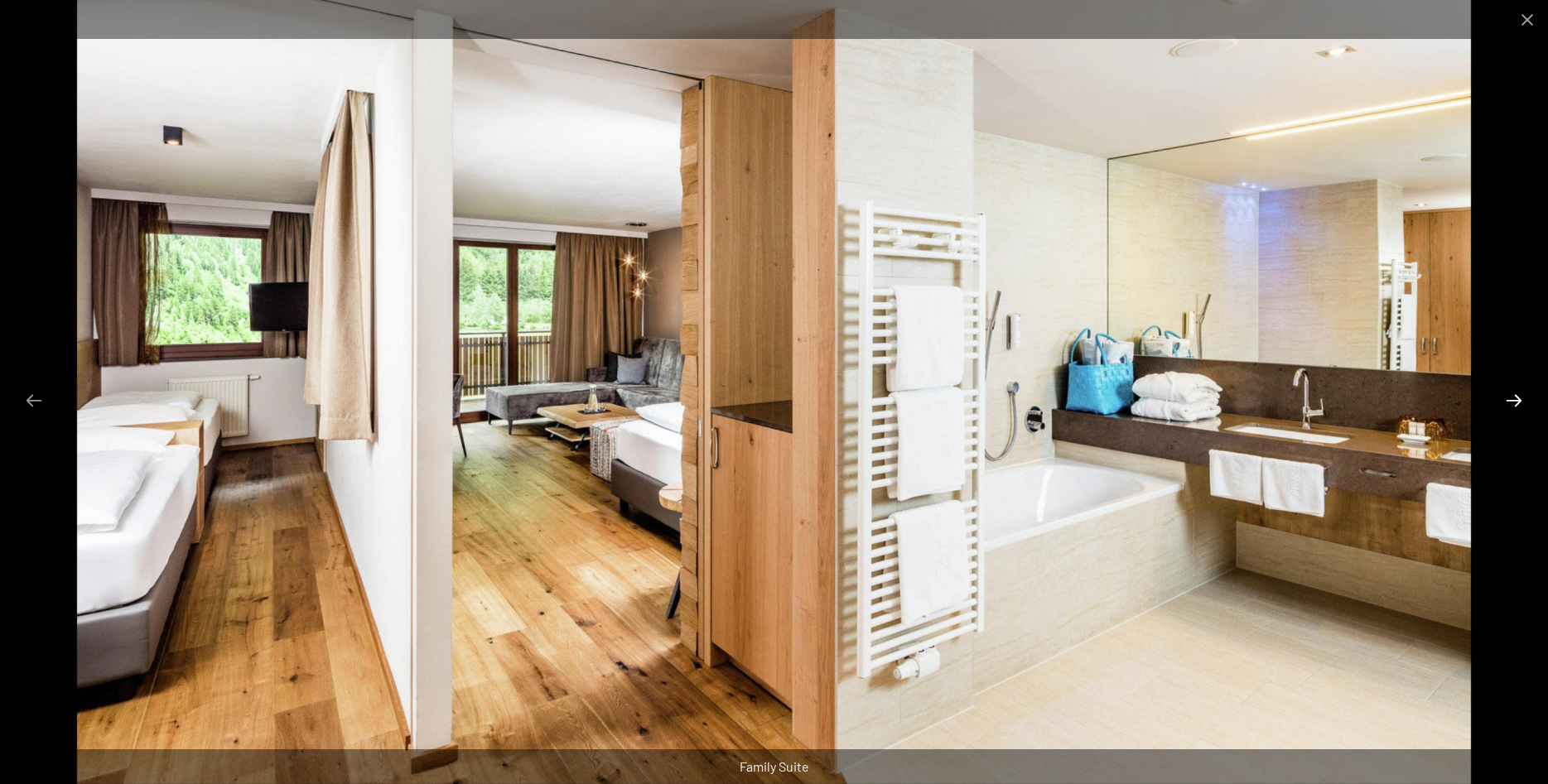
click at [1517, 393] on button "Next slide" at bounding box center [1514, 401] width 34 height 32
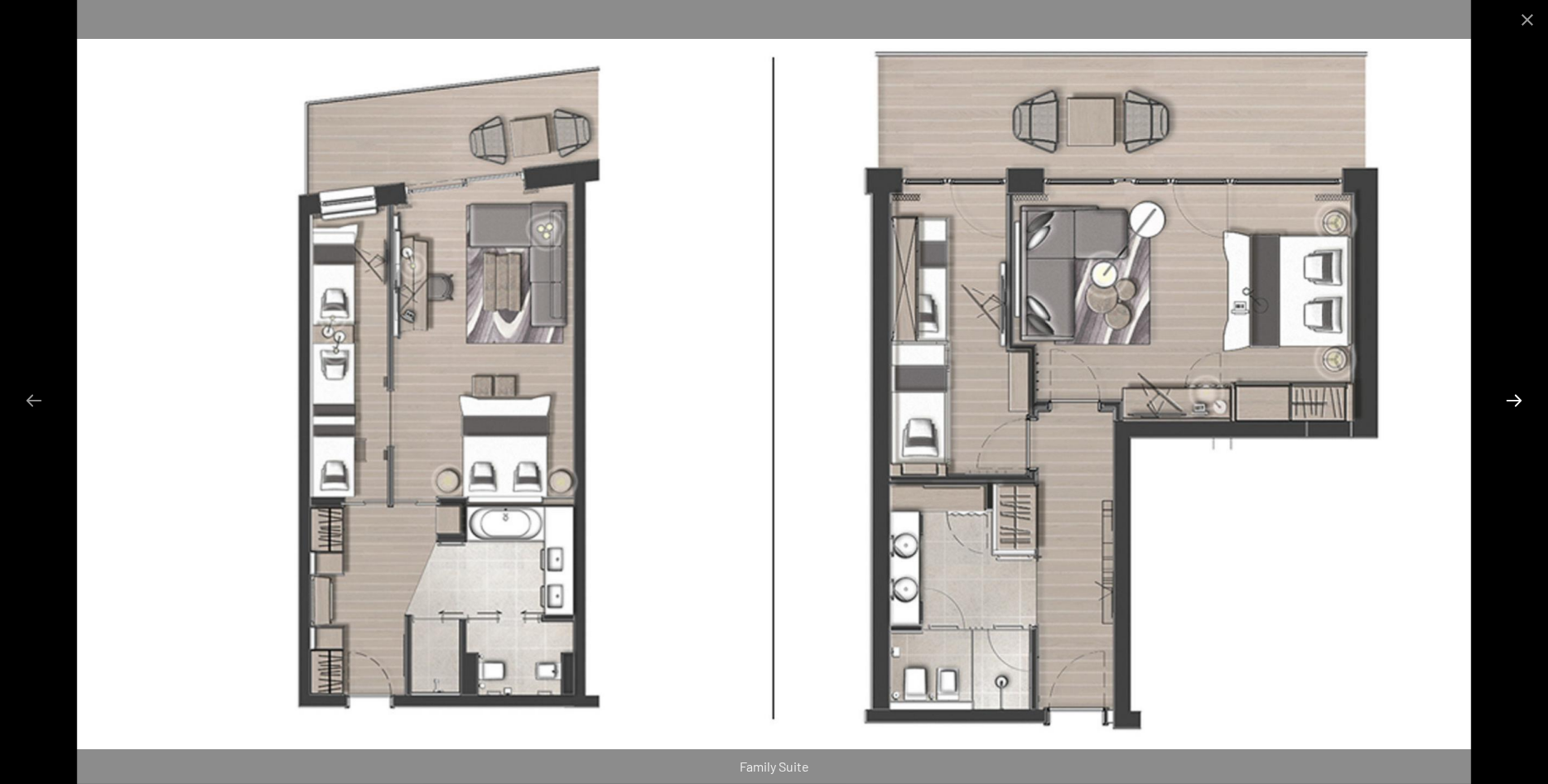
click at [1510, 392] on button "Next slide" at bounding box center [1514, 401] width 34 height 32
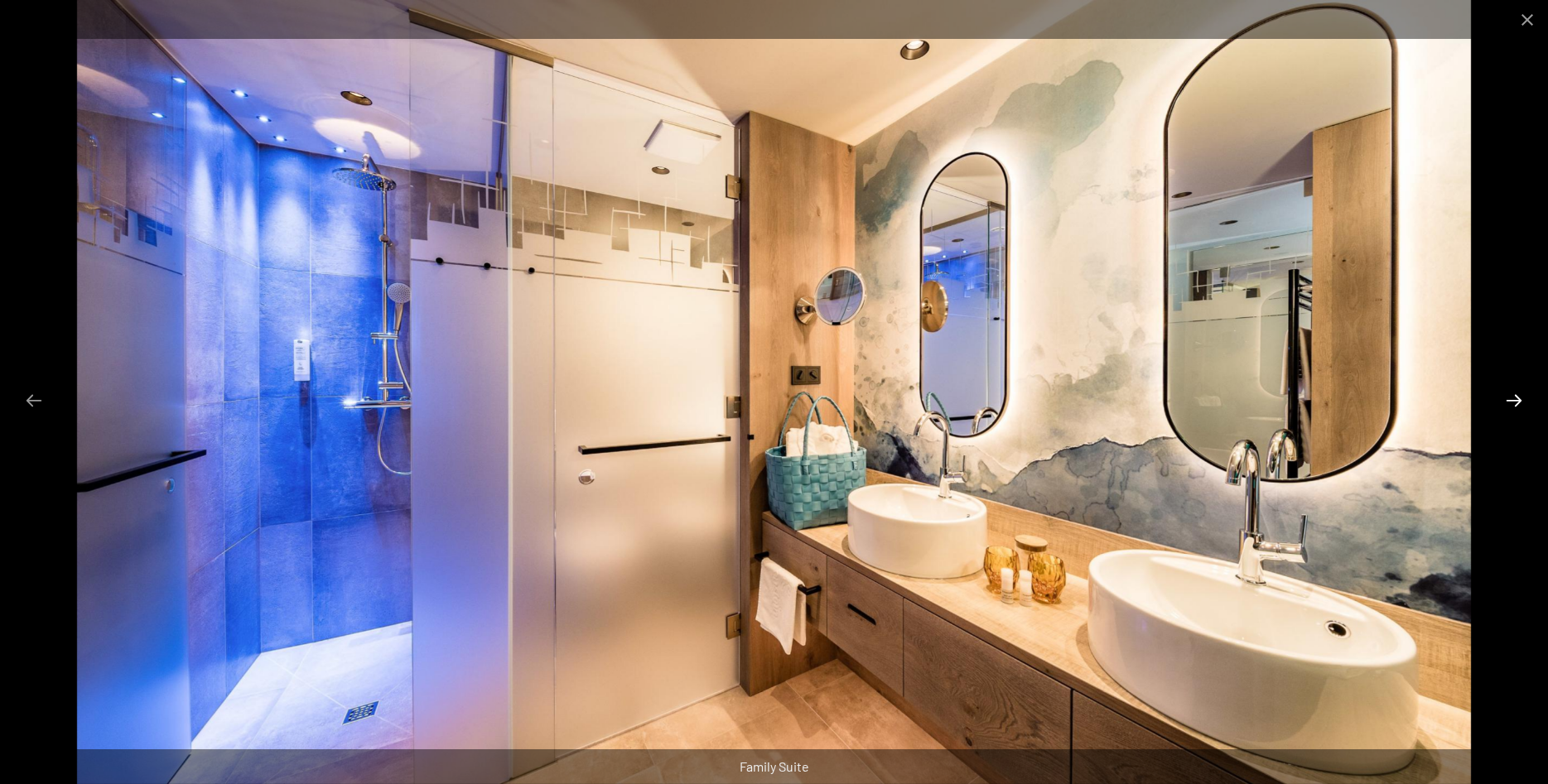
click at [1511, 390] on button "Next slide" at bounding box center [1514, 401] width 34 height 32
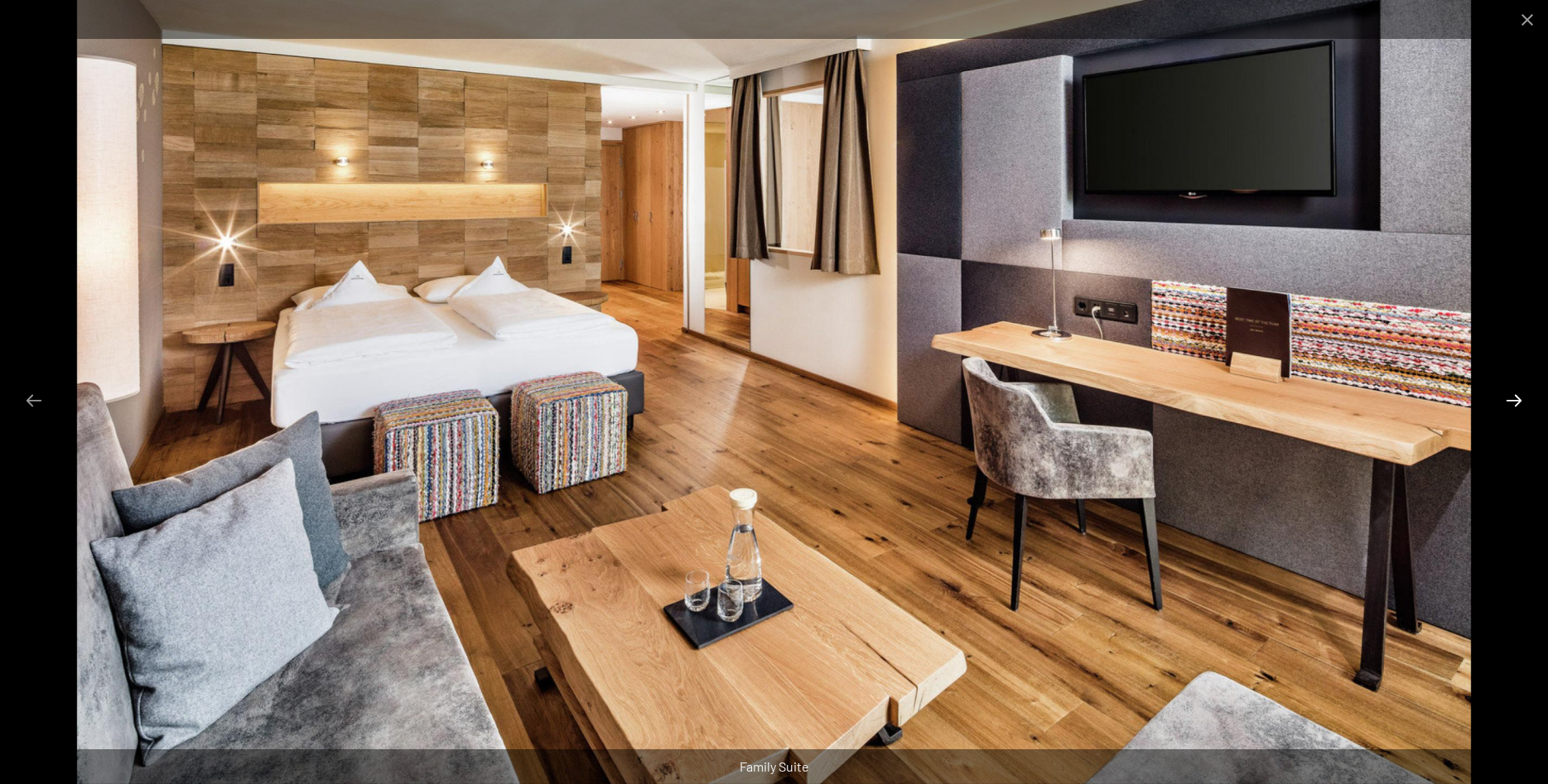
click at [1511, 390] on button "Next slide" at bounding box center [1514, 401] width 34 height 32
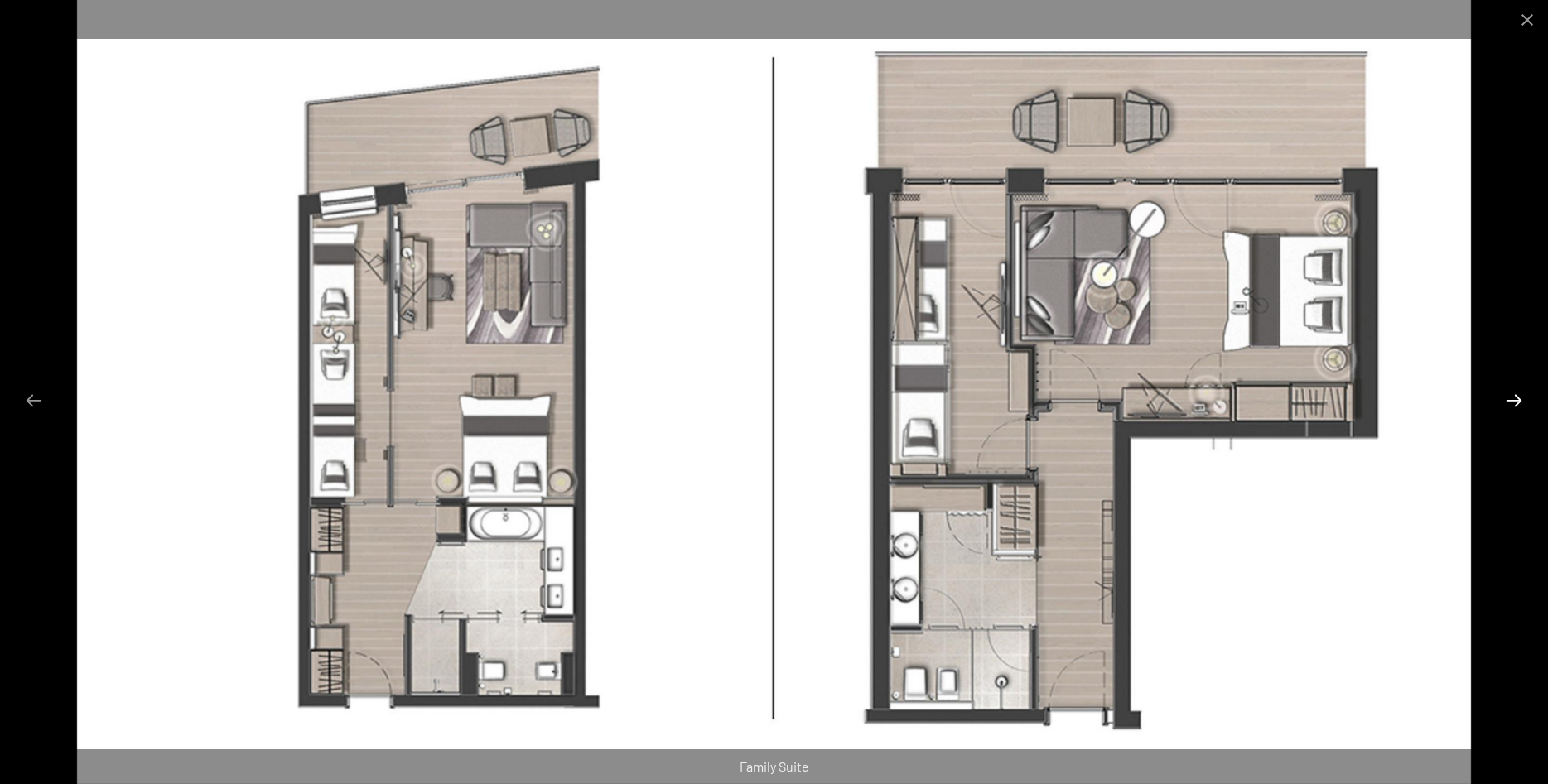
click at [1511, 390] on button "Next slide" at bounding box center [1514, 401] width 34 height 32
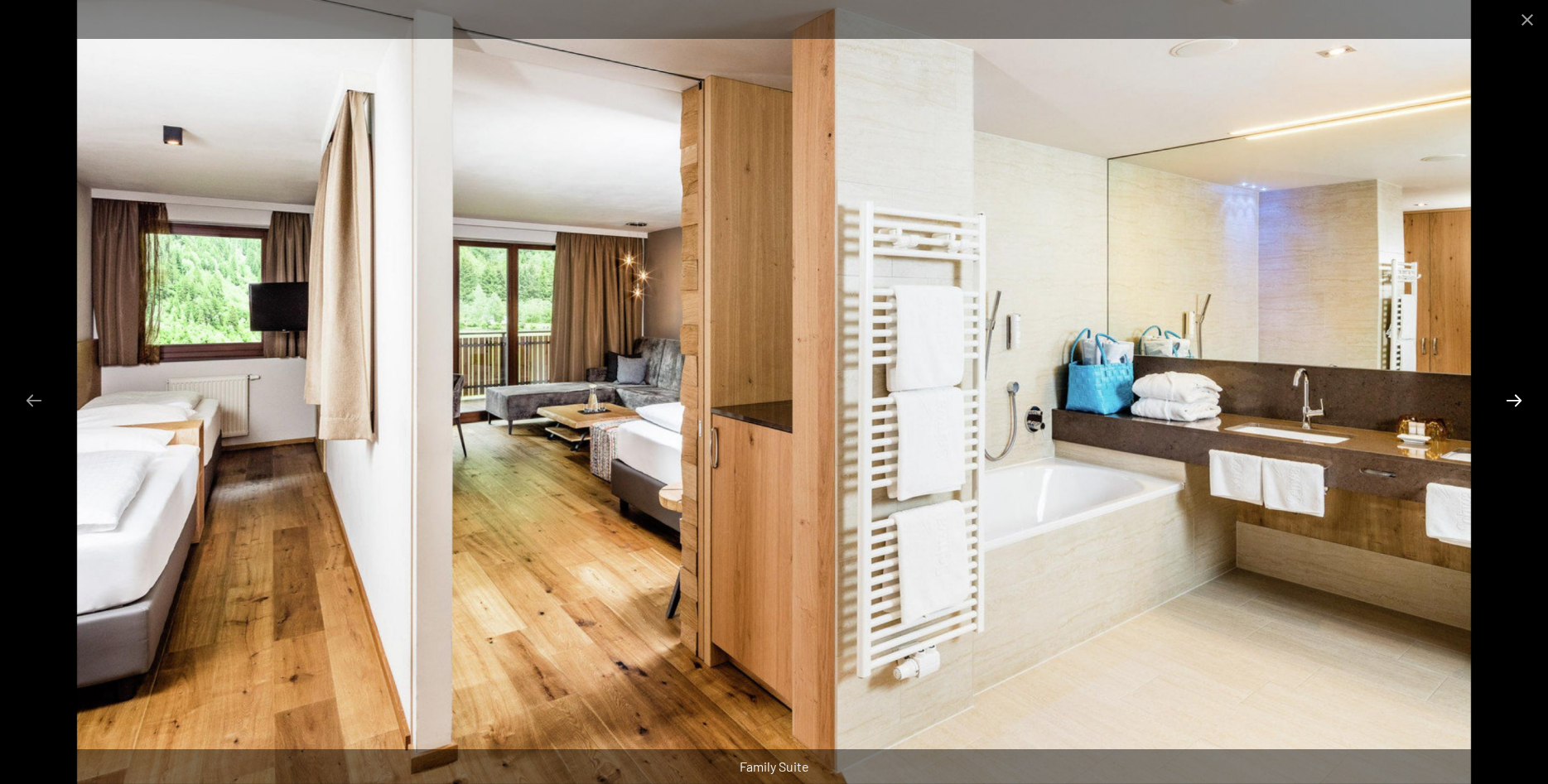
click at [1511, 390] on button "Next slide" at bounding box center [1514, 401] width 34 height 32
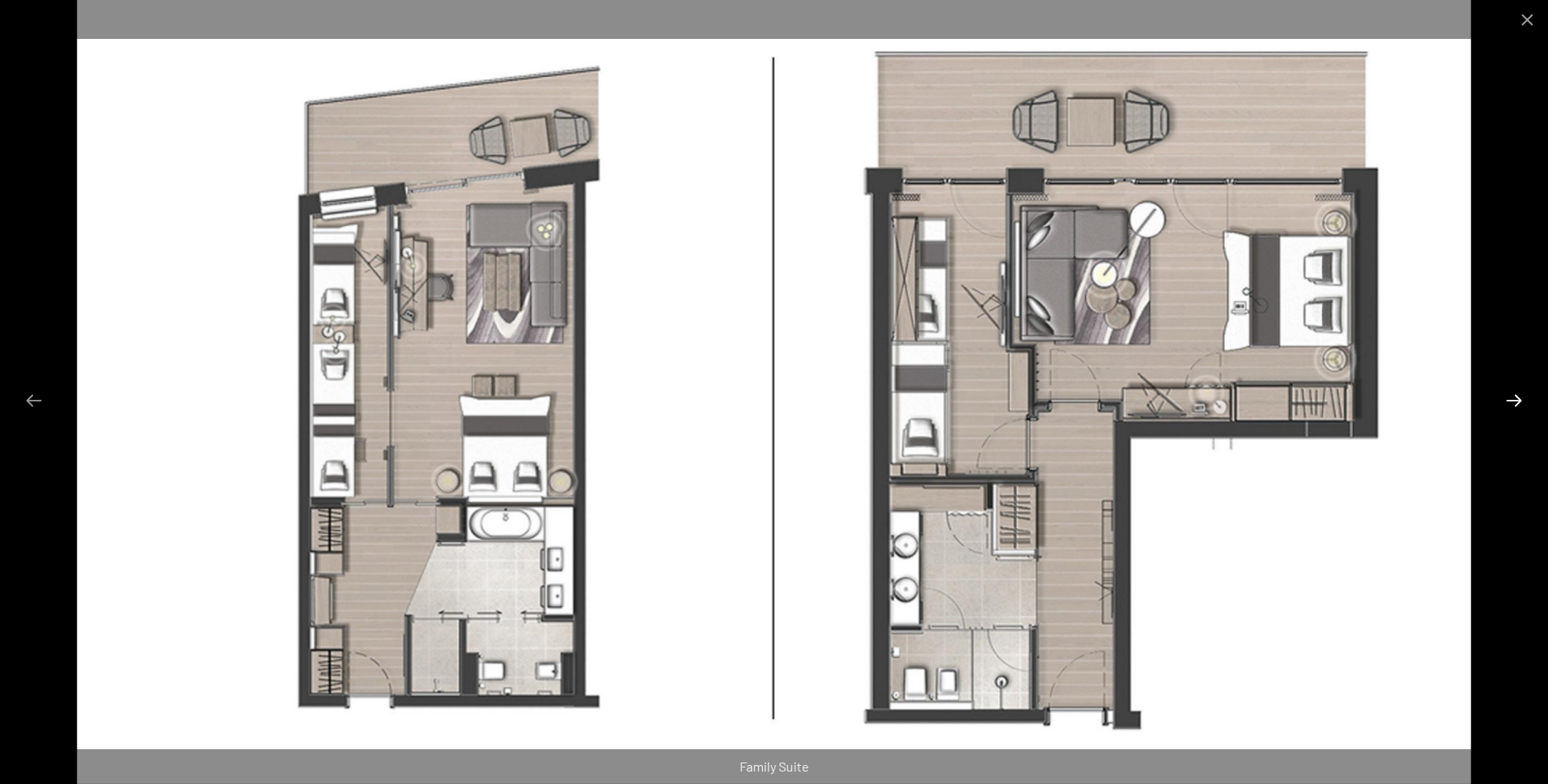
click at [1511, 390] on button "Next slide" at bounding box center [1514, 401] width 34 height 32
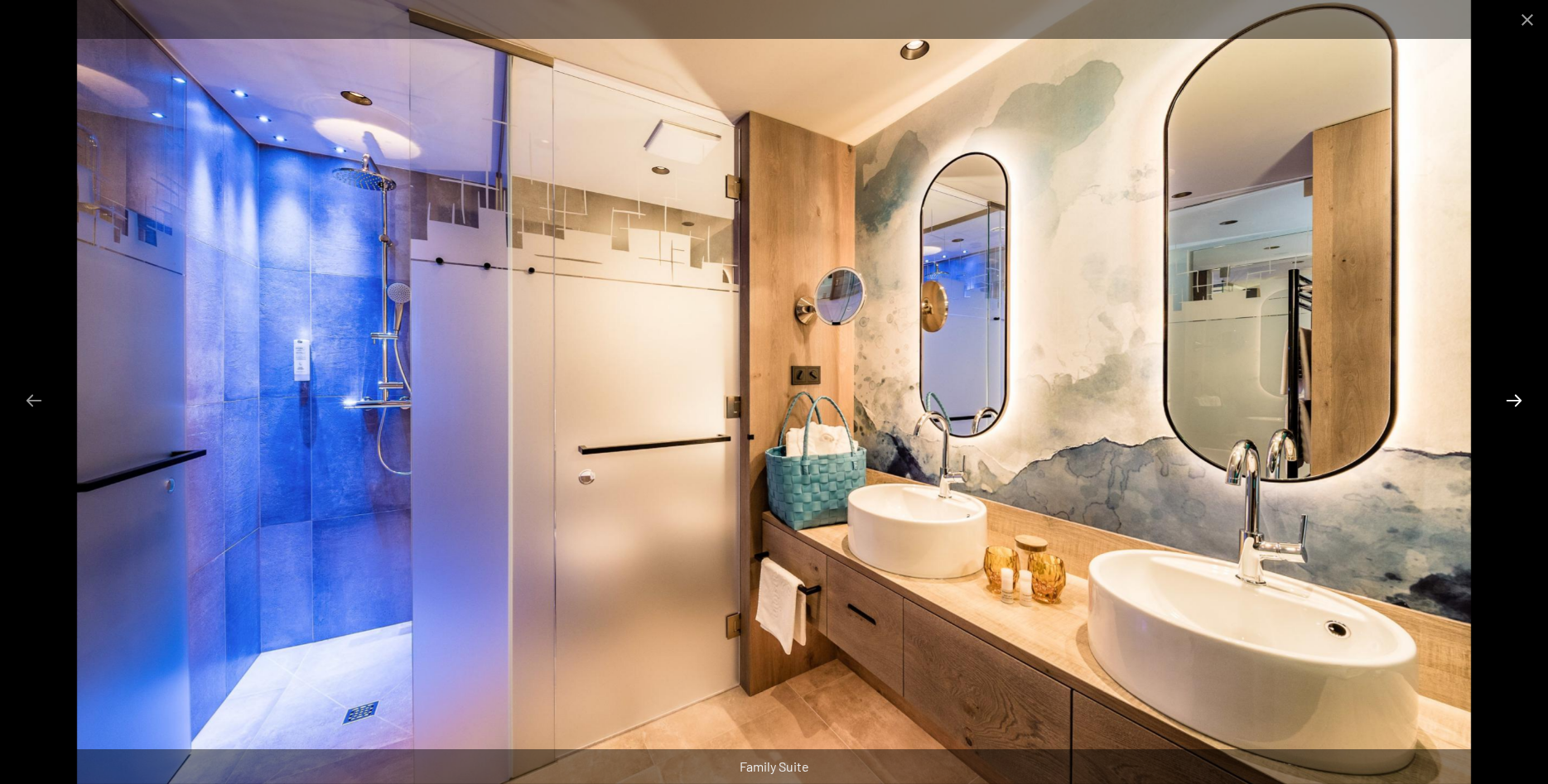
click at [1511, 390] on button "Next slide" at bounding box center [1514, 401] width 34 height 32
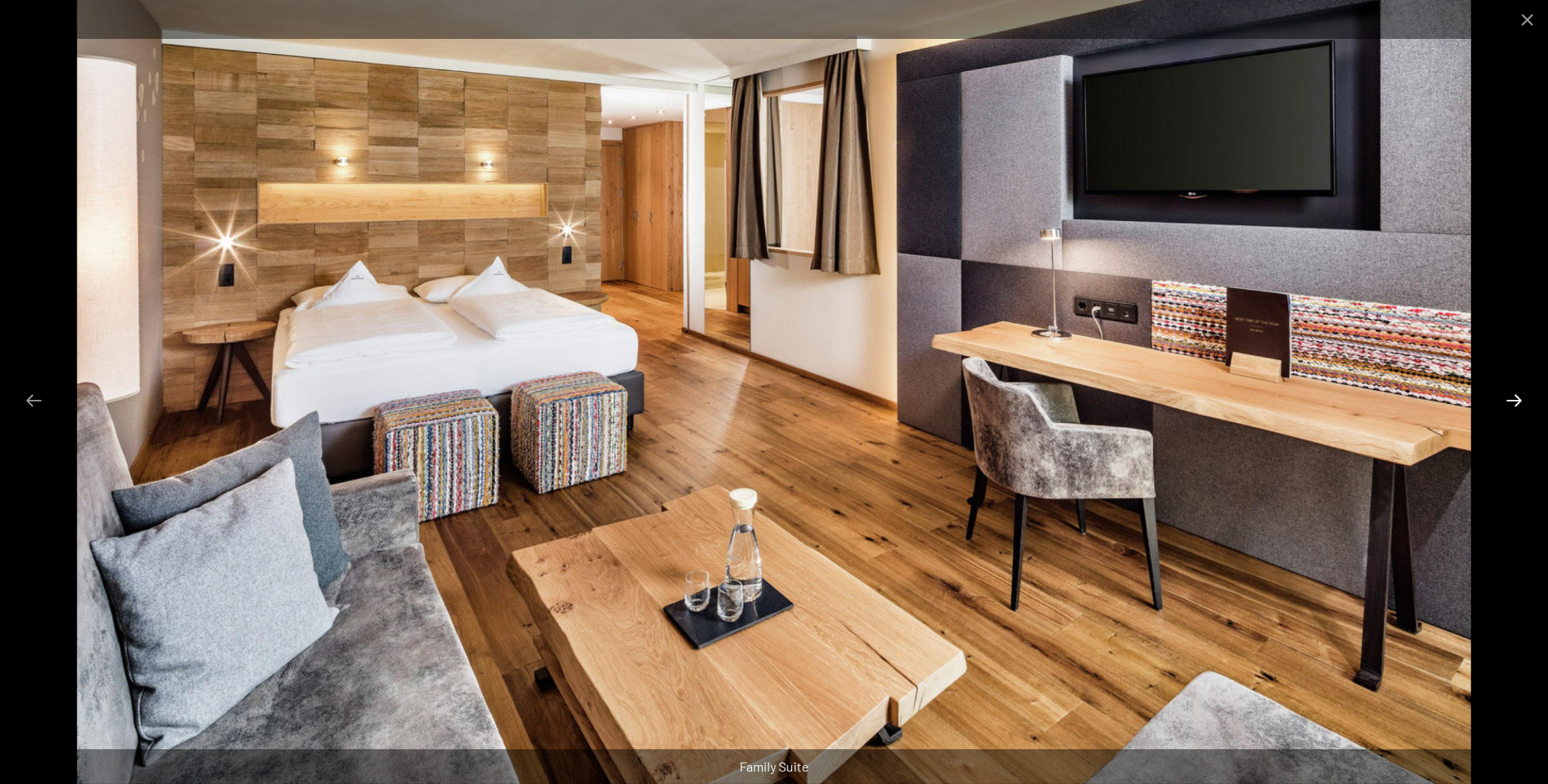
click at [1511, 390] on button "Next slide" at bounding box center [1514, 401] width 34 height 32
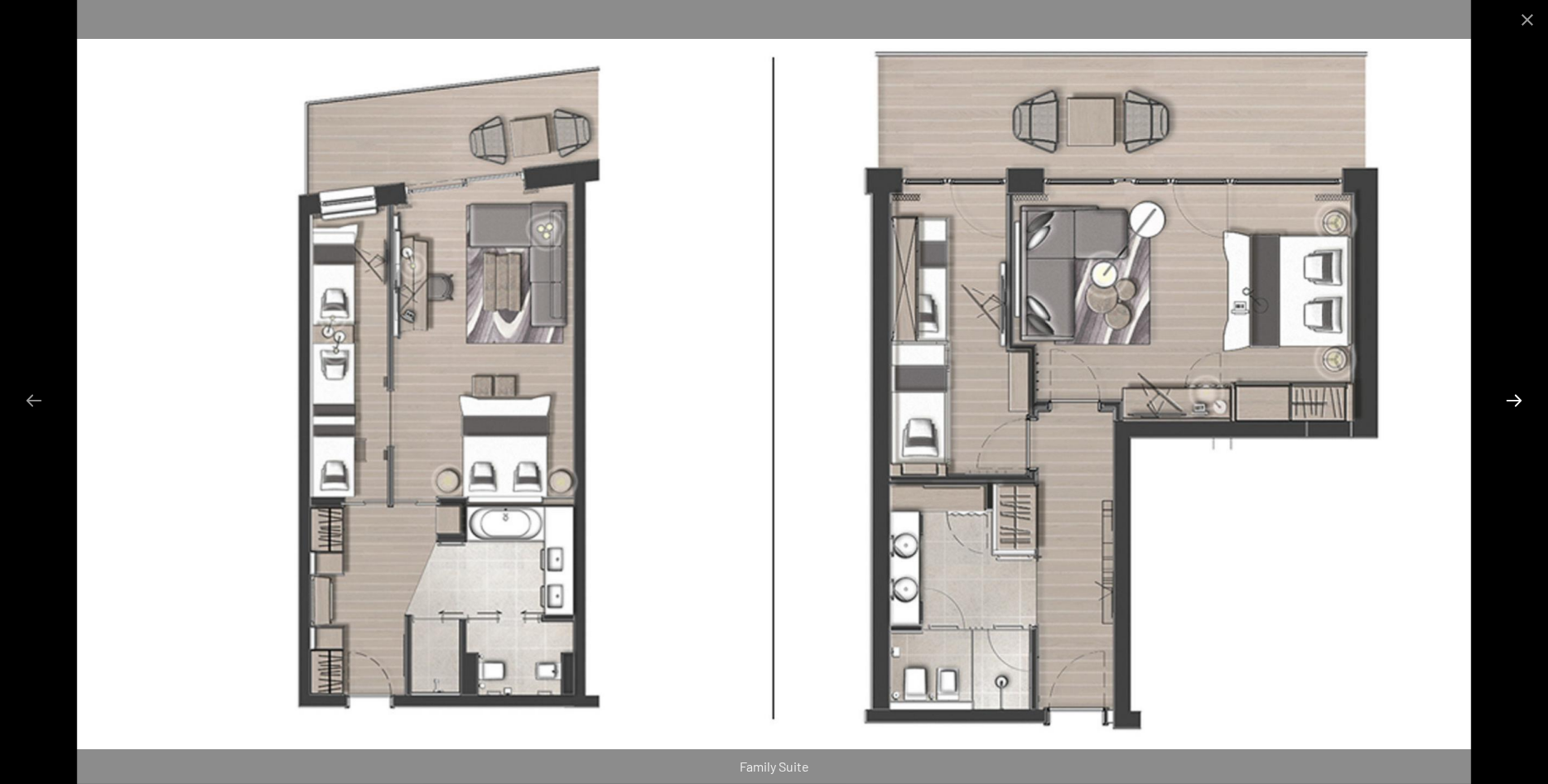
click at [1511, 390] on button "Next slide" at bounding box center [1514, 401] width 34 height 32
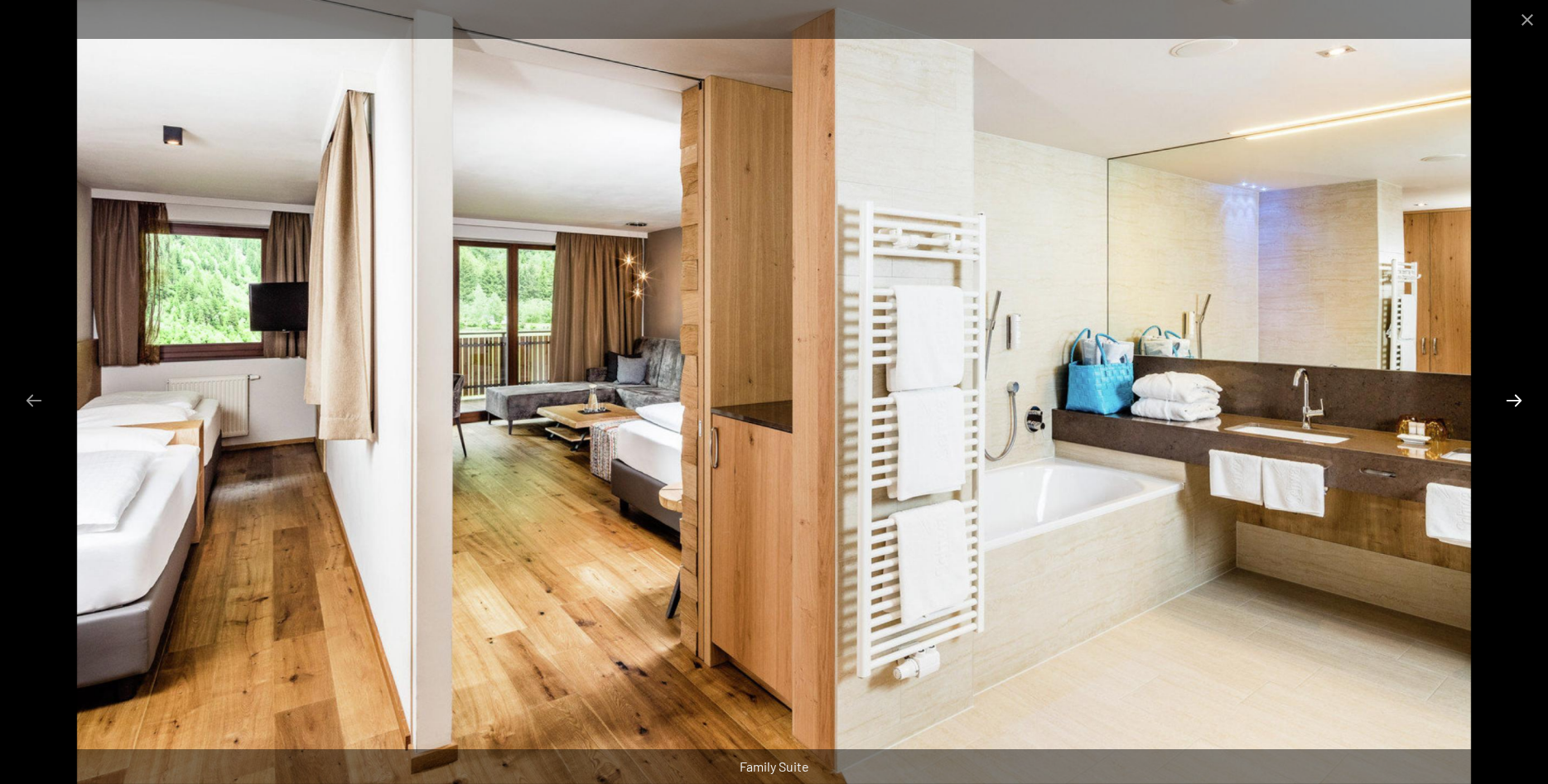
click at [1503, 402] on button "Next slide" at bounding box center [1514, 401] width 34 height 32
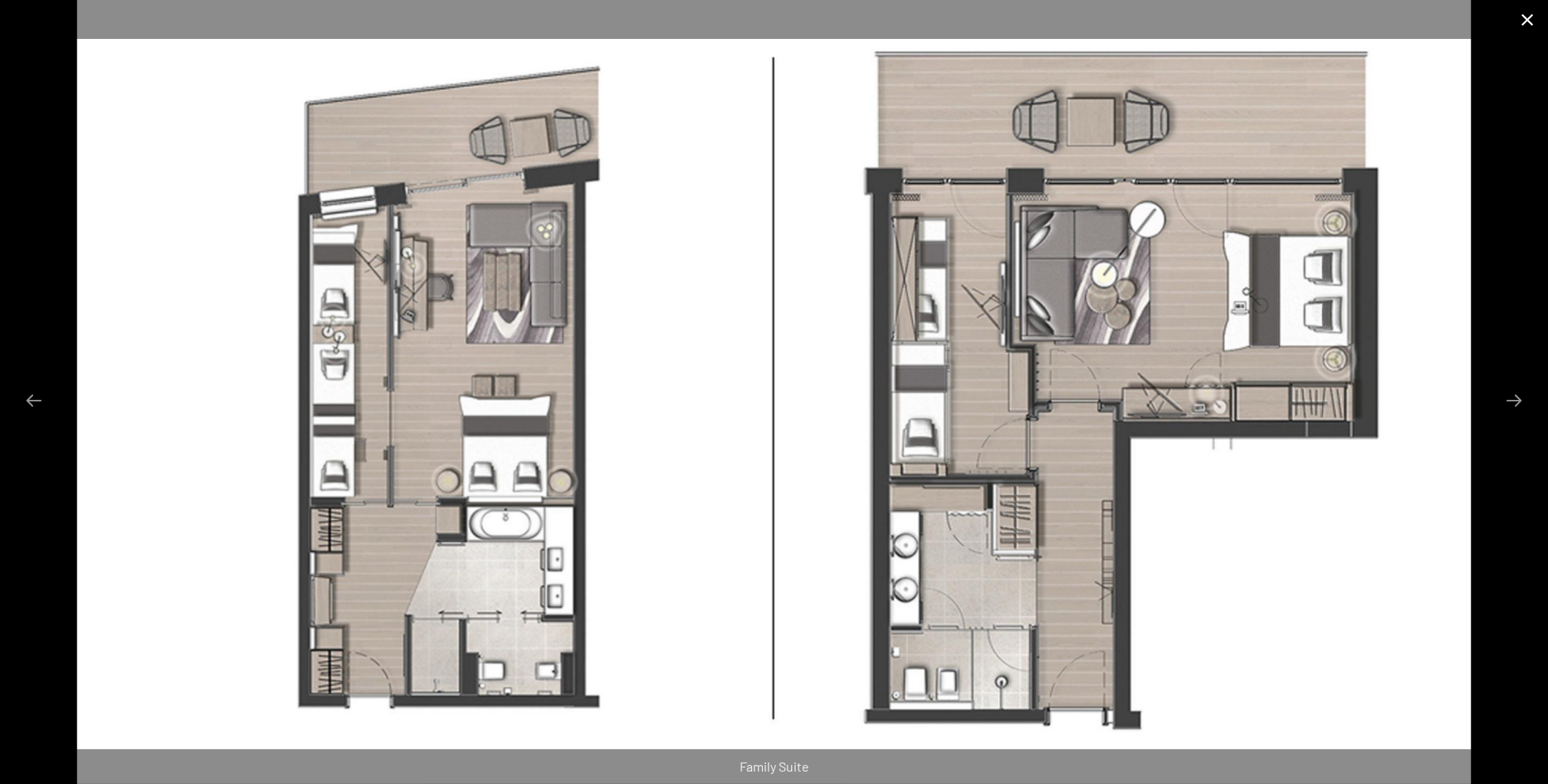
click at [1516, 16] on button "Close gallery" at bounding box center [1527, 19] width 41 height 39
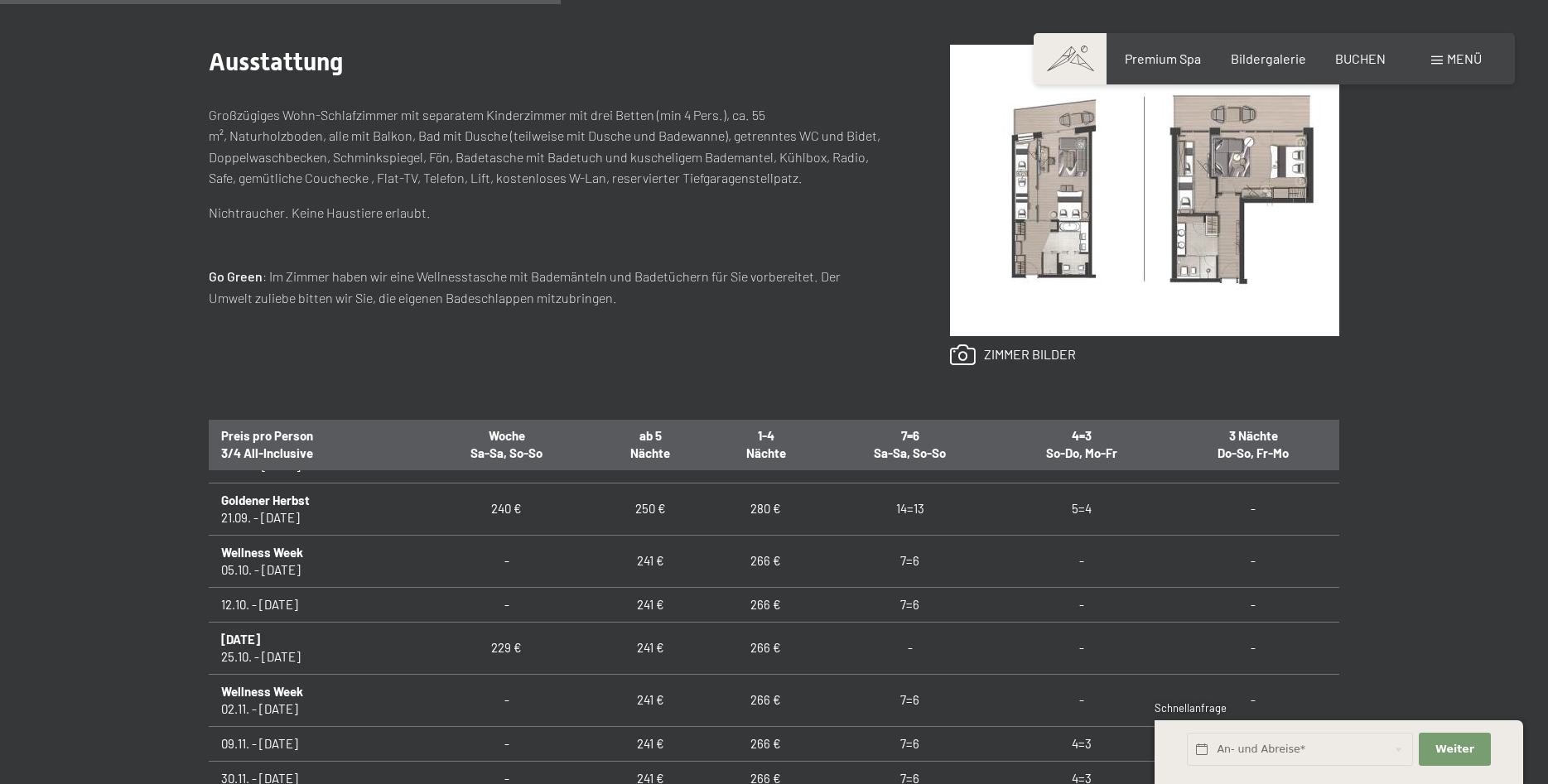
scroll to position [0, 0]
